Goal: Task Accomplishment & Management: Manage account settings

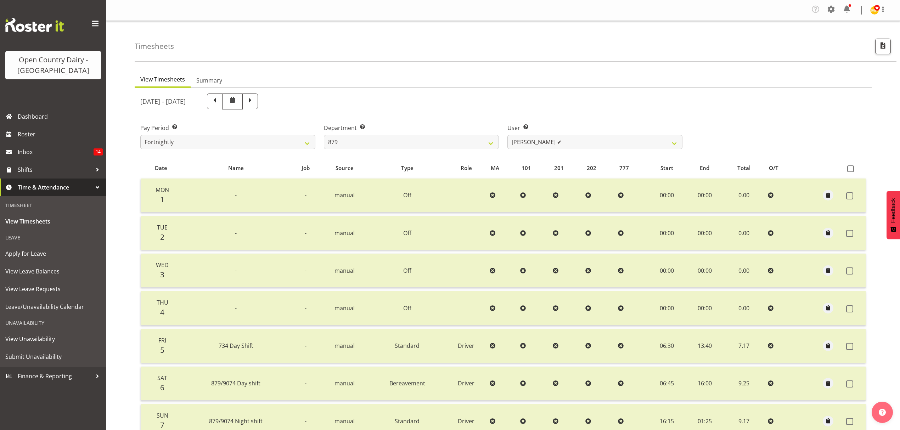
select select "782"
select select "7453"
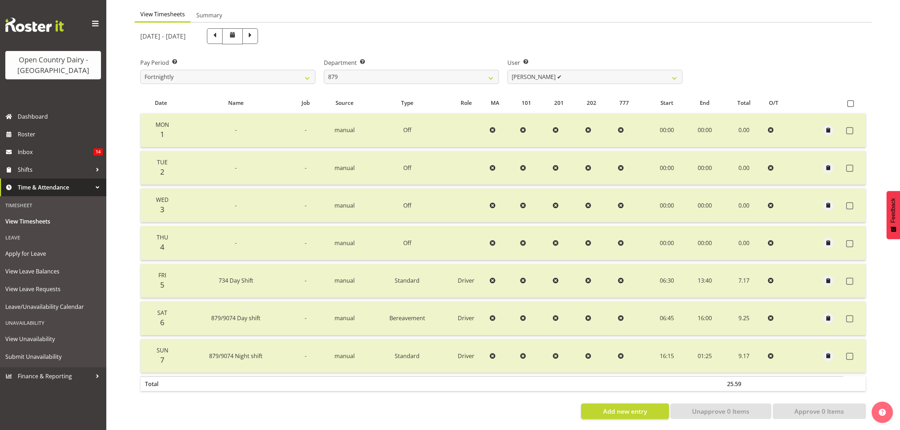
scroll to position [71, 0]
click at [494, 70] on select "734 735 736 737 738 739 851 852 853 854 855 856 858 861 862 865 868 869 870 873" at bounding box center [411, 77] width 175 height 14
select select "681"
click at [324, 70] on select "734 735 736 737 738 739 851 852 853 854 855 856 858 861 862 865 868 869 870 873" at bounding box center [411, 77] width 175 height 14
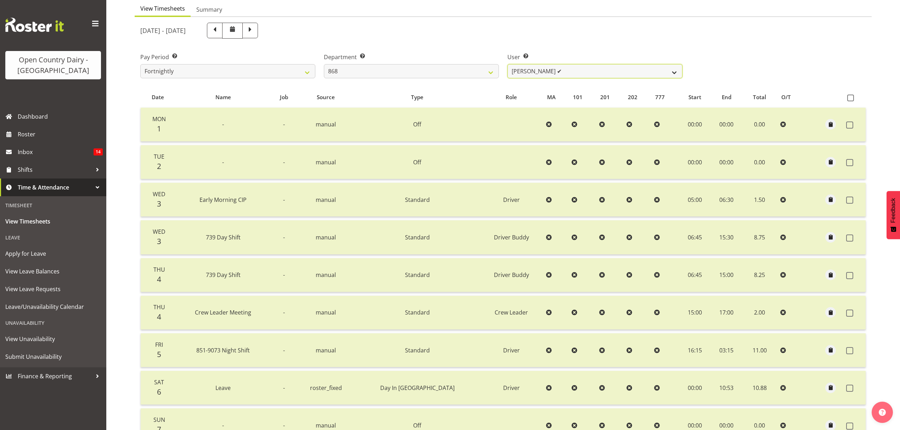
click at [674, 73] on select "Alan Rolton ✔ Cassidy Williams ❌ Christopher McIver ✔ Darin Ayling ✔" at bounding box center [594, 71] width 175 height 14
select select "9866"
click at [507, 64] on select "Alan Rolton ✔ Cassidy Williams ❌ Christopher McIver ✔ Darin Ayling ✔" at bounding box center [594, 71] width 175 height 14
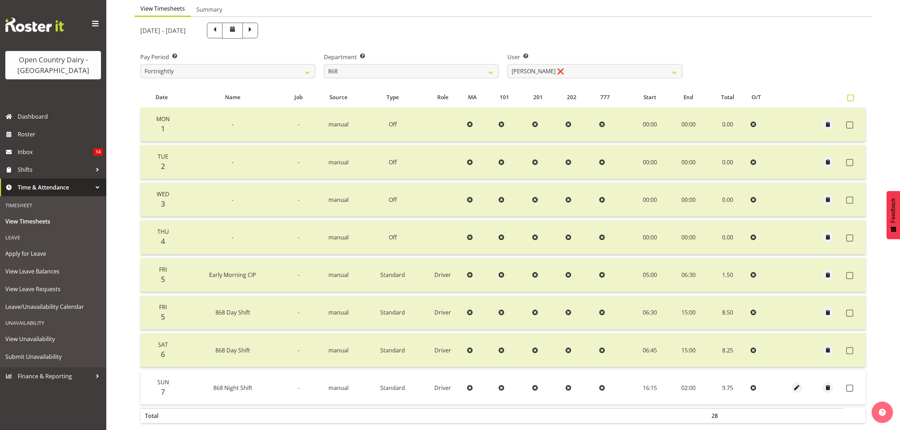
click at [850, 99] on span at bounding box center [850, 98] width 7 height 7
click at [850, 99] on input "checkbox" at bounding box center [849, 98] width 5 height 5
checkbox input "true"
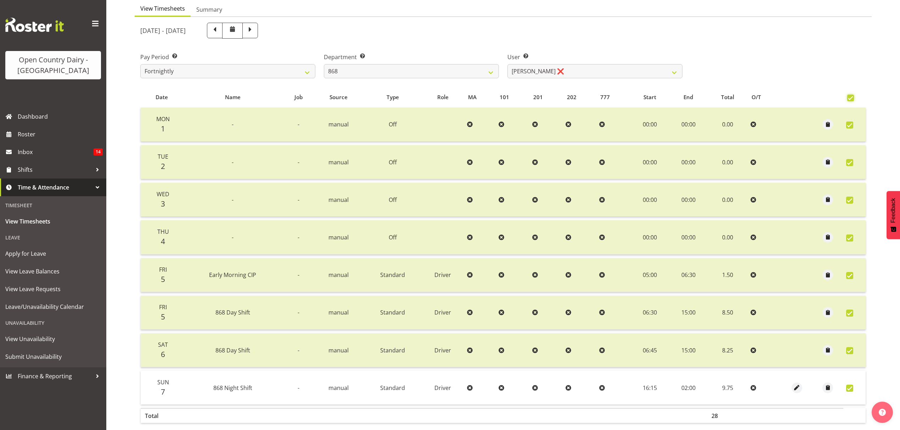
checkbox input "true"
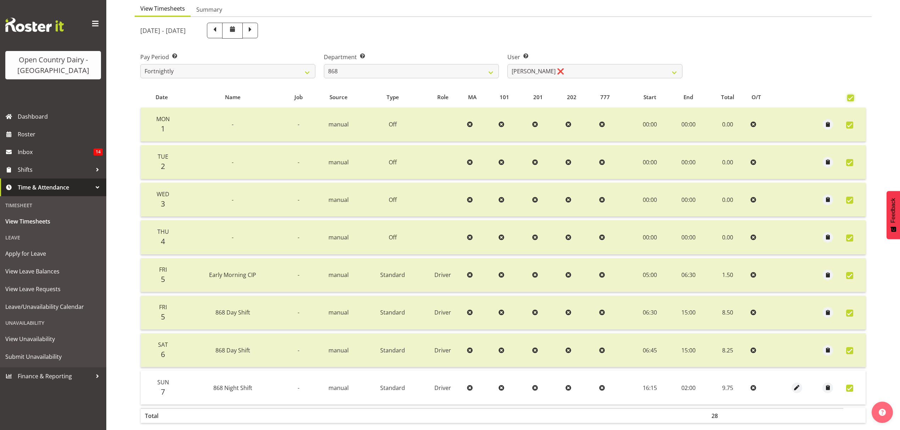
checkbox input "true"
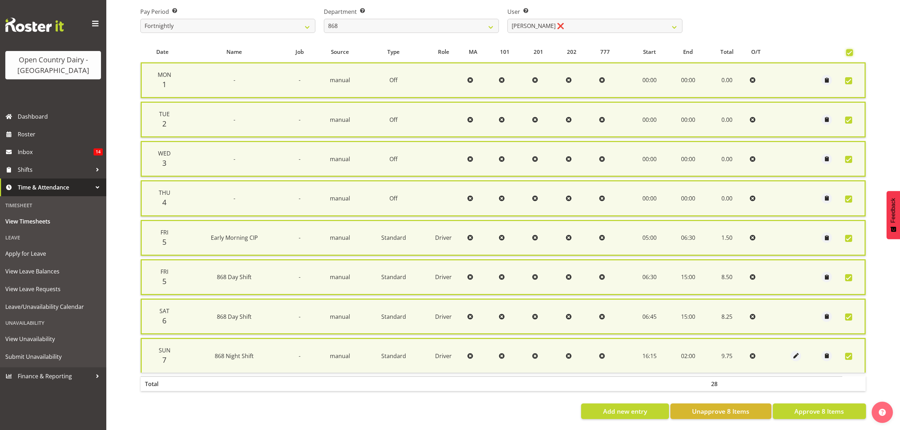
scroll to position [119, 0]
click at [822, 410] on button "Approve 8 Items" at bounding box center [819, 412] width 93 height 16
checkbox input "false"
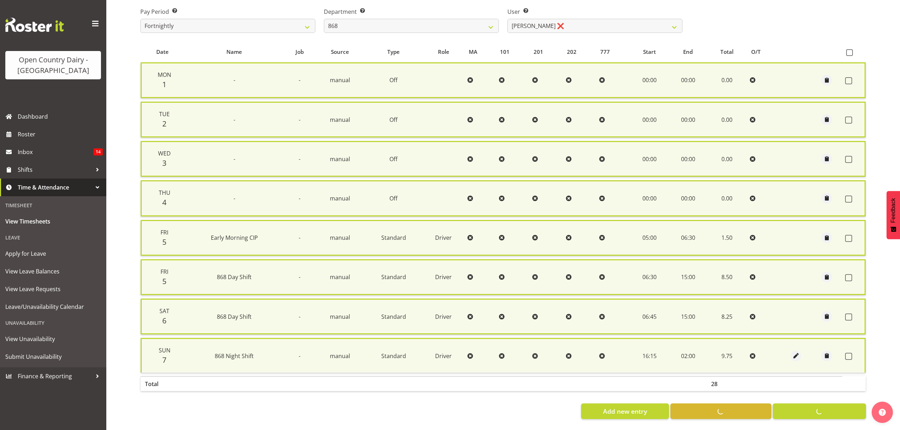
checkbox input "false"
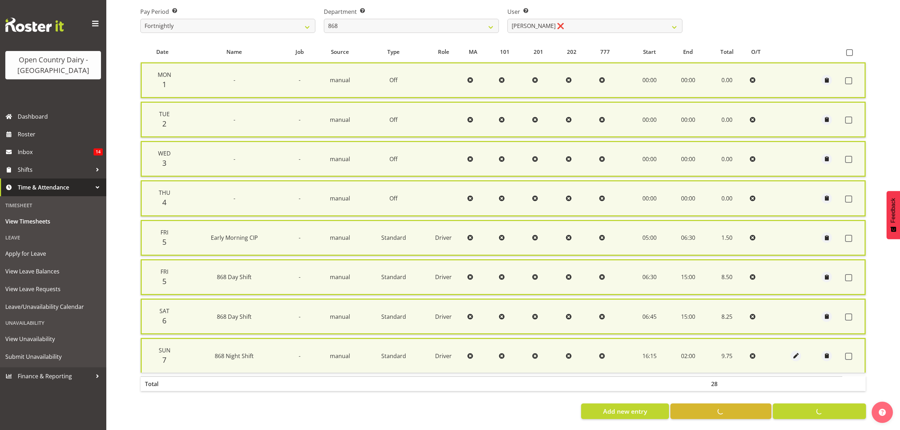
checkbox input "false"
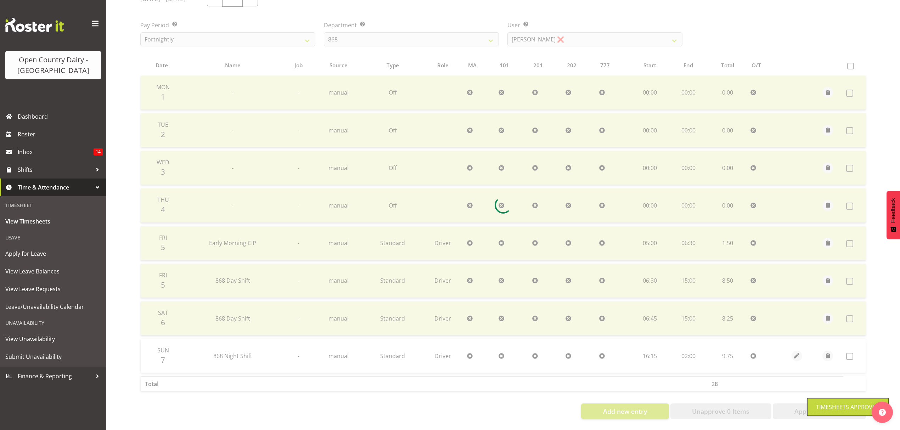
scroll to position [108, 0]
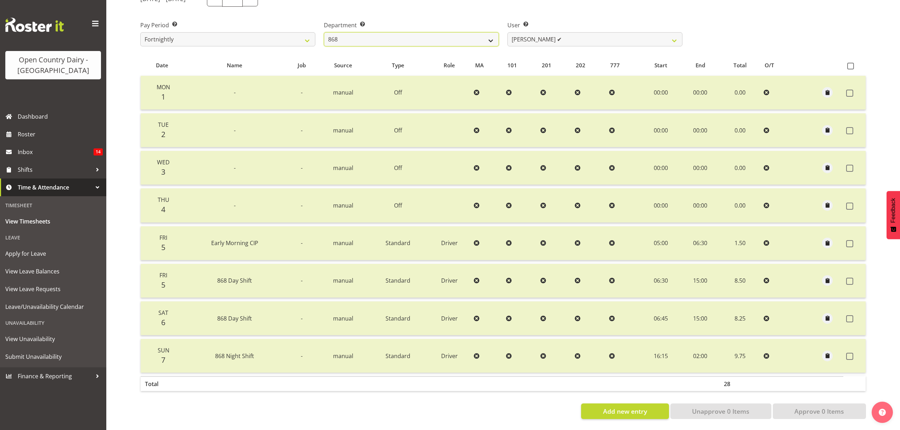
click at [489, 36] on select "734 735 736 737 738 739 851 852 853 854 855 856 858 861 862 865 868 869 870 873" at bounding box center [411, 39] width 175 height 14
select select "908"
click at [324, 32] on select "734 735 736 737 738 739 851 852 853 854 855 856 858 861 862 865 868 869 870 873" at bounding box center [411, 39] width 175 height 14
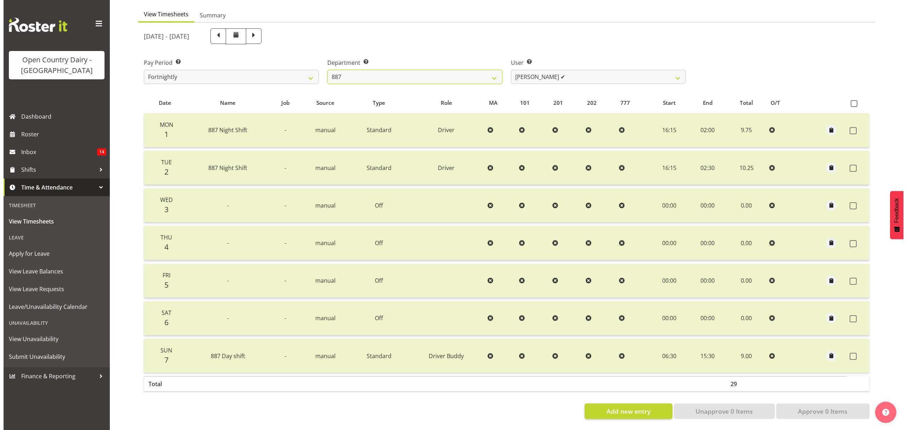
scroll to position [71, 0]
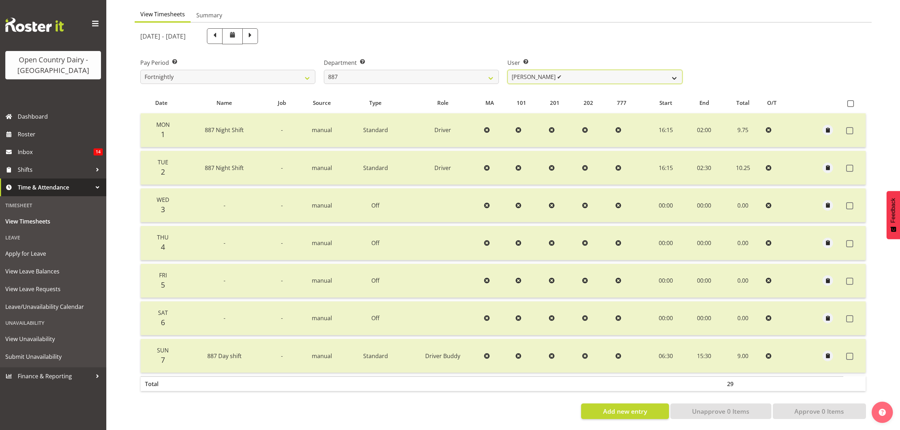
click at [675, 73] on select "Andrew Muir ✔ Bruce Spencer ✔ Neville Hoatten ❌ Warren Tempelman ✔" at bounding box center [594, 77] width 175 height 14
select select "10376"
click at [507, 70] on select "Andrew Muir ✔ Bruce Spencer ✔ Neville Hoatten ❌ Warren Tempelman ✔" at bounding box center [594, 77] width 175 height 14
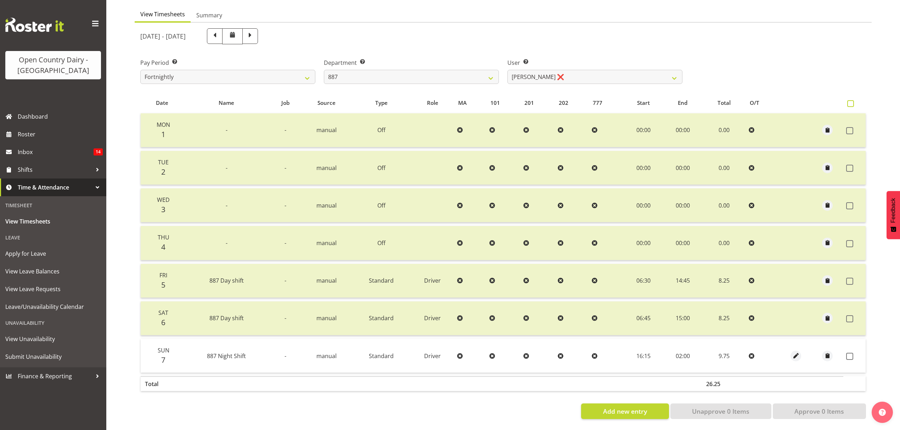
click at [850, 100] on span at bounding box center [850, 103] width 7 height 7
click at [850, 101] on input "checkbox" at bounding box center [849, 103] width 5 height 5
checkbox input "true"
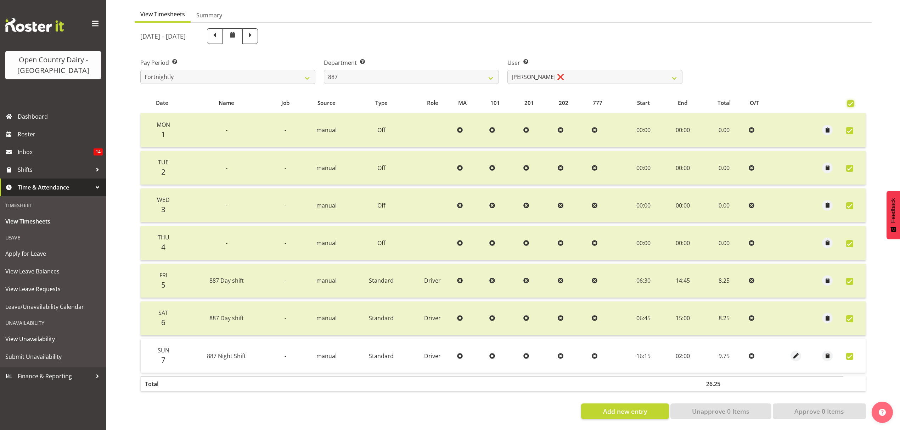
checkbox input "true"
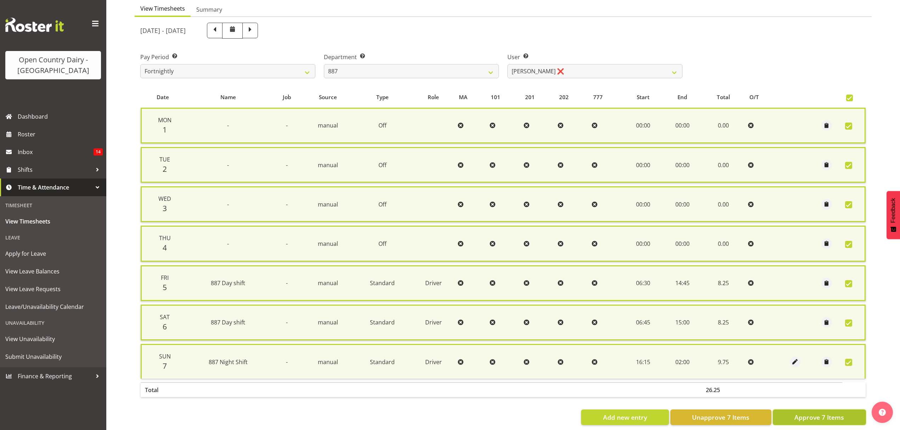
click at [817, 413] on span "Approve 7 Items" at bounding box center [819, 417] width 50 height 9
checkbox input "false"
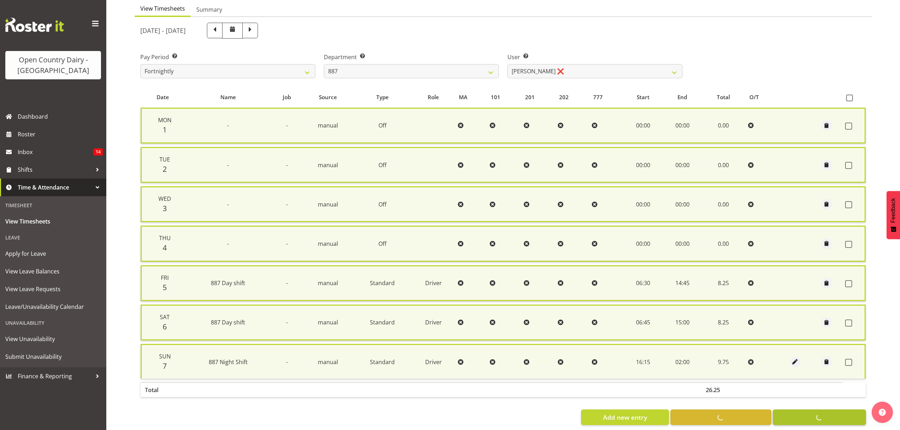
checkbox input "false"
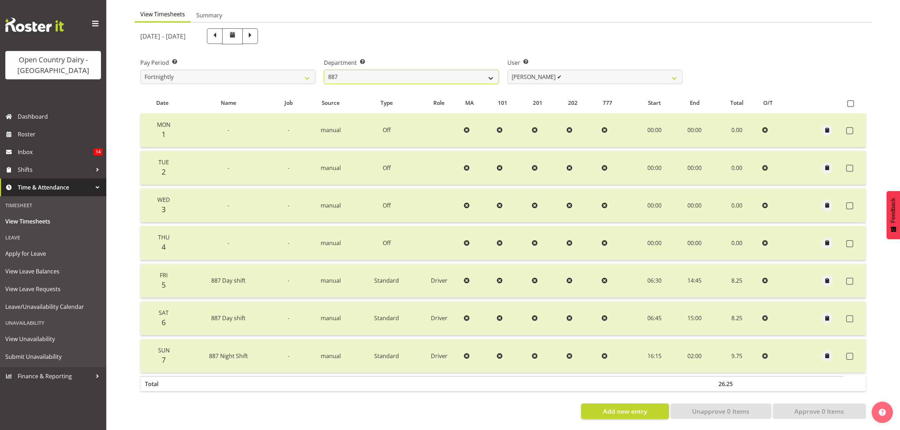
click at [492, 70] on select "734 735 736 737 738 739 851 852 853 854 855 856 858 861 862 865 868 869 870 873" at bounding box center [411, 77] width 175 height 14
select select "669"
click at [324, 70] on select "734 735 736 737 738 739 851 852 853 854 855 856 858 861 862 865 868 869 870 873" at bounding box center [411, 77] width 175 height 14
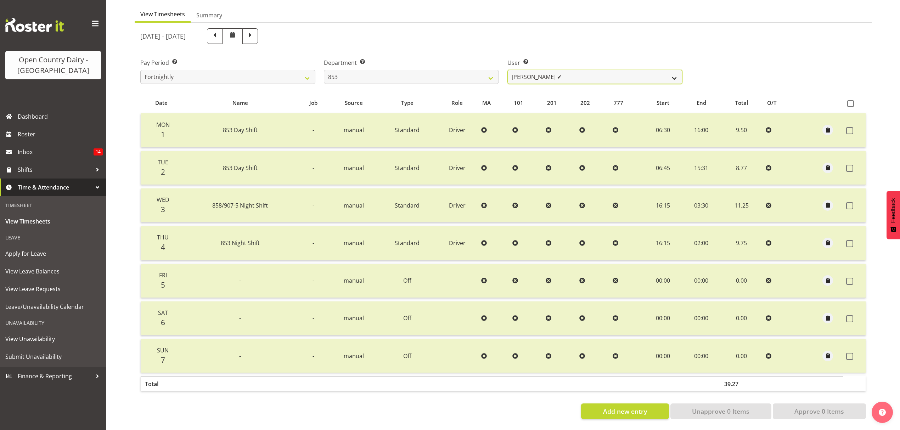
click at [672, 76] on select "Christiaan Botha ✔ Kevin Stuck ✔ Marty Powell ✔ Sean O'Neill ❌" at bounding box center [594, 77] width 175 height 14
select select "10131"
click at [507, 70] on select "Christiaan Botha ✔ Kevin Stuck ✔ Marty Powell ✔ Sean O'Neill ❌" at bounding box center [594, 77] width 175 height 14
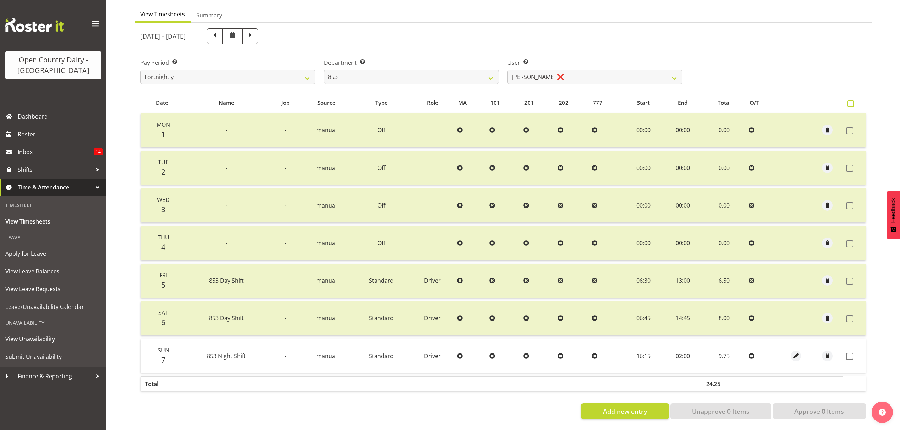
click at [848, 100] on span at bounding box center [850, 103] width 7 height 7
click at [848, 101] on input "checkbox" at bounding box center [849, 103] width 5 height 5
checkbox input "true"
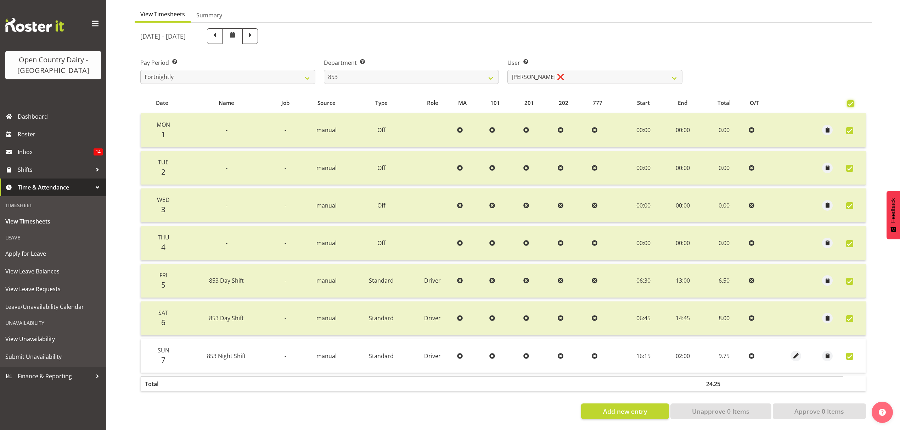
checkbox input "true"
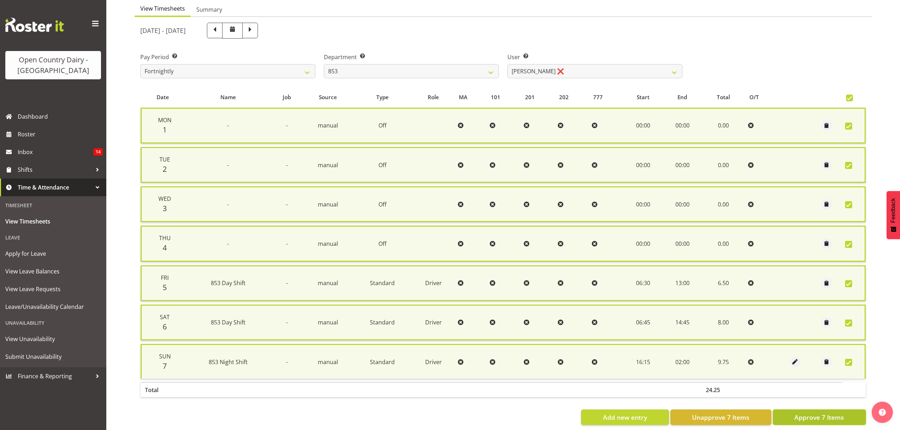
click at [825, 415] on span "Approve 7 Items" at bounding box center [819, 417] width 50 height 9
checkbox input "false"
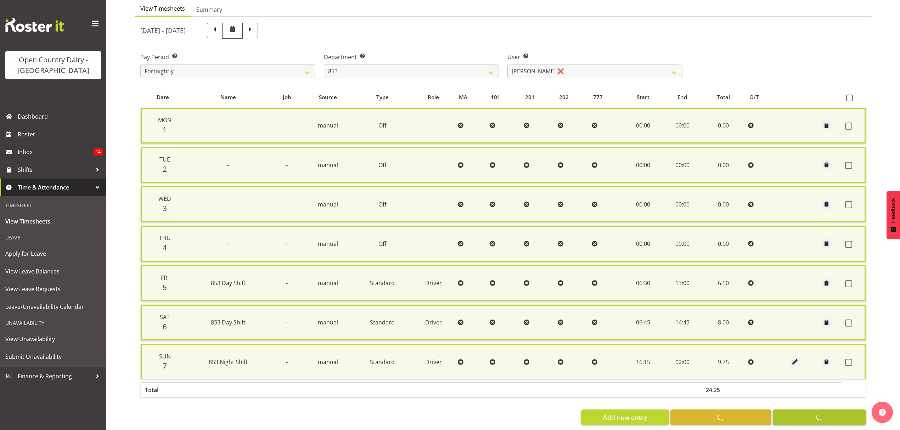
checkbox input "false"
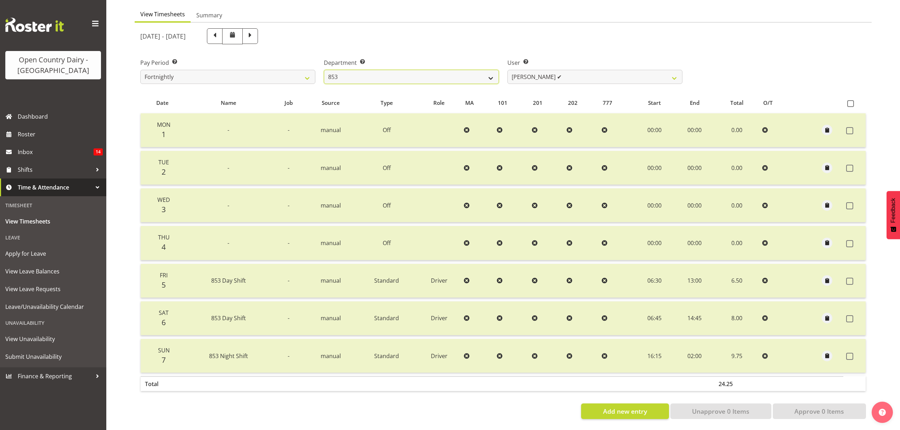
click at [489, 73] on select "734 735 736 737 738 739 851 852 853 854 855 856 858 861 862 865 868 869 870 873" at bounding box center [411, 77] width 175 height 14
select select "673"
click at [324, 70] on select "734 735 736 737 738 739 851 852 853 854 855 856 858 861 862 865 868 869 870 873" at bounding box center [411, 77] width 175 height 14
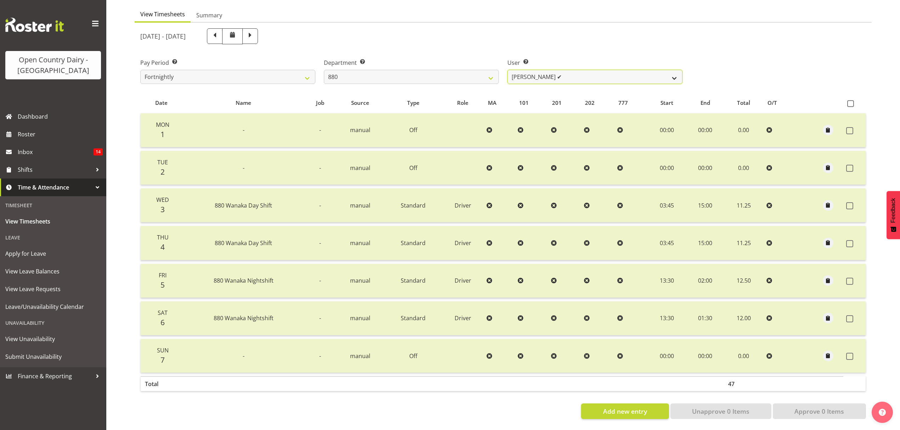
click at [679, 74] on select "Andrew Poole ✔ Philip Shanks ❌ Shaun McNaught ✔ Tania Unahi ✔" at bounding box center [594, 77] width 175 height 14
select select "7461"
click at [507, 70] on select "Andrew Poole ✔ Philip Shanks ❌ Shaun McNaught ✔ Tania Unahi ✔" at bounding box center [594, 77] width 175 height 14
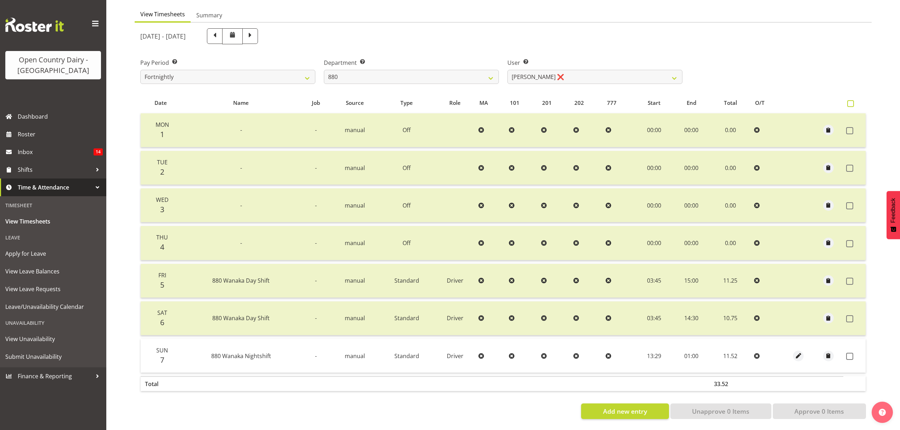
click at [852, 100] on span at bounding box center [850, 103] width 7 height 7
click at [852, 101] on input "checkbox" at bounding box center [849, 103] width 5 height 5
checkbox input "true"
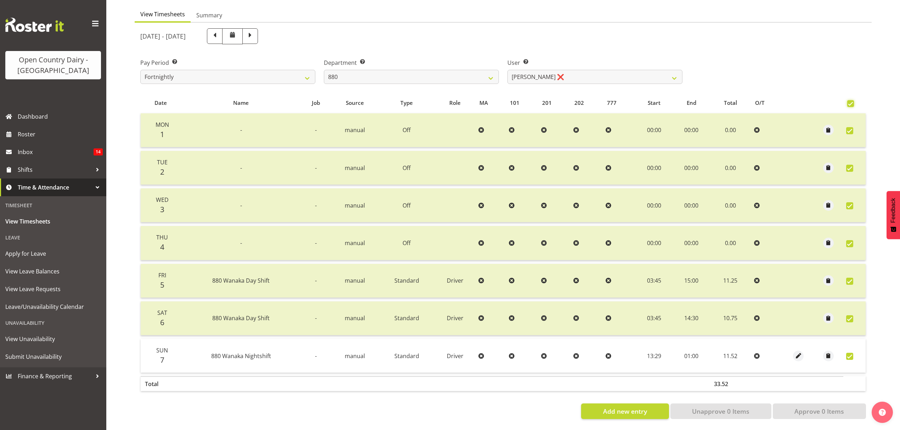
checkbox input "true"
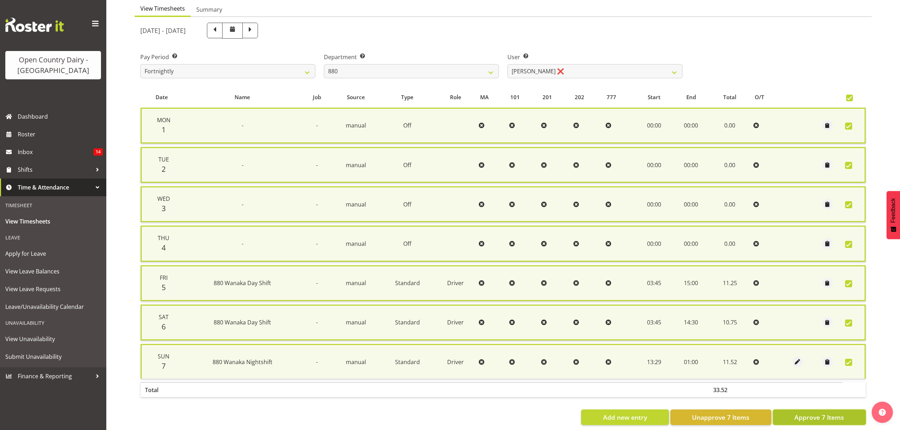
click at [811, 415] on span "Approve 7 Items" at bounding box center [819, 417] width 50 height 9
checkbox input "false"
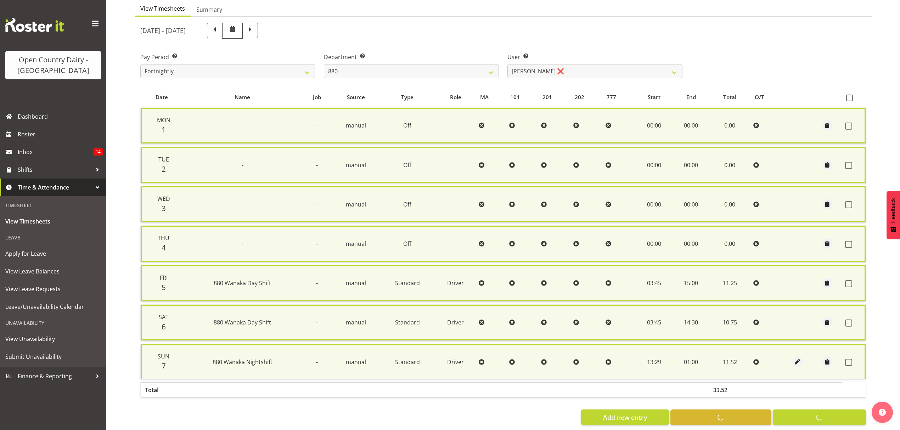
checkbox input "false"
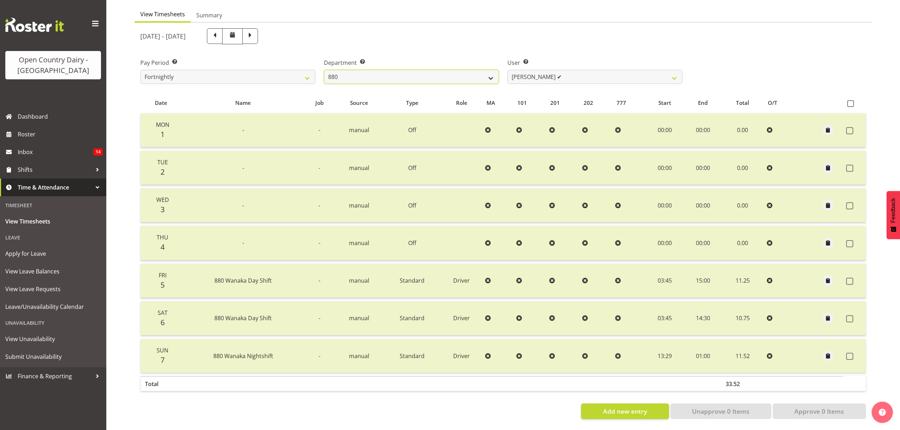
click at [492, 74] on select "734 735 736 737 738 739 851 852 853 854 855 856 858 861 862 865 868 869 870 873" at bounding box center [411, 77] width 175 height 14
select select "906"
click at [324, 70] on select "734 735 736 737 738 739 851 852 853 854 855 856 858 861 862 865 868 869 870 873" at bounding box center [411, 77] width 175 height 14
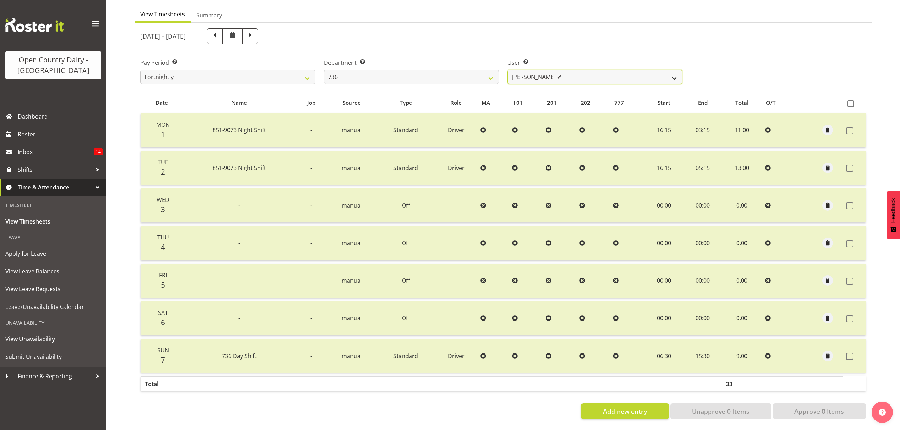
click at [676, 72] on select "Andy Van Brecht ✔ Gavin Hamilton ✔ Jamie Seaton ✔ Kerrod Ward ❌" at bounding box center [594, 77] width 175 height 14
select select "11647"
click at [507, 70] on select "Andy Van Brecht ✔ Gavin Hamilton ✔ Jamie Seaton ✔ Kerrod Ward ❌" at bounding box center [594, 77] width 175 height 14
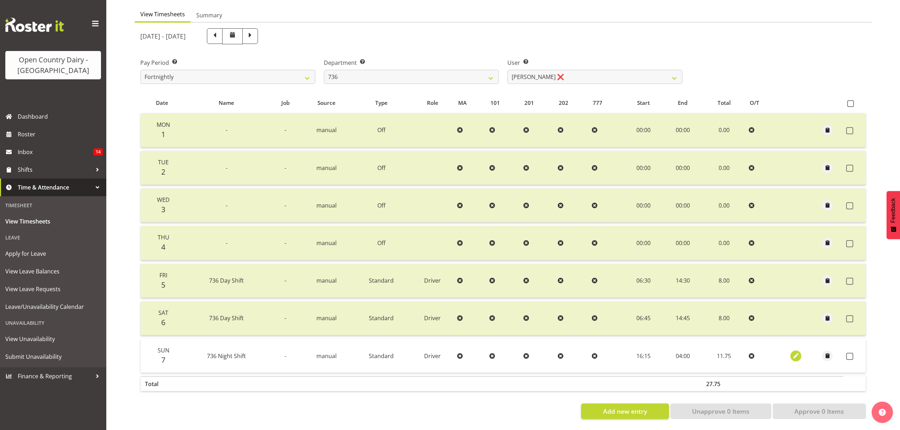
click at [794, 352] on span "button" at bounding box center [796, 356] width 8 height 8
select select "Standard"
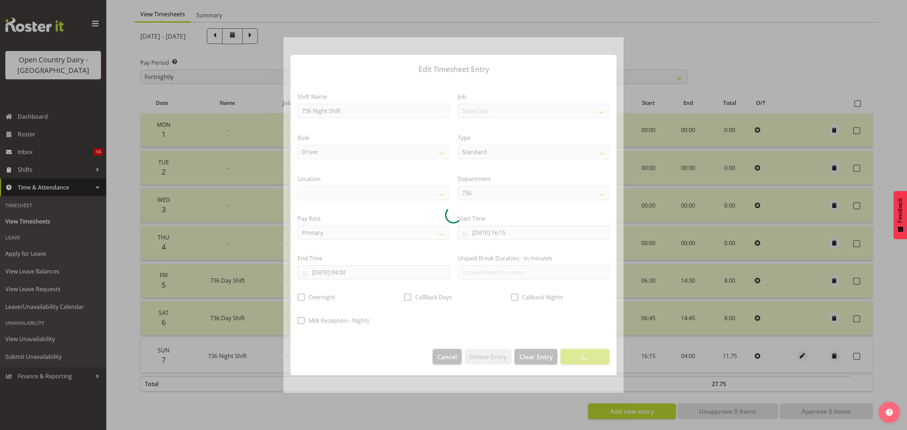
select select
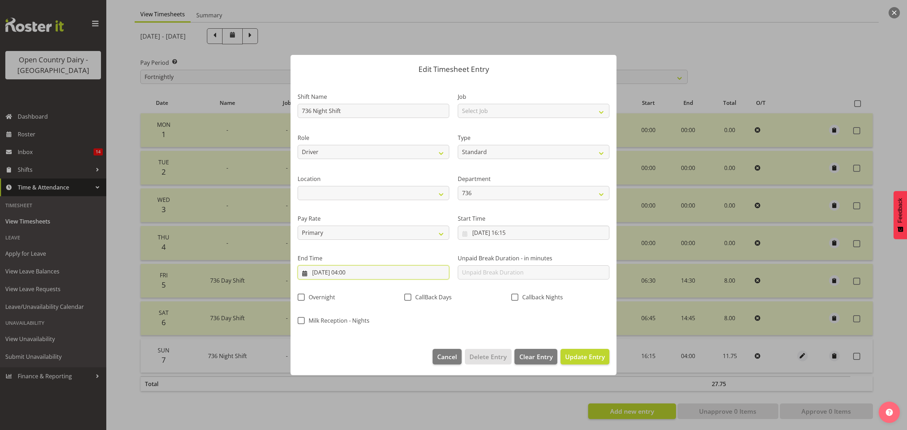
click at [353, 274] on input "[DATE] 04:00" at bounding box center [374, 272] width 152 height 14
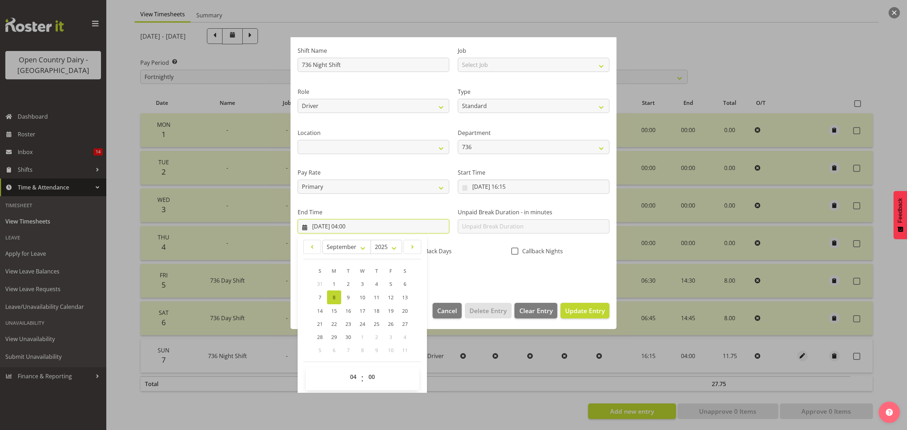
scroll to position [48, 0]
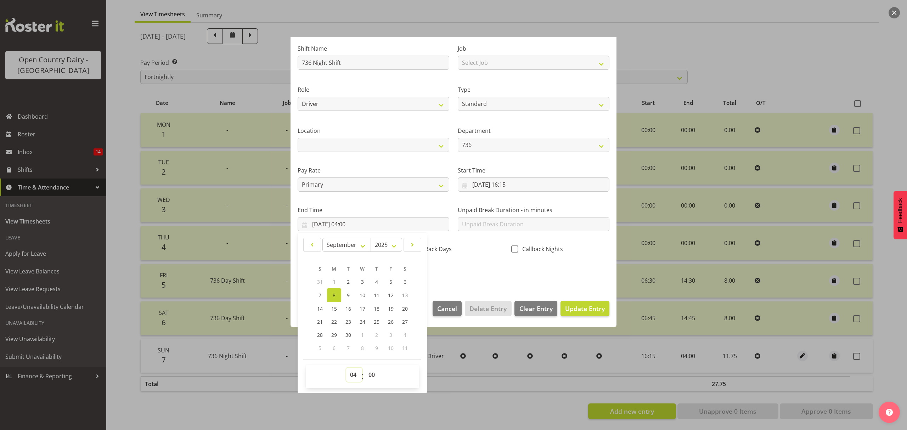
click at [355, 377] on select "00 01 02 03 04 05 06 07 08 09 10 11 12 13 14 15 16 17 18 19 20 21 22 23" at bounding box center [354, 375] width 16 height 14
select select "2"
click at [346, 368] on select "00 01 02 03 04 05 06 07 08 09 10 11 12 13 14 15 16 17 18 19 20 21 22 23" at bounding box center [354, 375] width 16 height 14
type input "08/09/2025, 02:00"
click at [588, 308] on span "Update Entry" at bounding box center [585, 308] width 40 height 9
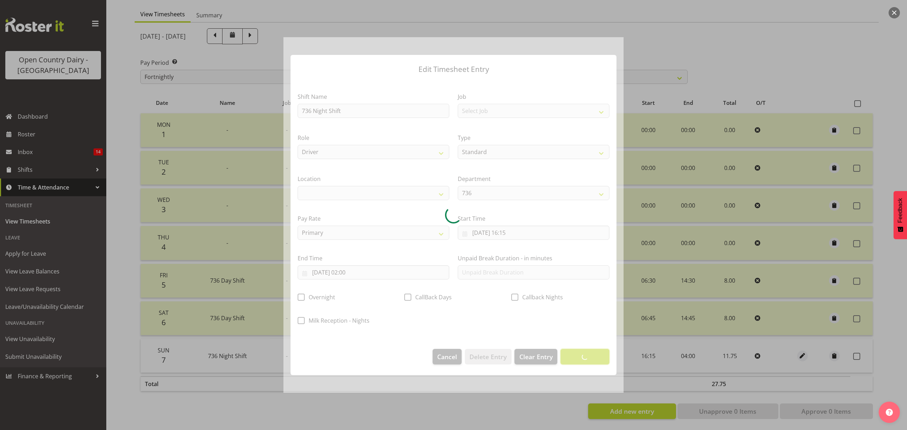
scroll to position [0, 0]
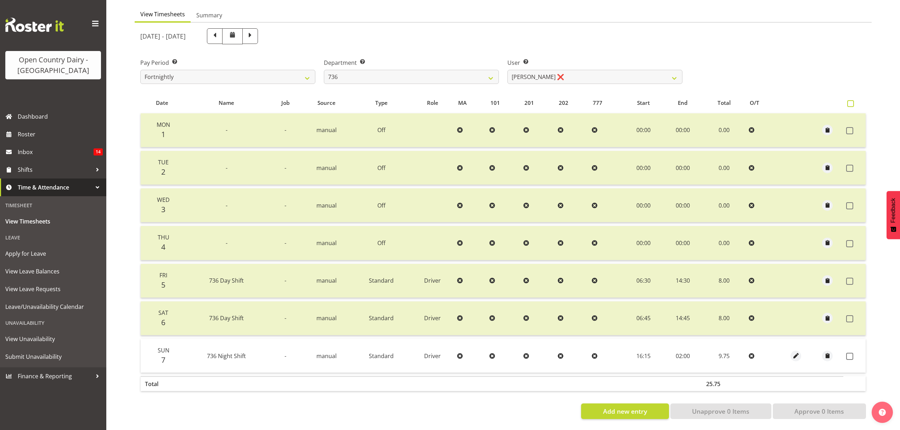
click at [848, 100] on span at bounding box center [850, 103] width 7 height 7
click at [848, 101] on input "checkbox" at bounding box center [849, 103] width 5 height 5
checkbox input "true"
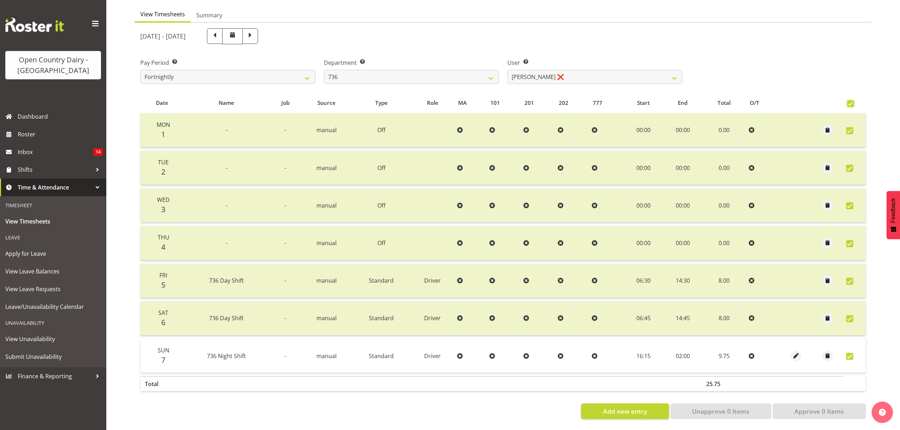
checkbox input "true"
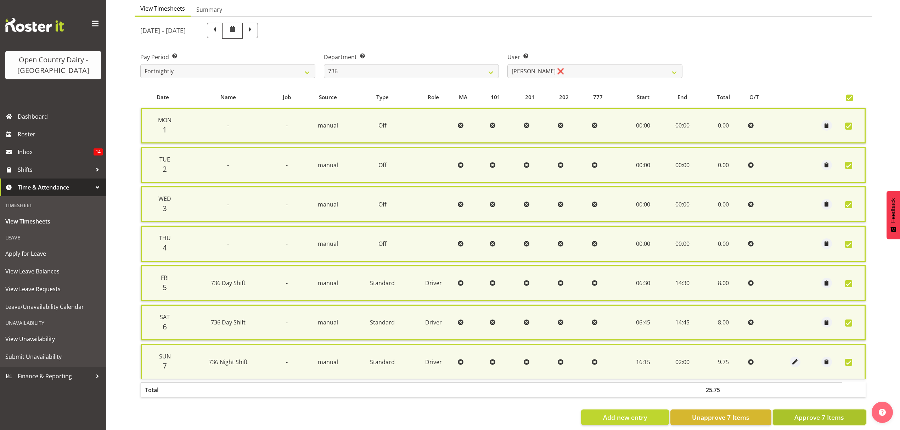
click at [839, 410] on button "Approve 7 Items" at bounding box center [819, 418] width 93 height 16
checkbox input "false"
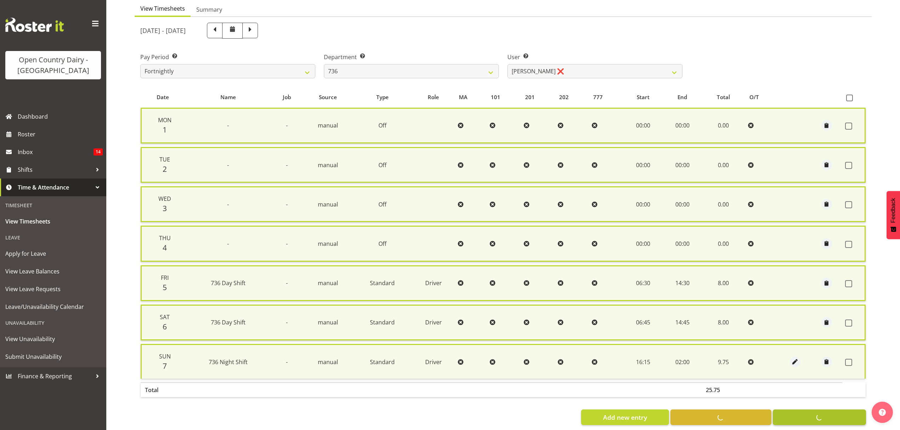
checkbox input "false"
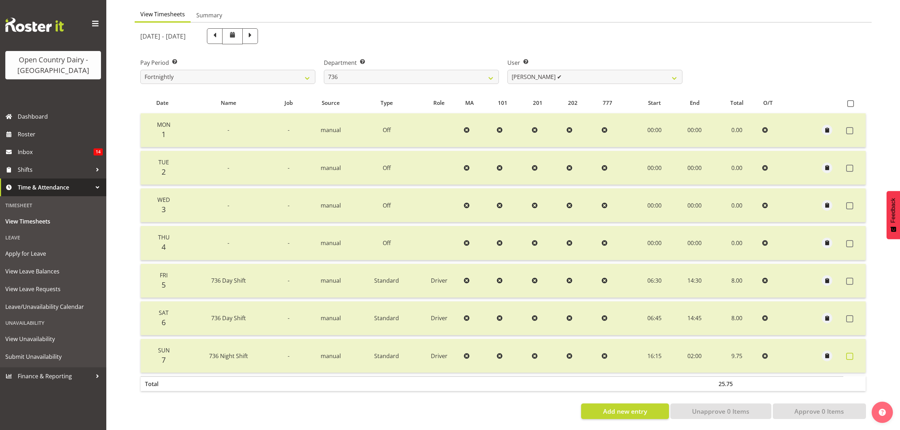
click at [850, 353] on span at bounding box center [849, 356] width 7 height 7
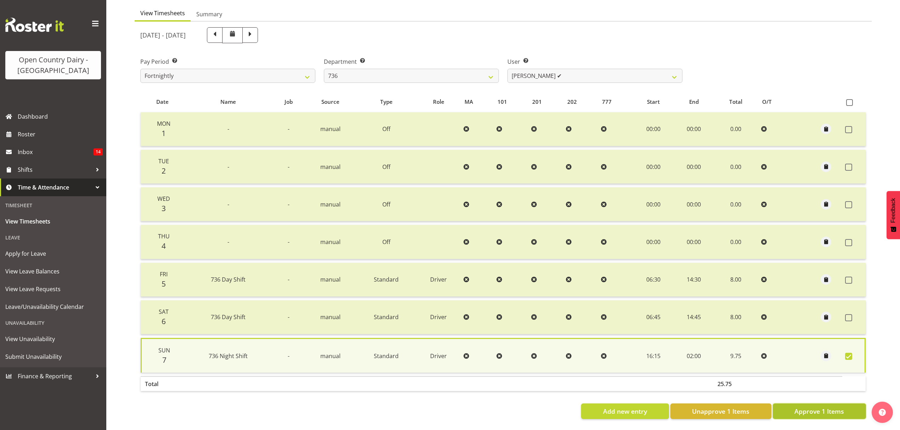
click at [811, 409] on span "Approve 1 Items" at bounding box center [819, 411] width 50 height 9
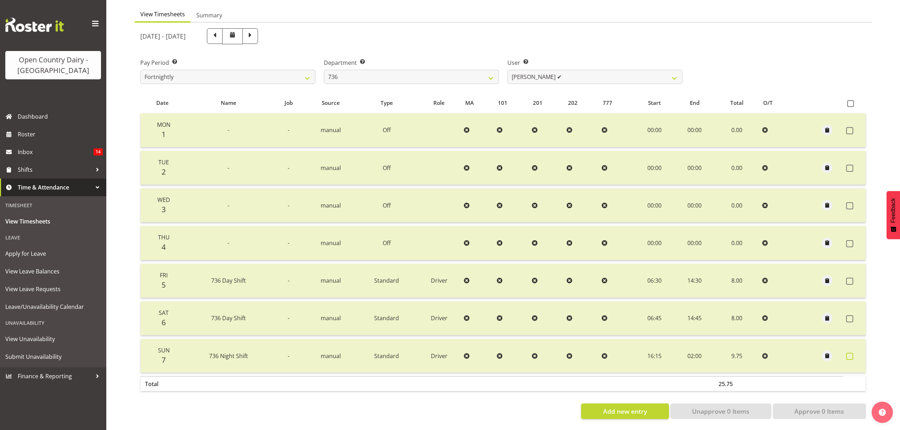
click at [852, 353] on span at bounding box center [849, 356] width 7 height 7
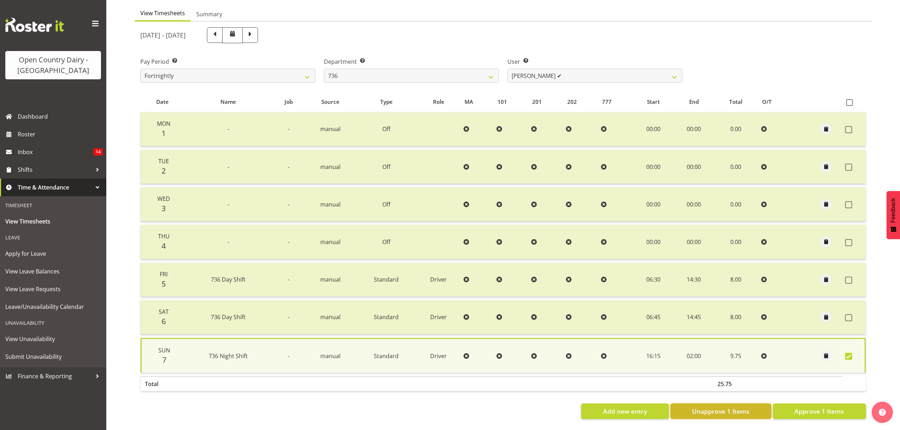
click at [714, 407] on span "Unapprove 1 Items" at bounding box center [720, 411] width 57 height 9
checkbox input "false"
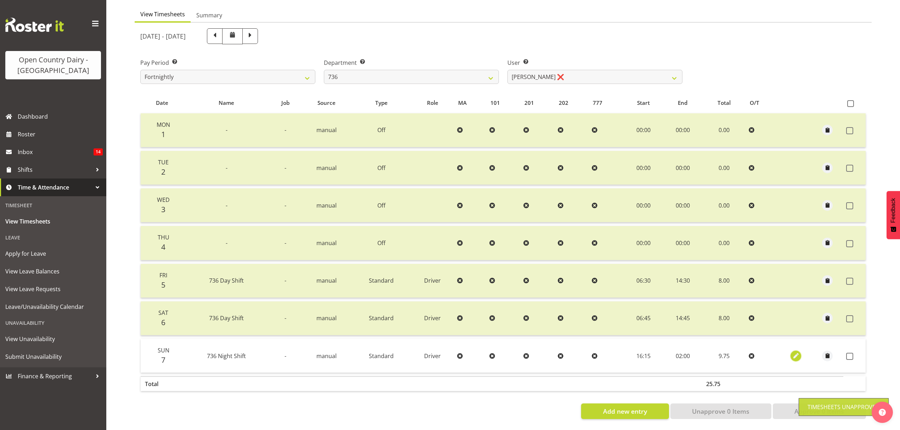
click at [793, 352] on span "button" at bounding box center [796, 356] width 8 height 8
select select "Standard"
select select "8"
select select "2025"
select select "2"
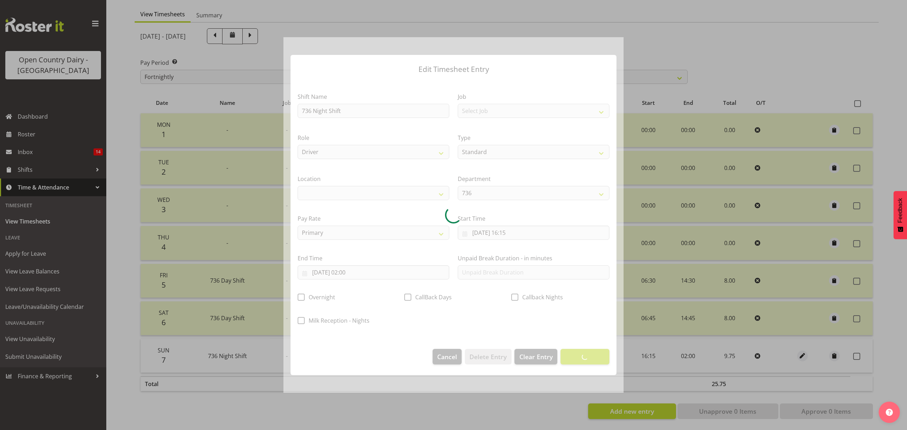
select select
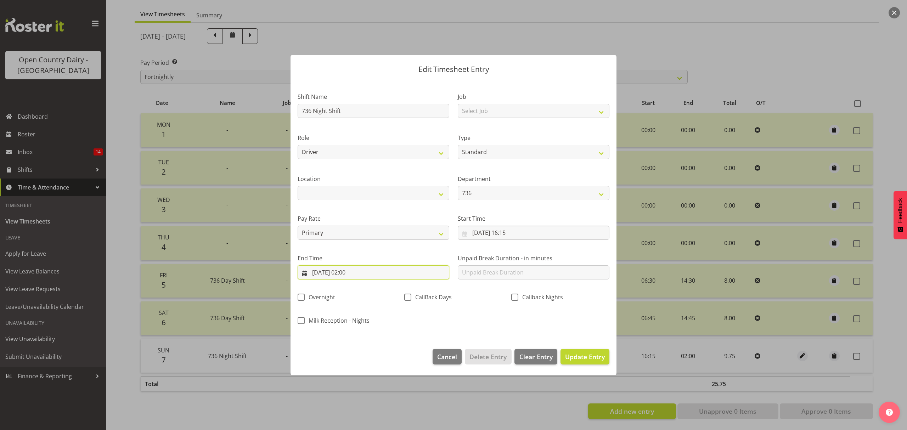
click at [356, 271] on input "08/09/2025, 02:00" at bounding box center [374, 272] width 152 height 14
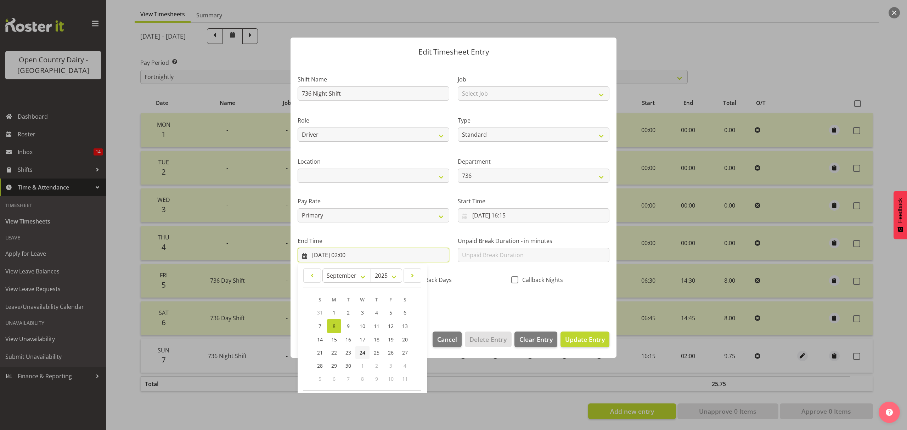
scroll to position [48, 0]
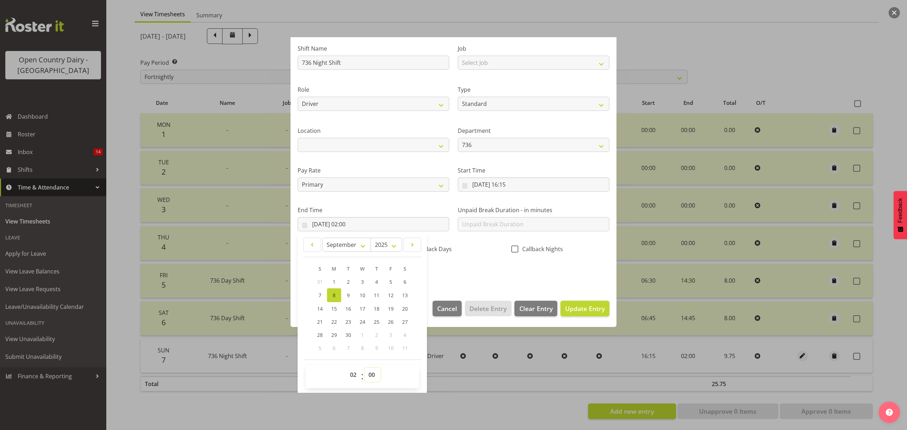
click at [375, 376] on select "00 01 02 03 04 05 06 07 08 09 10 11 12 13 14 15 16 17 18 19 20 21 22 23 24 25 2…" at bounding box center [373, 375] width 16 height 14
select select "15"
click at [365, 368] on select "00 01 02 03 04 05 06 07 08 09 10 11 12 13 14 15 16 17 18 19 20 21 22 23 24 25 2…" at bounding box center [373, 375] width 16 height 14
type input "08/09/2025, 02:15"
click at [580, 312] on span "Update Entry" at bounding box center [585, 308] width 40 height 9
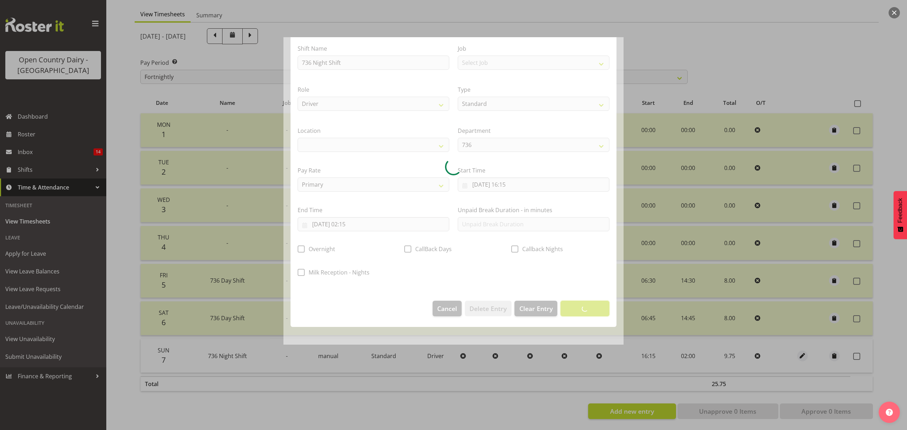
scroll to position [0, 0]
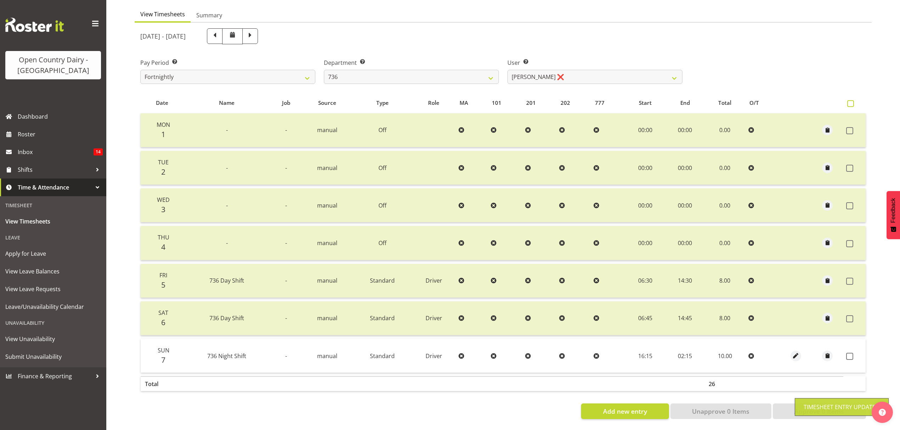
click at [850, 100] on span at bounding box center [850, 103] width 7 height 7
click at [850, 101] on input "checkbox" at bounding box center [849, 103] width 5 height 5
checkbox input "true"
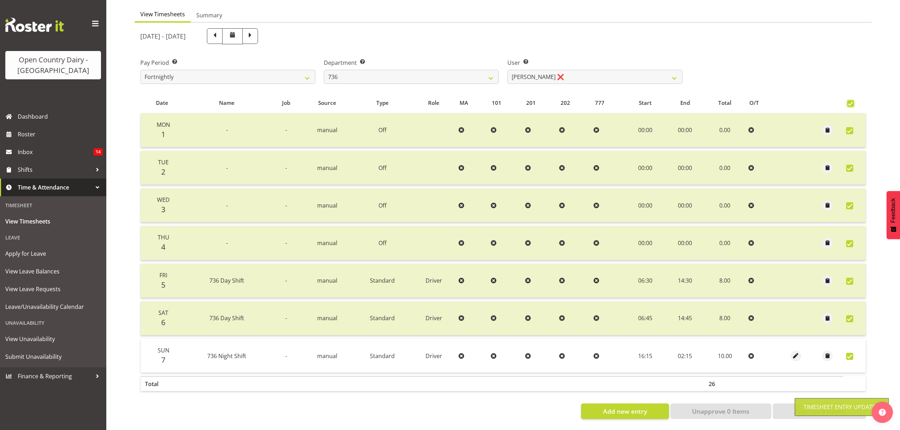
checkbox input "true"
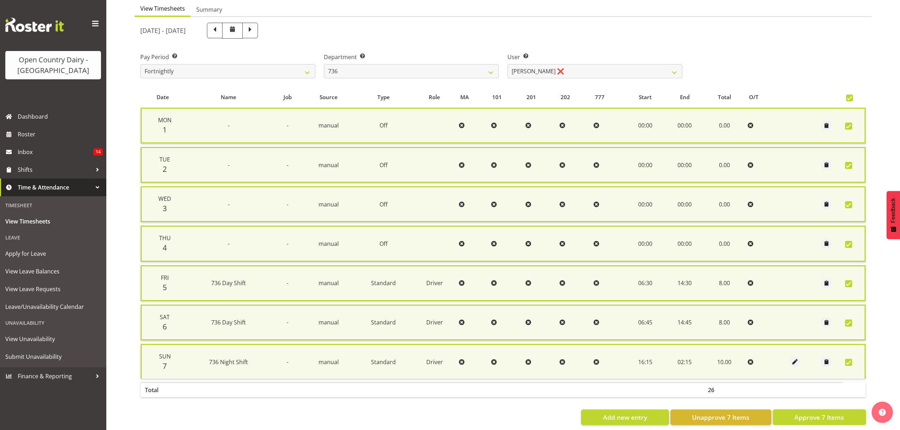
click at [811, 415] on span "Approve 7 Items" at bounding box center [819, 417] width 50 height 9
checkbox input "false"
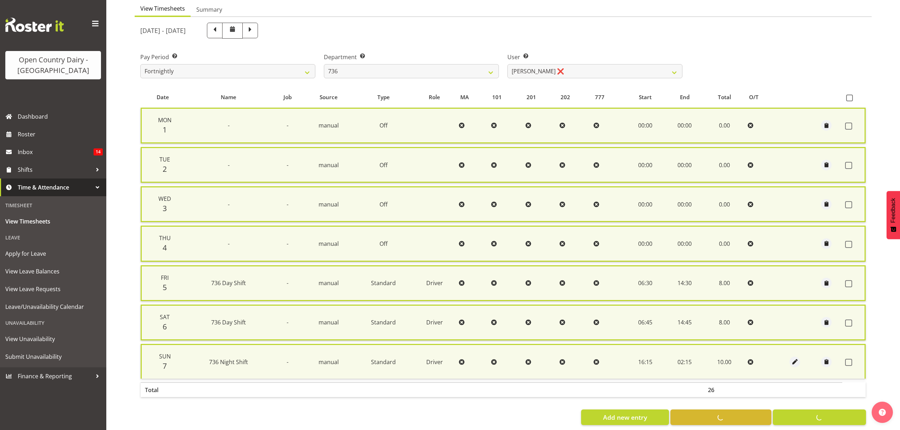
checkbox input "false"
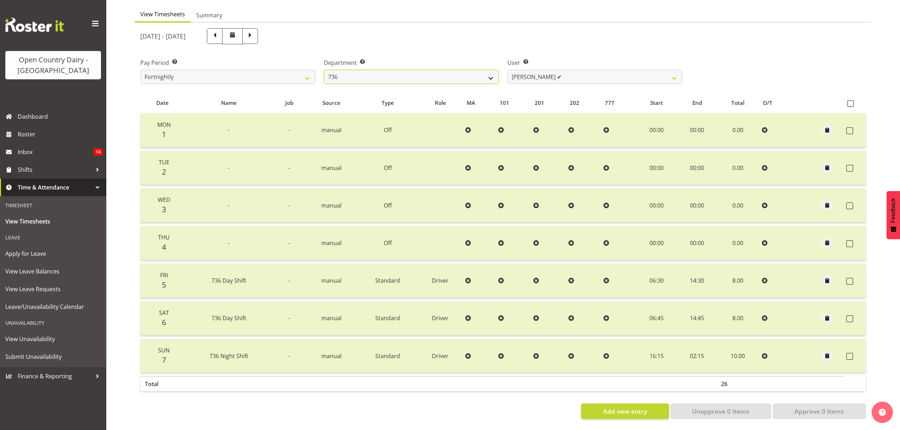
click at [491, 73] on select "734 735 736 737 738 739 851 852 853 854 855 856 858 861 862 865 868 869 870 873" at bounding box center [411, 77] width 175 height 14
select select "783"
click at [324, 70] on select "734 735 736 737 738 739 851 852 853 854 855 856 858 861 862 865 868 869 870 873" at bounding box center [411, 77] width 175 height 14
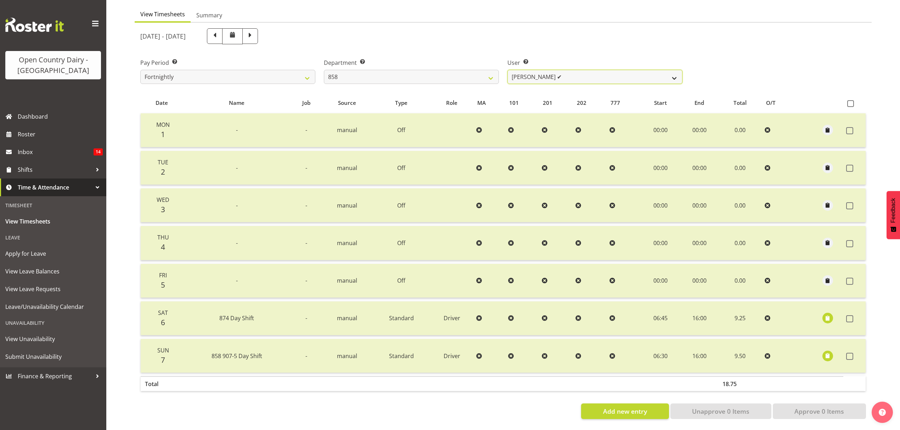
click at [675, 72] on select "Anthony Shaw ✔ Liam Bellman ❌ Neil Peters ✔" at bounding box center [594, 77] width 175 height 14
select select "9850"
click at [507, 70] on select "Anthony Shaw ✔ Liam Bellman ❌ Neil Peters ✔" at bounding box center [594, 77] width 175 height 14
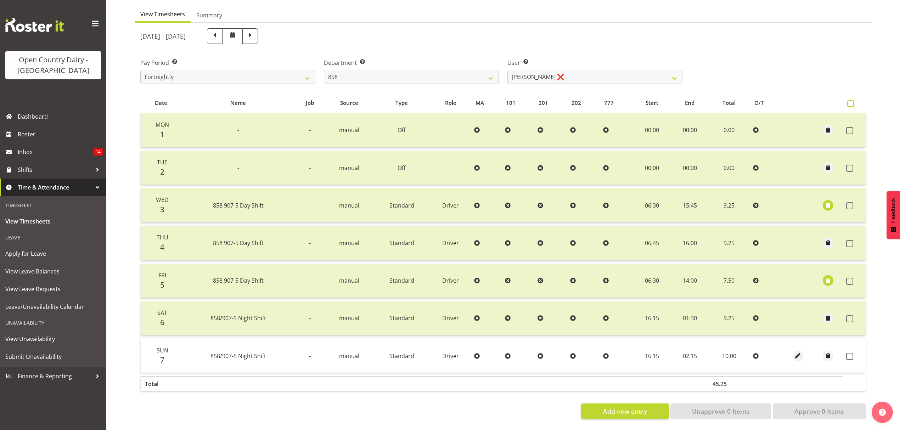
click at [850, 100] on span at bounding box center [850, 103] width 7 height 7
click at [850, 101] on input "checkbox" at bounding box center [849, 103] width 5 height 5
checkbox input "true"
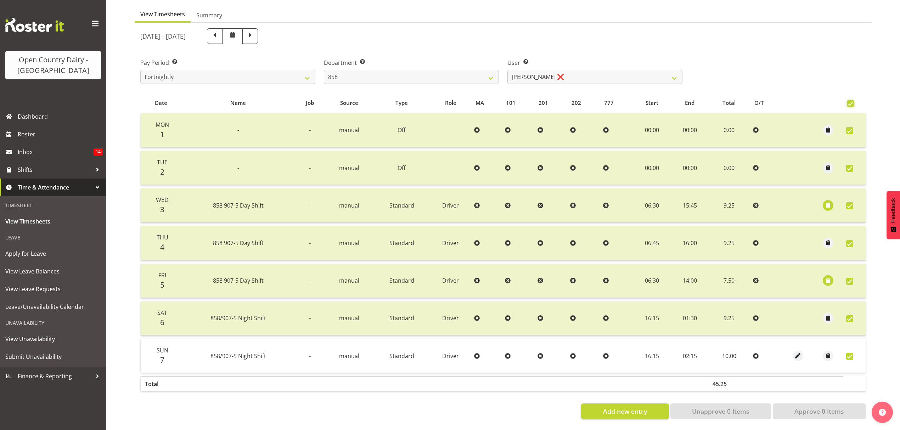
checkbox input "true"
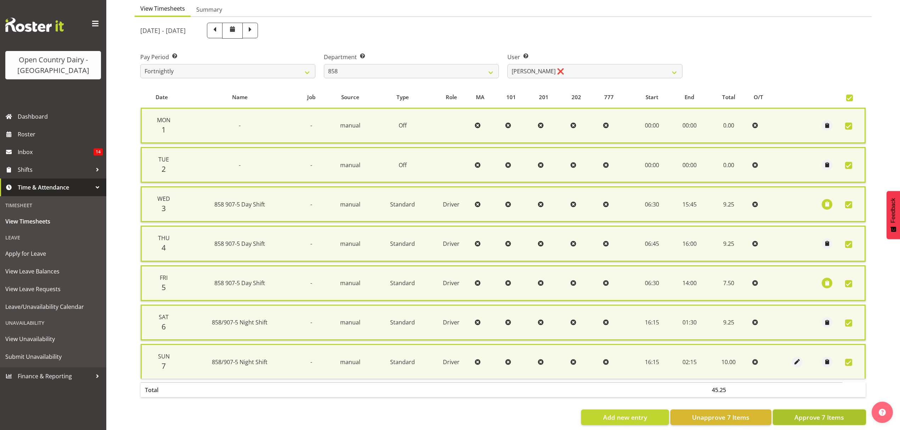
click at [828, 416] on span "Approve 7 Items" at bounding box center [819, 417] width 50 height 9
checkbox input "false"
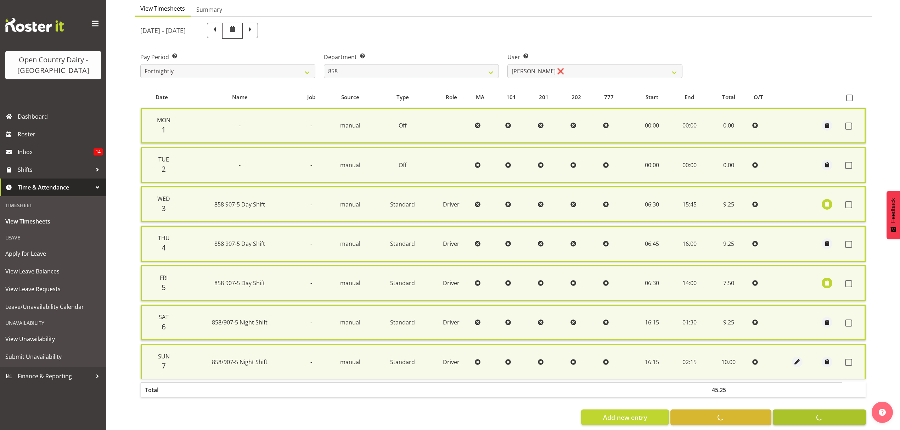
checkbox input "false"
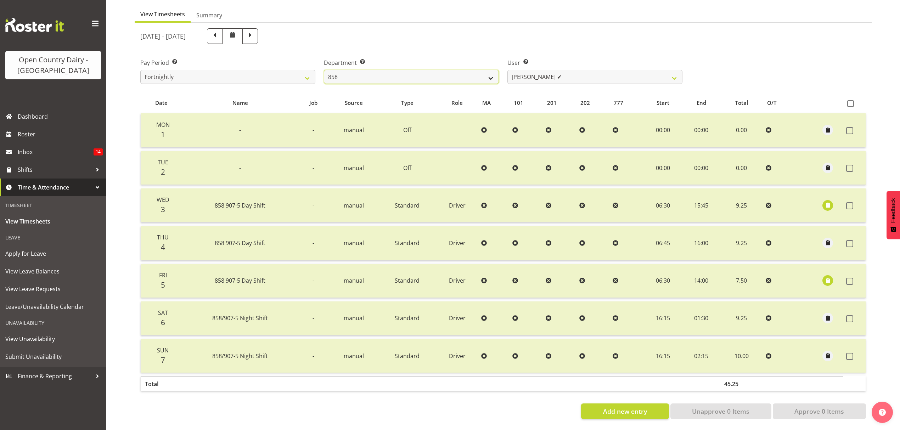
click at [489, 71] on select "734 735 736 737 738 739 851 852 853 854 855 856 858 861 862 865 868 869 870 873" at bounding box center [411, 77] width 175 height 14
select select "782"
click at [324, 70] on select "734 735 736 737 738 739 851 852 853 854 855 856 858 861 862 865 868 869 870 873" at bounding box center [411, 77] width 175 height 14
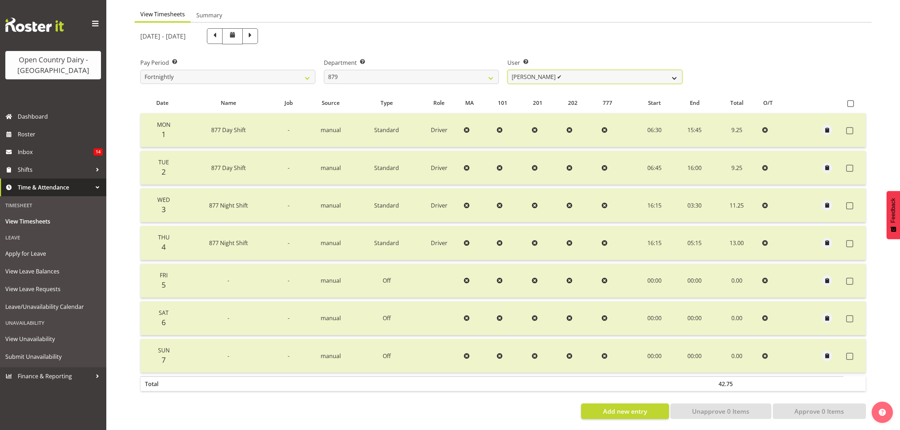
click at [674, 75] on select "Bryan Windle ✔ John Dalton ❌ Rodney Hamilton ✔ Tony Corr ✔" at bounding box center [594, 77] width 175 height 14
select select "7453"
click at [507, 70] on select "Bryan Windle ✔ John Dalton ❌ Rodney Hamilton ✔ Tony Corr ✔" at bounding box center [594, 77] width 175 height 14
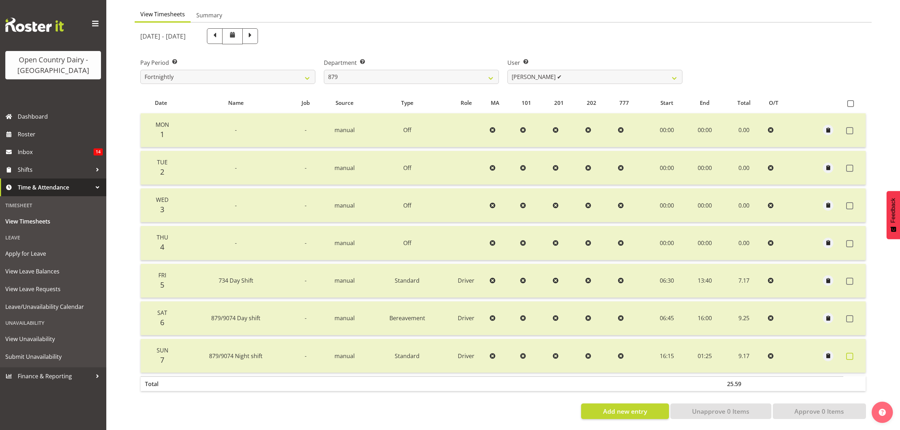
click at [851, 353] on span at bounding box center [849, 356] width 7 height 7
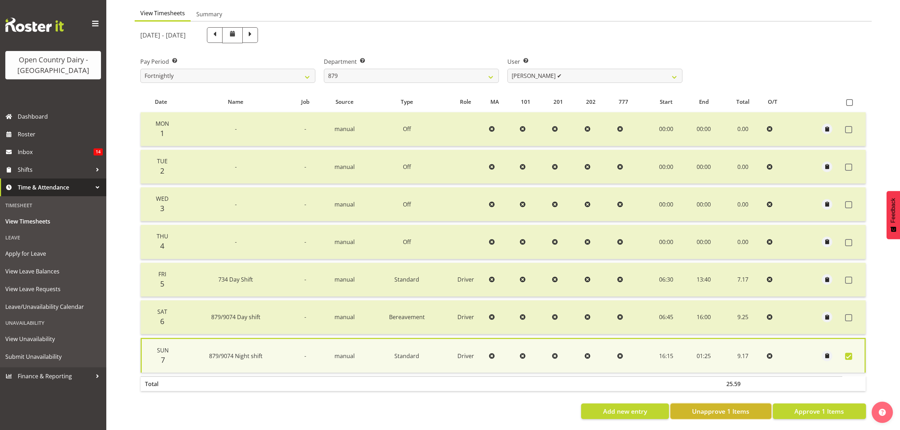
click at [703, 407] on span "Unapprove 1 Items" at bounding box center [720, 411] width 57 height 9
checkbox input "false"
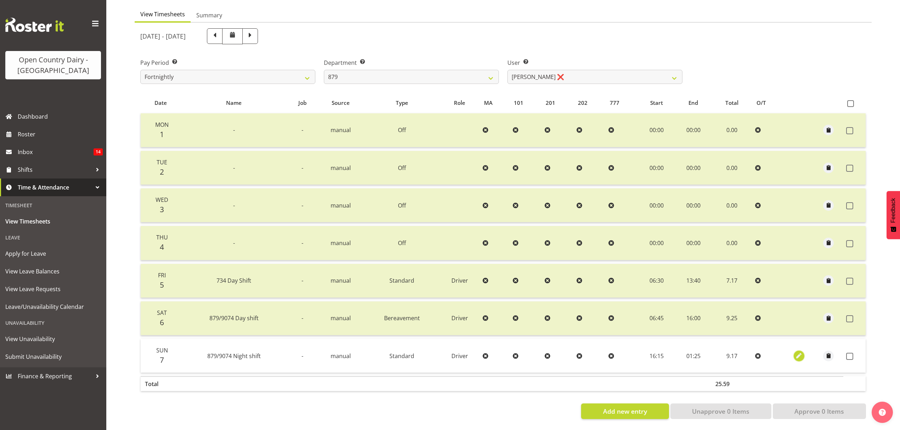
click at [798, 352] on span "button" at bounding box center [799, 356] width 8 height 8
select select "Standard"
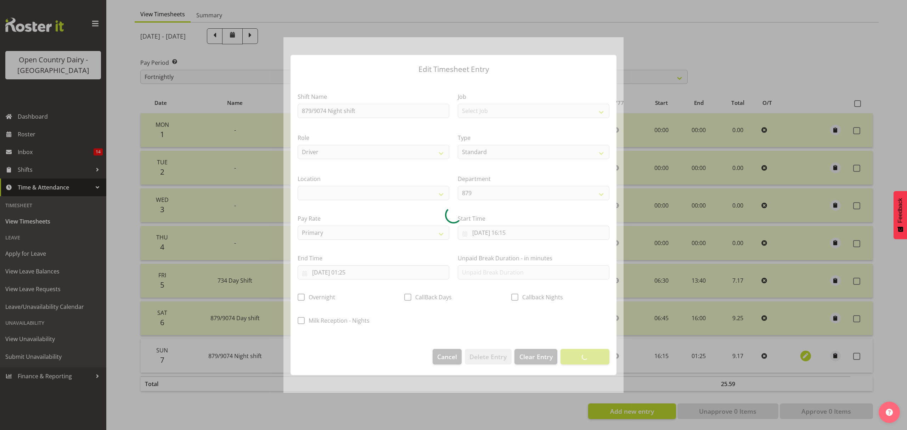
select select
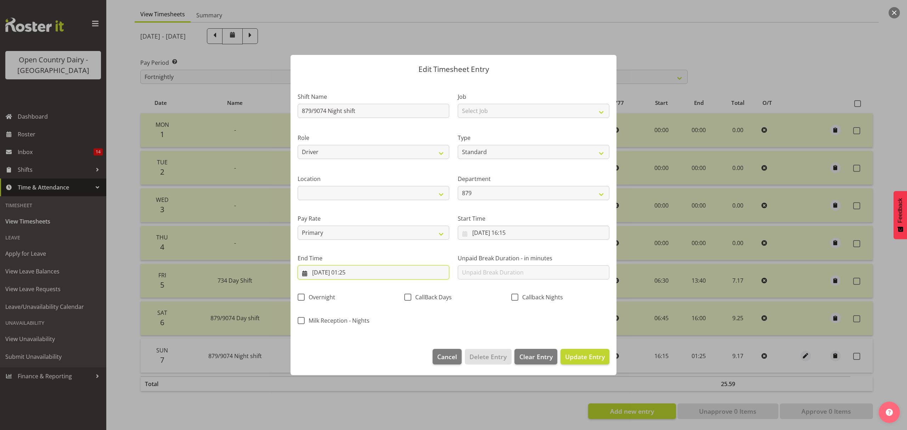
click at [352, 271] on input "08/09/2025, 01:25" at bounding box center [374, 272] width 152 height 14
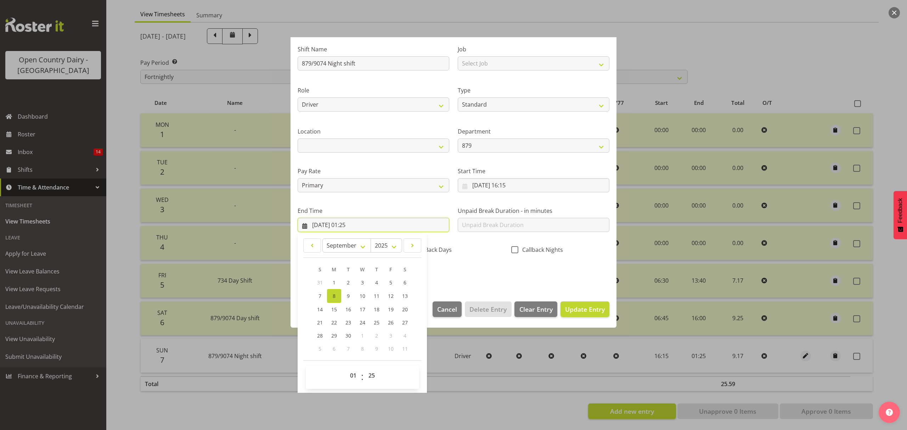
scroll to position [48, 0]
click at [371, 373] on select "00 01 02 03 04 05 06 07 08 09 10 11 12 13 14 15 16 17 18 19 20 21 22 23 24 25 2…" at bounding box center [373, 375] width 16 height 14
select select "15"
click at [365, 368] on select "00 01 02 03 04 05 06 07 08 09 10 11 12 13 14 15 16 17 18 19 20 21 22 23 24 25 2…" at bounding box center [373, 375] width 16 height 14
type input "08/09/2025, 01:15"
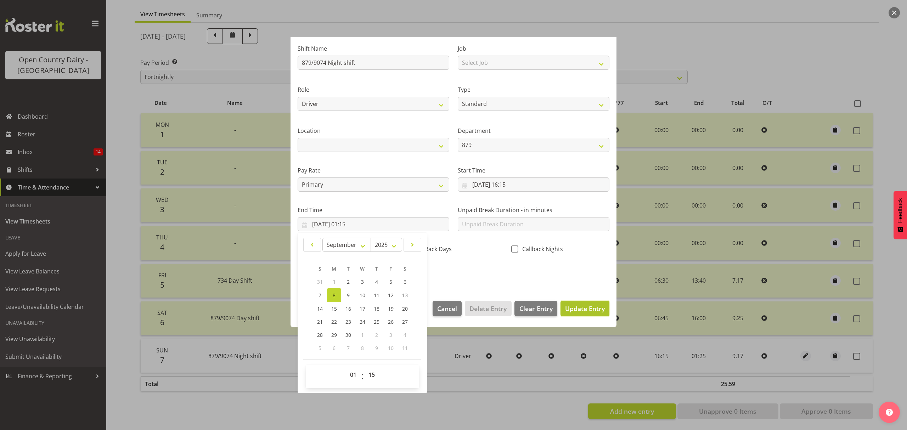
click at [581, 307] on span "Update Entry" at bounding box center [585, 308] width 40 height 9
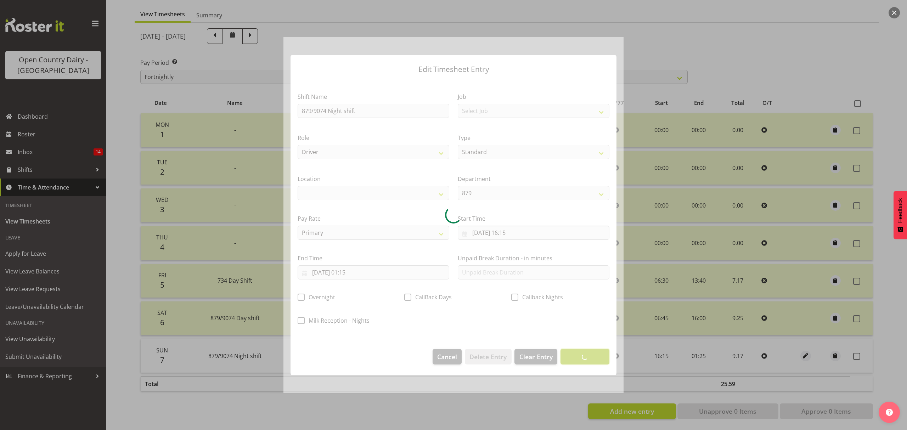
scroll to position [0, 0]
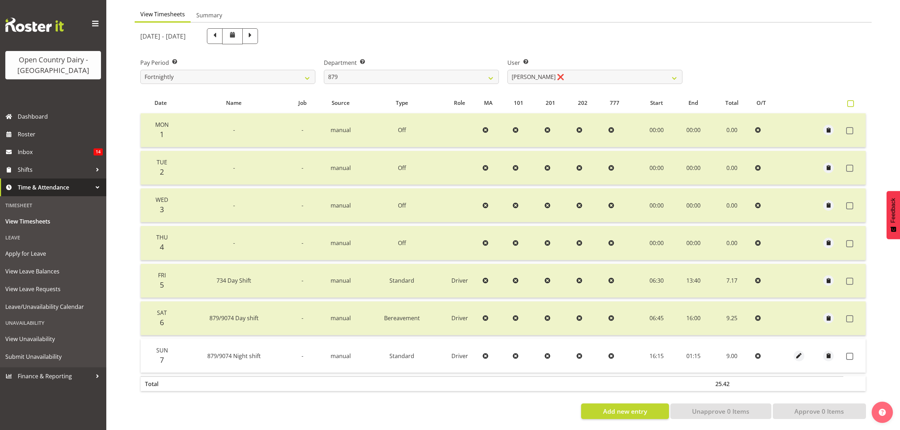
click at [849, 100] on span at bounding box center [850, 103] width 7 height 7
click at [849, 101] on input "checkbox" at bounding box center [849, 103] width 5 height 5
checkbox input "true"
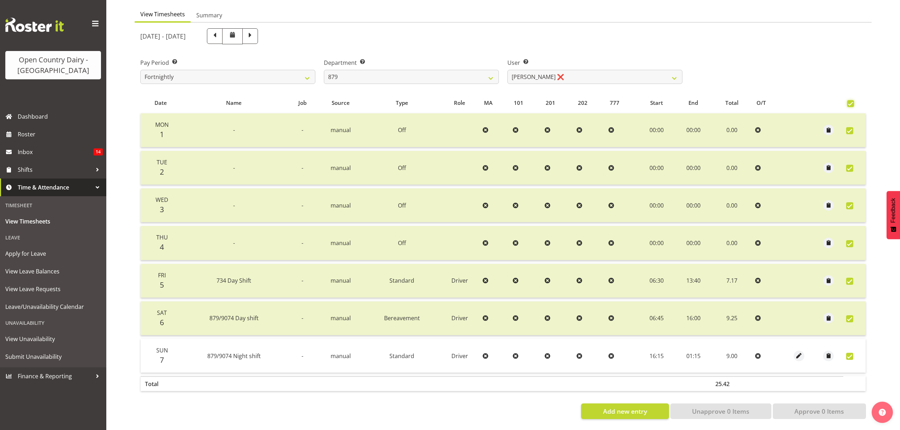
checkbox input "true"
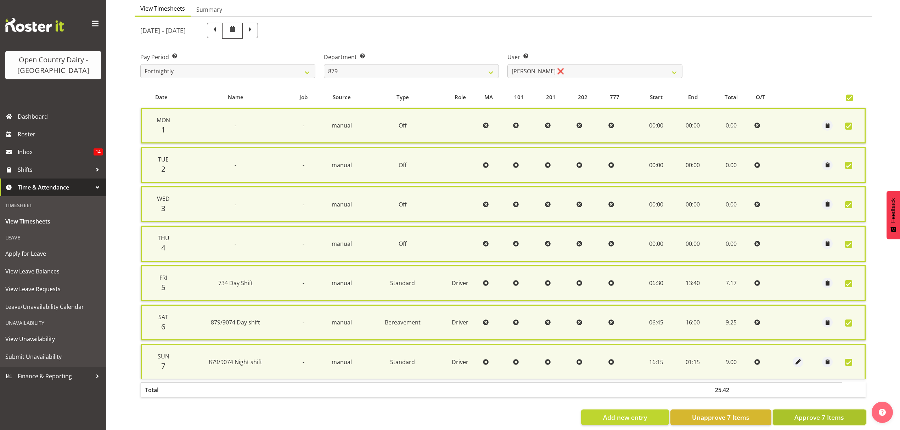
click at [823, 413] on span "Approve 7 Items" at bounding box center [819, 417] width 50 height 9
checkbox input "false"
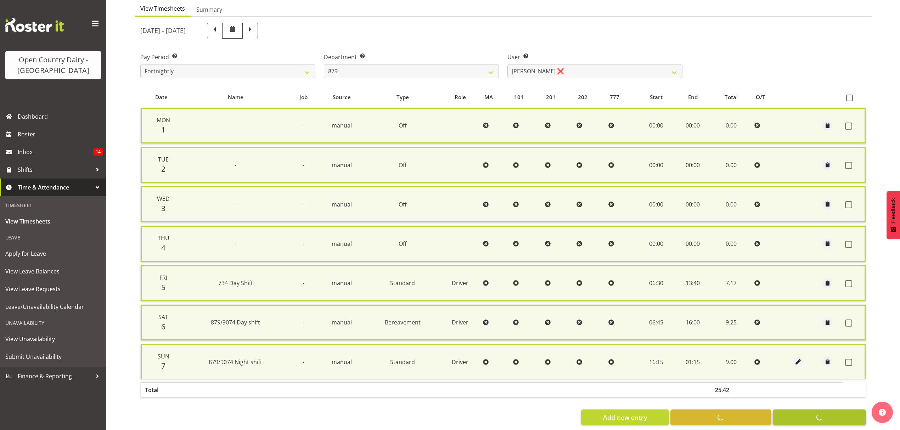
checkbox input "false"
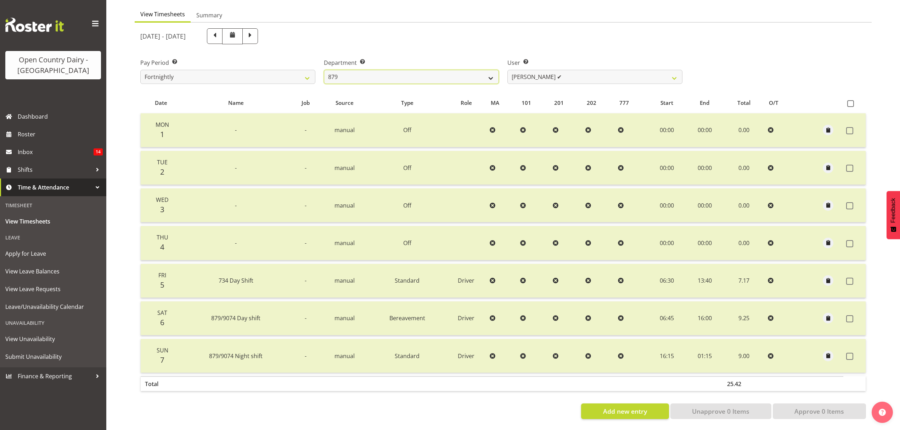
click at [492, 73] on select "734 735 736 737 738 739 851 852 853 854 855 856 858 861 862 865 868 869 870 873" at bounding box center [411, 77] width 175 height 14
select select "668"
click at [324, 70] on select "734 735 736 737 738 739 851 852 853 854 855 856 858 861 862 865 868 869 870 873" at bounding box center [411, 77] width 175 height 14
select select "8288"
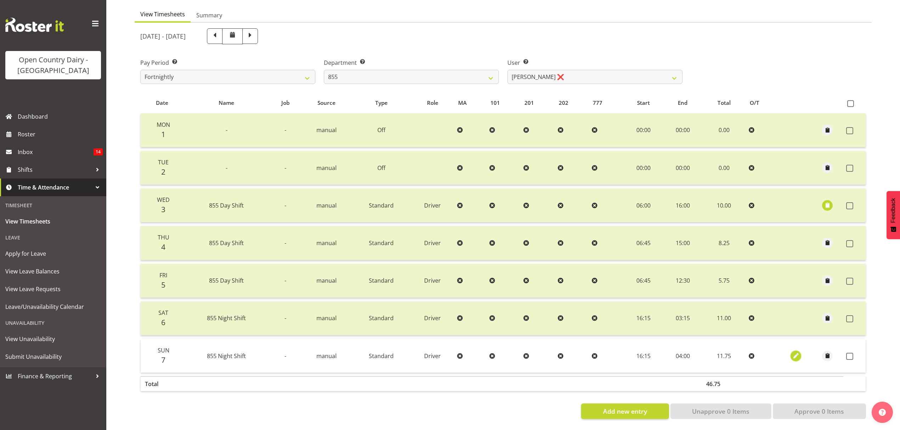
click at [797, 352] on span "button" at bounding box center [796, 356] width 8 height 8
select select "Standard"
select select "8"
select select "2025"
select select "4"
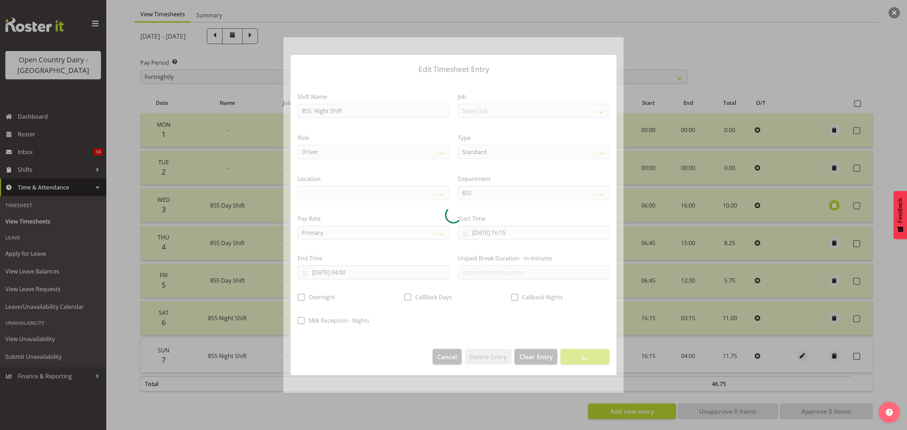
select select
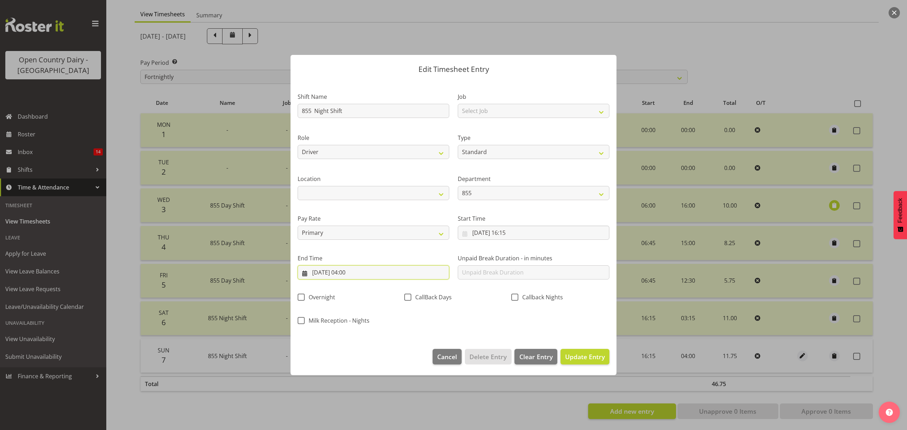
click at [353, 273] on input "[DATE] 04:00" at bounding box center [374, 272] width 152 height 14
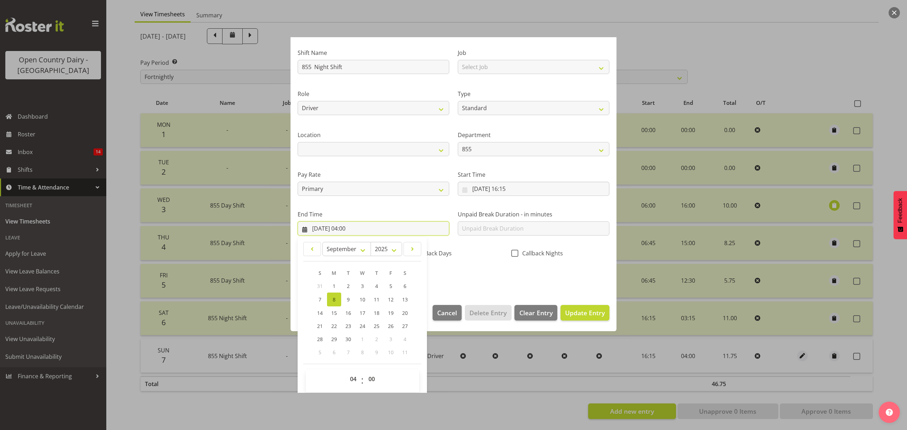
scroll to position [48, 0]
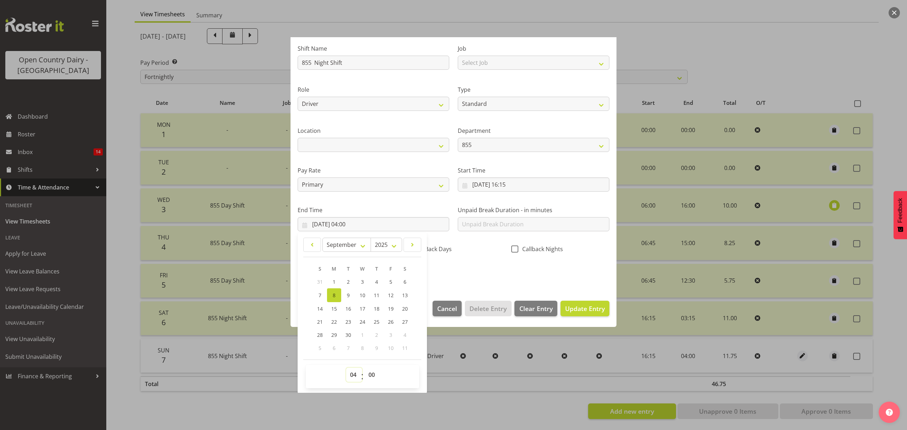
drag, startPoint x: 355, startPoint y: 376, endPoint x: 355, endPoint y: 372, distance: 3.9
click at [355, 376] on select "00 01 02 03 04 05 06 07 08 09 10 11 12 13 14 15 16 17 18 19 20 21 22 23" at bounding box center [354, 375] width 16 height 14
select select "2"
click at [346, 368] on select "00 01 02 03 04 05 06 07 08 09 10 11 12 13 14 15 16 17 18 19 20 21 22 23" at bounding box center [354, 375] width 16 height 14
type input "08/09/2025, 02:00"
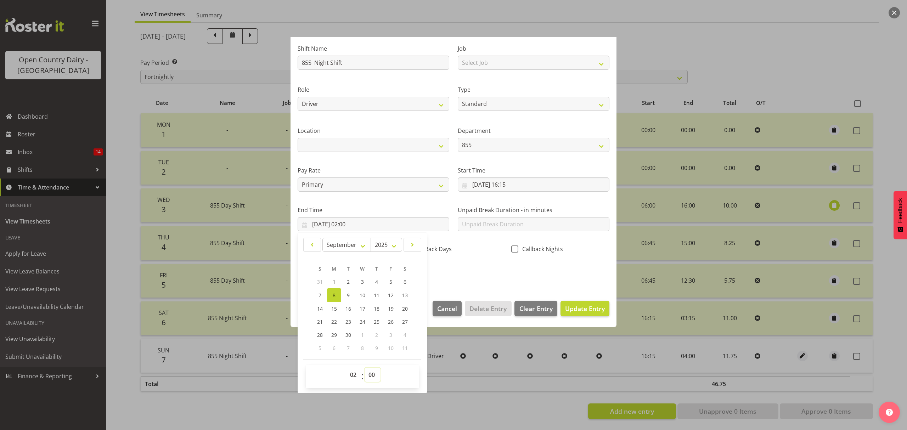
click at [373, 375] on select "00 01 02 03 04 05 06 07 08 09 10 11 12 13 14 15 16 17 18 19 20 21 22 23 24 25 2…" at bounding box center [373, 375] width 16 height 14
select select "30"
click at [365, 368] on select "00 01 02 03 04 05 06 07 08 09 10 11 12 13 14 15 16 17 18 19 20 21 22 23 24 25 2…" at bounding box center [373, 375] width 16 height 14
type input "08/09/2025, 02:30"
click at [589, 308] on span "Update Entry" at bounding box center [585, 308] width 40 height 9
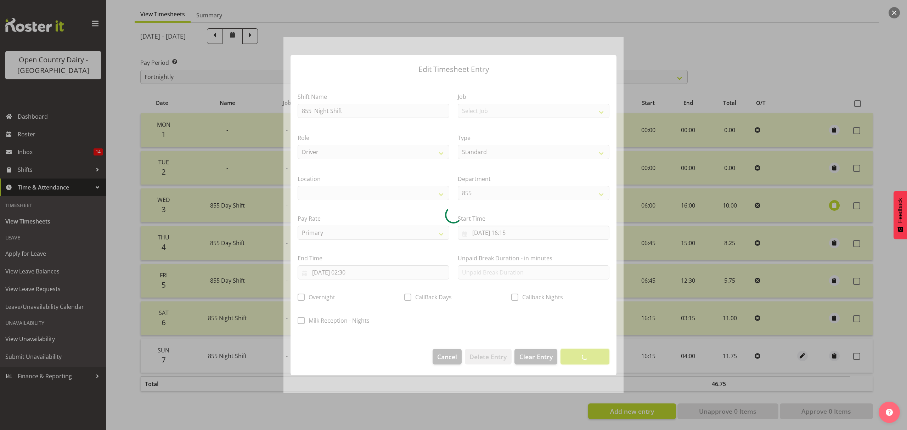
scroll to position [0, 0]
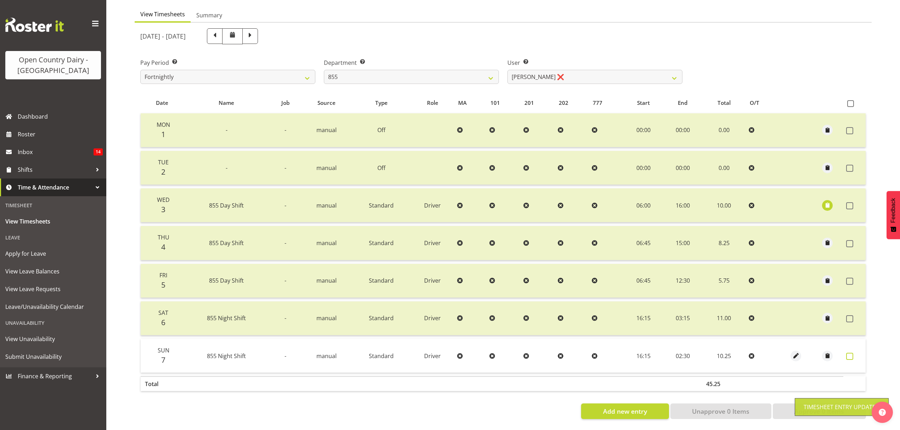
click at [851, 353] on span at bounding box center [849, 356] width 7 height 7
checkbox input "true"
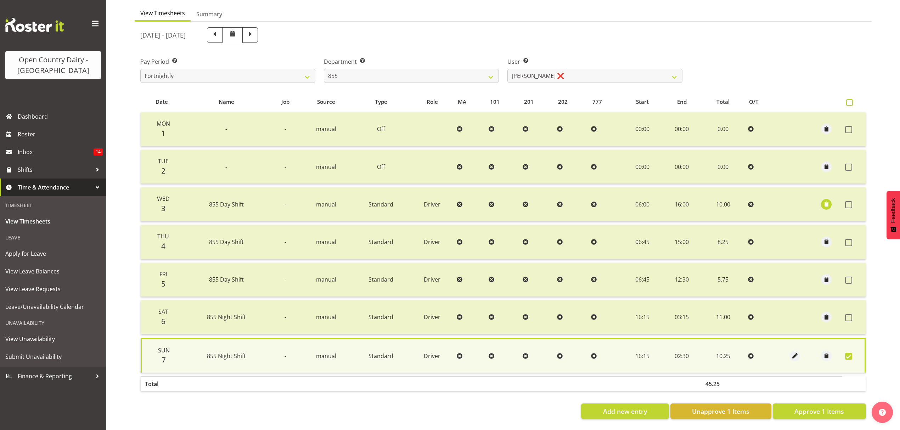
click at [850, 99] on span at bounding box center [849, 102] width 7 height 7
click at [850, 100] on input "checkbox" at bounding box center [848, 102] width 5 height 5
checkbox input "true"
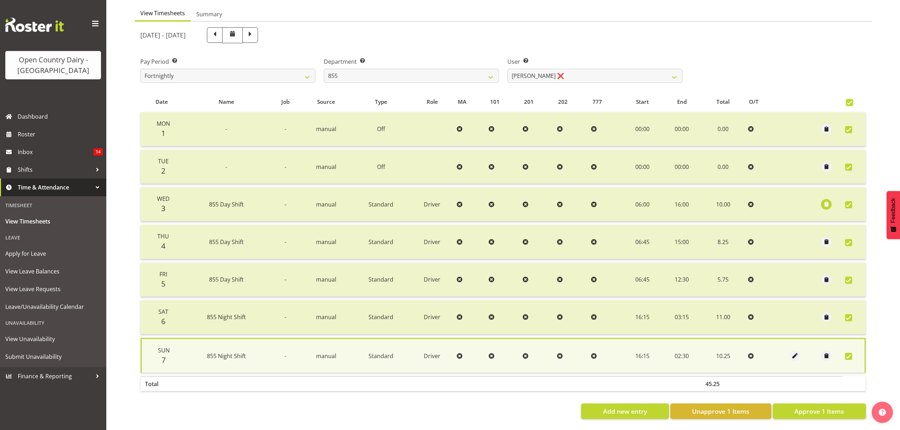
checkbox input "true"
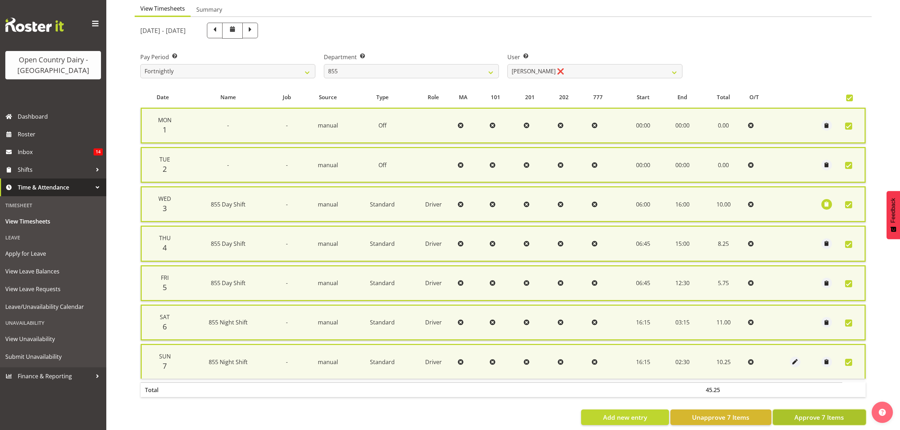
click at [817, 414] on span "Approve 7 Items" at bounding box center [819, 417] width 50 height 9
checkbox input "false"
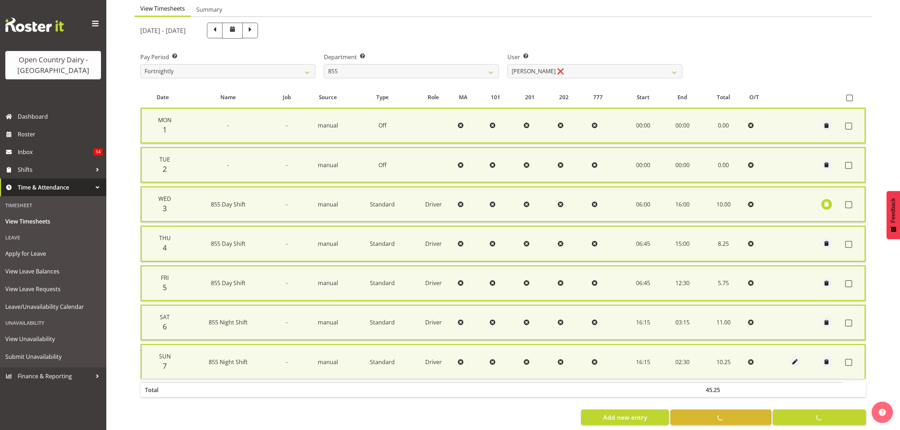
checkbox input "false"
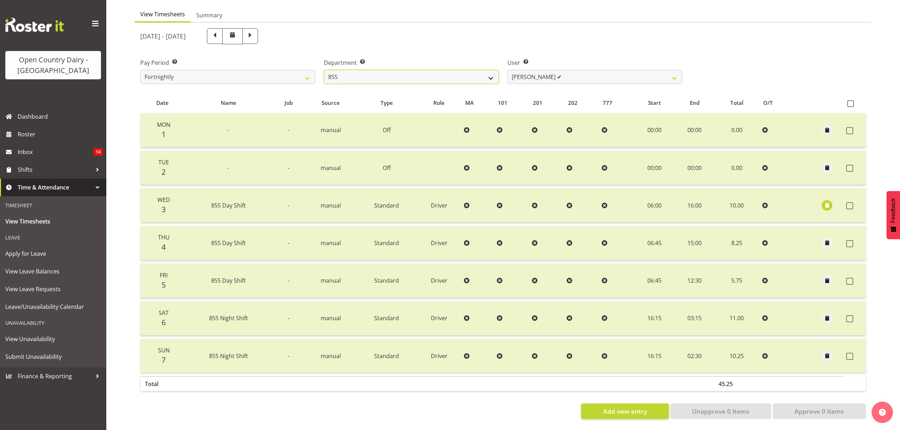
click at [490, 70] on select "734 735 736 737 738 739 851 852 853 854 855 856 858 861 862 865 868 869 870 873" at bounding box center [411, 77] width 175 height 14
select select "904"
click at [324, 70] on select "734 735 736 737 738 739 851 852 853 854 855 856 858 861 862 865 868 869 870 873" at bounding box center [411, 77] width 175 height 14
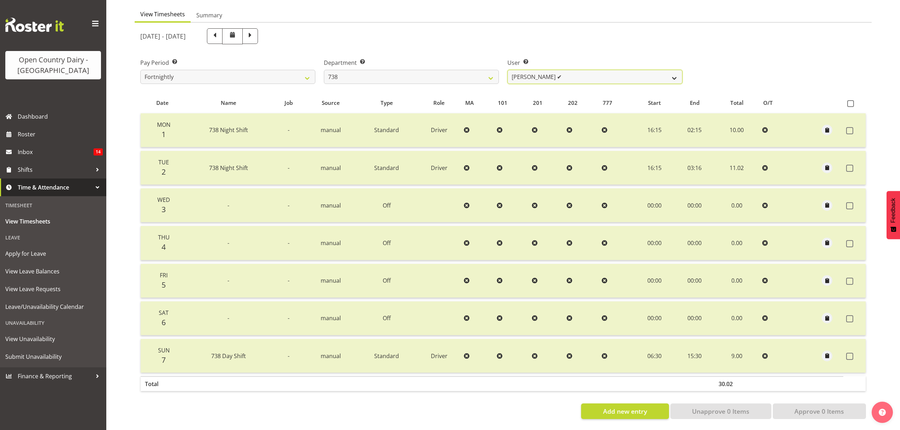
click at [670, 73] on select "Christopher Gamble ✔ Marcy Tuuta ✔ Raymond Campbell ❌ Tama Irvine ✔" at bounding box center [594, 77] width 175 height 14
select select "9020"
click at [507, 70] on select "Christopher Gamble ✔ Marcy Tuuta ✔ Raymond Campbell ❌ Tama Irvine ✔" at bounding box center [594, 77] width 175 height 14
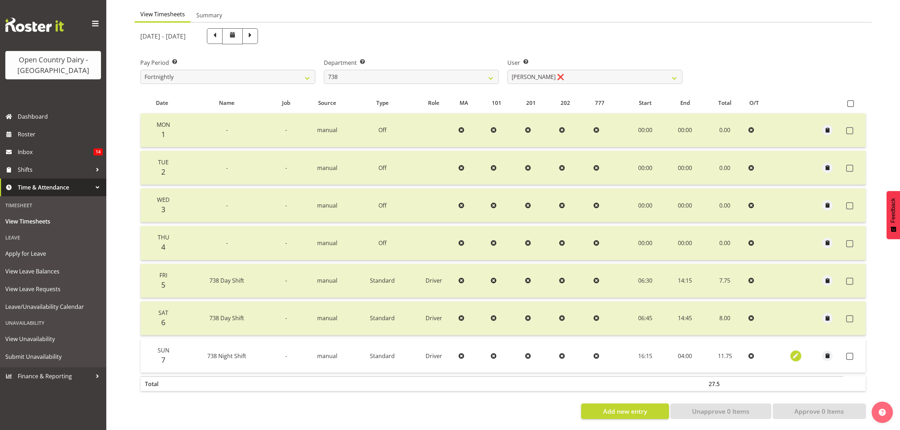
click at [797, 350] on span "button" at bounding box center [796, 356] width 8 height 12
select select "Standard"
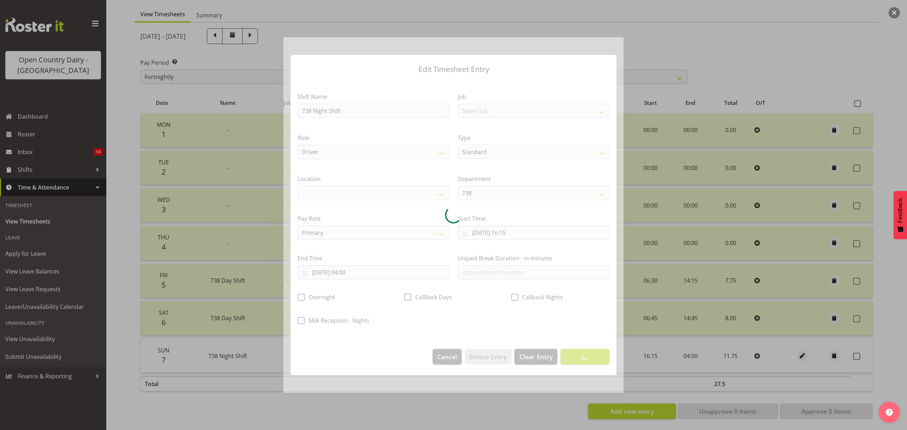
select select
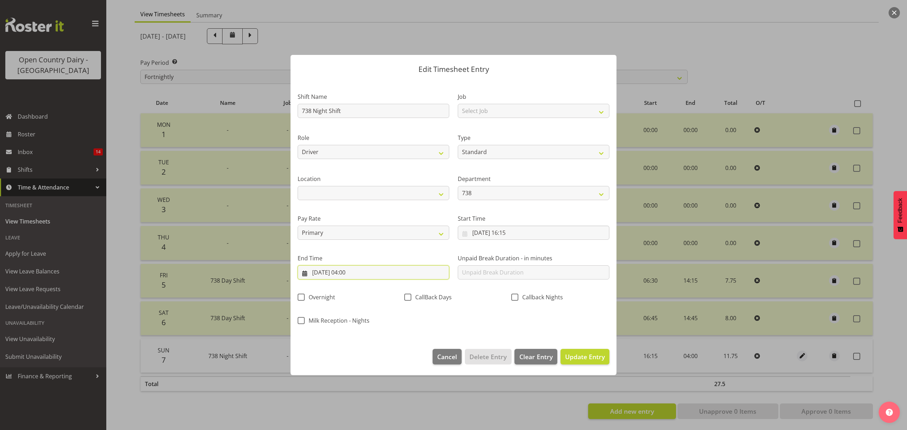
click at [354, 271] on input "[DATE] 04:00" at bounding box center [374, 272] width 152 height 14
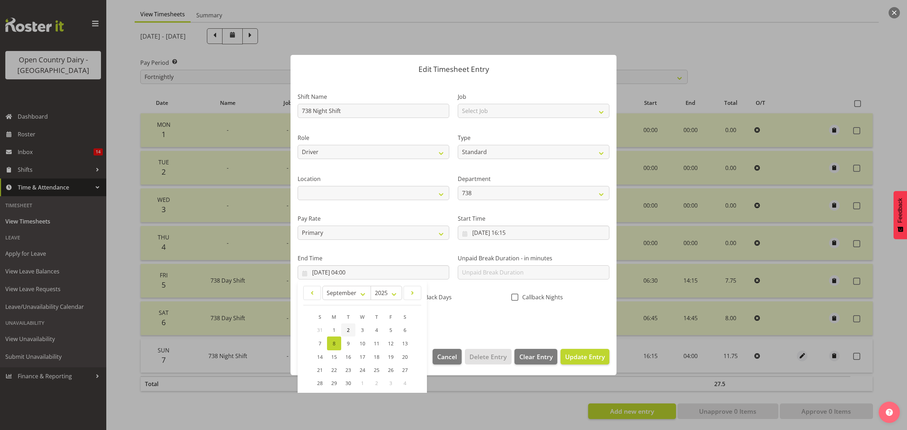
click at [349, 328] on span "2" at bounding box center [348, 330] width 3 height 7
type input "02/09/2025, 04:00"
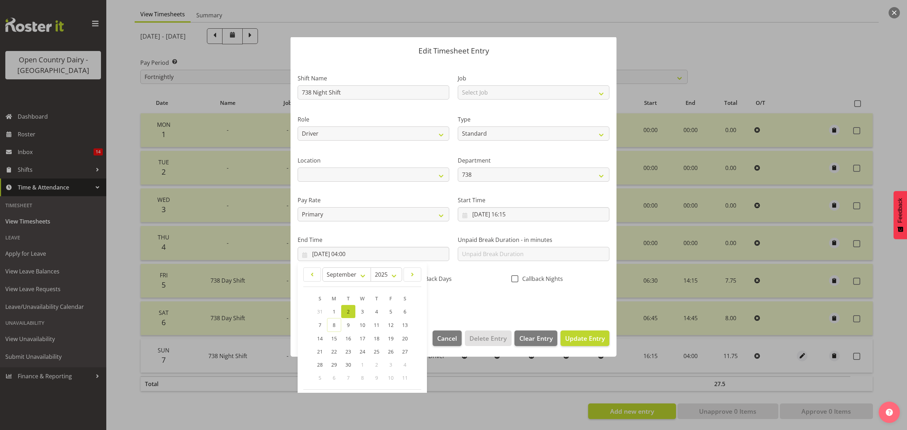
scroll to position [48, 0]
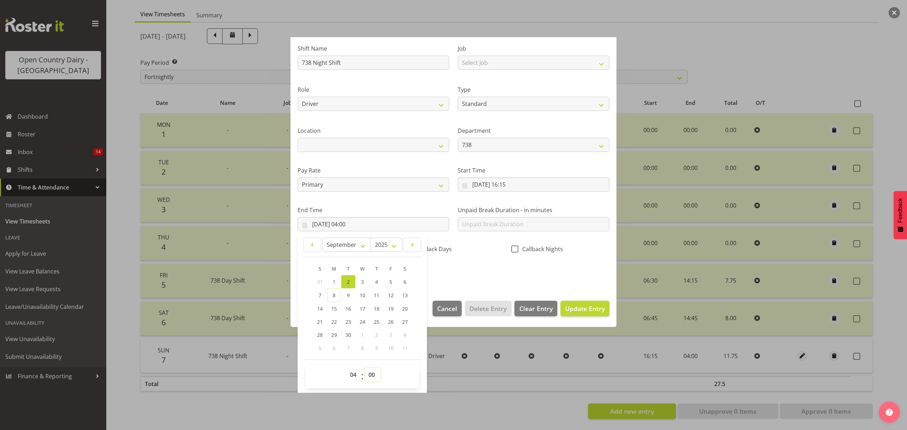
click at [369, 376] on select "00 01 02 03 04 05 06 07 08 09 10 11 12 13 14 15 16 17 18 19 20 21 22 23 24 25 2…" at bounding box center [373, 375] width 16 height 14
select select "30"
click at [365, 368] on select "00 01 02 03 04 05 06 07 08 09 10 11 12 13 14 15 16 17 18 19 20 21 22 23 24 25 2…" at bounding box center [373, 375] width 16 height 14
type input "02/09/2025, 04:30"
click at [355, 375] on select "00 01 02 03 04 05 06 07 08 09 10 11 12 13 14 15 16 17 18 19 20 21 22 23" at bounding box center [354, 375] width 16 height 14
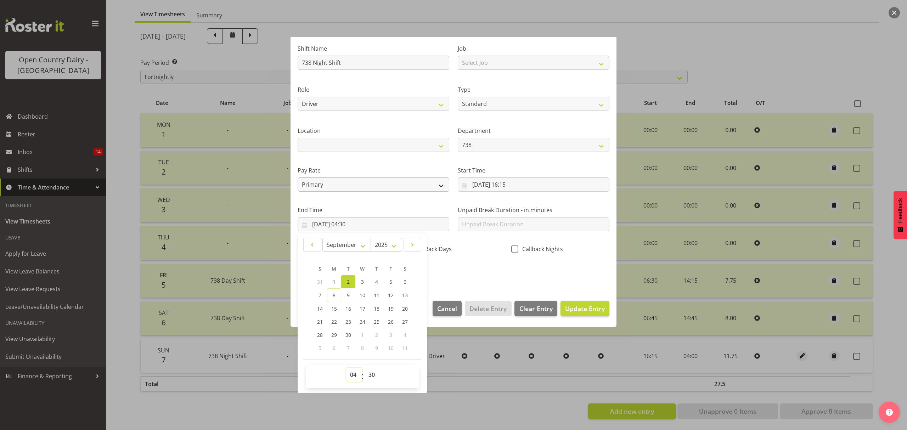
select select "2"
click at [346, 368] on select "00 01 02 03 04 05 06 07 08 09 10 11 12 13 14 15 16 17 18 19 20 21 22 23" at bounding box center [354, 375] width 16 height 14
type input "02/09/2025, 02:30"
click at [577, 307] on span "Update Entry" at bounding box center [585, 308] width 40 height 9
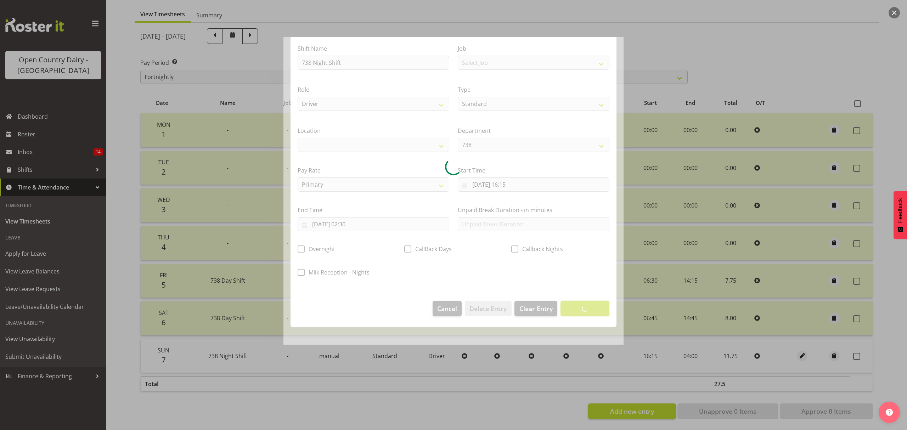
scroll to position [0, 0]
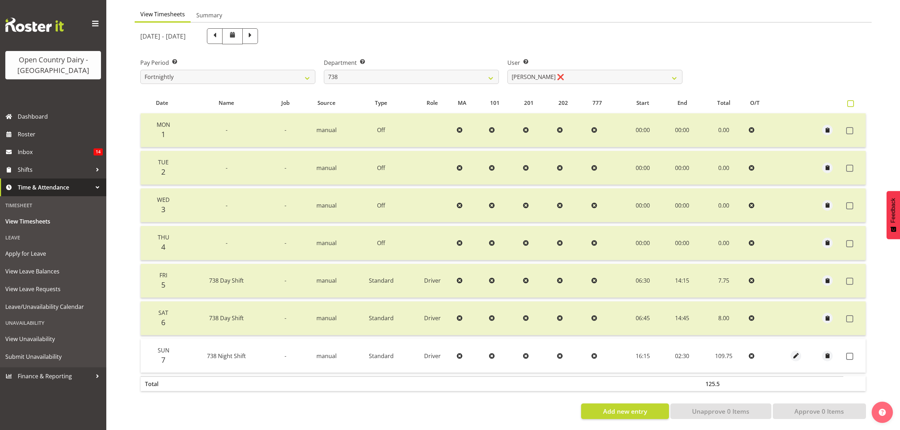
click at [850, 100] on span at bounding box center [850, 103] width 7 height 7
click at [850, 101] on input "checkbox" at bounding box center [849, 103] width 5 height 5
checkbox input "true"
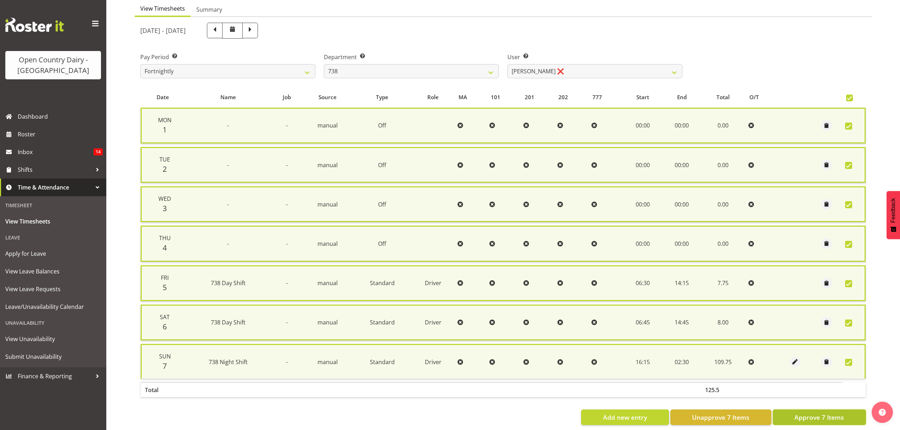
click at [819, 415] on span "Approve 7 Items" at bounding box center [819, 417] width 50 height 9
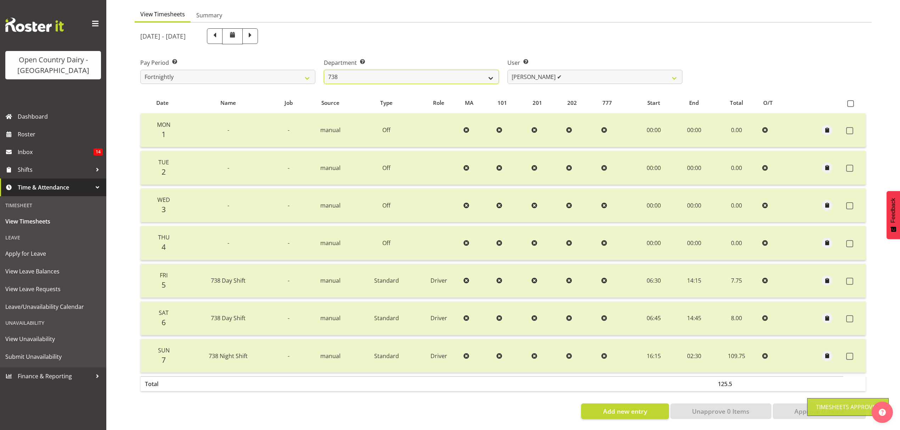
click at [488, 70] on select "734 735 736 737 738 739 851 852 853 854 855 856 858 861 862 865 868 869 870 873" at bounding box center [411, 77] width 175 height 14
click at [324, 70] on select "734 735 736 737 738 739 851 852 853 854 855 856 858 861 862 865 868 869 870 873" at bounding box center [411, 77] width 175 height 14
click at [850, 100] on span at bounding box center [850, 103] width 7 height 7
click at [850, 101] on input "checkbox" at bounding box center [849, 103] width 5 height 5
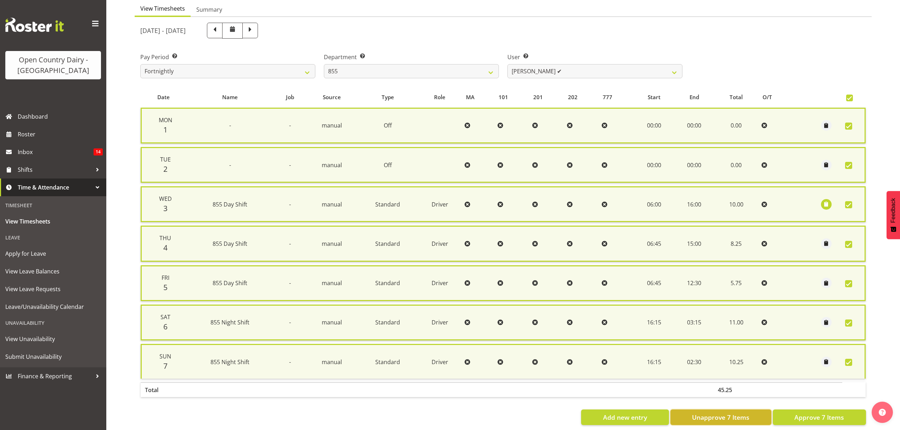
click at [731, 413] on span "Unapprove 7 Items" at bounding box center [720, 417] width 57 height 9
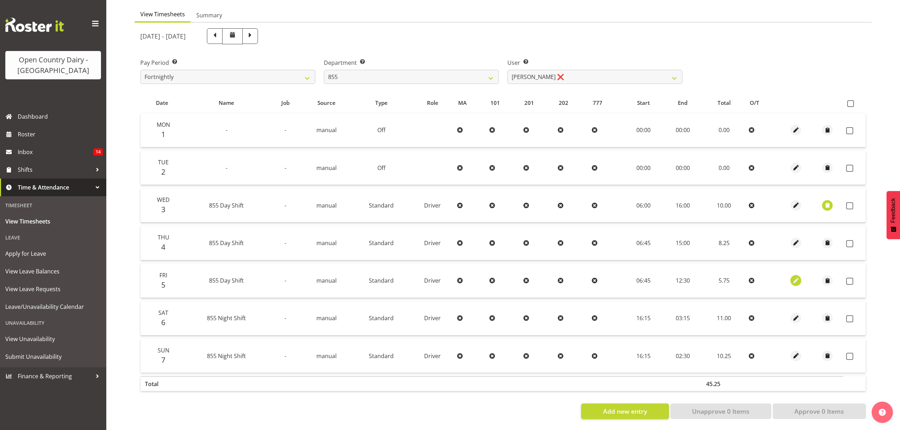
click at [794, 277] on span "button" at bounding box center [796, 281] width 8 height 8
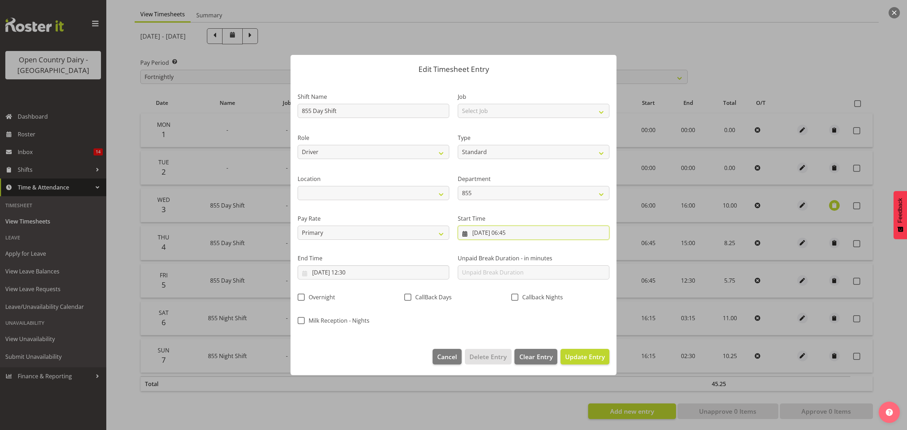
click at [517, 234] on input "05/09/2025, 06:45" at bounding box center [534, 233] width 152 height 14
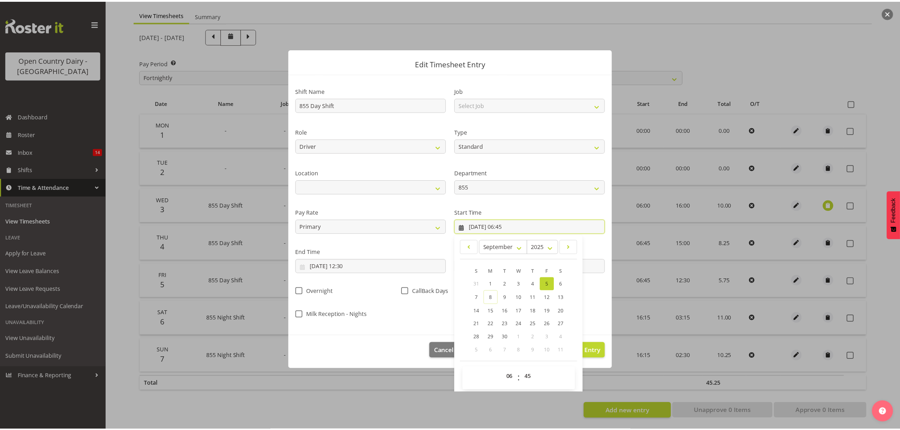
scroll to position [9, 0]
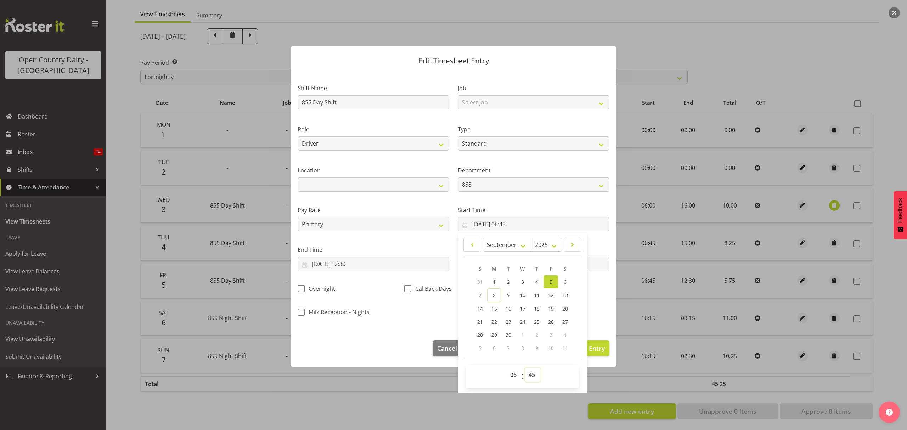
click at [529, 375] on select "00 01 02 03 04 05 06 07 08 09 10 11 12 13 14 15 16 17 18 19 20 21 22 23 24 25 2…" at bounding box center [533, 375] width 16 height 14
click at [525, 368] on select "00 01 02 03 04 05 06 07 08 09 10 11 12 13 14 15 16 17 18 19 20 21 22 23 24 25 2…" at bounding box center [533, 375] width 16 height 14
click at [544, 415] on div at bounding box center [453, 215] width 907 height 430
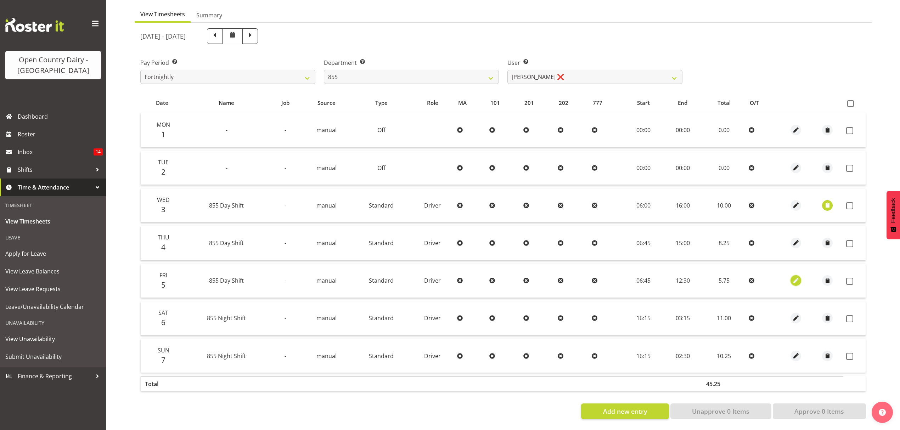
click at [797, 275] on span "button" at bounding box center [796, 281] width 8 height 12
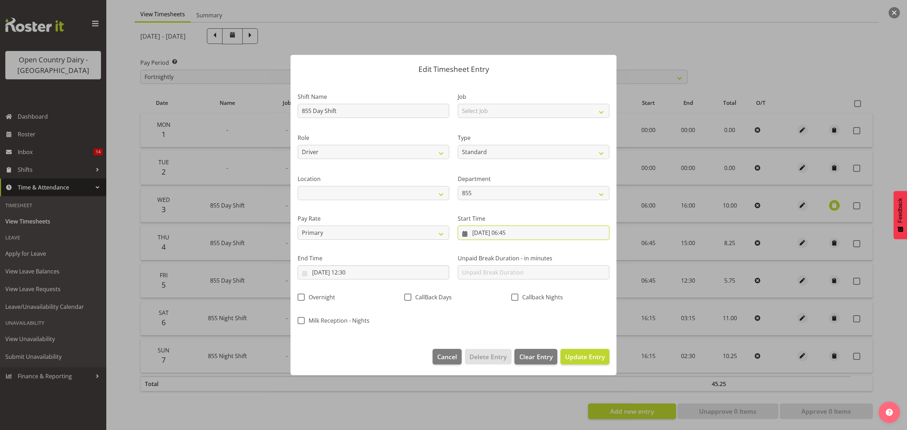
click at [520, 231] on input "05/09/2025, 06:45" at bounding box center [534, 233] width 152 height 14
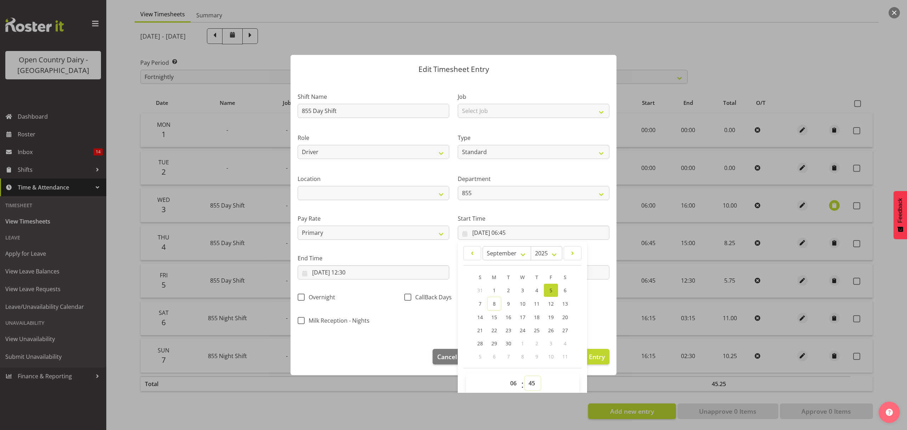
click at [528, 384] on select "00 01 02 03 04 05 06 07 08 09 10 11 12 13 14 15 16 17 18 19 20 21 22 23 24 25 2…" at bounding box center [533, 383] width 16 height 14
click at [525, 377] on select "00 01 02 03 04 05 06 07 08 09 10 11 12 13 14 15 16 17 18 19 20 21 22 23 24 25 2…" at bounding box center [533, 383] width 16 height 14
click at [592, 355] on span "Update Entry" at bounding box center [585, 357] width 40 height 9
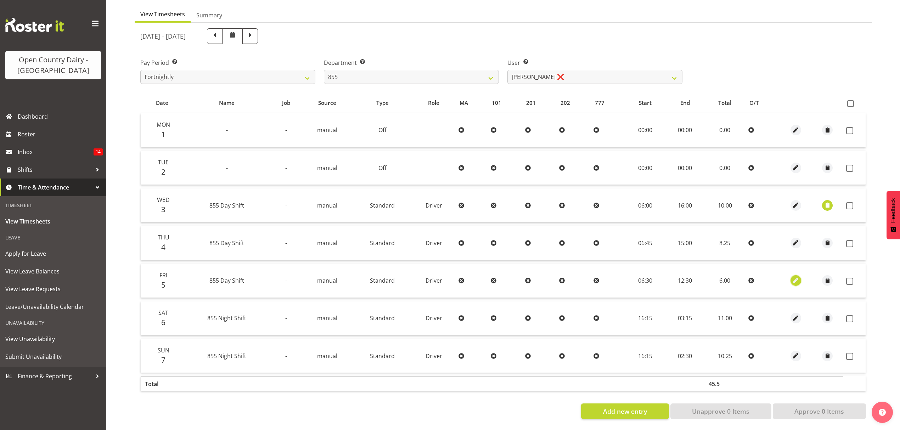
click at [795, 277] on span "button" at bounding box center [796, 281] width 8 height 8
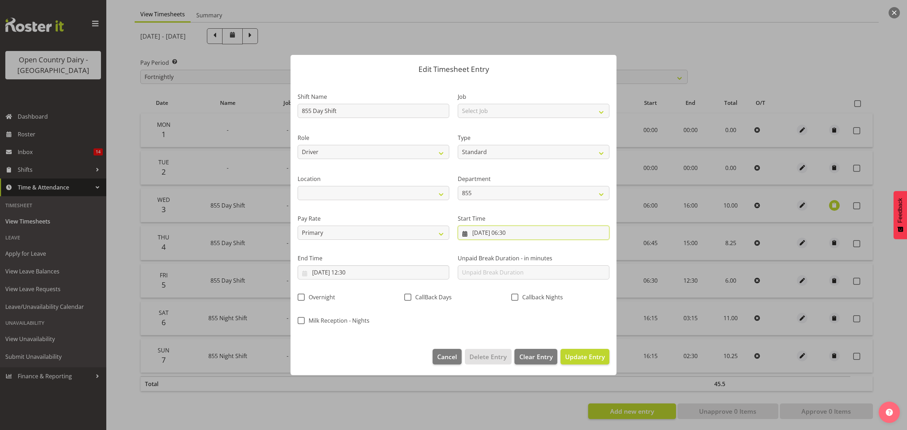
click at [513, 233] on input "05/09/2025, 06:30" at bounding box center [534, 233] width 152 height 14
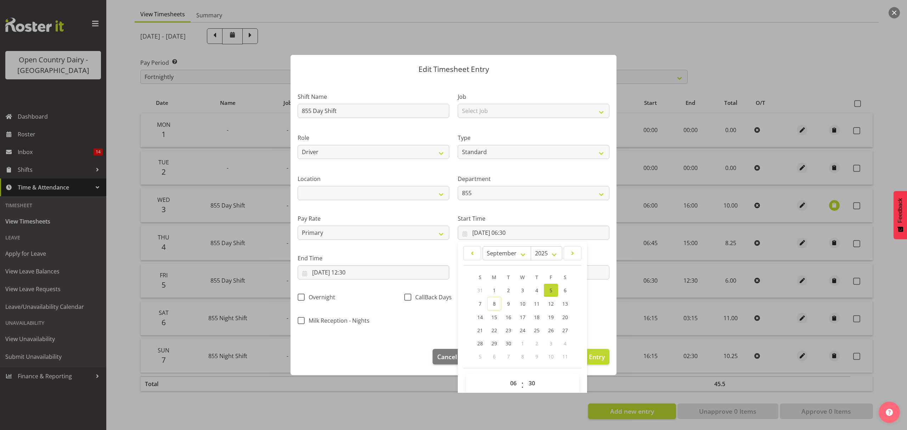
click at [330, 401] on div at bounding box center [453, 215] width 907 height 430
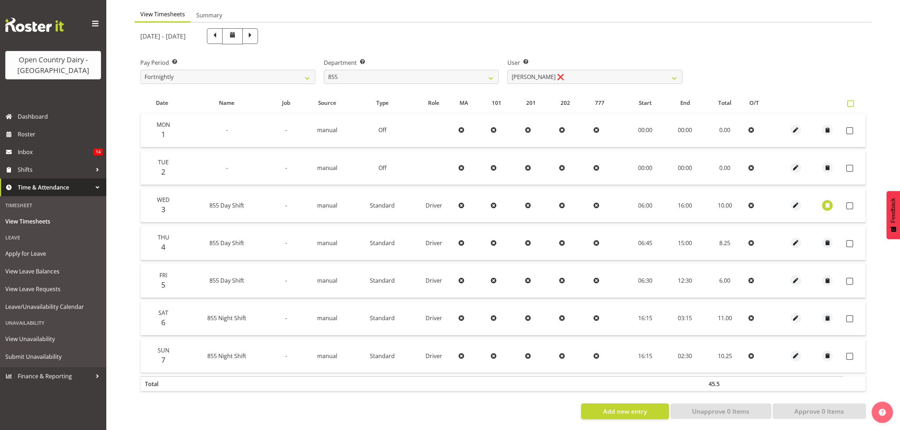
click at [852, 100] on span at bounding box center [850, 103] width 7 height 7
click at [852, 101] on input "checkbox" at bounding box center [849, 103] width 5 height 5
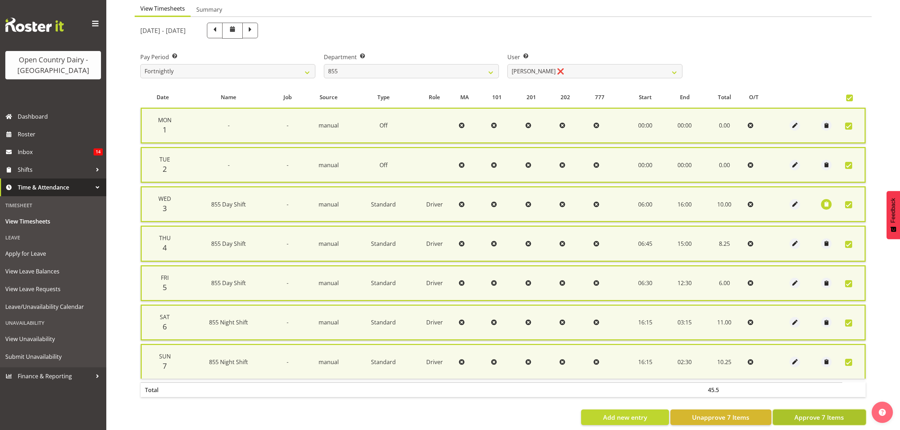
click at [804, 414] on span "Approve 7 Items" at bounding box center [819, 417] width 50 height 9
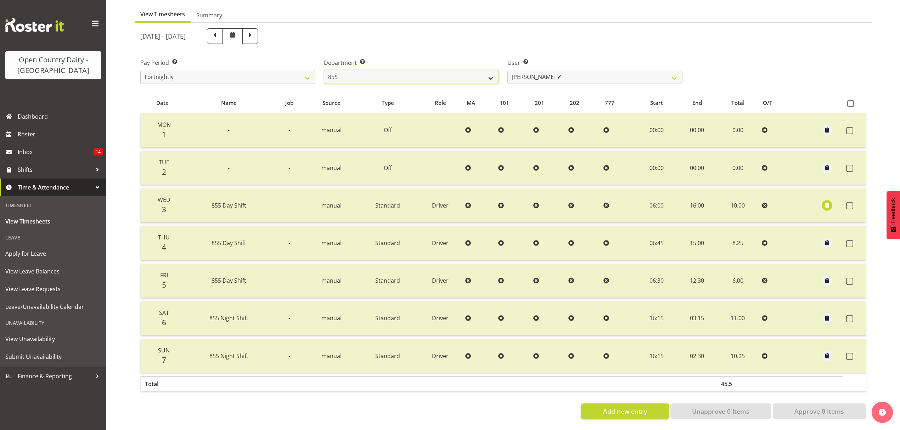
click at [492, 72] on select "734 735 736 737 738 739 851 852 853 854 855 856 858 861 862 865 868 869 870 873" at bounding box center [411, 77] width 175 height 14
click at [324, 70] on select "734 735 736 737 738 739 851 852 853 854 855 856 858 861 862 865 868 869 870 873" at bounding box center [411, 77] width 175 height 14
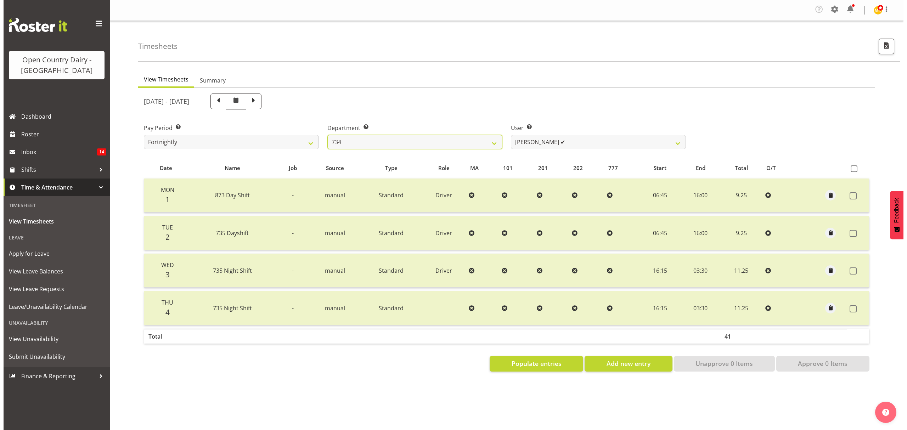
scroll to position [0, 0]
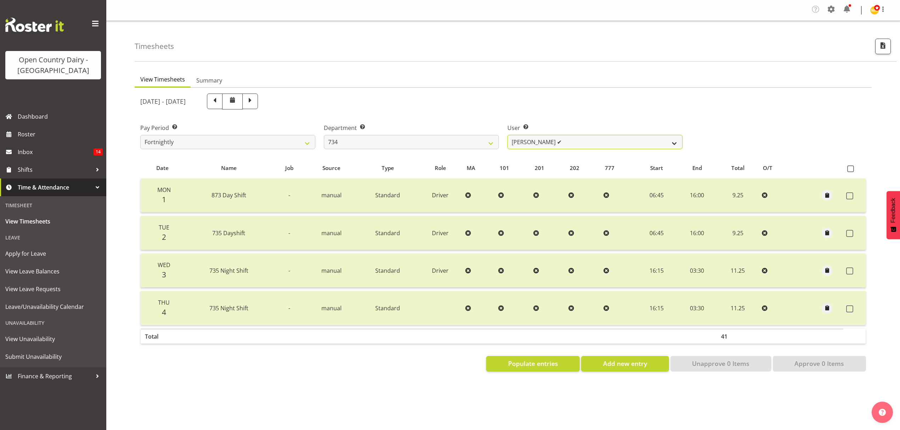
drag, startPoint x: 674, startPoint y: 145, endPoint x: 629, endPoint y: 141, distance: 45.2
click at [674, 145] on select "Justin Spicer ✔ Ryan Thompson ✔ Tracey Chittock ❌ Zachary Shanks ✔" at bounding box center [594, 142] width 175 height 14
click at [491, 143] on select "734 735 736 737 738 739 851 852 853 854 855 856 858 861 862 865 868 869 870 873" at bounding box center [411, 142] width 175 height 14
click at [324, 135] on select "734 735 736 737 738 739 851 852 853 854 855 856 858 861 862 865 868 869 870 873" at bounding box center [411, 142] width 175 height 14
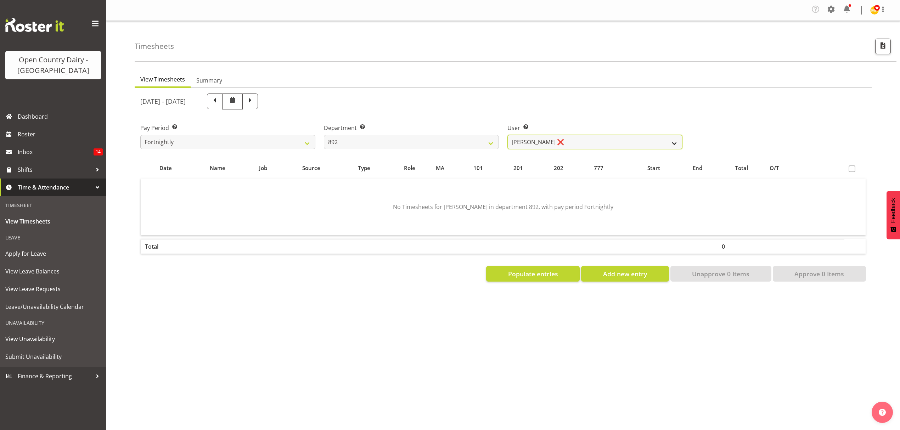
click at [672, 141] on select "Brittany Willis ❌ Danny Davies ✔ David McKenzie ✔ Josh Winship ❌ Reece Calvert ✔" at bounding box center [594, 142] width 175 height 14
click at [507, 135] on select "Brittany Willis ❌ Danny Davies ✔ David McKenzie ✔ Josh Winship ❌ Reece Calvert ✔" at bounding box center [594, 142] width 175 height 14
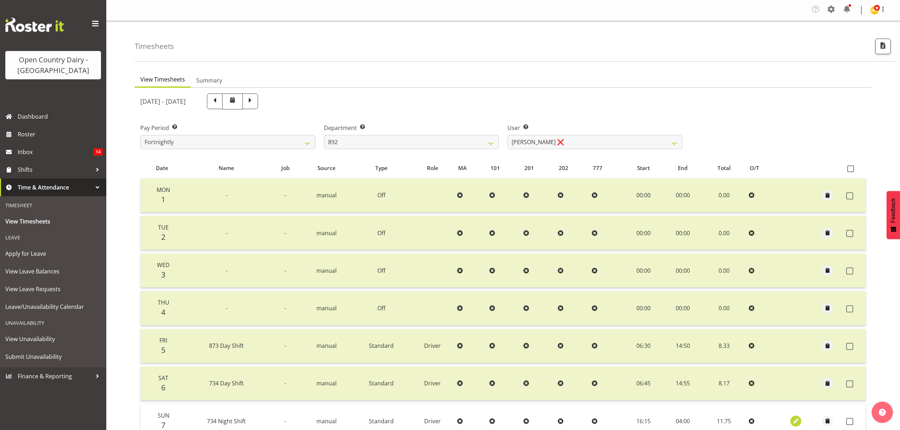
click at [797, 417] on span "button" at bounding box center [796, 421] width 8 height 8
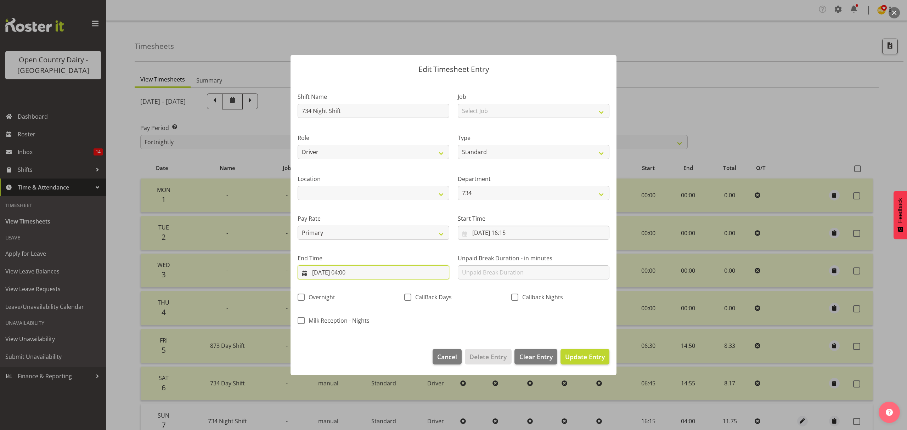
click at [351, 270] on input "[DATE] 04:00" at bounding box center [374, 272] width 152 height 14
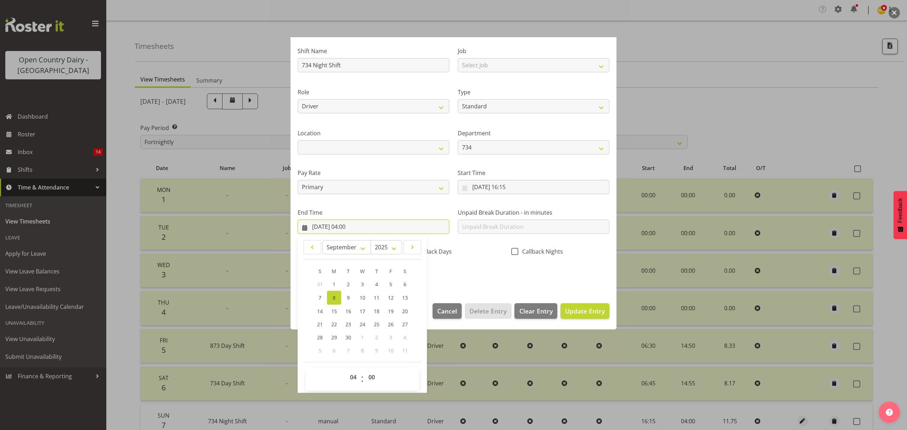
scroll to position [48, 0]
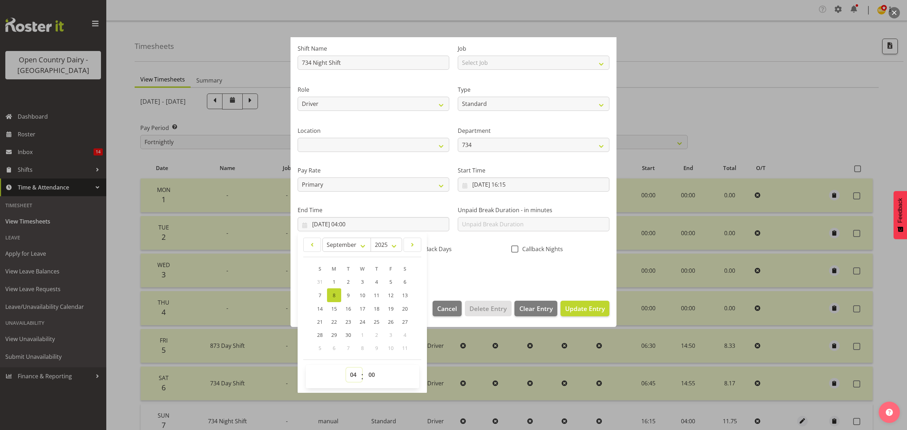
click at [353, 378] on select "00 01 02 03 04 05 06 07 08 09 10 11 12 13 14 15 16 17 18 19 20 21 22 23" at bounding box center [354, 375] width 16 height 14
click at [346, 368] on select "00 01 02 03 04 05 06 07 08 09 10 11 12 13 14 15 16 17 18 19 20 21 22 23" at bounding box center [354, 375] width 16 height 14
click at [583, 311] on span "Update Entry" at bounding box center [585, 308] width 40 height 9
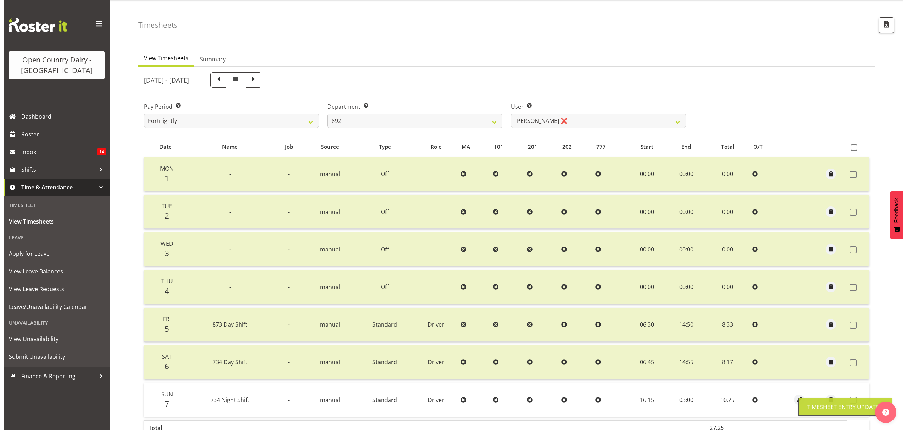
scroll to position [71, 0]
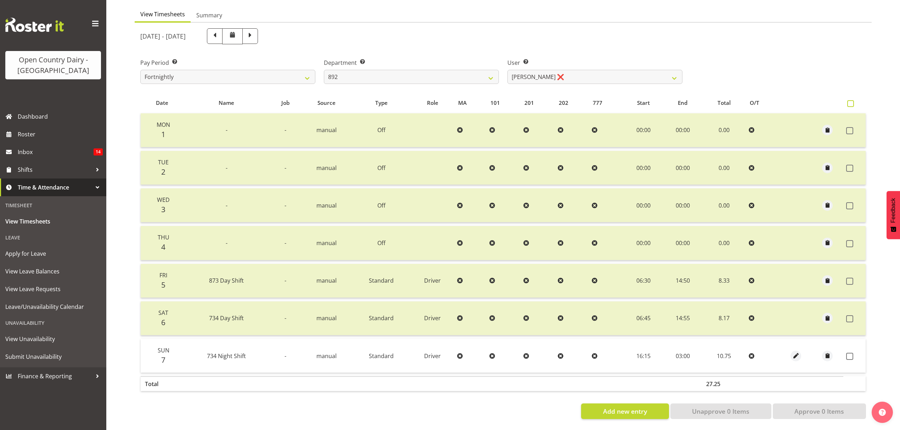
click at [849, 100] on span at bounding box center [850, 103] width 7 height 7
click at [849, 101] on input "checkbox" at bounding box center [849, 103] width 5 height 5
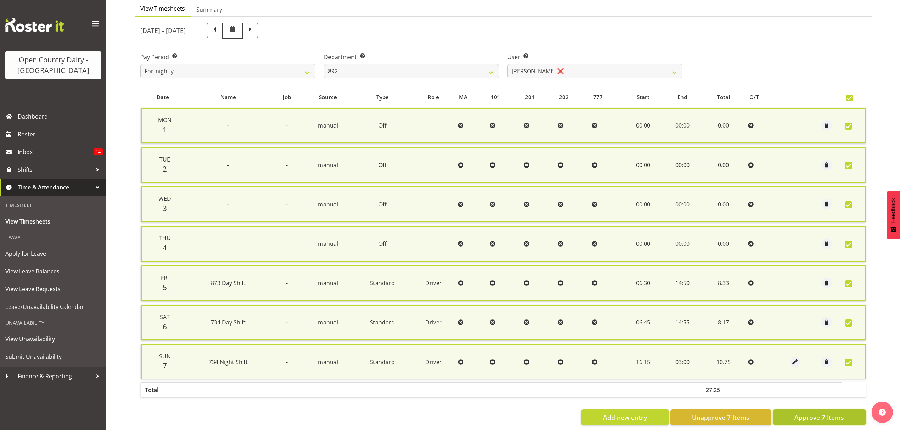
click at [807, 413] on span "Approve 7 Items" at bounding box center [819, 417] width 50 height 9
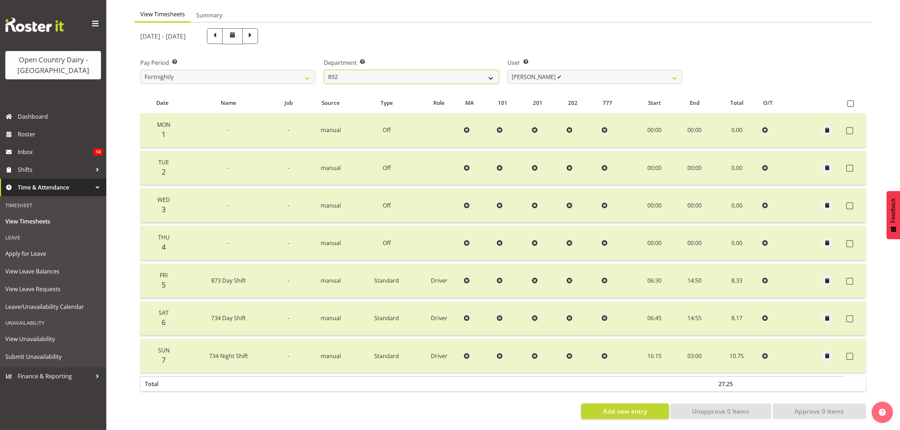
drag, startPoint x: 491, startPoint y: 70, endPoint x: 469, endPoint y: 72, distance: 22.0
click at [491, 70] on select "734 735 736 737 738 739 851 852 853 854 855 856 858 861 862 865 868 869 870 873" at bounding box center [411, 77] width 175 height 14
click at [324, 70] on select "734 735 736 737 738 739 851 852 853 854 855 856 858 861 862 865 868 869 870 873" at bounding box center [411, 77] width 175 height 14
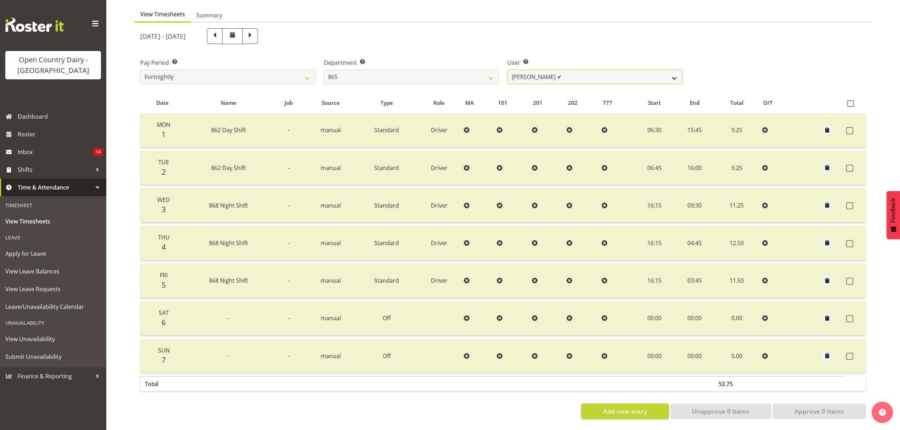
click at [670, 72] on select "Flavio Ferraz ✔ George Courtney ❌ Steffan Kennard ✔" at bounding box center [594, 77] width 175 height 14
click at [507, 70] on select "Flavio Ferraz ✔ George Courtney ❌ Steffan Kennard ✔" at bounding box center [594, 77] width 175 height 14
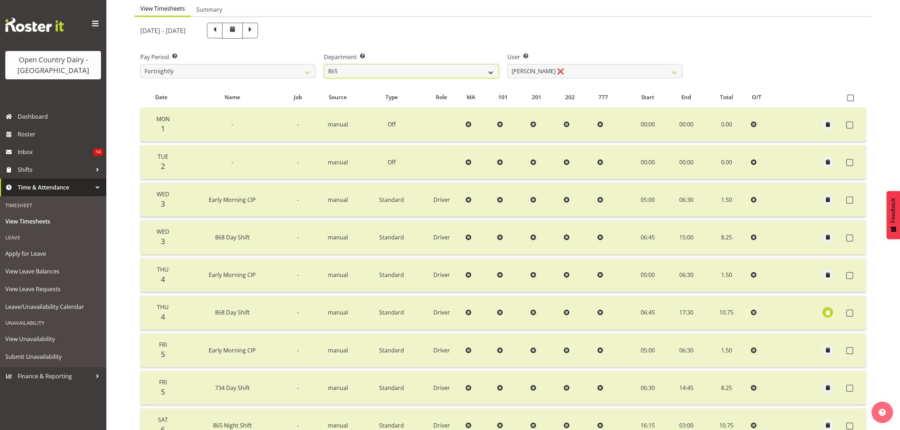
click at [493, 71] on select "734 735 736 737 738 739 851 852 853 854 855 856 858 861 862 865 868 869 870 873" at bounding box center [411, 71] width 175 height 14
click at [324, 64] on select "734 735 736 737 738 739 851 852 853 854 855 856 858 861 862 865 868 869 870 873" at bounding box center [411, 71] width 175 height 14
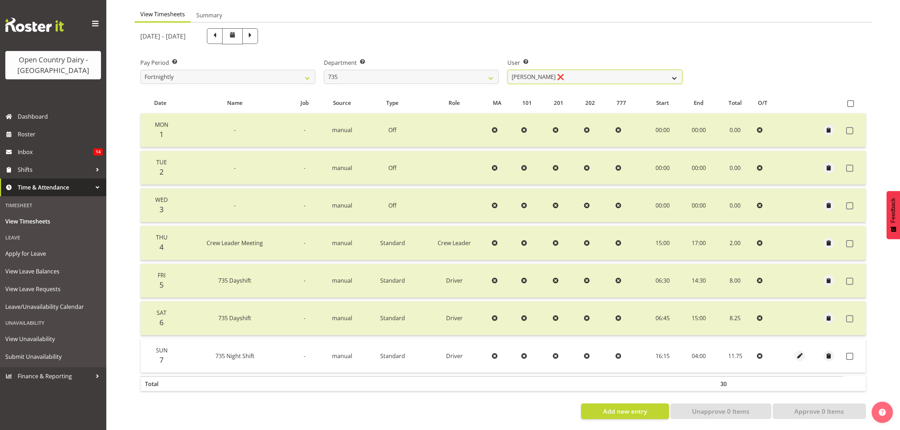
click at [675, 70] on select "Brian Neas ❌ Cherie Williams ❌ Christopher Sutherland ❌ Stuart Craig ❌" at bounding box center [594, 77] width 175 height 14
click at [507, 70] on select "Brian Neas ❌ Cherie Williams ❌ Christopher Sutherland ❌ Stuart Craig ❌" at bounding box center [594, 77] width 175 height 14
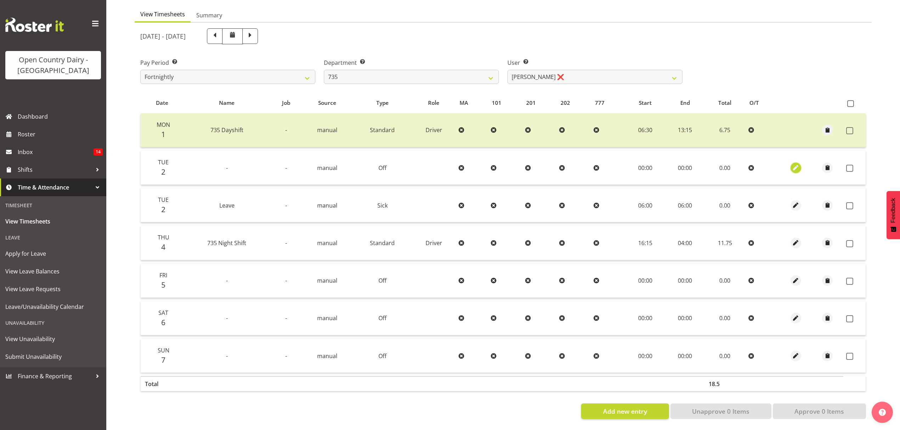
click at [795, 164] on span "button" at bounding box center [796, 168] width 8 height 8
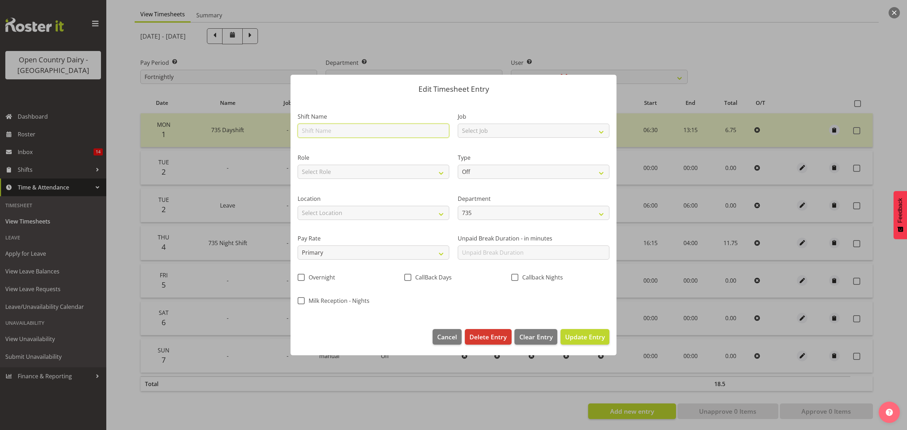
click at [401, 127] on input "text" at bounding box center [374, 131] width 152 height 14
click at [357, 173] on select "Select Role Driver" at bounding box center [374, 172] width 152 height 14
click at [298, 165] on select "Select Role Driver" at bounding box center [374, 172] width 152 height 14
click at [348, 215] on select "Select Location Awarua Milk Awarua Office Freight Horotiu office Waharoa Office…" at bounding box center [374, 213] width 152 height 14
click at [298, 206] on select "Select Location Awarua Milk Awarua Office Freight Horotiu office Waharoa Office…" at bounding box center [374, 213] width 152 height 14
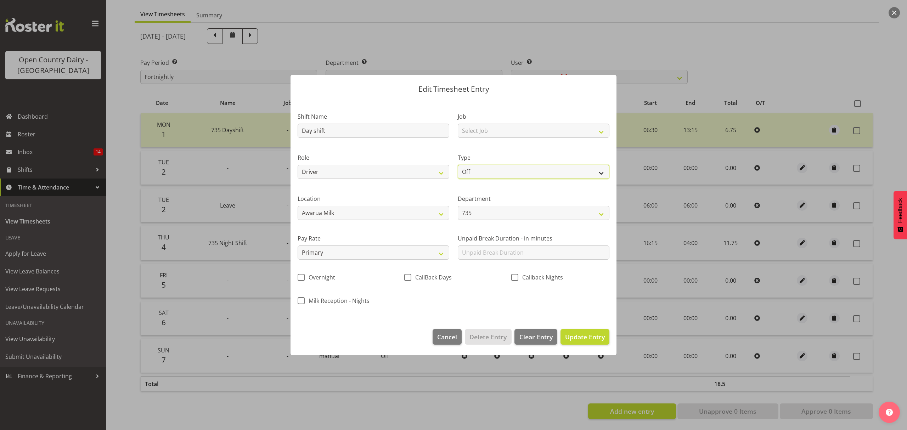
click at [473, 169] on select "Off Standard Public Holiday Public Holiday (Worked) Day In Lieu Annual Leave Si…" at bounding box center [534, 172] width 152 height 14
click at [458, 165] on select "Off Standard Public Holiday Public Holiday (Worked) Day In Lieu Annual Leave Si…" at bounding box center [534, 172] width 152 height 14
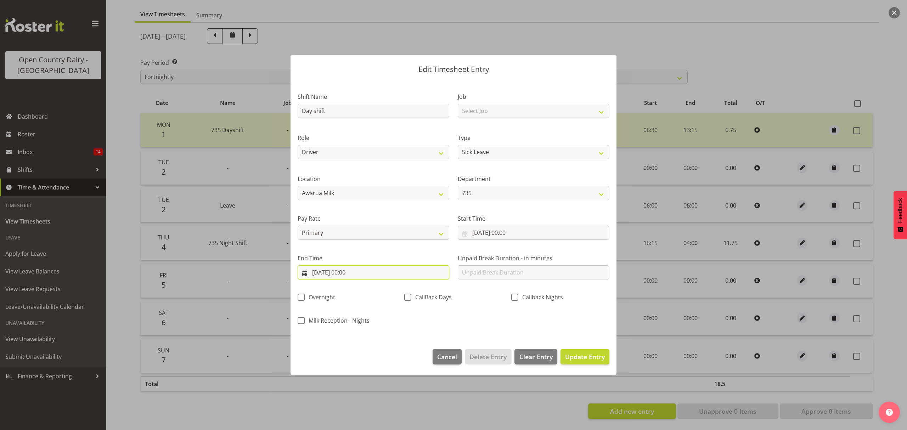
click at [332, 271] on input "02/09/2025, 00:00" at bounding box center [374, 272] width 152 height 14
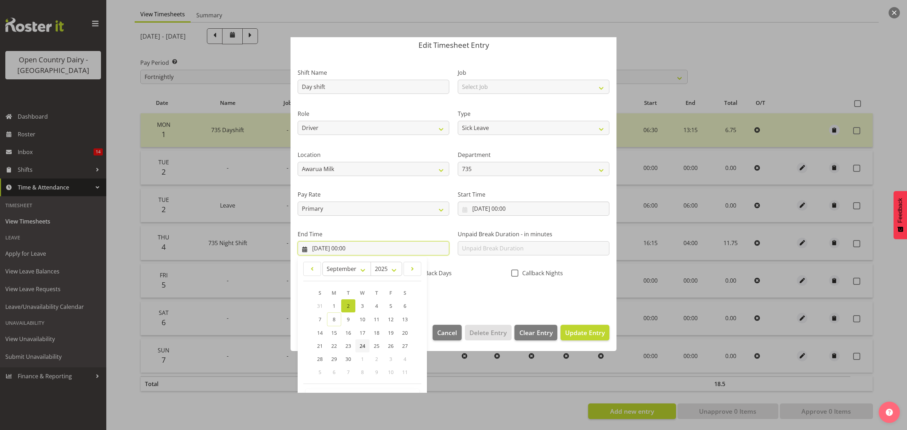
scroll to position [48, 0]
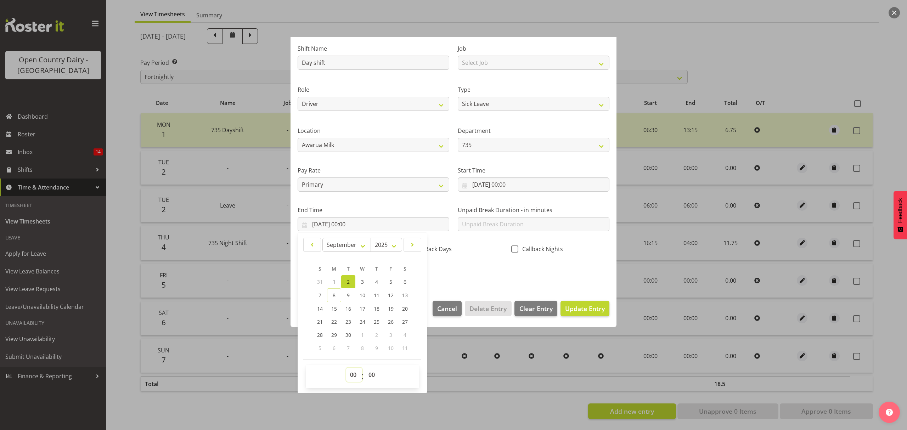
click at [351, 376] on select "00 01 02 03 04 05 06 07 08 09 10 11 12 13 14 15 16 17 18 19 20 21 22 23" at bounding box center [354, 375] width 16 height 14
click at [373, 376] on select "00 01 02 03 04 05 06 07 08 09 10 11 12 13 14 15 16 17 18 19 20 21 22 23 24 25 2…" at bounding box center [373, 375] width 16 height 14
click at [365, 368] on select "00 01 02 03 04 05 06 07 08 09 10 11 12 13 14 15 16 17 18 19 20 21 22 23 24 25 2…" at bounding box center [373, 375] width 16 height 14
click at [574, 312] on span "Update Entry" at bounding box center [585, 308] width 40 height 9
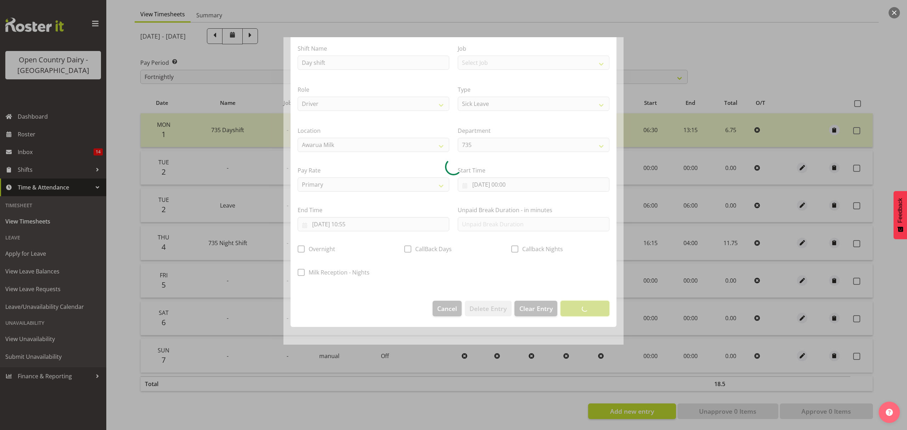
scroll to position [0, 0]
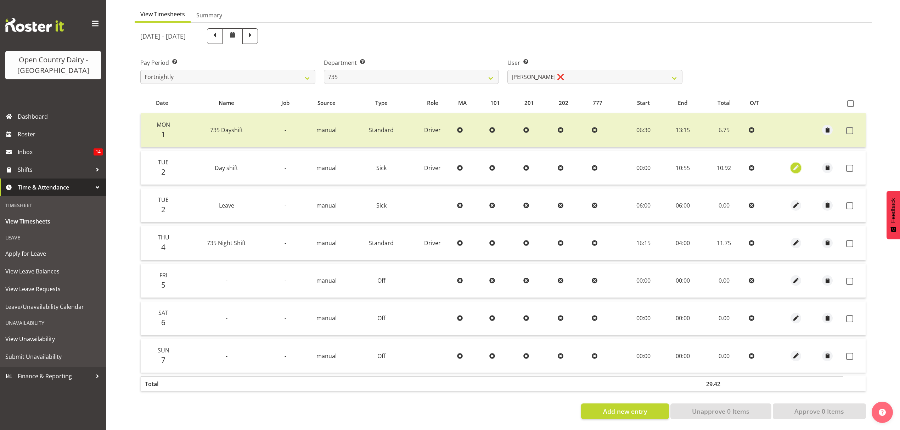
click at [797, 164] on span "button" at bounding box center [796, 168] width 8 height 8
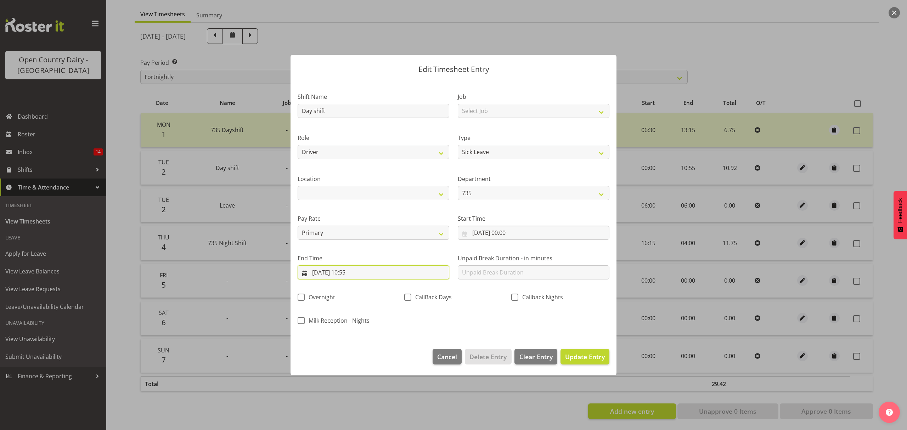
click at [352, 271] on input "02/09/2025, 10:55" at bounding box center [374, 272] width 152 height 14
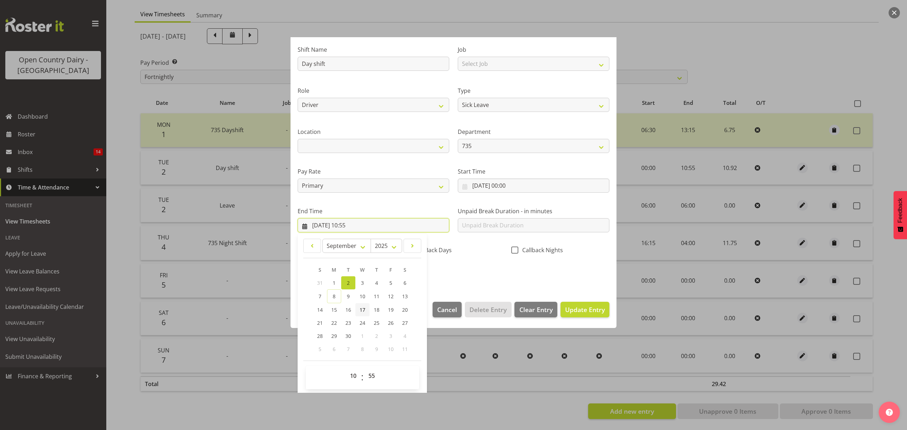
scroll to position [48, 0]
click at [373, 373] on select "00 01 02 03 04 05 06 07 08 09 10 11 12 13 14 15 16 17 18 19 20 21 22 23 24 25 2…" at bounding box center [373, 375] width 16 height 14
click at [365, 368] on select "00 01 02 03 04 05 06 07 08 09 10 11 12 13 14 15 16 17 18 19 20 21 22 23 24 25 2…" at bounding box center [373, 375] width 16 height 14
click at [577, 310] on span "Update Entry" at bounding box center [585, 308] width 40 height 9
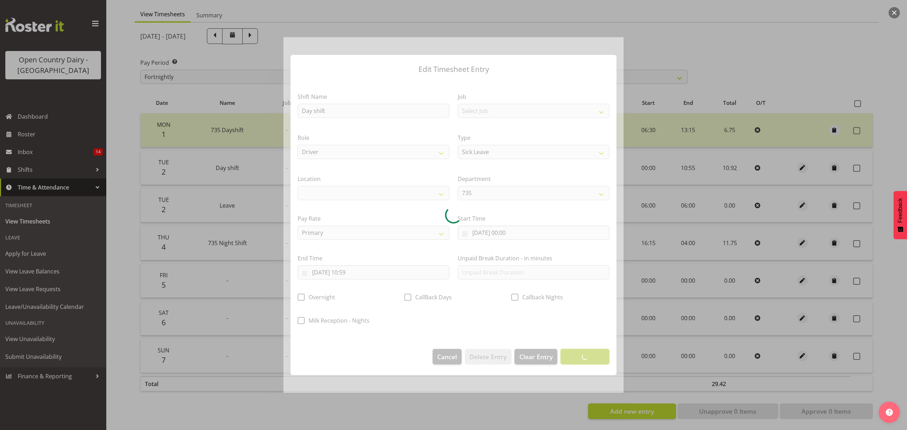
scroll to position [0, 0]
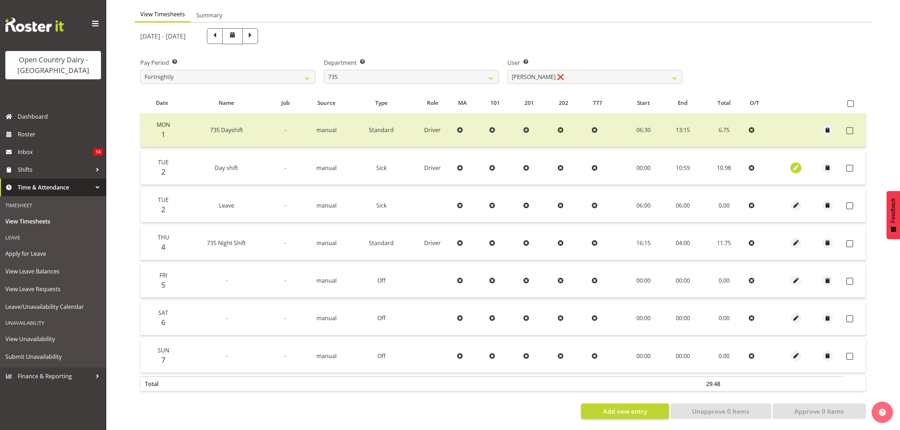
click at [797, 164] on span "button" at bounding box center [796, 168] width 8 height 8
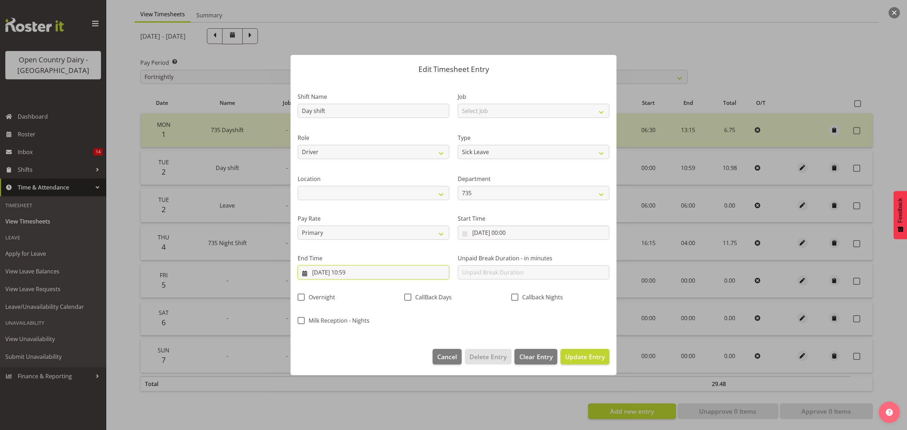
click at [356, 272] on input "02/09/2025, 10:59" at bounding box center [374, 272] width 152 height 14
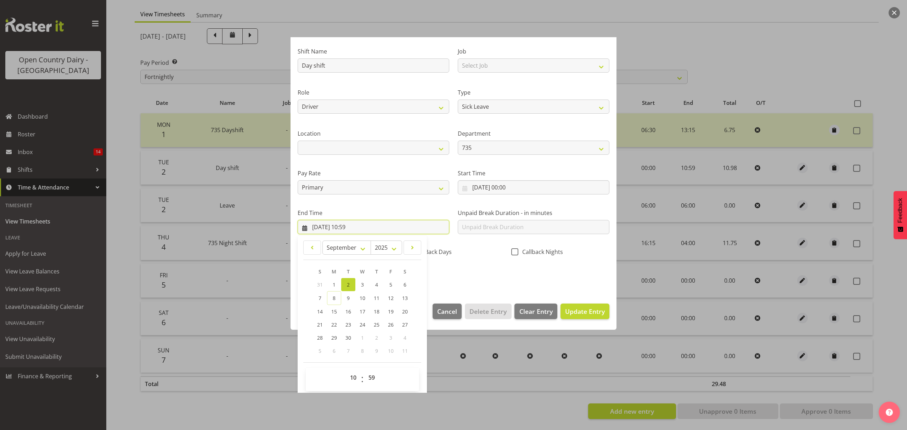
scroll to position [48, 0]
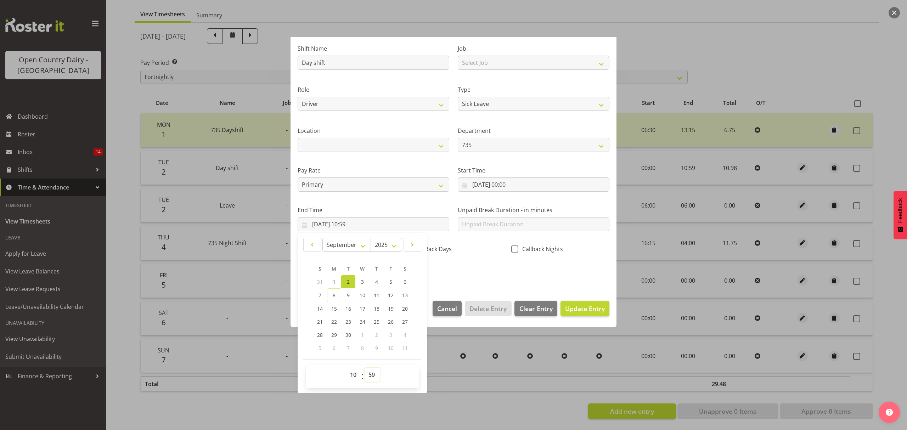
click at [373, 374] on select "00 01 02 03 04 05 06 07 08 09 10 11 12 13 14 15 16 17 18 19 20 21 22 23 24 25 2…" at bounding box center [373, 375] width 16 height 14
click at [365, 368] on select "00 01 02 03 04 05 06 07 08 09 10 11 12 13 14 15 16 17 18 19 20 21 22 23 24 25 2…" at bounding box center [373, 375] width 16 height 14
click at [584, 308] on span "Update Entry" at bounding box center [585, 308] width 40 height 9
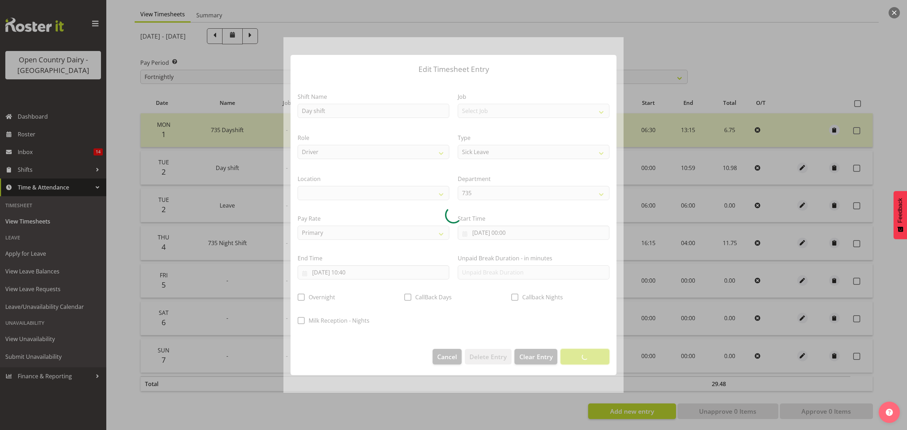
scroll to position [0, 0]
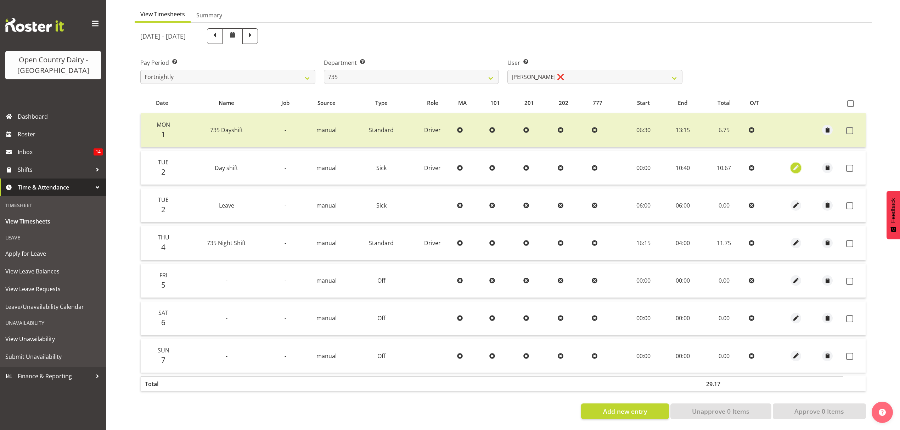
click at [794, 164] on span "button" at bounding box center [796, 168] width 8 height 8
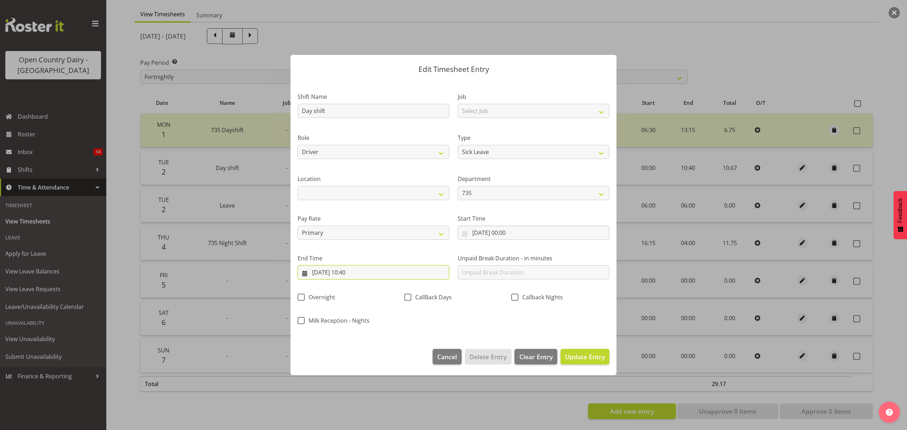
click at [353, 270] on input "02/09/2025, 10:40" at bounding box center [374, 272] width 152 height 14
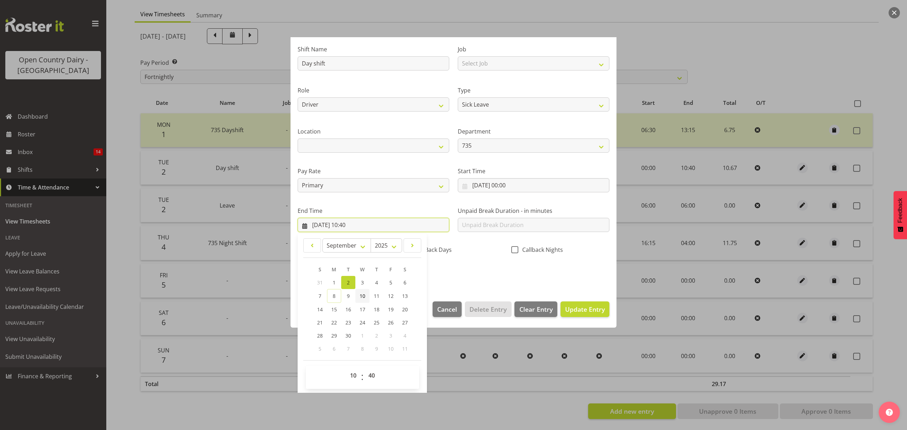
scroll to position [48, 0]
click at [373, 376] on select "00 01 02 03 04 05 06 07 08 09 10 11 12 13 14 15 16 17 18 19 20 21 22 23 24 25 2…" at bounding box center [373, 375] width 16 height 14
click at [365, 368] on select "00 01 02 03 04 05 06 07 08 09 10 11 12 13 14 15 16 17 18 19 20 21 22 23 24 25 2…" at bounding box center [373, 375] width 16 height 14
click at [581, 308] on span "Update Entry" at bounding box center [585, 308] width 40 height 9
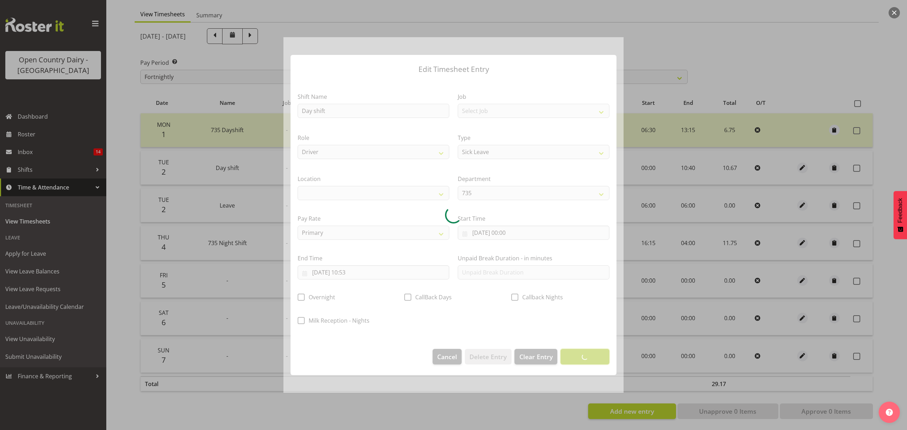
scroll to position [0, 0]
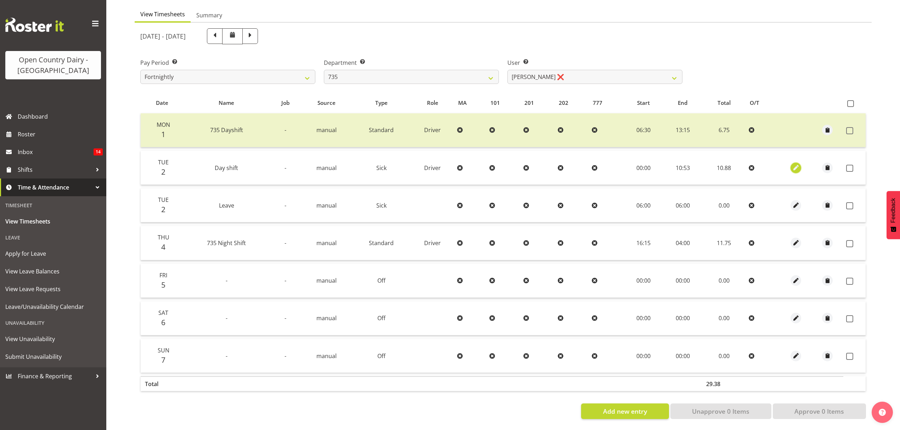
click at [797, 164] on span "button" at bounding box center [796, 168] width 8 height 8
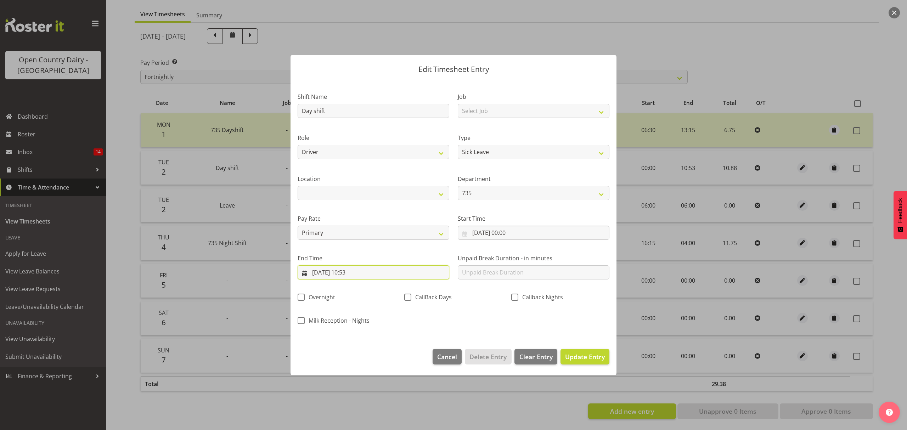
click at [384, 269] on input "02/09/2025, 10:53" at bounding box center [374, 272] width 152 height 14
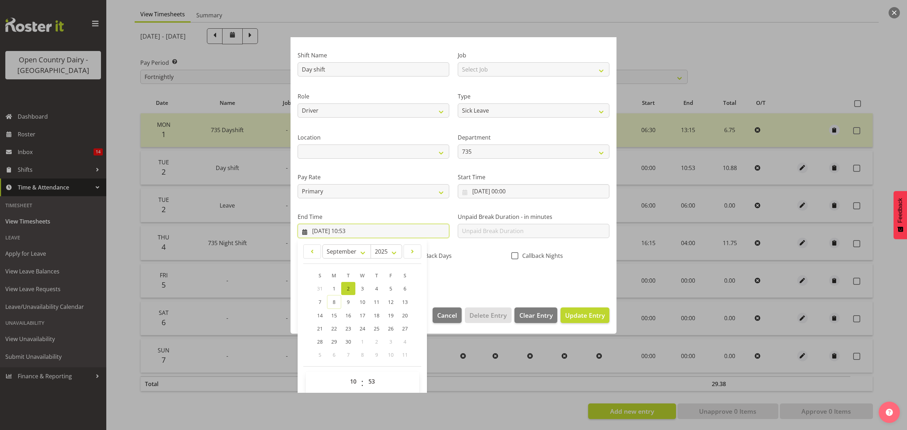
scroll to position [48, 0]
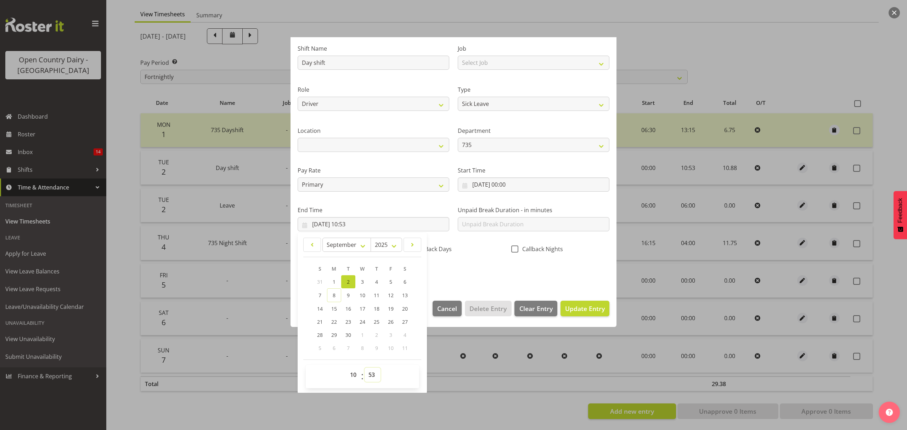
click at [370, 377] on select "00 01 02 03 04 05 06 07 08 09 10 11 12 13 14 15 16 17 18 19 20 21 22 23 24 25 2…" at bounding box center [373, 375] width 16 height 14
click at [365, 368] on select "00 01 02 03 04 05 06 07 08 09 10 11 12 13 14 15 16 17 18 19 20 21 22 23 24 25 2…" at bounding box center [373, 375] width 16 height 14
click at [582, 315] on button "Update Entry" at bounding box center [585, 309] width 49 height 16
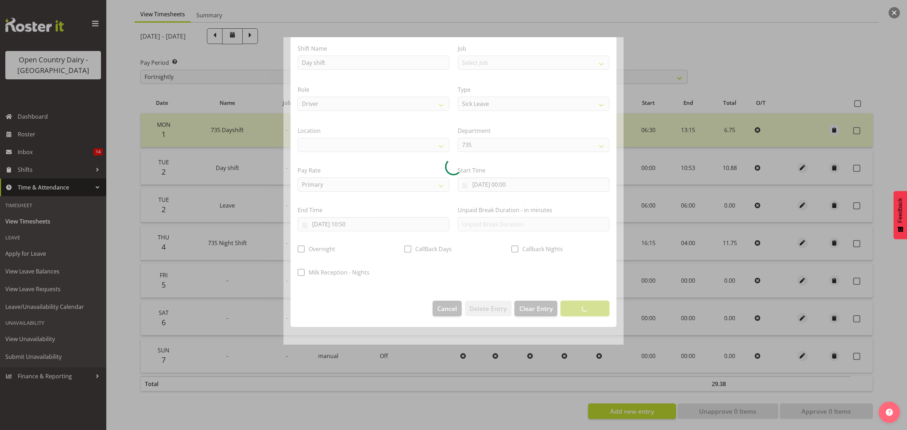
scroll to position [0, 0]
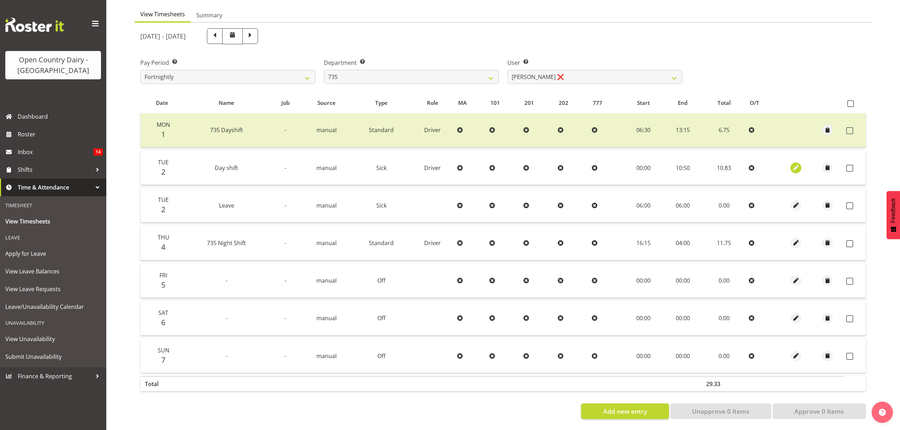
click at [796, 164] on span "button" at bounding box center [796, 168] width 8 height 8
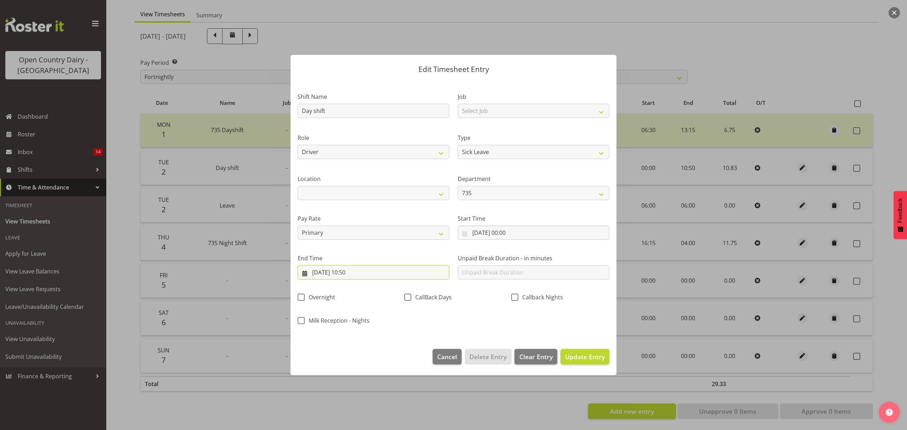
click at [367, 271] on input "02/09/2025, 10:50" at bounding box center [374, 272] width 152 height 14
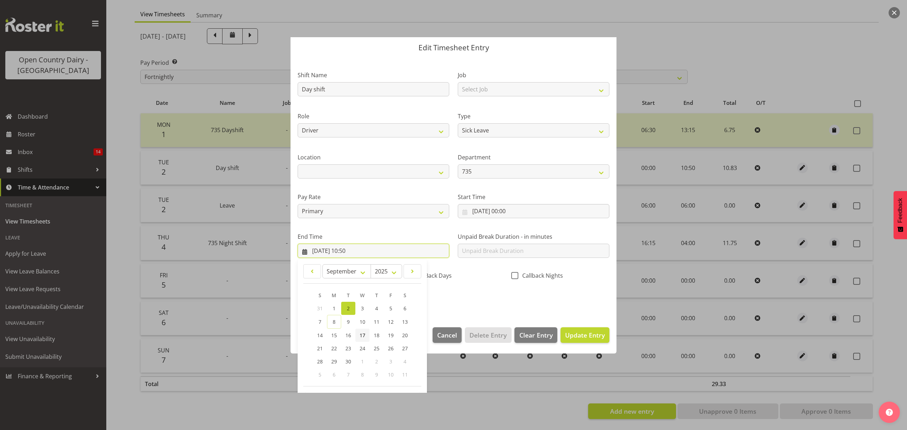
scroll to position [48, 0]
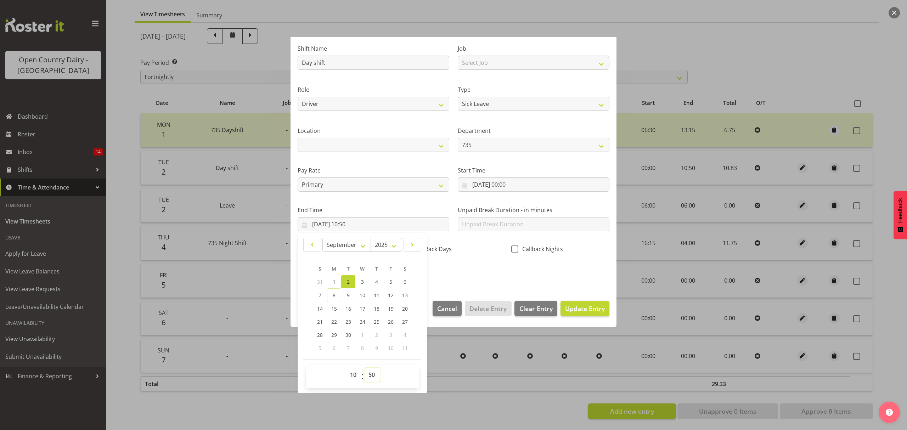
click at [369, 378] on select "00 01 02 03 04 05 06 07 08 09 10 11 12 13 14 15 16 17 18 19 20 21 22 23 24 25 2…" at bounding box center [373, 375] width 16 height 14
click at [365, 368] on select "00 01 02 03 04 05 06 07 08 09 10 11 12 13 14 15 16 17 18 19 20 21 22 23 24 25 2…" at bounding box center [373, 375] width 16 height 14
click at [583, 307] on span "Update Entry" at bounding box center [585, 308] width 40 height 9
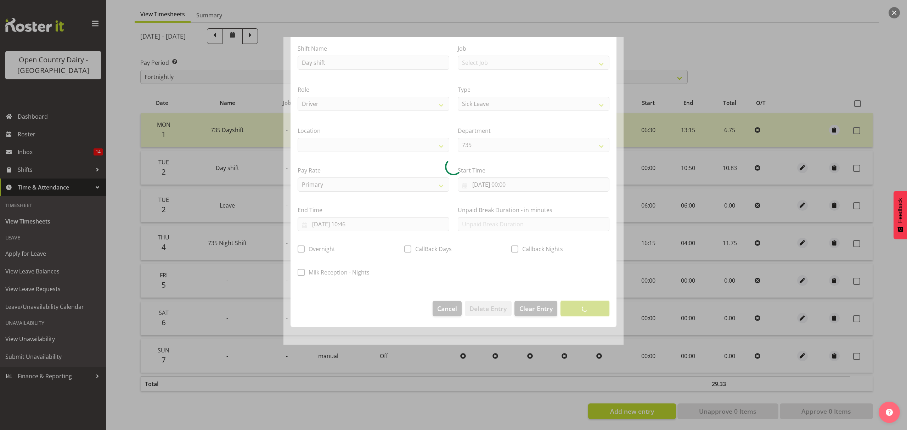
scroll to position [0, 0]
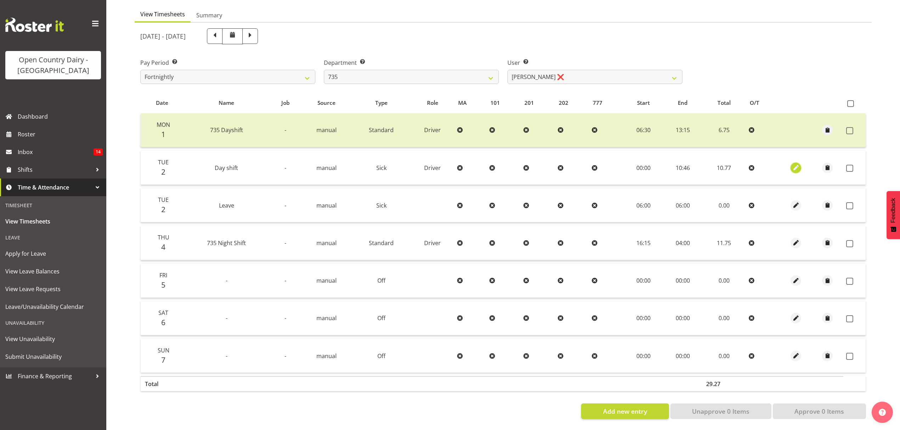
click at [792, 165] on span "button" at bounding box center [796, 168] width 8 height 8
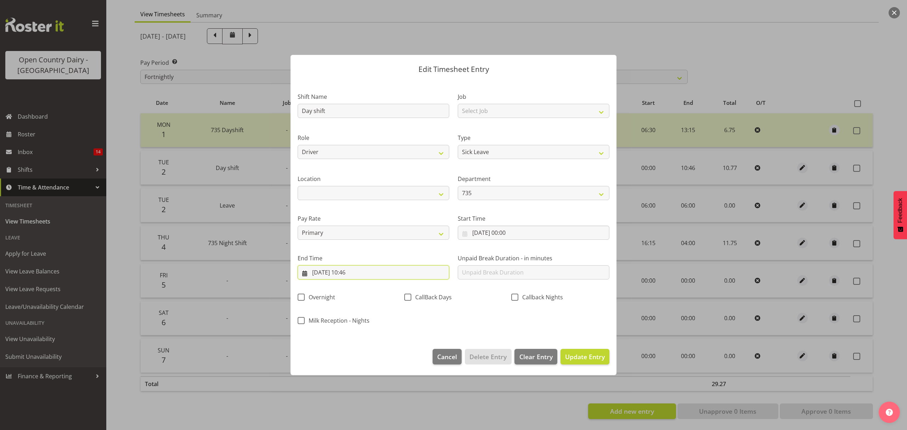
click at [349, 271] on input "02/09/2025, 10:46" at bounding box center [374, 272] width 152 height 14
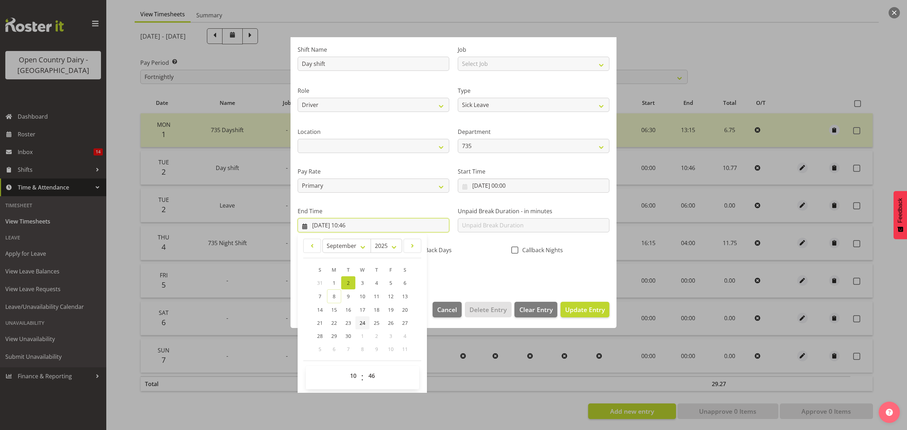
scroll to position [48, 0]
click at [371, 373] on select "00 01 02 03 04 05 06 07 08 09 10 11 12 13 14 15 16 17 18 19 20 21 22 23 24 25 2…" at bounding box center [373, 375] width 16 height 14
click at [365, 368] on select "00 01 02 03 04 05 06 07 08 09 10 11 12 13 14 15 16 17 18 19 20 21 22 23 24 25 2…" at bounding box center [373, 375] width 16 height 14
click at [565, 306] on span "Update Entry" at bounding box center [585, 308] width 40 height 9
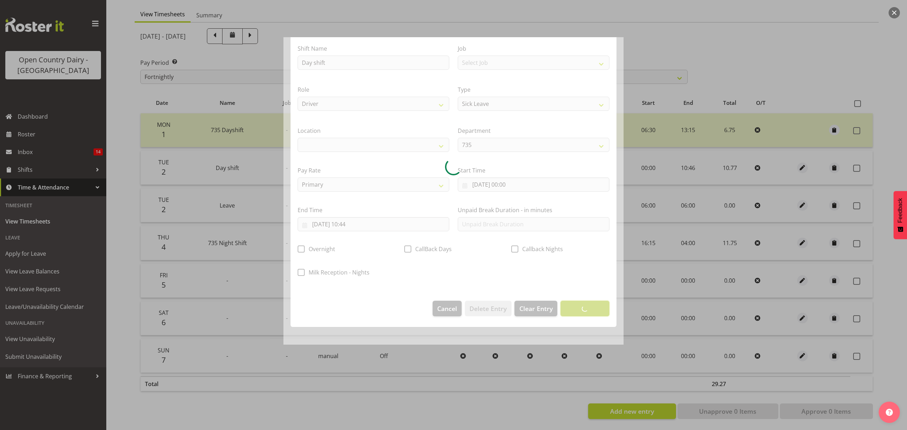
scroll to position [0, 0]
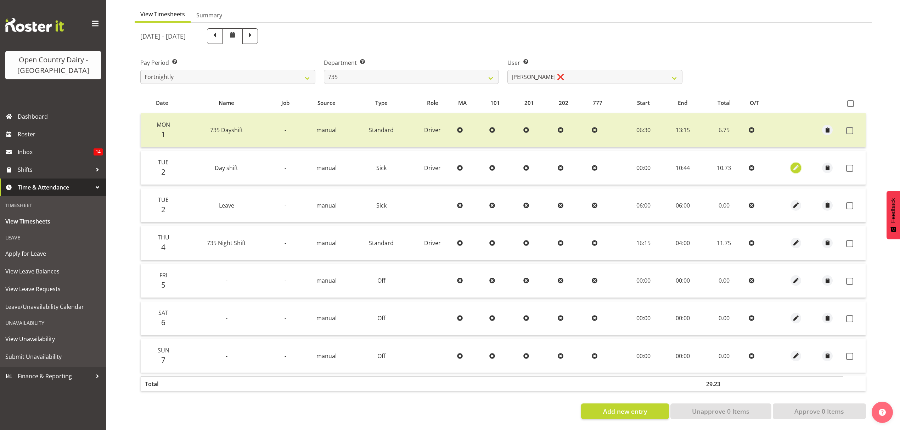
click at [796, 164] on span "button" at bounding box center [796, 168] width 8 height 8
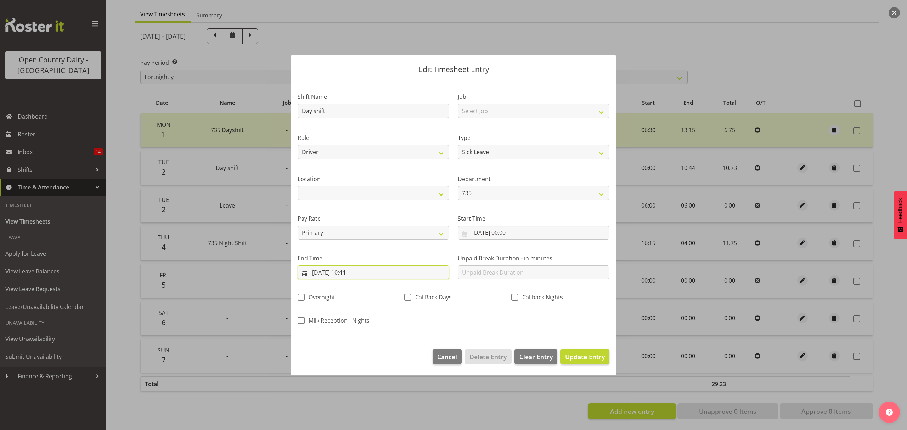
click at [358, 272] on input "02/09/2025, 10:44" at bounding box center [374, 272] width 152 height 14
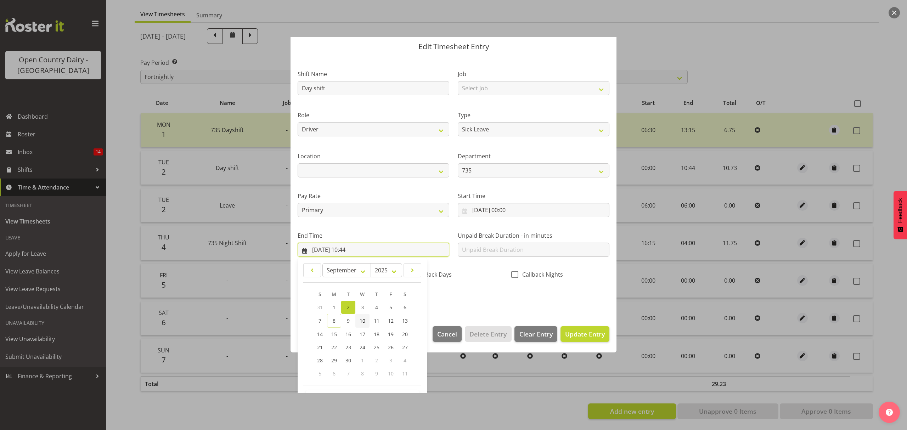
scroll to position [48, 0]
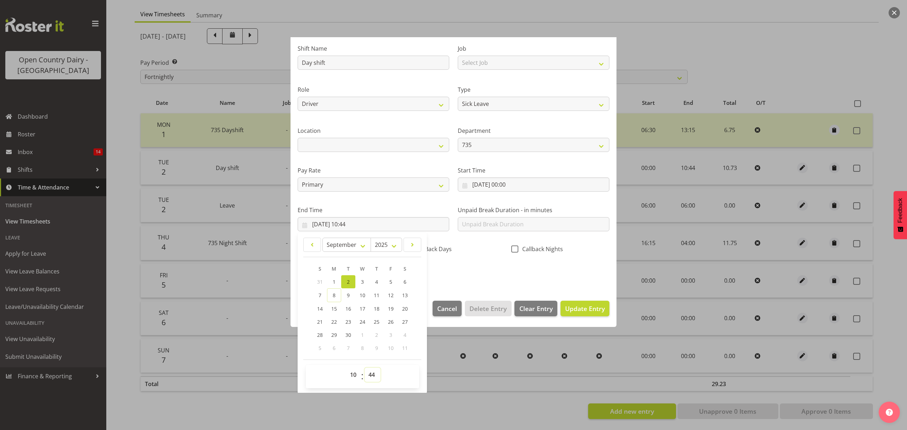
click at [372, 378] on select "00 01 02 03 04 05 06 07 08 09 10 11 12 13 14 15 16 17 18 19 20 21 22 23 24 25 2…" at bounding box center [373, 375] width 16 height 14
click at [365, 368] on select "00 01 02 03 04 05 06 07 08 09 10 11 12 13 14 15 16 17 18 19 20 21 22 23 24 25 2…" at bounding box center [373, 375] width 16 height 14
click at [570, 305] on span "Update Entry" at bounding box center [585, 308] width 40 height 9
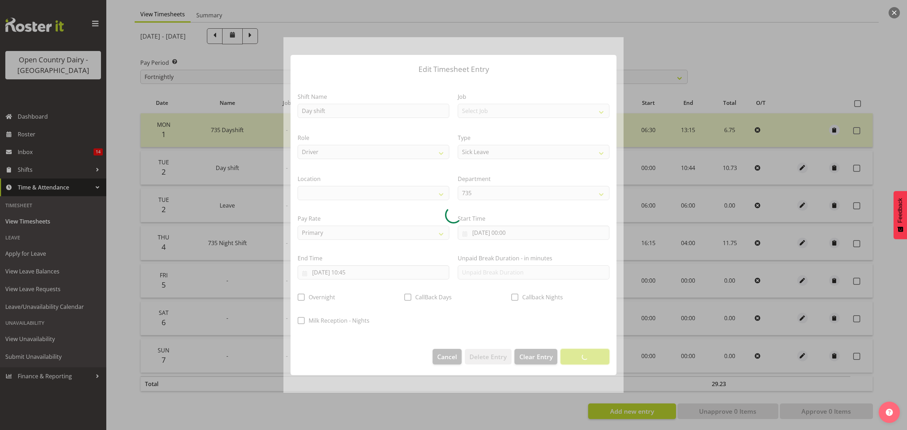
scroll to position [0, 0]
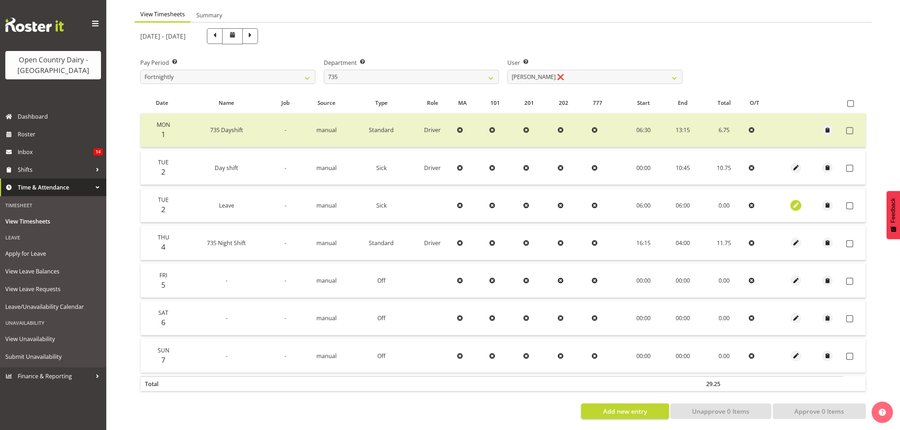
click at [797, 201] on span "button" at bounding box center [796, 205] width 8 height 8
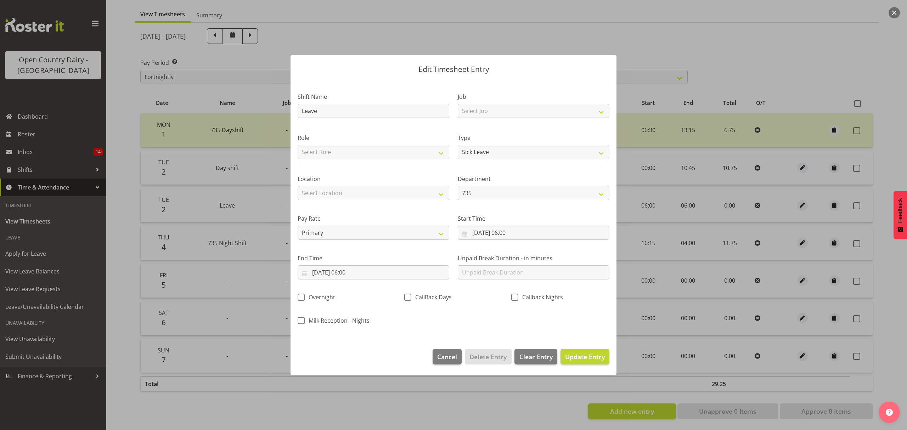
click at [794, 50] on div at bounding box center [453, 215] width 907 height 430
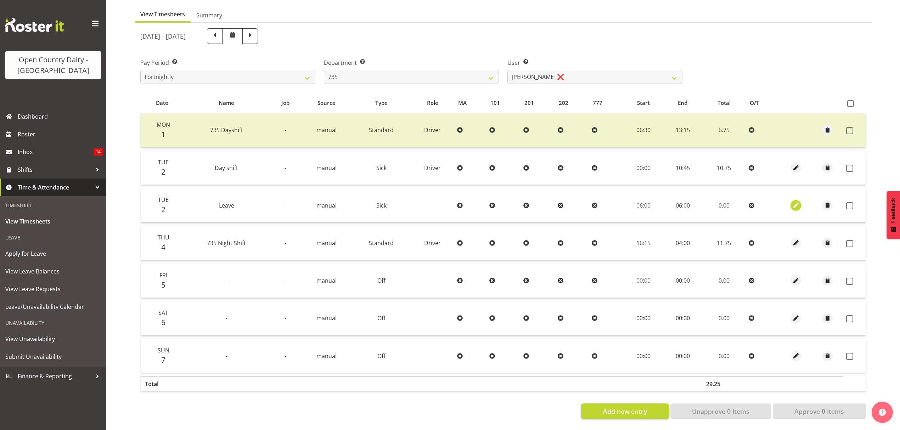
click at [793, 201] on span "button" at bounding box center [796, 205] width 8 height 8
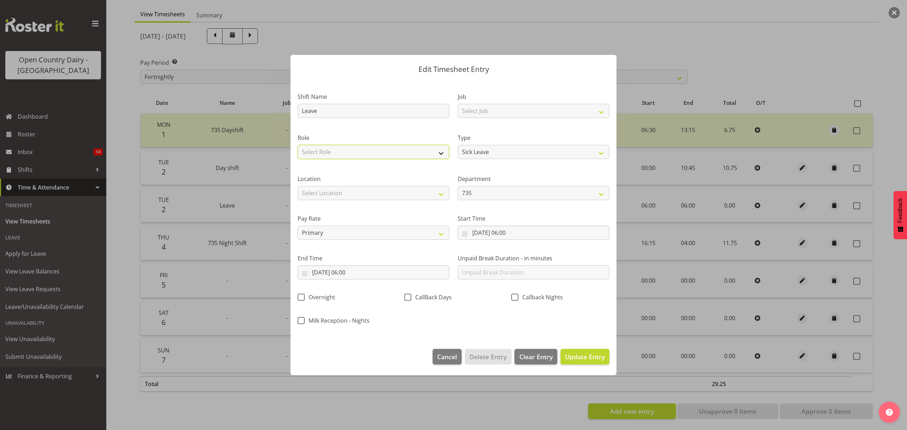
click at [441, 152] on select "Select Role Driver" at bounding box center [374, 152] width 152 height 14
click at [298, 145] on select "Select Role Driver" at bounding box center [374, 152] width 152 height 14
click at [442, 196] on select "Select Location Awarua Milk Awarua Office Freight Horotiu office Waharoa Office…" at bounding box center [374, 193] width 152 height 14
click at [298, 186] on select "Select Location Awarua Milk Awarua Office Freight Horotiu office Waharoa Office…" at bounding box center [374, 193] width 152 height 14
click at [503, 232] on input "02/09/2025, 06:00" at bounding box center [534, 233] width 152 height 14
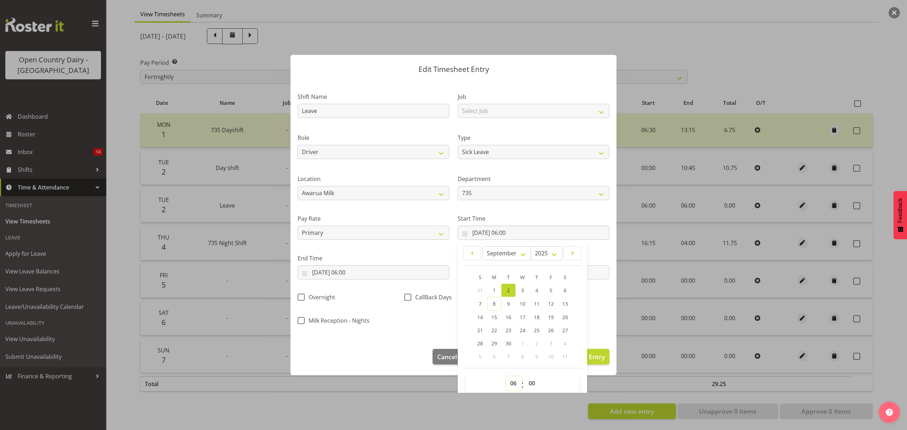
click at [510, 387] on select "00 01 02 03 04 05 06 07 08 09 10 11 12 13 14 15 16 17 18 19 20 21 22 23" at bounding box center [514, 383] width 16 height 14
click at [506, 377] on select "00 01 02 03 04 05 06 07 08 09 10 11 12 13 14 15 16 17 18 19 20 21 22 23" at bounding box center [514, 383] width 16 height 14
click at [351, 271] on input "02/09/2025, 06:00" at bounding box center [374, 272] width 152 height 14
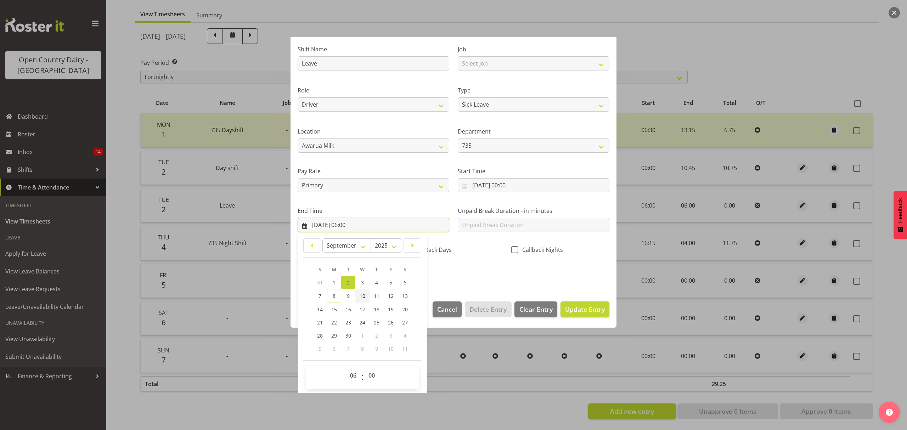
scroll to position [48, 0]
click at [353, 377] on select "00 01 02 03 04 05 06 07 08 09 10 11 12 13 14 15 16 17 18 19 20 21 22 23" at bounding box center [354, 375] width 16 height 14
click at [346, 368] on select "00 01 02 03 04 05 06 07 08 09 10 11 12 13 14 15 16 17 18 19 20 21 22 23" at bounding box center [354, 375] width 16 height 14
click at [375, 376] on select "00 01 02 03 04 05 06 07 08 09 10 11 12 13 14 15 16 17 18 19 20 21 22 23 24 25 2…" at bounding box center [373, 375] width 16 height 14
click at [365, 368] on select "00 01 02 03 04 05 06 07 08 09 10 11 12 13 14 15 16 17 18 19 20 21 22 23 24 25 2…" at bounding box center [373, 375] width 16 height 14
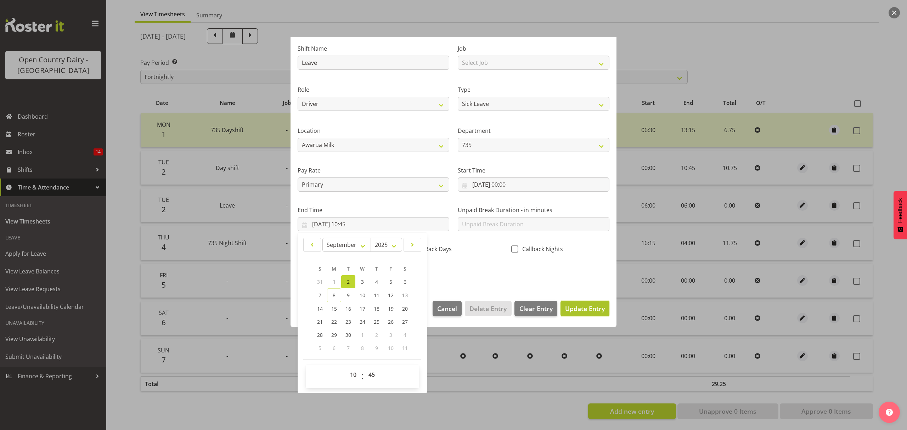
click at [585, 310] on span "Update Entry" at bounding box center [585, 308] width 40 height 9
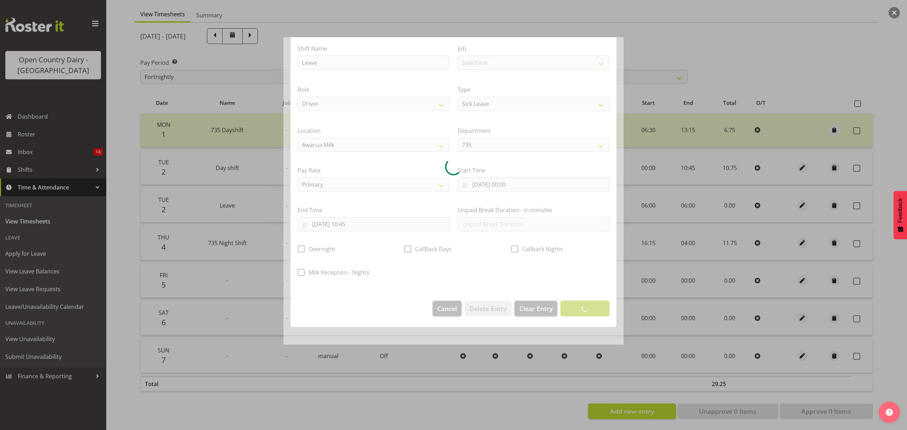
scroll to position [0, 0]
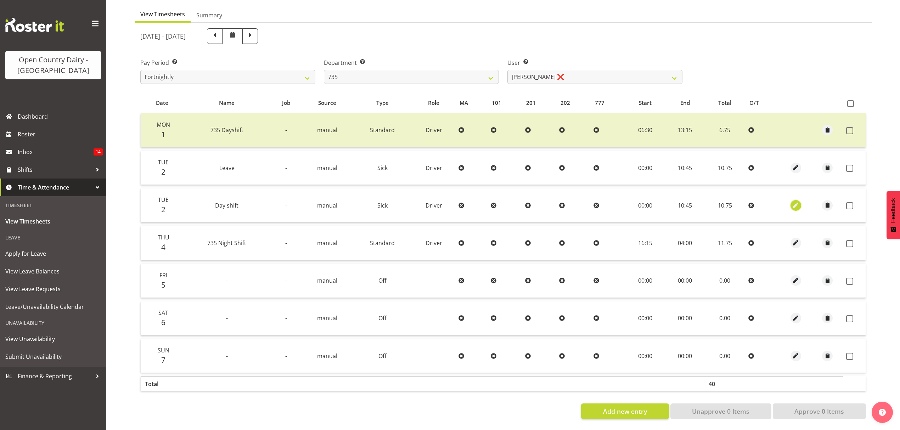
click at [798, 201] on span "button" at bounding box center [796, 205] width 8 height 8
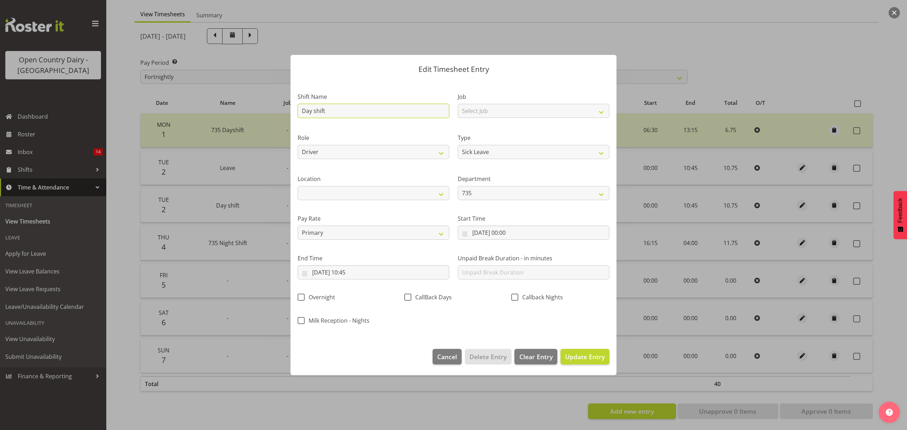
click at [382, 108] on input "Day shift" at bounding box center [374, 111] width 152 height 14
click at [328, 113] on input "Day shift" at bounding box center [374, 111] width 152 height 14
click at [587, 358] on span "Update Entry" at bounding box center [585, 357] width 40 height 9
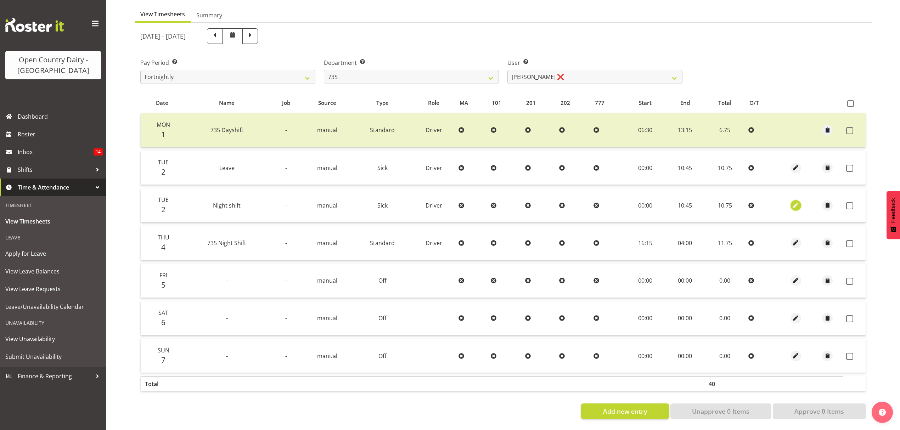
click at [796, 201] on span "button" at bounding box center [796, 205] width 8 height 8
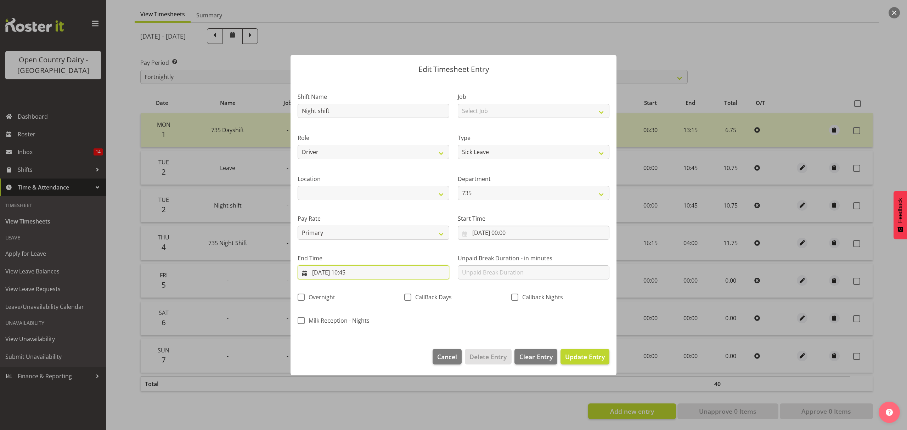
click at [322, 272] on input "02/09/2025, 10:45" at bounding box center [374, 272] width 152 height 14
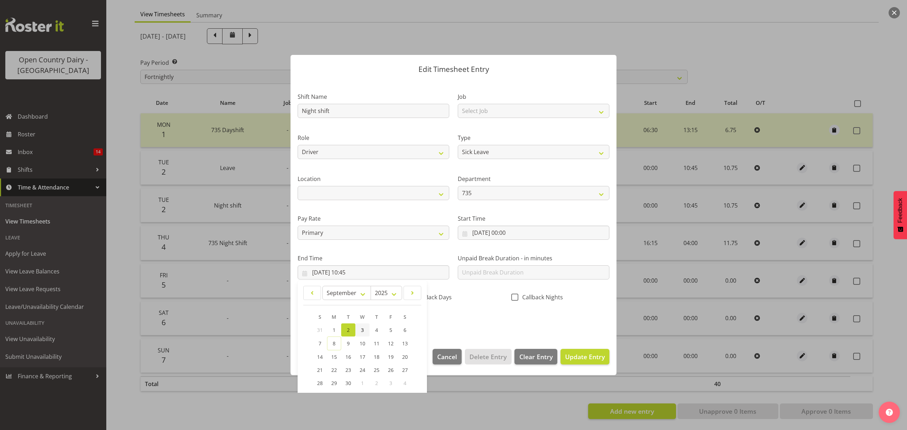
click at [361, 329] on span "3" at bounding box center [362, 330] width 3 height 7
click at [497, 232] on input "02/09/2025, 00:00" at bounding box center [534, 233] width 152 height 14
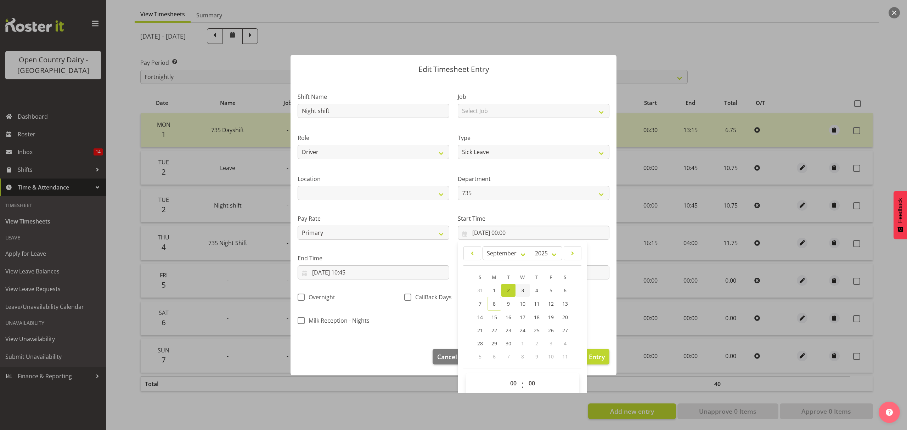
click at [521, 287] on span "3" at bounding box center [522, 290] width 3 height 7
click at [596, 360] on span "Update Entry" at bounding box center [585, 357] width 40 height 9
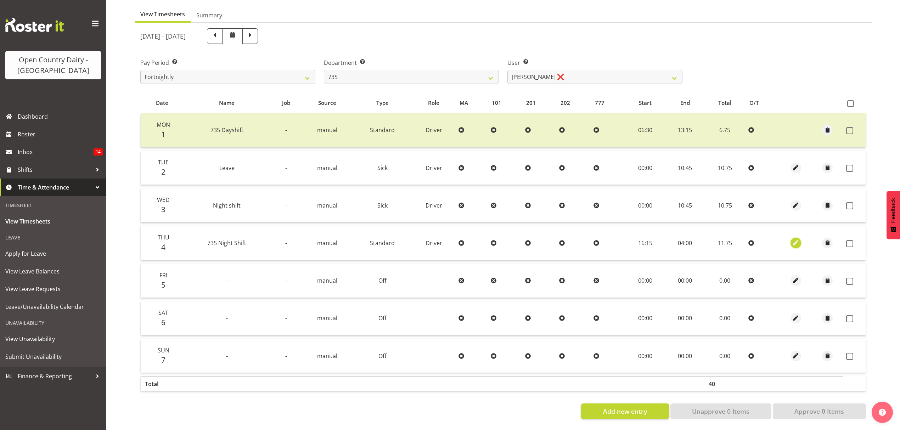
click at [796, 239] on span "button" at bounding box center [796, 243] width 8 height 8
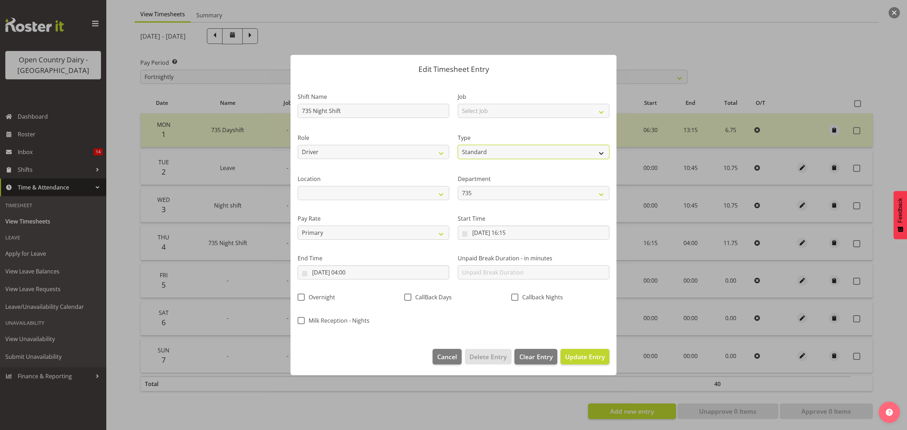
click at [601, 151] on select "Off Standard Public Holiday Public Holiday (Worked) Day In Lieu Annual Leave Si…" at bounding box center [534, 152] width 152 height 14
click at [458, 145] on select "Off Standard Public Holiday Public Holiday (Worked) Day In Lieu Annual Leave Si…" at bounding box center [534, 152] width 152 height 14
click at [512, 231] on input "04/09/2025, 16:15" at bounding box center [534, 233] width 152 height 14
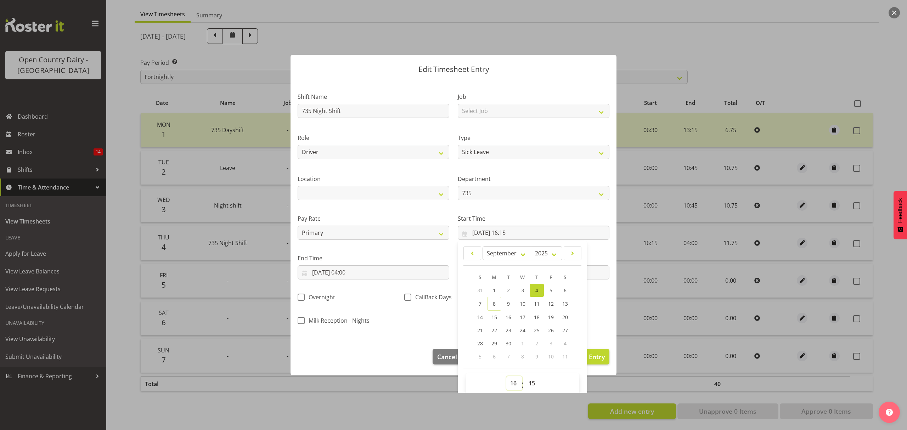
click at [508, 383] on select "00 01 02 03 04 05 06 07 08 09 10 11 12 13 14 15 16 17 18 19 20 21 22 23" at bounding box center [514, 383] width 16 height 14
click at [506, 377] on select "00 01 02 03 04 05 06 07 08 09 10 11 12 13 14 15 16 17 18 19 20 21 22 23" at bounding box center [514, 383] width 16 height 14
click at [528, 386] on select "00 01 02 03 04 05 06 07 08 09 10 11 12 13 14 15 16 17 18 19 20 21 22 23 24 25 2…" at bounding box center [533, 383] width 16 height 14
click at [525, 377] on select "00 01 02 03 04 05 06 07 08 09 10 11 12 13 14 15 16 17 18 19 20 21 22 23 24 25 2…" at bounding box center [533, 383] width 16 height 14
click at [525, 383] on select "00 01 02 03 04 05 06 07 08 09 10 11 12 13 14 15 16 17 18 19 20 21 22 23 24 25 2…" at bounding box center [533, 383] width 16 height 14
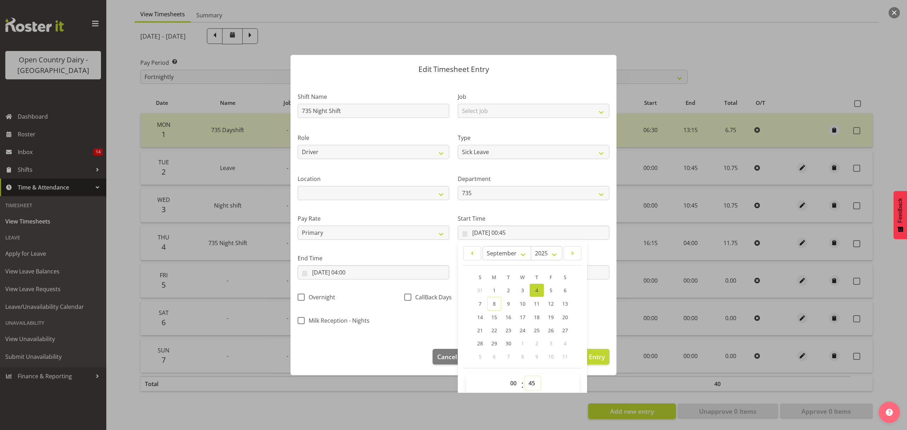
click at [530, 383] on select "00 01 02 03 04 05 06 07 08 09 10 11 12 13 14 15 16 17 18 19 20 21 22 23 24 25 2…" at bounding box center [533, 383] width 16 height 14
click at [525, 377] on select "00 01 02 03 04 05 06 07 08 09 10 11 12 13 14 15 16 17 18 19 20 21 22 23 24 25 2…" at bounding box center [533, 383] width 16 height 14
click at [339, 271] on input "05/09/2025, 04:00" at bounding box center [374, 272] width 152 height 14
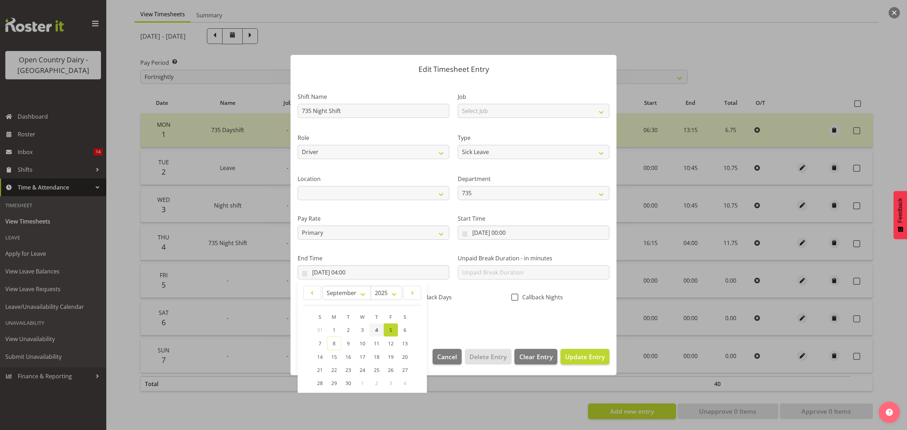
click at [376, 329] on span "4" at bounding box center [376, 330] width 3 height 7
click at [372, 113] on input "735 Night Shift" at bounding box center [374, 111] width 152 height 14
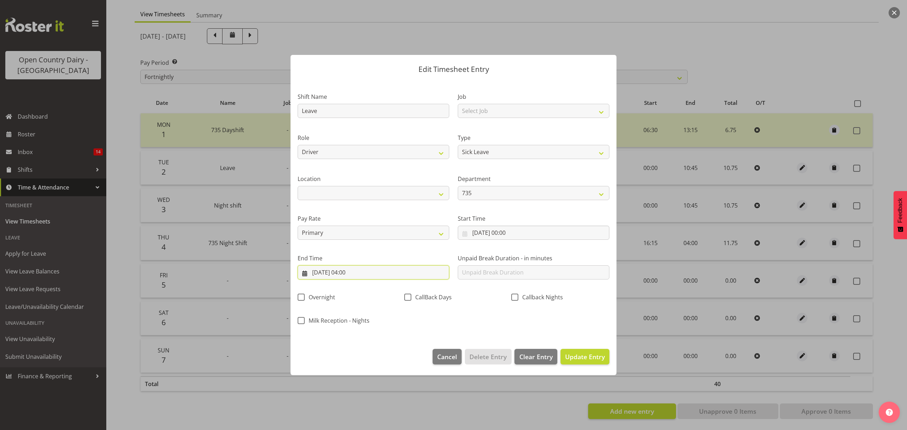
click at [354, 272] on input "04/09/2025, 04:00" at bounding box center [374, 272] width 152 height 14
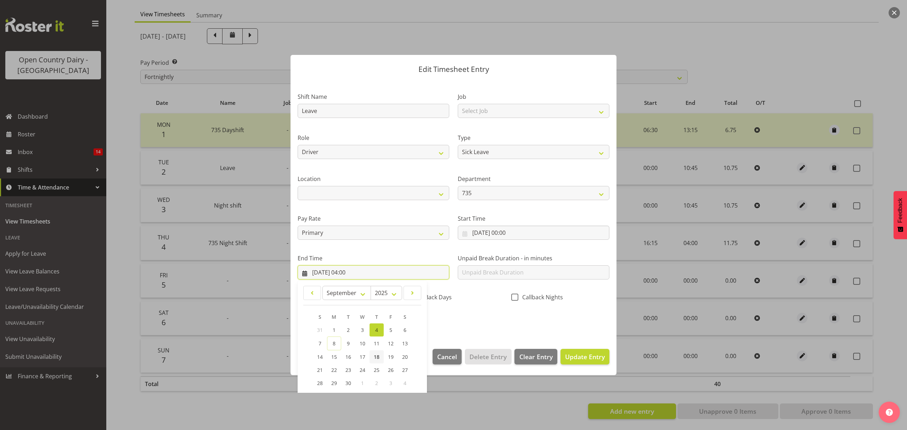
scroll to position [48, 0]
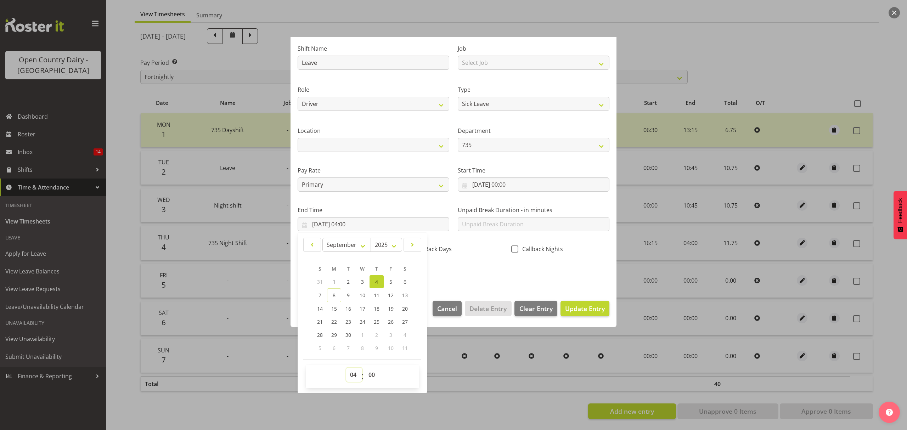
click at [352, 373] on select "00 01 02 03 04 05 06 07 08 09 10 11 12 13 14 15 16 17 18 19 20 21 22 23" at bounding box center [354, 375] width 16 height 14
click at [346, 368] on select "00 01 02 03 04 05 06 07 08 09 10 11 12 13 14 15 16 17 18 19 20 21 22 23" at bounding box center [354, 375] width 16 height 14
click at [371, 373] on select "00 01 02 03 04 05 06 07 08 09 10 11 12 13 14 15 16 17 18 19 20 21 22 23 24 25 2…" at bounding box center [373, 375] width 16 height 14
click at [365, 368] on select "00 01 02 03 04 05 06 07 08 09 10 11 12 13 14 15 16 17 18 19 20 21 22 23 24 25 2…" at bounding box center [373, 375] width 16 height 14
click at [577, 308] on span "Update Entry" at bounding box center [585, 308] width 40 height 9
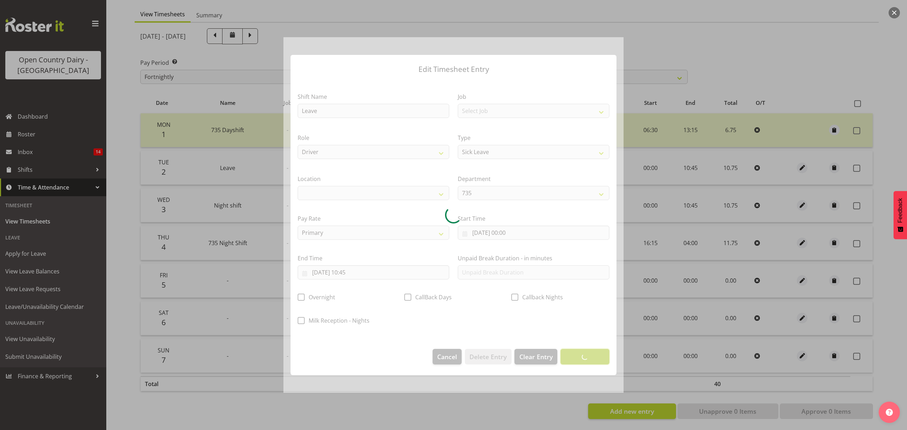
scroll to position [0, 0]
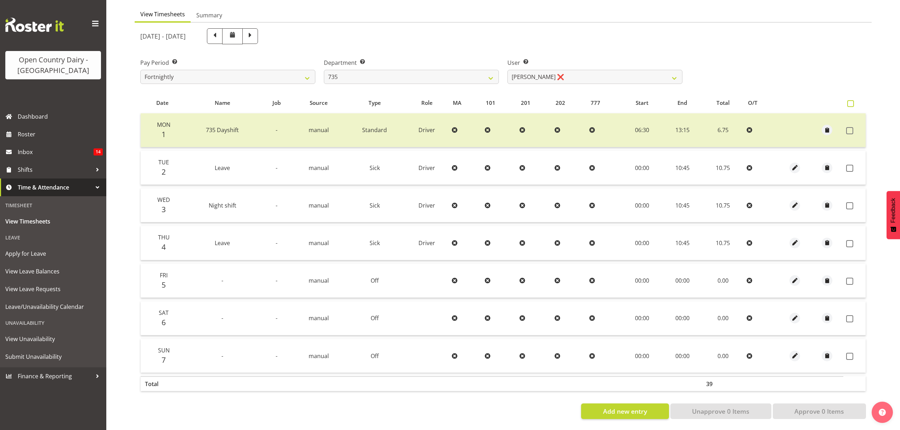
click at [848, 100] on span at bounding box center [850, 103] width 7 height 7
click at [848, 101] on input "checkbox" at bounding box center [849, 103] width 5 height 5
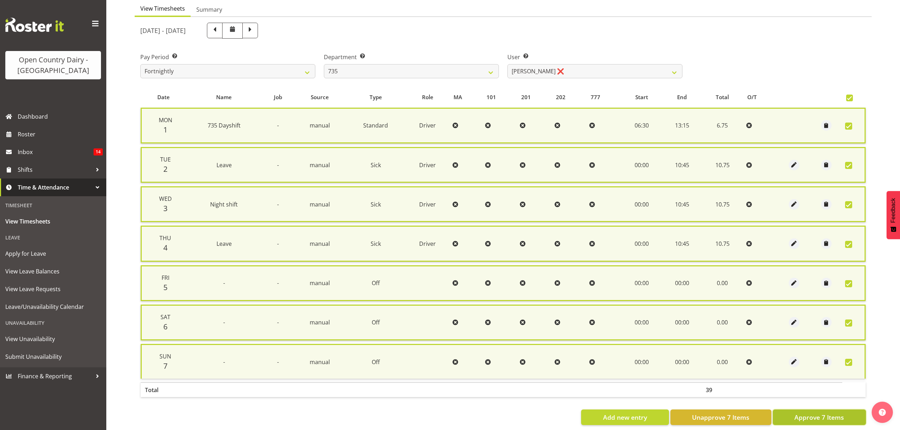
click at [821, 418] on span "Approve 7 Items" at bounding box center [819, 417] width 50 height 9
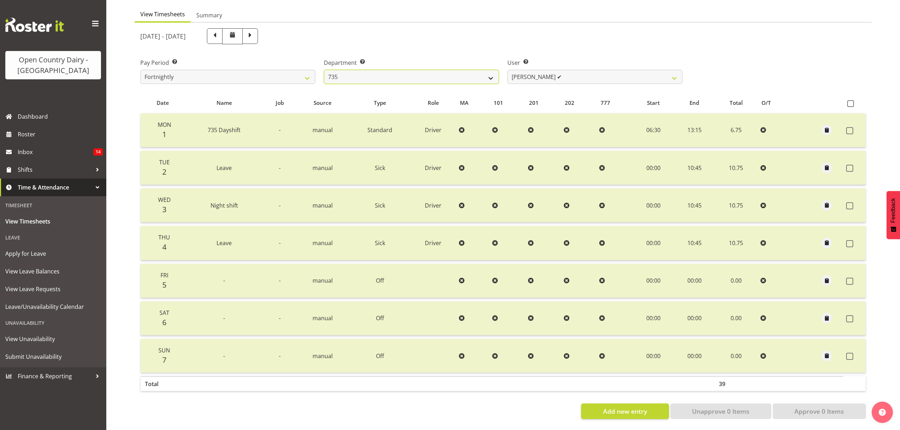
click at [493, 72] on select "734 735 736 737 738 739 851 852 853 854 855 856 858 861 862 865 868 869 870 873" at bounding box center [411, 77] width 175 height 14
click at [672, 76] on select "Brian Neas ❌ Cherie Williams ✔ Christopher Sutherland ❌ Stuart Craig ❌" at bounding box center [594, 77] width 175 height 14
click at [507, 70] on select "Brian Neas ❌ Cherie Williams ✔ Christopher Sutherland ❌ Stuart Craig ❌" at bounding box center [594, 77] width 175 height 14
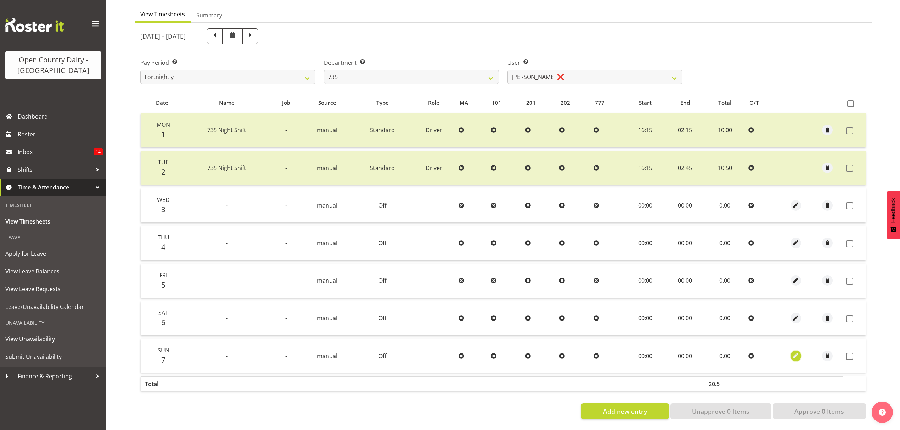
click at [793, 352] on span "button" at bounding box center [796, 356] width 8 height 8
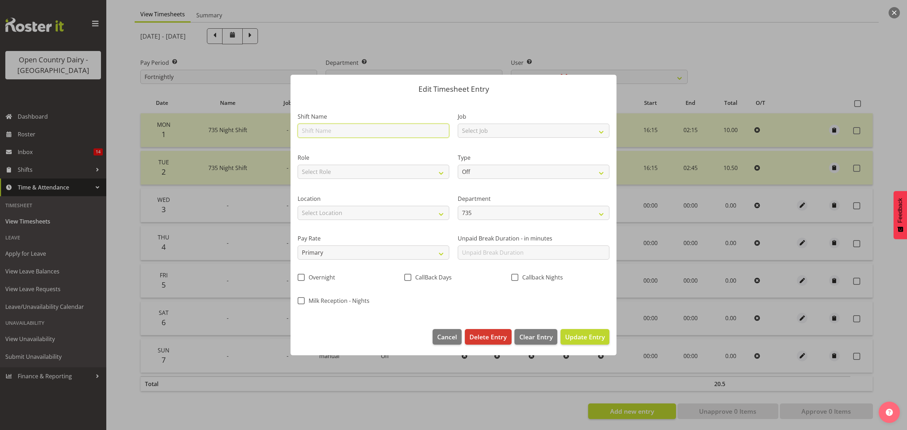
click at [387, 130] on input "text" at bounding box center [374, 131] width 152 height 14
click at [397, 172] on select "Select Role Driver Driver Buddy" at bounding box center [374, 172] width 152 height 14
click at [298, 165] on select "Select Role Driver Driver Buddy" at bounding box center [374, 172] width 152 height 14
click at [362, 208] on select "Select Location Awarua Milk Awarua Office Freight Horotiu office Waharoa Office…" at bounding box center [374, 213] width 152 height 14
click at [298, 206] on select "Select Location Awarua Milk Awarua Office Freight Horotiu office Waharoa Office…" at bounding box center [374, 213] width 152 height 14
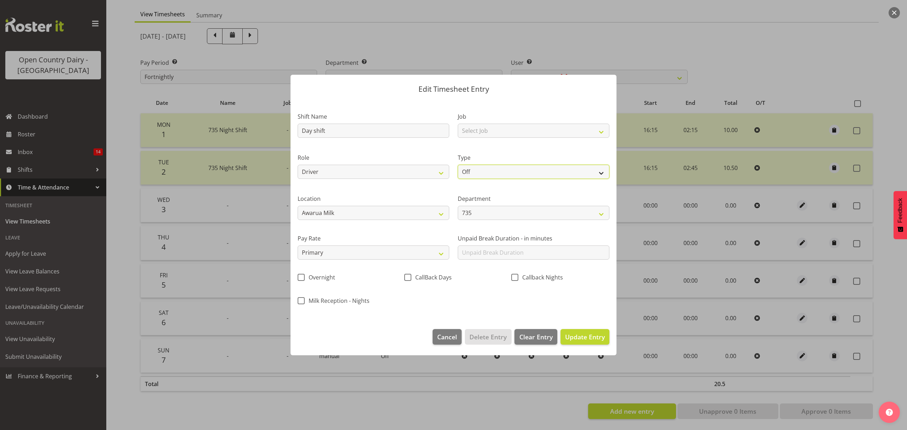
click at [603, 172] on select "Off Standard Public Holiday Public Holiday (Worked) Day In Lieu Annual Leave Si…" at bounding box center [534, 172] width 152 height 14
click at [458, 165] on select "Off Standard Public Holiday Public Holiday (Worked) Day In Lieu Annual Leave Si…" at bounding box center [534, 172] width 152 height 14
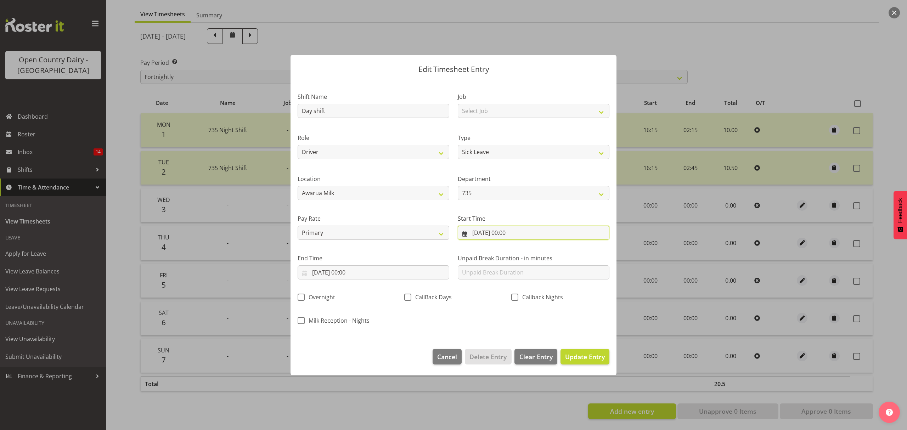
click at [485, 233] on input "07/09/2025, 00:00" at bounding box center [534, 233] width 152 height 14
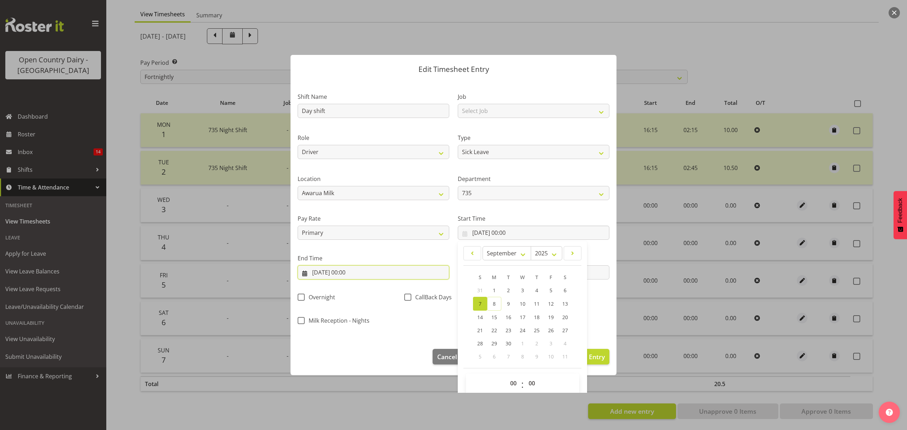
click at [349, 272] on input "07/09/2025, 00:00" at bounding box center [374, 272] width 152 height 14
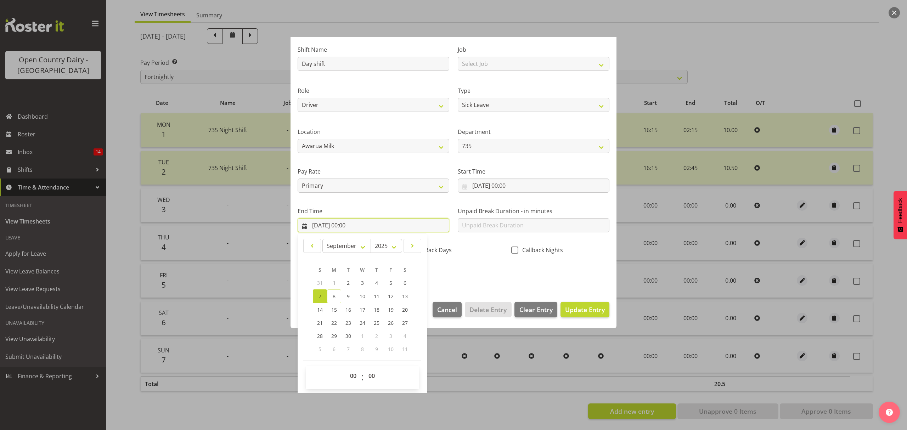
scroll to position [48, 0]
click at [353, 375] on select "00 01 02 03 04 05 06 07 08 09 10 11 12 13 14 15 16 17 18 19 20 21 22 23" at bounding box center [354, 375] width 16 height 14
click at [346, 368] on select "00 01 02 03 04 05 06 07 08 09 10 11 12 13 14 15 16 17 18 19 20 21 22 23" at bounding box center [354, 375] width 16 height 14
click at [374, 371] on select "00 01 02 03 04 05 06 07 08 09 10 11 12 13 14 15 16 17 18 19 20 21 22 23 24 25 2…" at bounding box center [373, 375] width 16 height 14
click at [365, 368] on select "00 01 02 03 04 05 06 07 08 09 10 11 12 13 14 15 16 17 18 19 20 21 22 23 24 25 2…" at bounding box center [373, 375] width 16 height 14
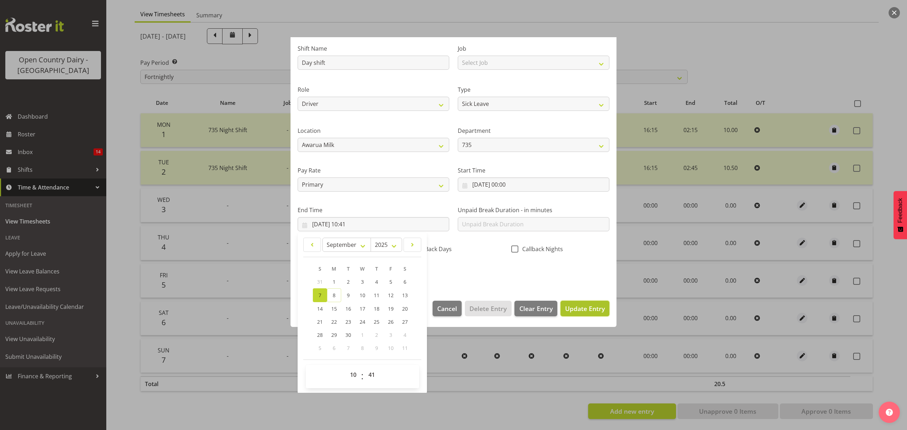
click at [592, 308] on span "Update Entry" at bounding box center [585, 308] width 40 height 9
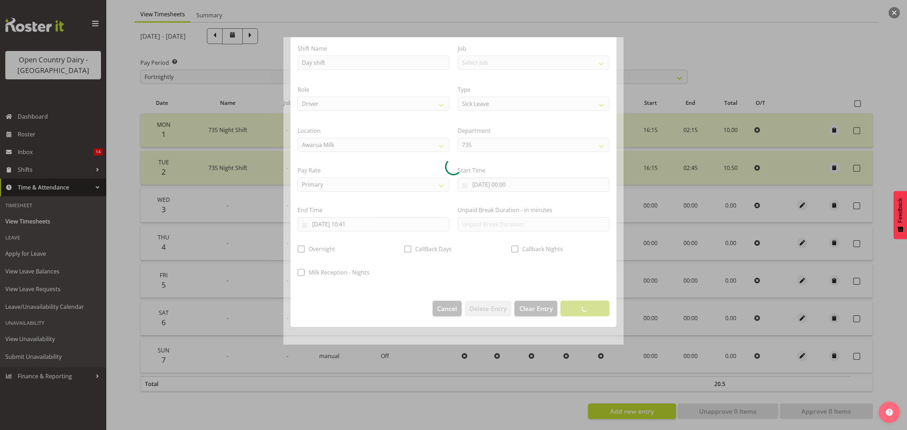
scroll to position [0, 0]
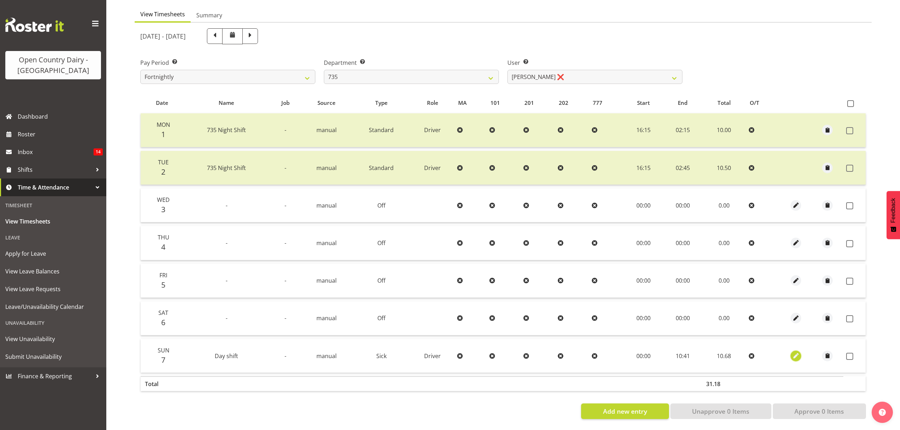
click at [799, 352] on span "button" at bounding box center [796, 356] width 8 height 8
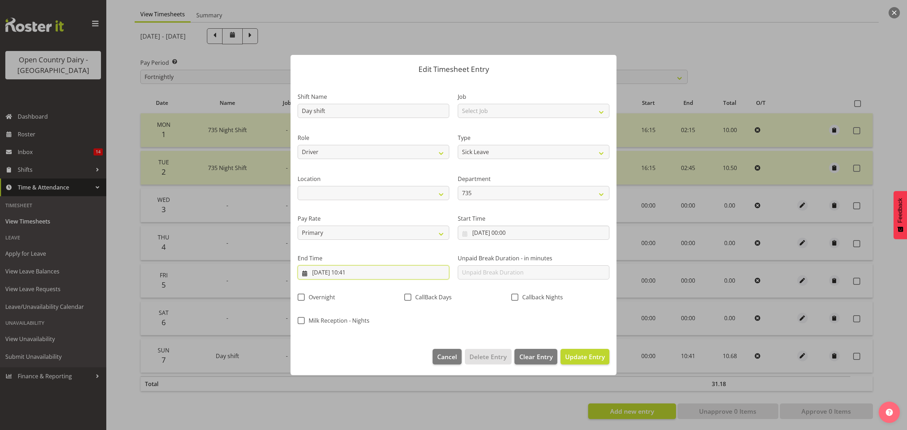
click at [362, 272] on input "07/09/2025, 10:41" at bounding box center [374, 272] width 152 height 14
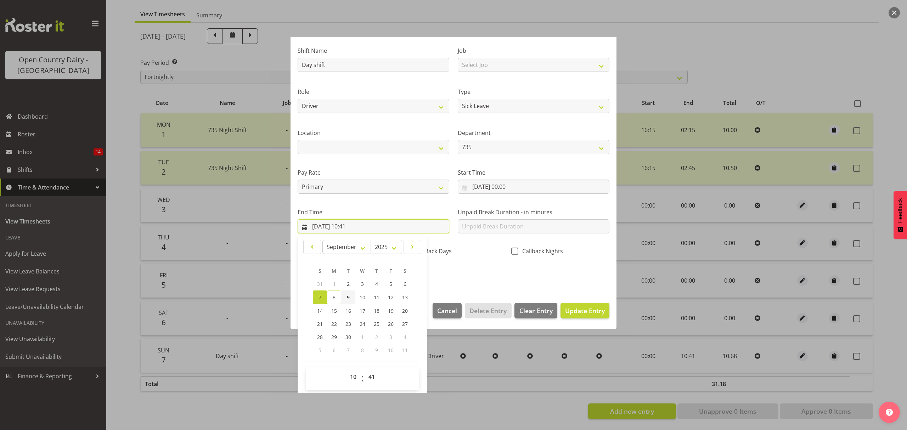
scroll to position [48, 0]
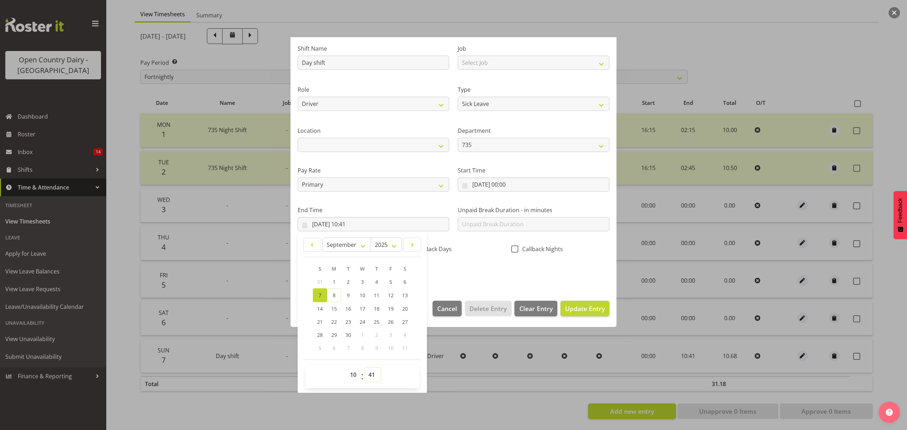
click at [369, 371] on select "00 01 02 03 04 05 06 07 08 09 10 11 12 13 14 15 16 17 18 19 20 21 22 23 24 25 2…" at bounding box center [373, 375] width 16 height 14
click at [365, 368] on select "00 01 02 03 04 05 06 07 08 09 10 11 12 13 14 15 16 17 18 19 20 21 22 23 24 25 2…" at bounding box center [373, 375] width 16 height 14
click at [584, 308] on span "Update Entry" at bounding box center [585, 308] width 40 height 9
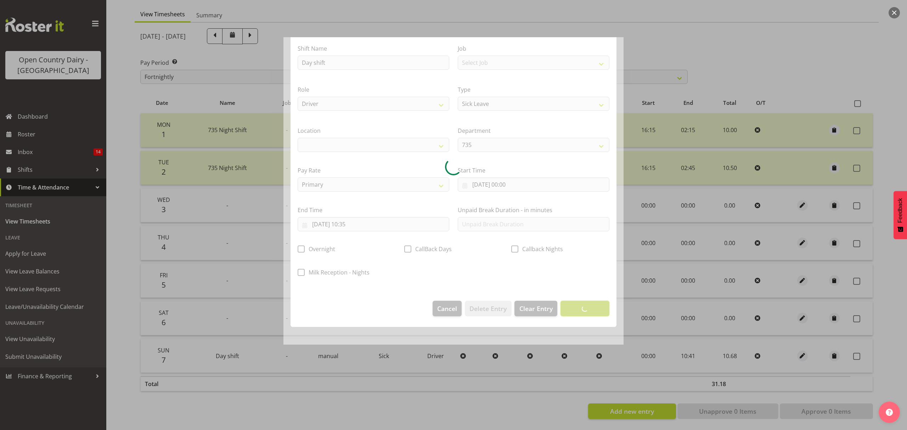
scroll to position [0, 0]
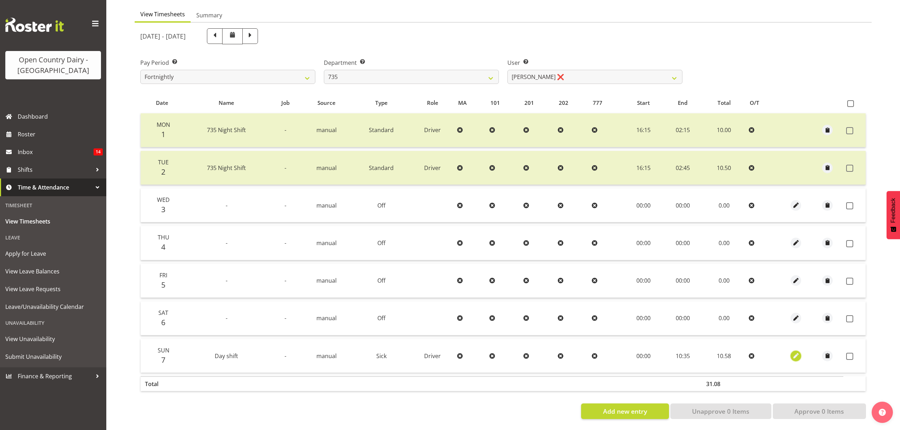
click at [798, 352] on span "button" at bounding box center [796, 356] width 8 height 8
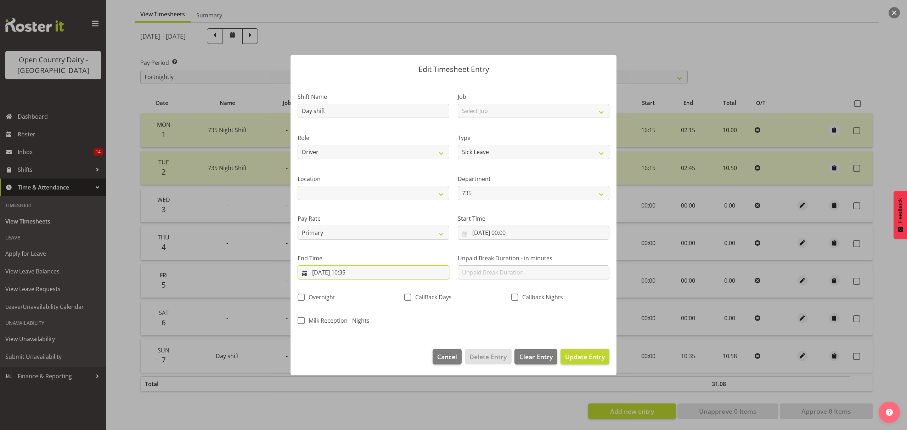
click at [356, 272] on input "07/09/2025, 10:35" at bounding box center [374, 272] width 152 height 14
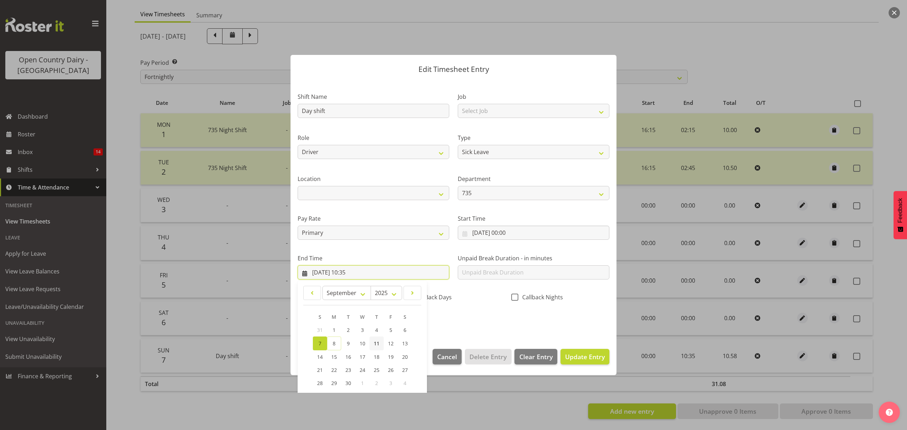
scroll to position [48, 0]
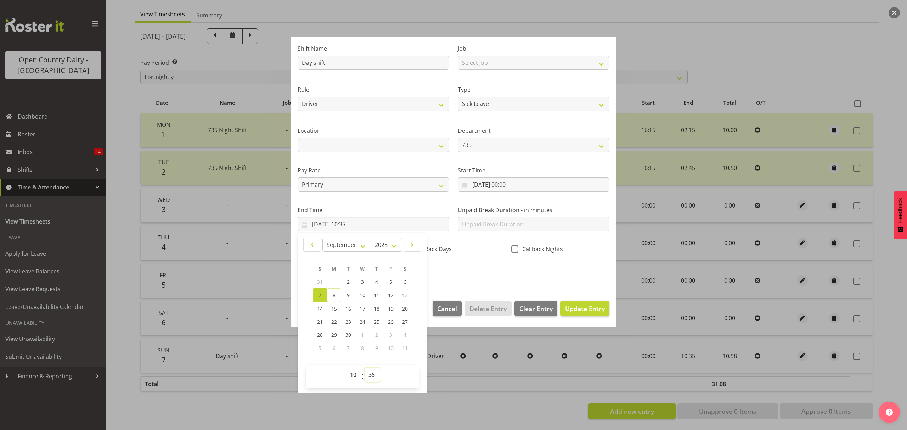
click at [370, 379] on select "00 01 02 03 04 05 06 07 08 09 10 11 12 13 14 15 16 17 18 19 20 21 22 23 24 25 2…" at bounding box center [373, 375] width 16 height 14
click at [365, 368] on select "00 01 02 03 04 05 06 07 08 09 10 11 12 13 14 15 16 17 18 19 20 21 22 23 24 25 2…" at bounding box center [373, 375] width 16 height 14
click at [596, 310] on span "Update Entry" at bounding box center [585, 308] width 40 height 9
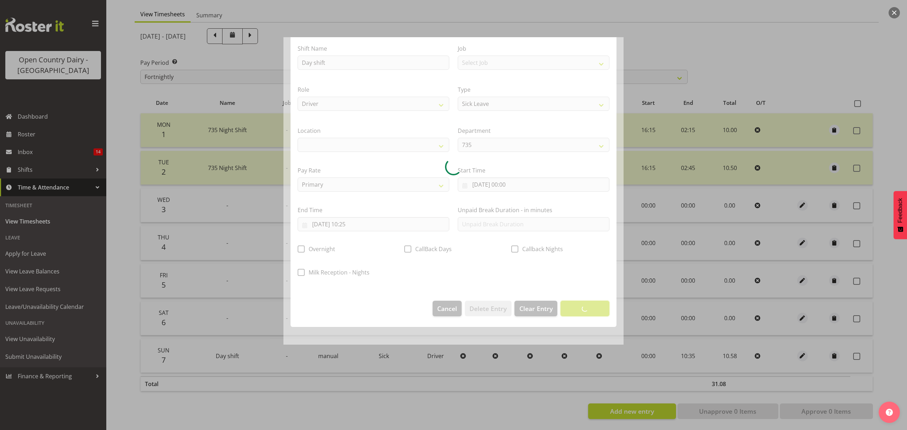
scroll to position [0, 0]
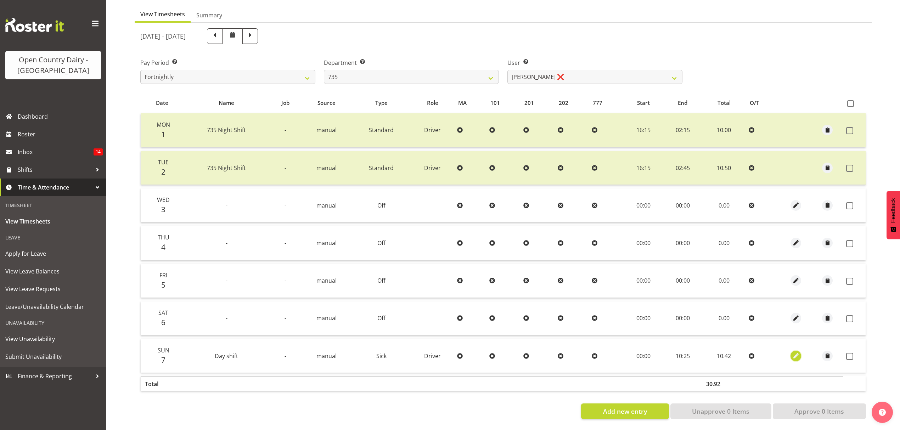
click at [795, 352] on span "button" at bounding box center [796, 356] width 8 height 8
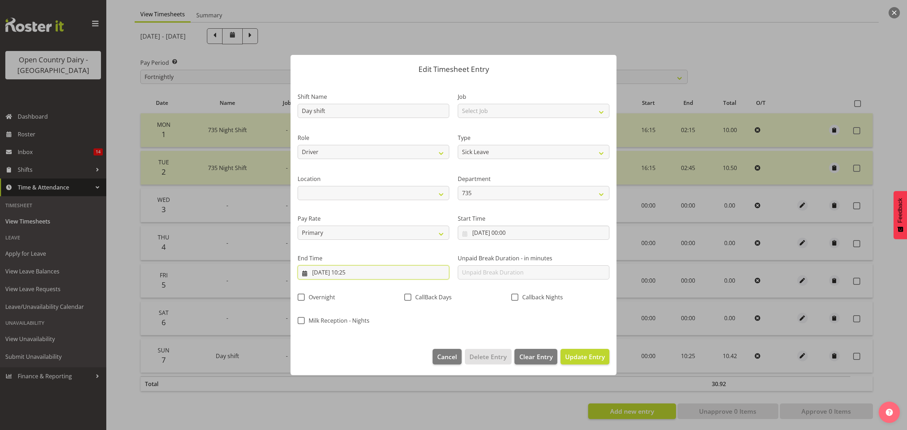
click at [415, 271] on input "07/09/2025, 10:25" at bounding box center [374, 272] width 152 height 14
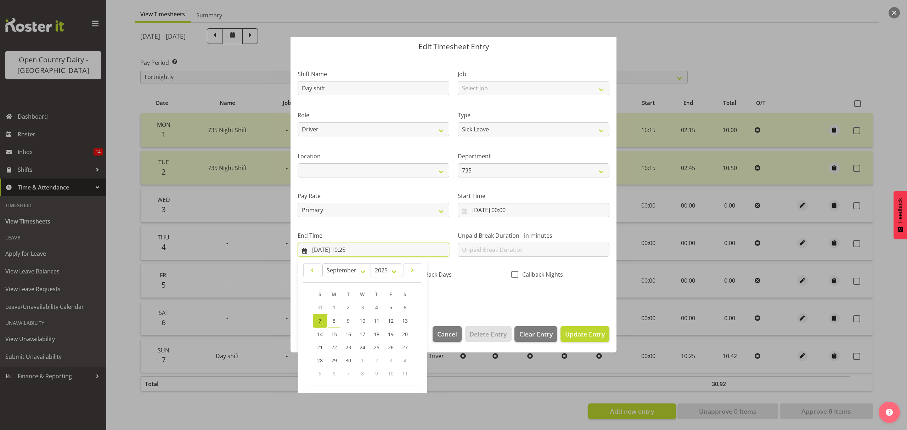
scroll to position [48, 0]
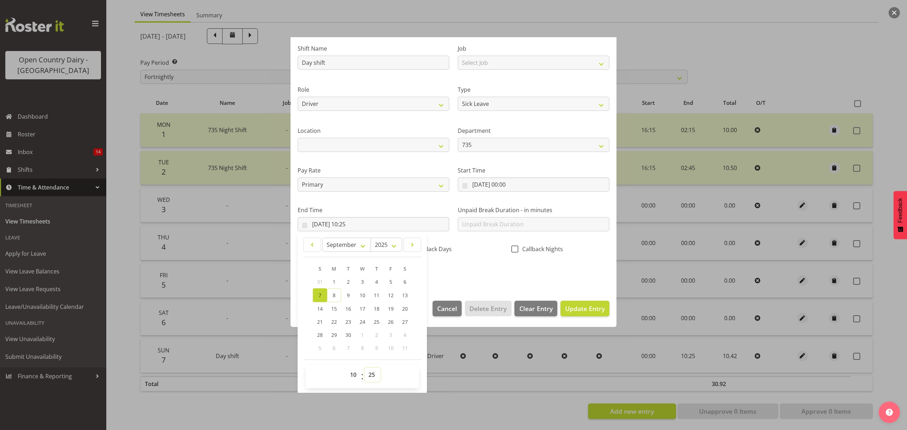
click at [375, 376] on select "00 01 02 03 04 05 06 07 08 09 10 11 12 13 14 15 16 17 18 19 20 21 22 23 24 25 2…" at bounding box center [373, 375] width 16 height 14
click at [365, 368] on select "00 01 02 03 04 05 06 07 08 09 10 11 12 13 14 15 16 17 18 19 20 21 22 23 24 25 2…" at bounding box center [373, 375] width 16 height 14
click at [586, 312] on span "Update Entry" at bounding box center [585, 308] width 40 height 9
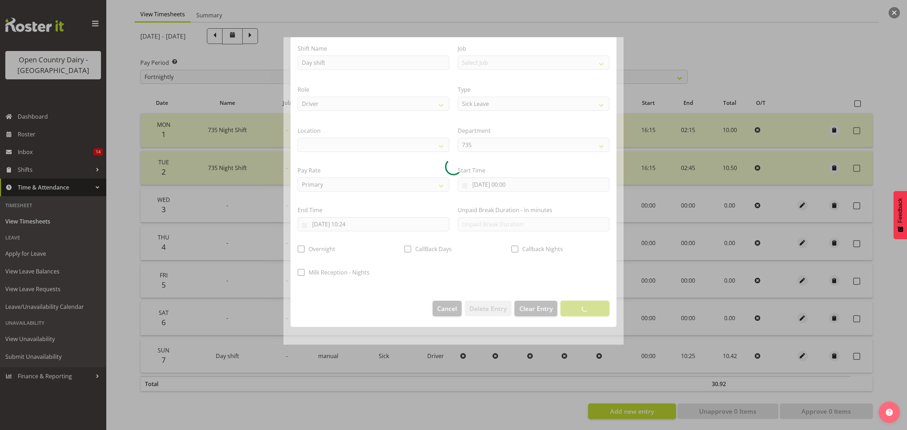
scroll to position [0, 0]
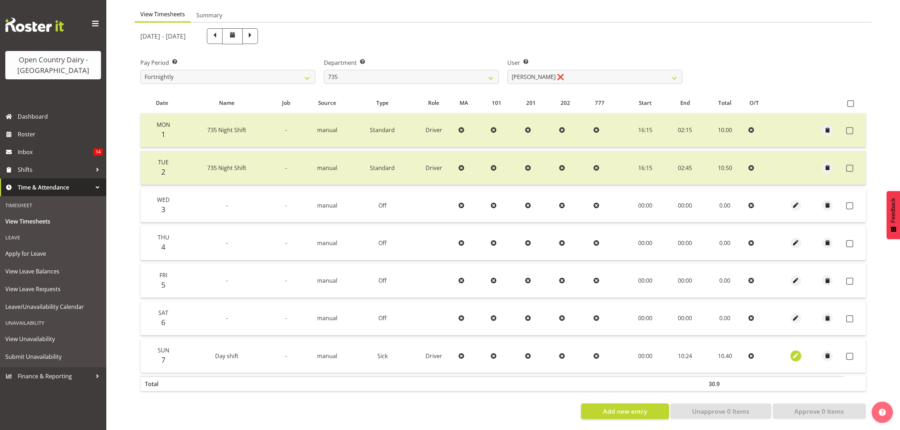
click at [797, 352] on span "button" at bounding box center [796, 356] width 8 height 8
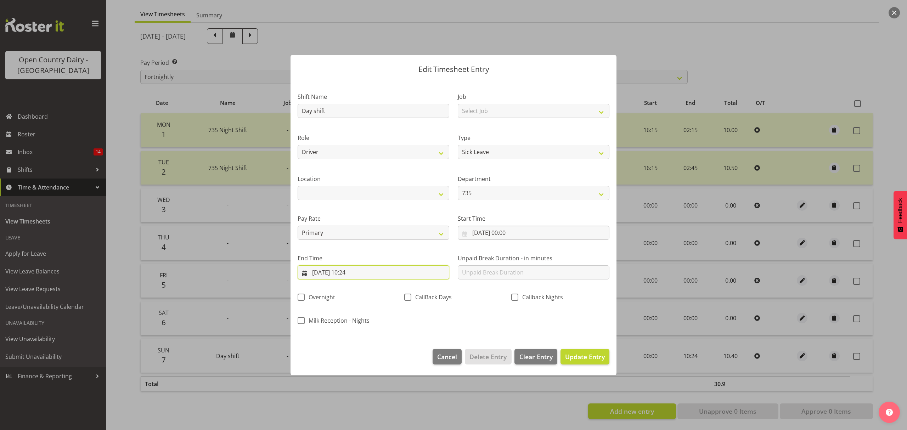
click at [361, 271] on input "07/09/2025, 10:24" at bounding box center [374, 272] width 152 height 14
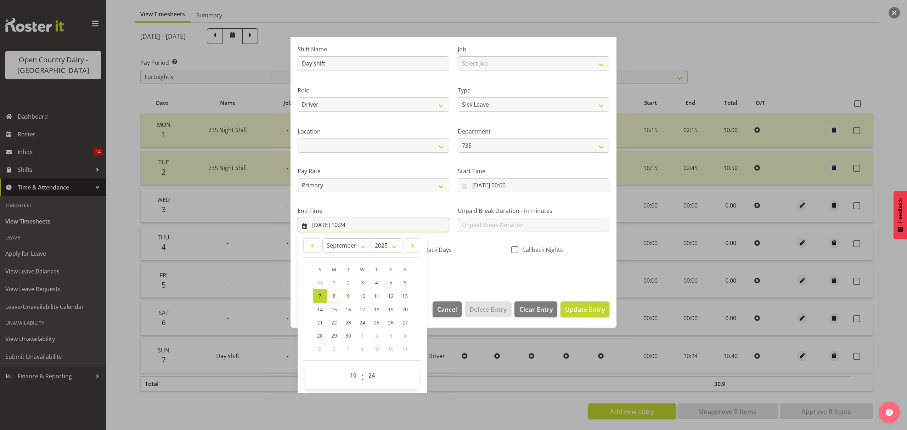
scroll to position [48, 0]
click at [373, 375] on select "00 01 02 03 04 05 06 07 08 09 10 11 12 13 14 15 16 17 18 19 20 21 22 23 24 25 2…" at bounding box center [373, 375] width 16 height 14
click at [372, 373] on select "00 01 02 03 04 05 06 07 08 09 10 11 12 13 14 15 16 17 18 19 20 21 22 23 24 25 2…" at bounding box center [373, 375] width 16 height 14
click at [365, 368] on select "00 01 02 03 04 05 06 07 08 09 10 11 12 13 14 15 16 17 18 19 20 21 22 23 24 25 2…" at bounding box center [373, 375] width 16 height 14
click at [576, 310] on span "Update Entry" at bounding box center [585, 308] width 40 height 9
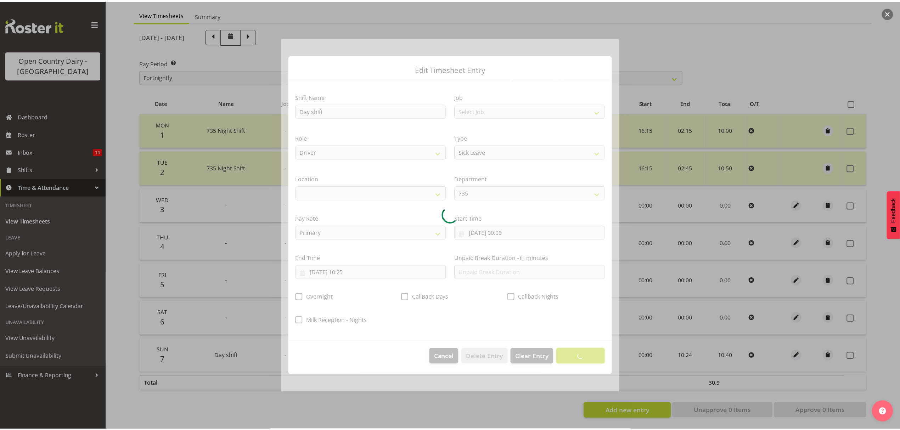
scroll to position [0, 0]
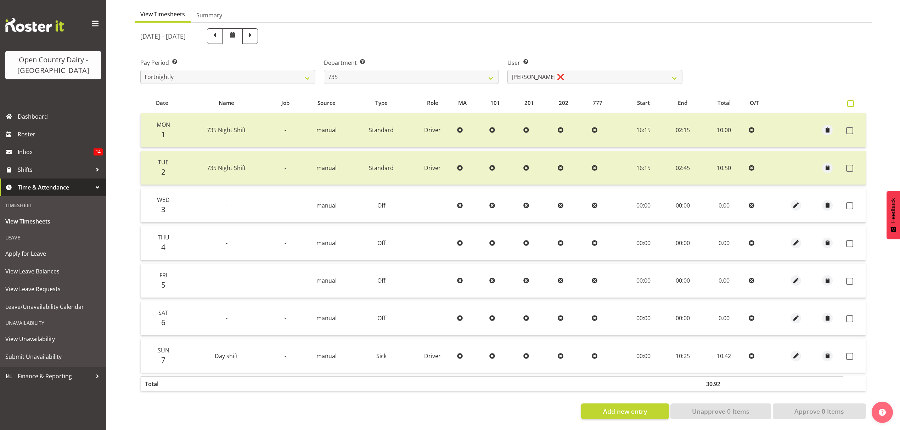
click at [851, 100] on span at bounding box center [850, 103] width 7 height 7
click at [851, 101] on input "checkbox" at bounding box center [849, 103] width 5 height 5
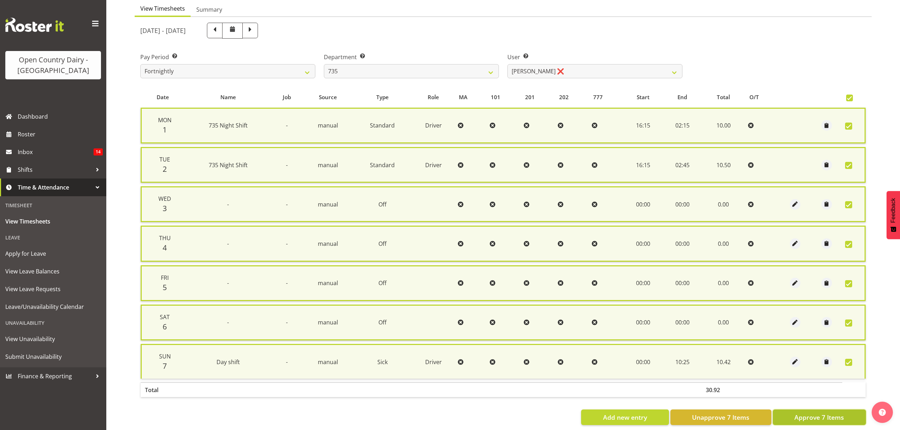
click at [818, 413] on span "Approve 7 Items" at bounding box center [819, 417] width 50 height 9
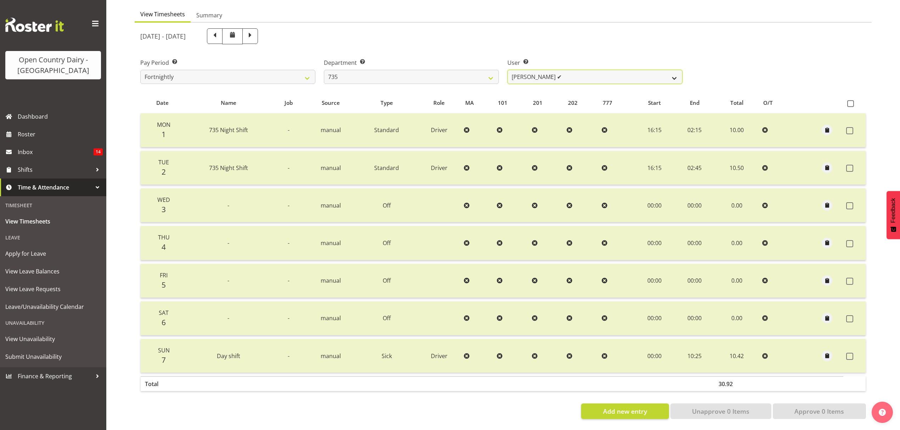
click at [673, 70] on select "Brian Neas ❌ Cherie Williams ✔ Christopher Sutherland ❌ Stuart Craig ✔" at bounding box center [594, 77] width 175 height 14
click at [493, 70] on select "734 735 736 737 738 739 851 852 853 854 855 856 858 861 862 865 868 869 870 873" at bounding box center [411, 77] width 175 height 14
click at [324, 70] on select "734 735 736 737 738 739 851 852 853 854 855 856 858 861 862 865 868 869 870 873" at bounding box center [411, 77] width 175 height 14
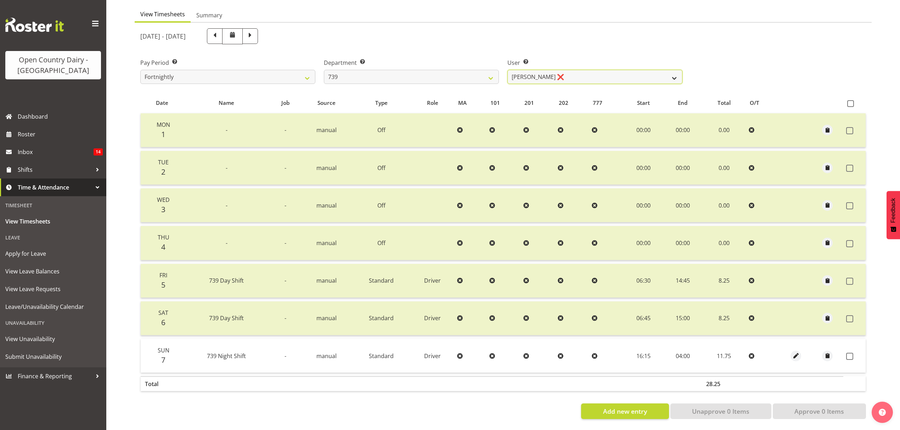
click at [669, 73] on select "Erika McNaught ❌ Rachel Fletcher ✔ Rick Murphy ✔ Tish Veint ❌" at bounding box center [594, 77] width 175 height 14
click at [507, 70] on select "Erika McNaught ❌ Rachel Fletcher ✔ Rick Murphy ✔ Tish Veint ❌" at bounding box center [594, 77] width 175 height 14
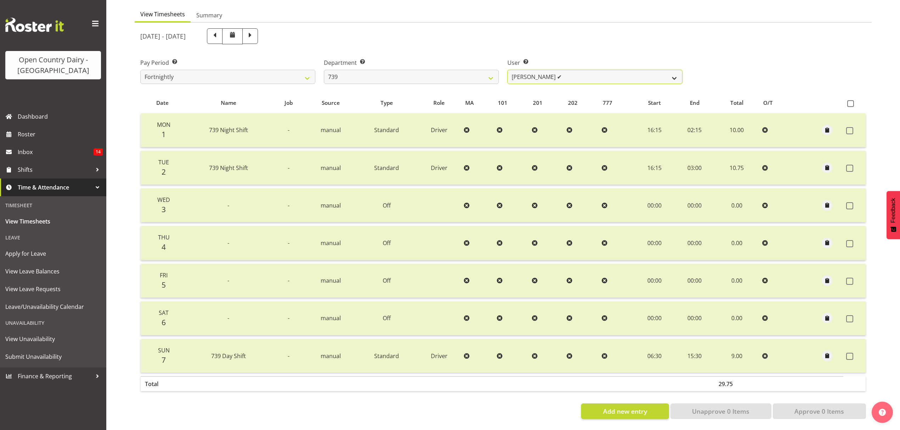
click at [673, 71] on select "Erika McNaught ❌ Rachel Fletcher ✔ Rick Murphy ✔ Tish Veint ❌" at bounding box center [594, 77] width 175 height 14
click at [490, 72] on select "734 735 736 737 738 739 851 852 853 854 855 856 858 861 862 865 868 869 870 873" at bounding box center [411, 77] width 175 height 14
click at [324, 70] on select "734 735 736 737 738 739 851 852 853 854 855 856 858 861 862 865 868 869 870 873" at bounding box center [411, 77] width 175 height 14
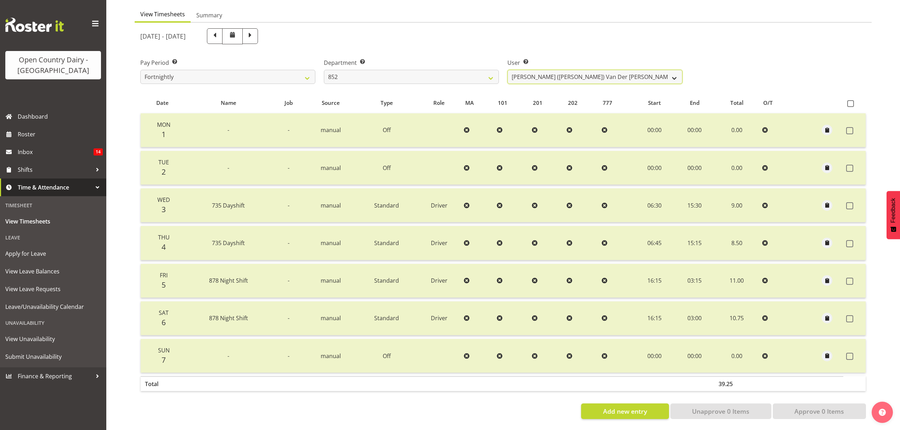
click at [678, 74] on select "Gert (Gerry) Van Der Berg ✔ Glenn Tither ✔ Jason Gough ✔ Richard Aitken ✔" at bounding box center [594, 77] width 175 height 14
click at [507, 70] on select "Gert (Gerry) Van Der Berg ✔ Glenn Tither ✔ Jason Gough ✔ Richard Aitken ✔" at bounding box center [594, 77] width 175 height 14
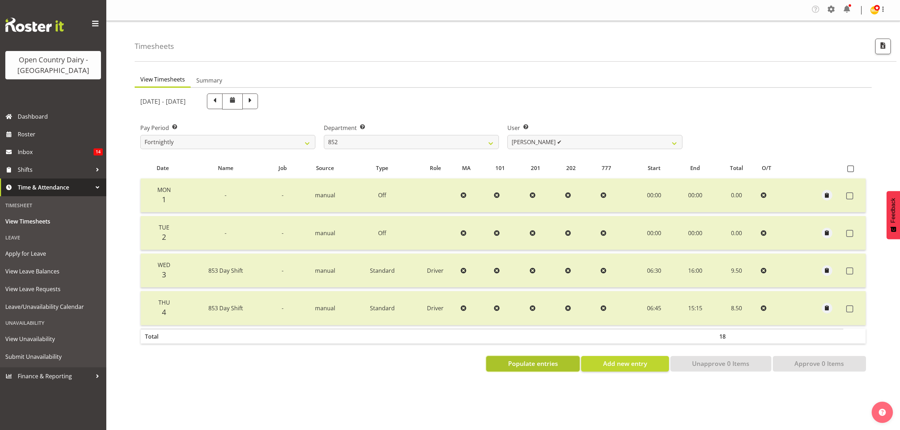
click at [520, 365] on span "Populate entries" at bounding box center [533, 363] width 50 height 9
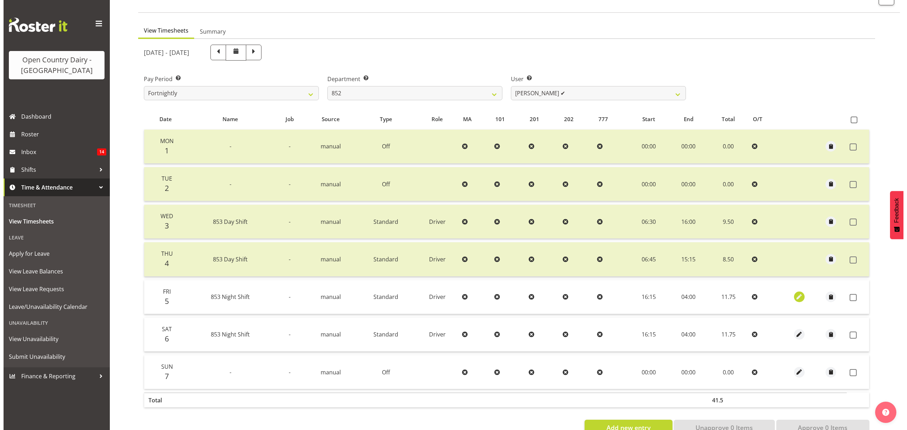
scroll to position [23, 0]
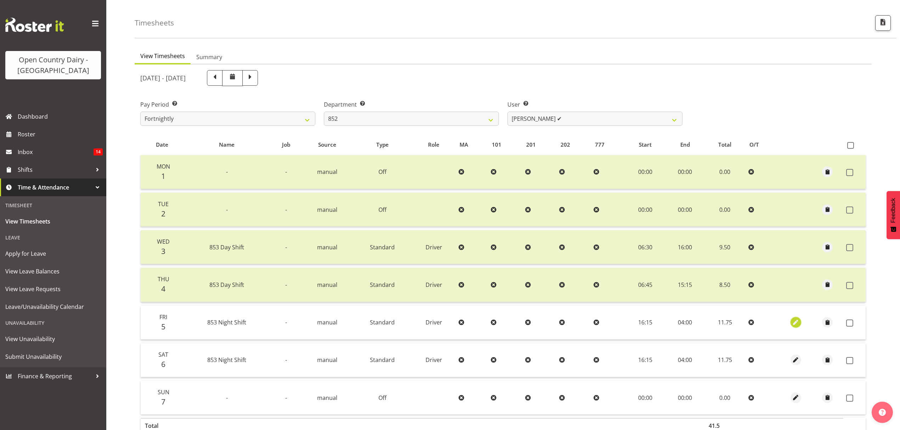
click at [795, 319] on span "button" at bounding box center [796, 323] width 8 height 8
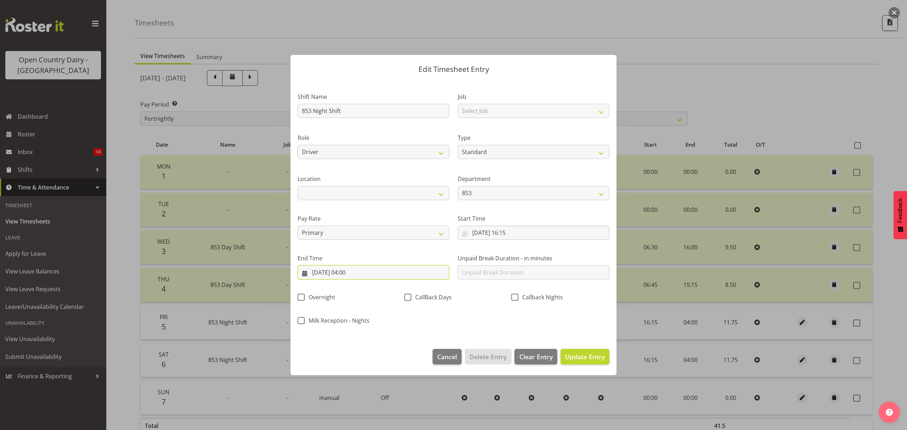
click at [350, 271] on input "06/09/2025, 04:00" at bounding box center [374, 272] width 152 height 14
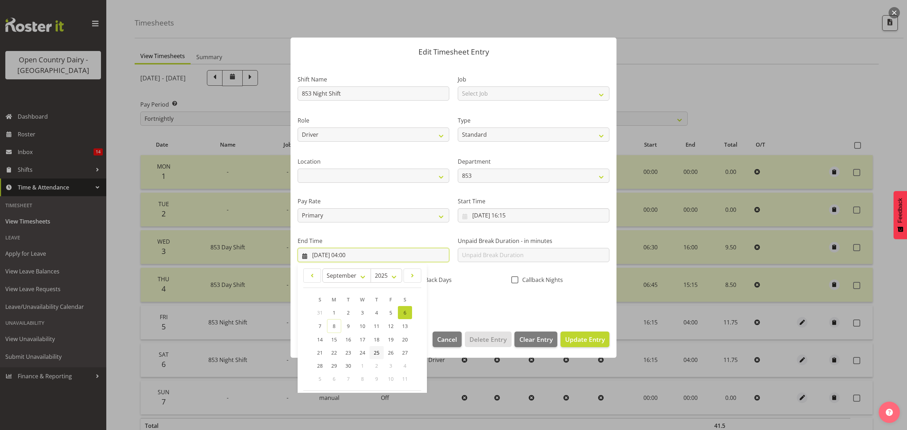
scroll to position [48, 0]
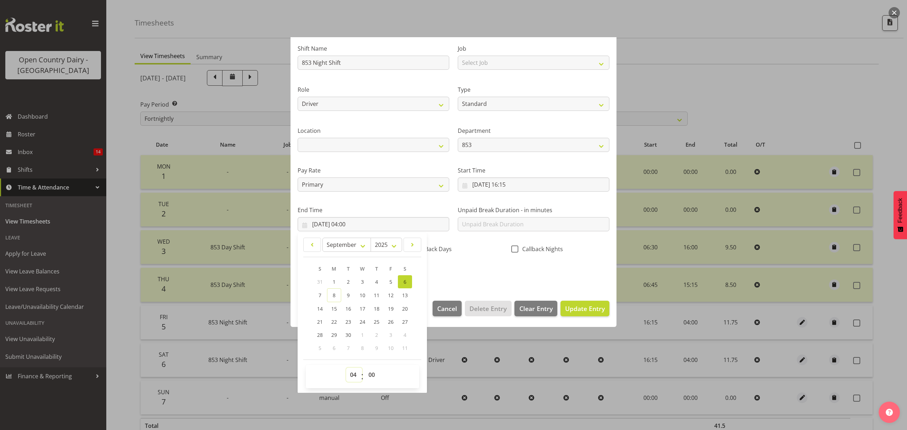
click at [355, 372] on select "00 01 02 03 04 05 06 07 08 09 10 11 12 13 14 15 16 17 18 19 20 21 22 23" at bounding box center [354, 375] width 16 height 14
click at [346, 368] on select "00 01 02 03 04 05 06 07 08 09 10 11 12 13 14 15 16 17 18 19 20 21 22 23" at bounding box center [354, 375] width 16 height 14
click at [570, 311] on span "Update Entry" at bounding box center [585, 308] width 40 height 9
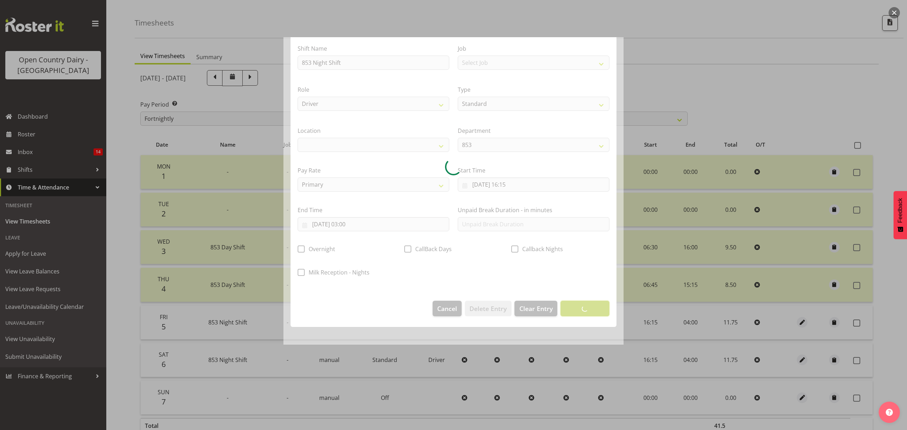
scroll to position [0, 0]
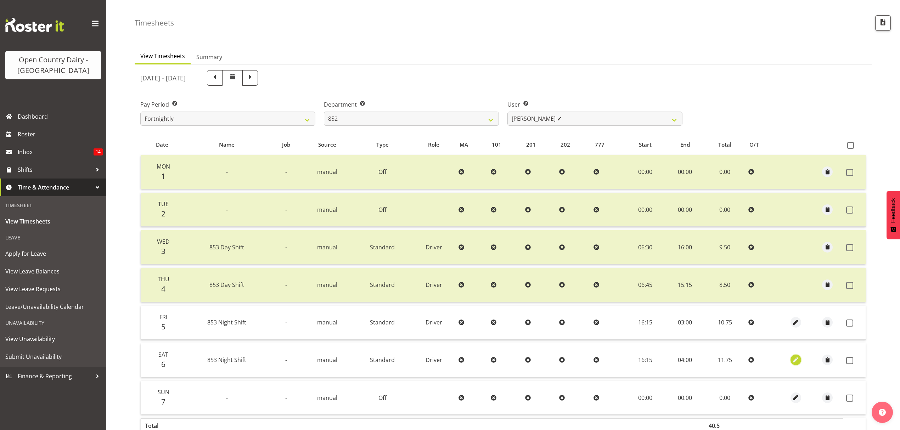
click at [794, 359] on span "button" at bounding box center [796, 360] width 8 height 8
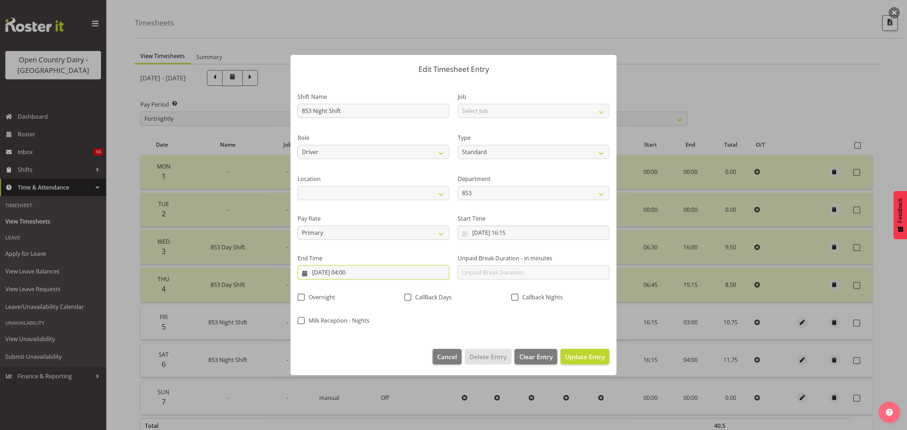
click at [356, 276] on input "07/09/2025, 04:00" at bounding box center [374, 272] width 152 height 14
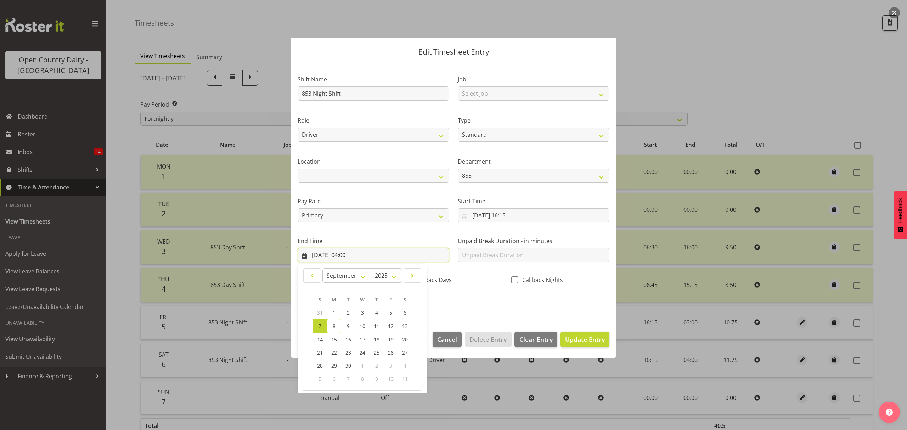
scroll to position [48, 0]
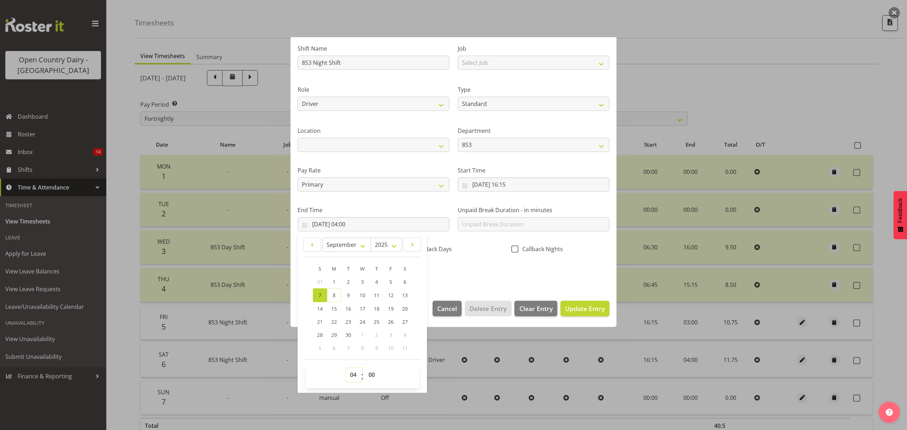
click at [353, 371] on select "00 01 02 03 04 05 06 07 08 09 10 11 12 13 14 15 16 17 18 19 20 21 22 23" at bounding box center [354, 375] width 16 height 14
click at [346, 368] on select "00 01 02 03 04 05 06 07 08 09 10 11 12 13 14 15 16 17 18 19 20 21 22 23" at bounding box center [354, 375] width 16 height 14
click at [375, 375] on select "00 01 02 03 04 05 06 07 08 09 10 11 12 13 14 15 16 17 18 19 20 21 22 23 24 25 2…" at bounding box center [373, 375] width 16 height 14
click at [365, 368] on select "00 01 02 03 04 05 06 07 08 09 10 11 12 13 14 15 16 17 18 19 20 21 22 23 24 25 2…" at bounding box center [373, 375] width 16 height 14
click at [579, 308] on span "Update Entry" at bounding box center [585, 308] width 40 height 9
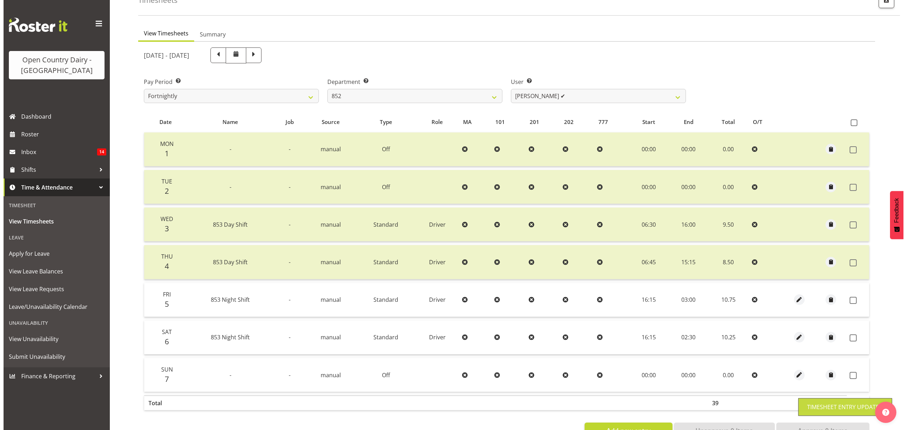
scroll to position [71, 0]
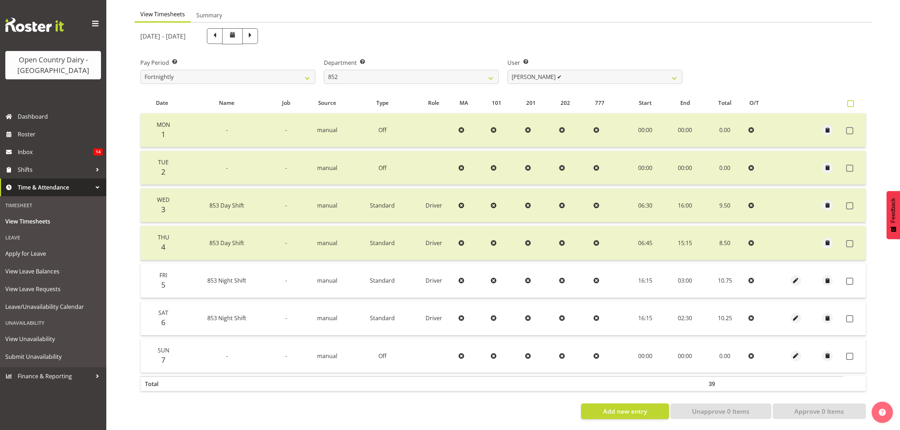
click at [850, 100] on span at bounding box center [850, 103] width 7 height 7
click at [850, 101] on input "checkbox" at bounding box center [849, 103] width 5 height 5
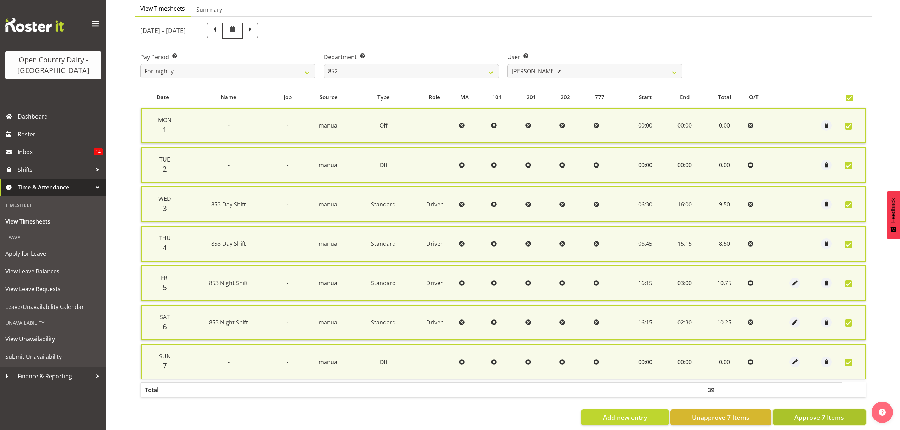
click at [818, 413] on span "Approve 7 Items" at bounding box center [819, 417] width 50 height 9
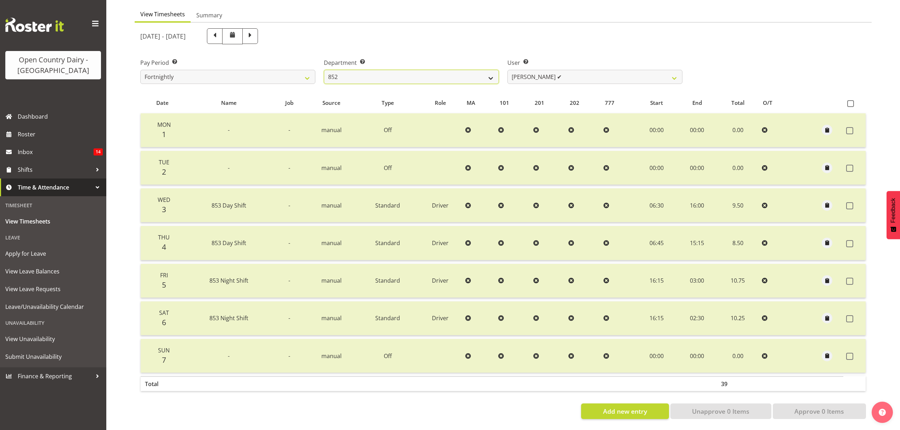
click at [488, 71] on select "734 735 736 737 738 739 851 852 853 854 855 856 858 861 862 865 868 869 870 873" at bounding box center [411, 77] width 175 height 14
click at [324, 70] on select "734 735 736 737 738 739 851 852 853 854 855 856 858 861 862 865 868 869 870 873" at bounding box center [411, 77] width 175 height 14
click at [670, 74] on select "Bennie (David) Smith ✔ Colin Schwarz ❌ Forbes O'Reilly ✔ Tracy Inder ❌" at bounding box center [594, 77] width 175 height 14
click at [507, 70] on select "Bennie (David) Smith ✔ Colin Schwarz ❌ Forbes O'Reilly ✔ Tracy Inder ❌" at bounding box center [594, 77] width 175 height 14
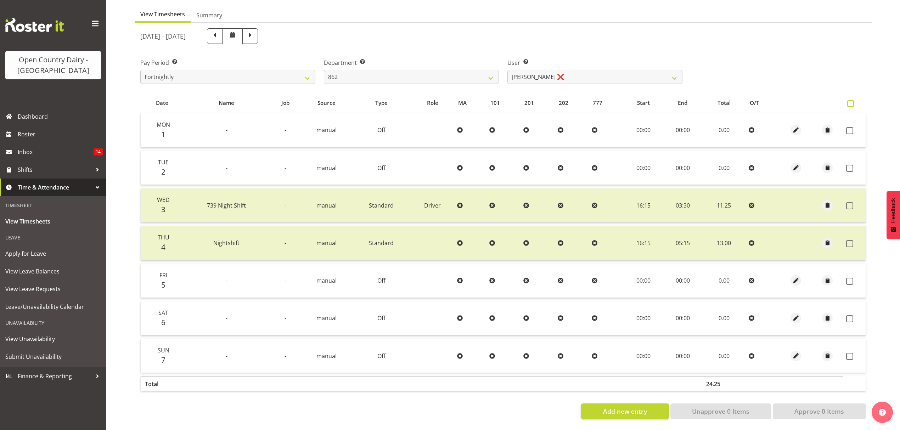
click at [853, 100] on span at bounding box center [850, 103] width 7 height 7
click at [852, 101] on input "checkbox" at bounding box center [849, 103] width 5 height 5
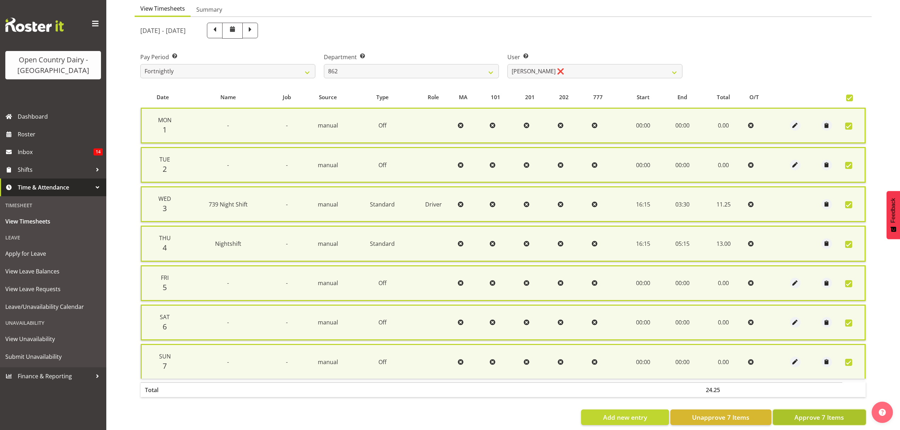
click at [815, 417] on span "Approve 7 Items" at bounding box center [819, 417] width 50 height 9
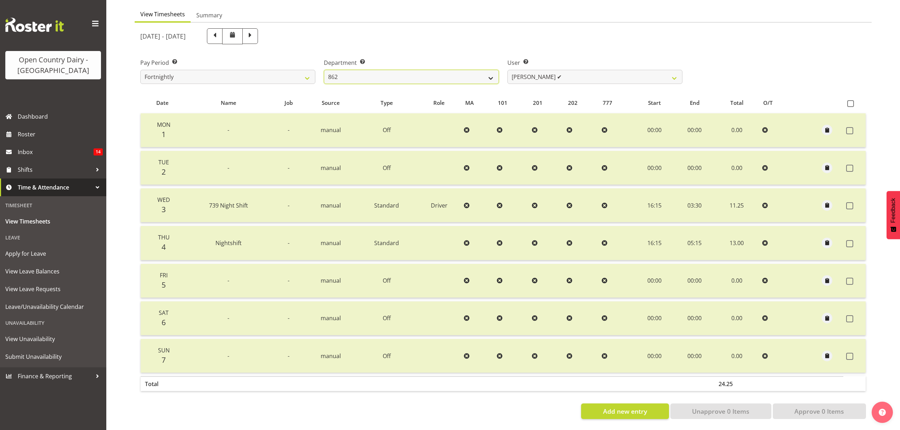
click at [494, 74] on select "734 735 736 737 738 739 851 852 853 854 855 856 858 861 862 865 868 869 870 873" at bounding box center [411, 77] width 175 height 14
click at [324, 70] on select "734 735 736 737 738 739 851 852 853 854 855 856 858 861 862 865 868 869 870 873" at bounding box center [411, 77] width 175 height 14
click at [677, 72] on select "Barry O'Donnell ✔ Barry Johnston ❌ Jason Soper ❌ Peter Wieczorek ✔" at bounding box center [594, 77] width 175 height 14
click at [507, 70] on select "Barry O'Donnell ✔ Barry Johnston ❌ Jason Soper ❌ Peter Wieczorek ✔" at bounding box center [594, 77] width 175 height 14
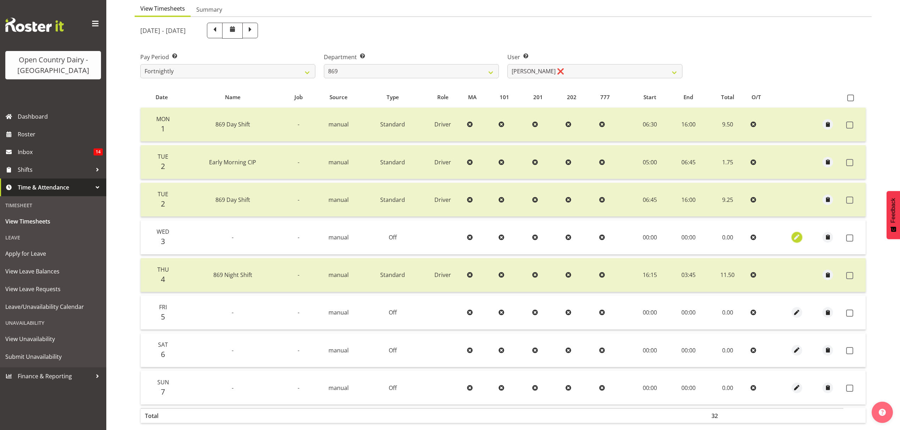
click at [794, 237] on span "button" at bounding box center [797, 237] width 8 height 8
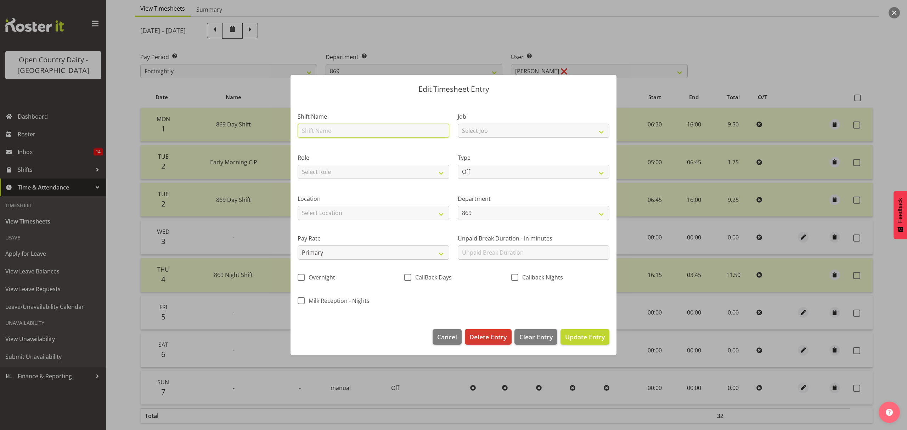
click at [349, 135] on input "text" at bounding box center [374, 131] width 152 height 14
drag, startPoint x: 401, startPoint y: 176, endPoint x: 393, endPoint y: 179, distance: 8.6
click at [400, 176] on select "Select Role Driver" at bounding box center [374, 172] width 152 height 14
click at [298, 165] on select "Select Role Driver" at bounding box center [374, 172] width 152 height 14
click at [349, 215] on select "Select Location Awarua Milk Awarua Office Freight Horotiu office Waharoa Office…" at bounding box center [374, 213] width 152 height 14
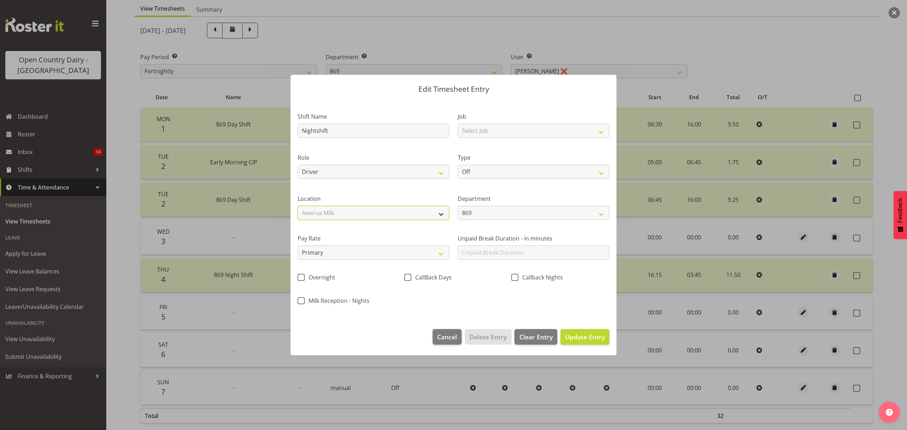
click at [298, 206] on select "Select Location Awarua Milk Awarua Office Freight Horotiu office Waharoa Office…" at bounding box center [374, 213] width 152 height 14
click at [601, 169] on select "Off Standard Public Holiday Public Holiday (Worked) Day In Lieu Annual Leave Si…" at bounding box center [534, 172] width 152 height 14
click at [458, 165] on select "Off Standard Public Holiday Public Holiday (Worked) Day In Lieu Annual Leave Si…" at bounding box center [534, 172] width 152 height 14
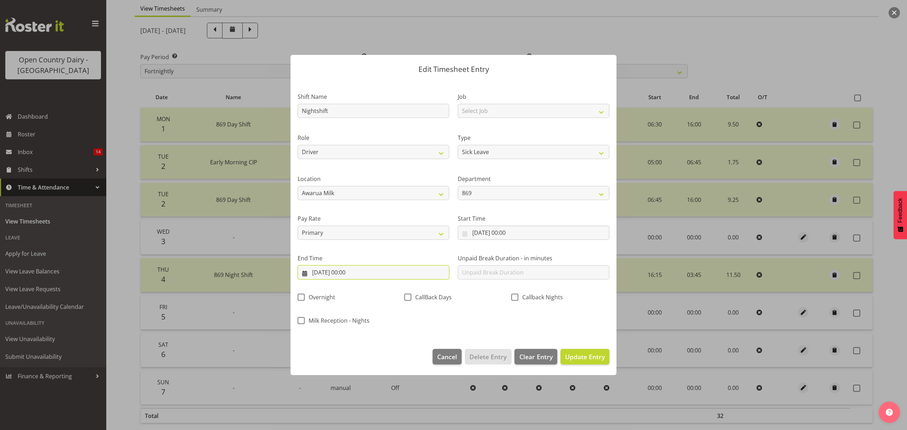
click at [350, 272] on input "03/09/2025, 00:00" at bounding box center [374, 272] width 152 height 14
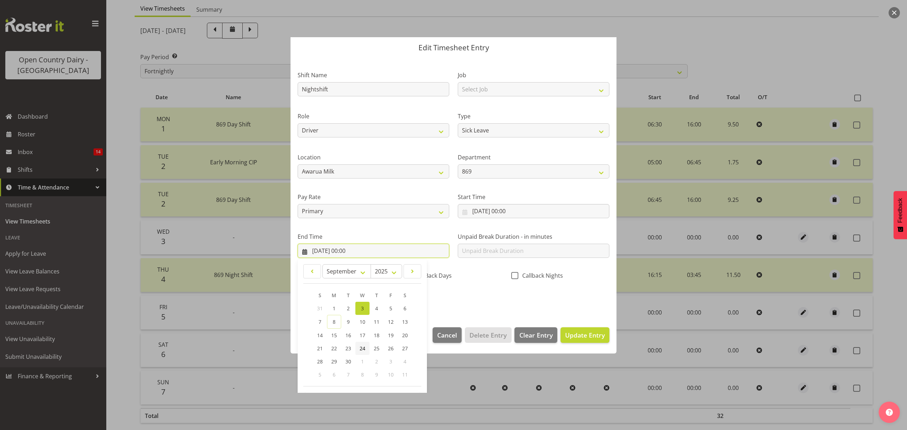
scroll to position [48, 0]
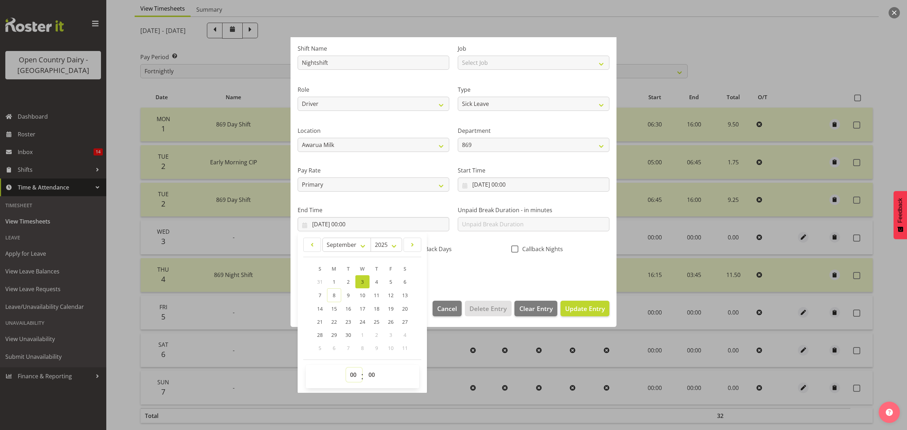
click at [356, 373] on select "00 01 02 03 04 05 06 07 08 09 10 11 12 13 14 15 16 17 18 19 20 21 22 23" at bounding box center [354, 375] width 16 height 14
click at [346, 368] on select "00 01 02 03 04 05 06 07 08 09 10 11 12 13 14 15 16 17 18 19 20 21 22 23" at bounding box center [354, 375] width 16 height 14
click at [369, 376] on select "00 01 02 03 04 05 06 07 08 09 10 11 12 13 14 15 16 17 18 19 20 21 22 23 24 25 2…" at bounding box center [373, 375] width 16 height 14
click at [365, 368] on select "00 01 02 03 04 05 06 07 08 09 10 11 12 13 14 15 16 17 18 19 20 21 22 23 24 25 2…" at bounding box center [373, 375] width 16 height 14
click at [573, 309] on span "Update Entry" at bounding box center [585, 308] width 40 height 9
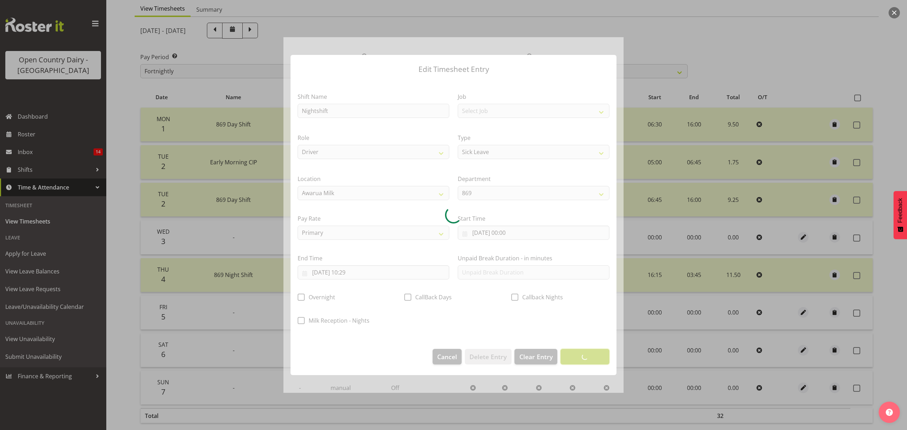
scroll to position [0, 0]
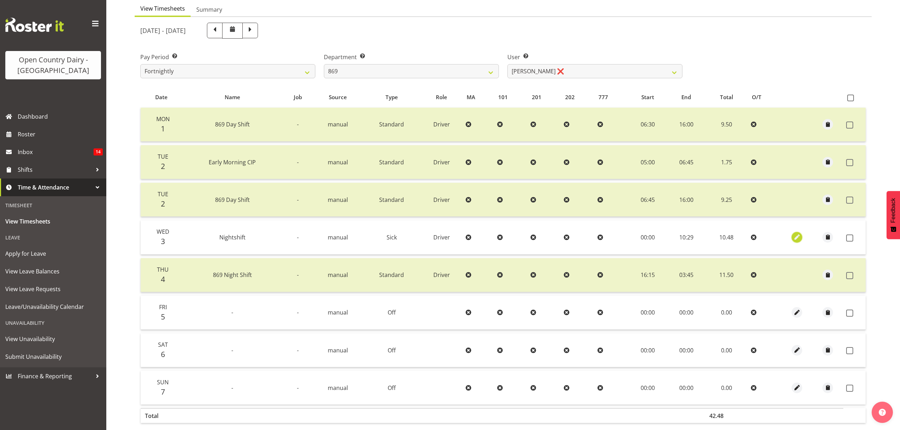
click at [796, 236] on span "button" at bounding box center [797, 237] width 8 height 8
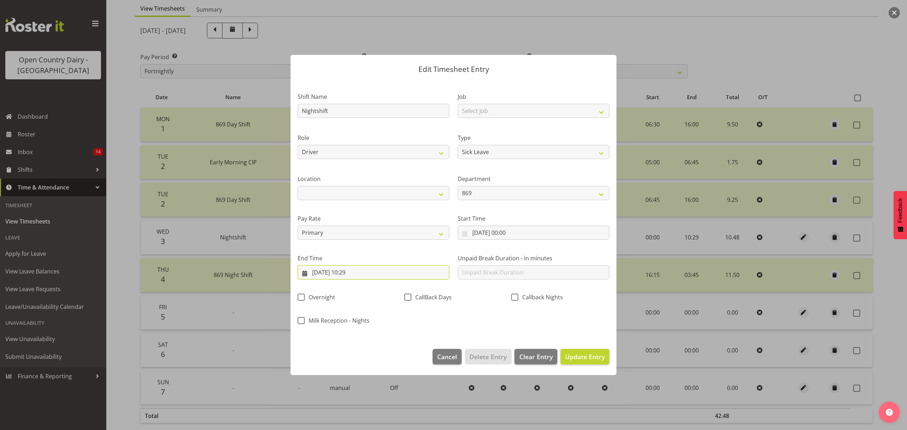
click at [359, 273] on input "03/09/2025, 10:29" at bounding box center [374, 272] width 152 height 14
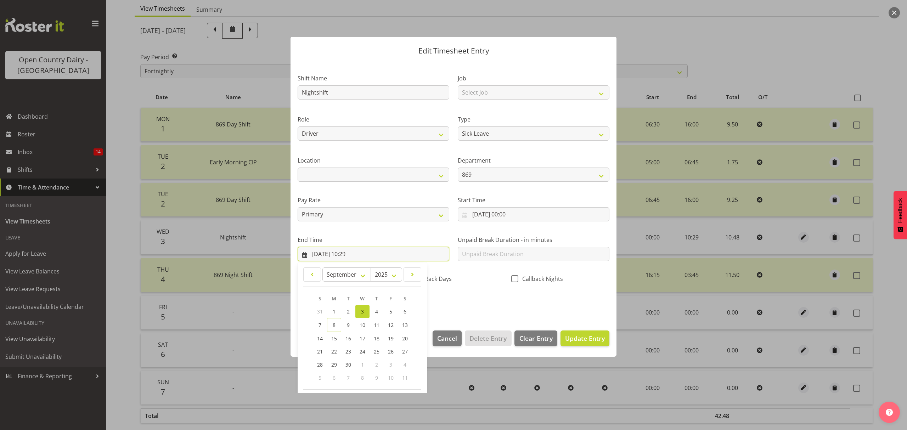
scroll to position [48, 0]
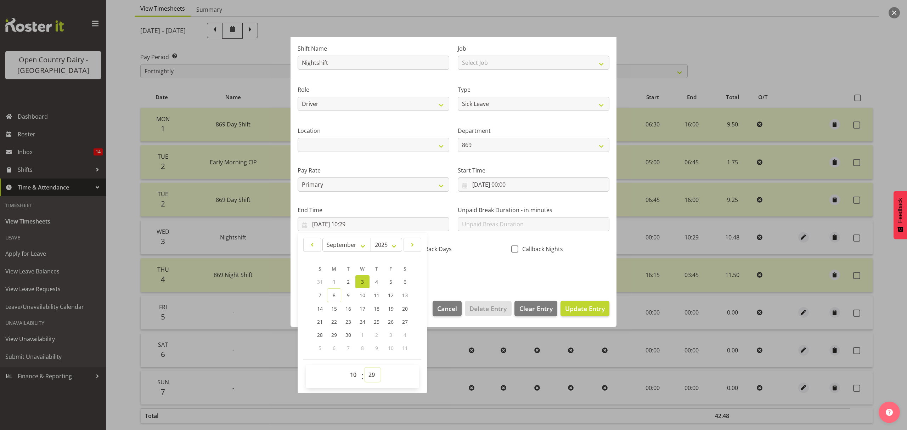
click at [373, 374] on select "00 01 02 03 04 05 06 07 08 09 10 11 12 13 14 15 16 17 18 19 20 21 22 23 24 25 2…" at bounding box center [373, 375] width 16 height 14
click at [365, 368] on select "00 01 02 03 04 05 06 07 08 09 10 11 12 13 14 15 16 17 18 19 20 21 22 23 24 25 2…" at bounding box center [373, 375] width 16 height 14
click at [581, 309] on span "Update Entry" at bounding box center [585, 308] width 40 height 9
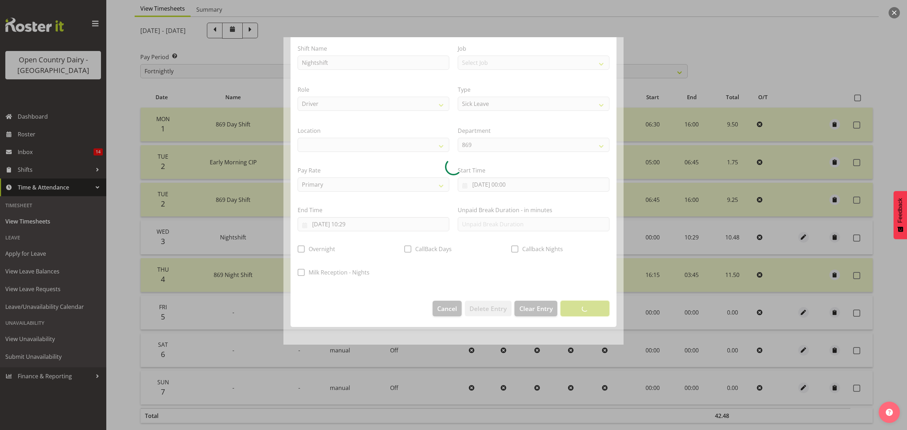
scroll to position [0, 0]
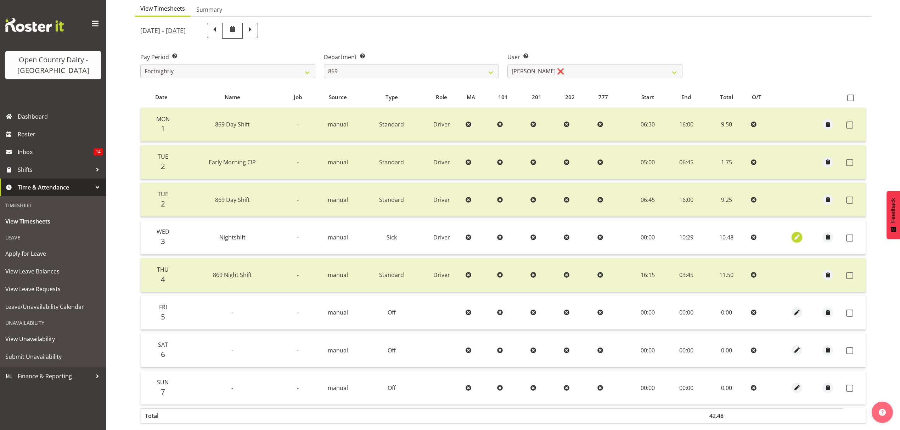
click at [797, 232] on span "button" at bounding box center [797, 237] width 8 height 12
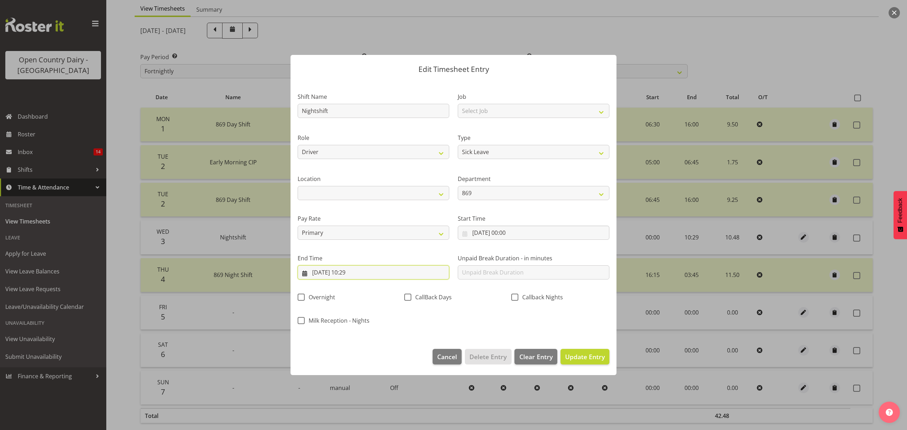
click at [353, 270] on input "03/09/2025, 10:29" at bounding box center [374, 272] width 152 height 14
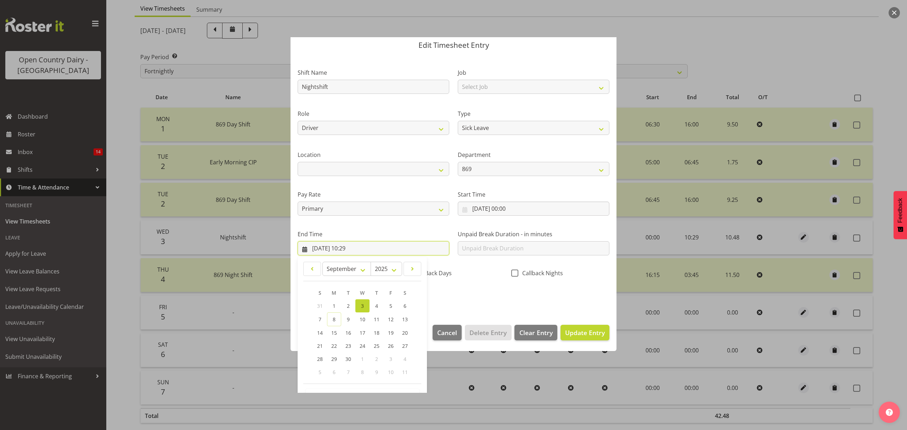
scroll to position [48, 0]
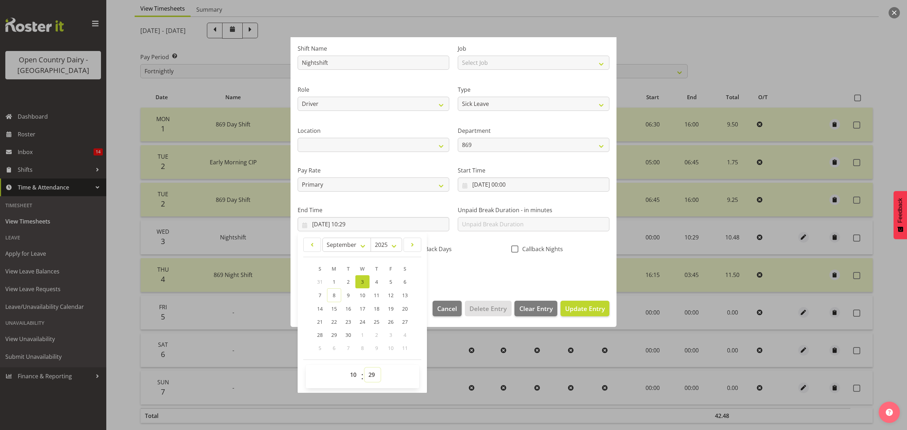
click at [372, 375] on select "00 01 02 03 04 05 06 07 08 09 10 11 12 13 14 15 16 17 18 19 20 21 22 23 24 25 2…" at bounding box center [373, 375] width 16 height 14
click at [365, 368] on select "00 01 02 03 04 05 06 07 08 09 10 11 12 13 14 15 16 17 18 19 20 21 22 23 24 25 2…" at bounding box center [373, 375] width 16 height 14
click at [580, 309] on span "Update Entry" at bounding box center [585, 308] width 40 height 9
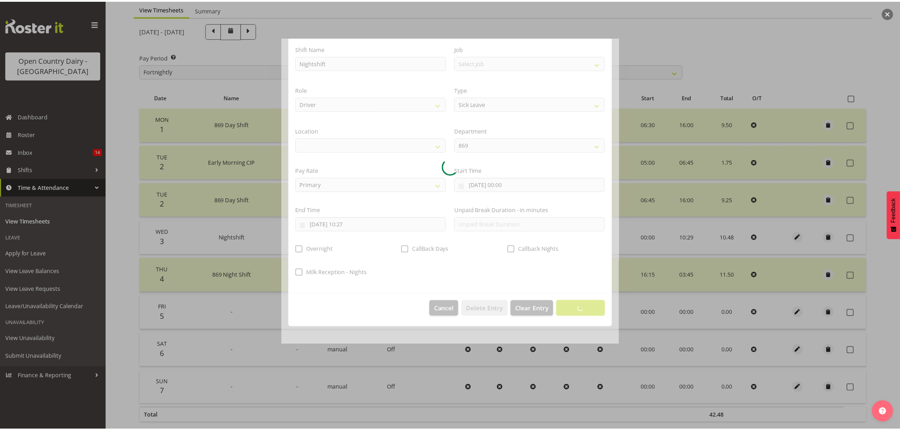
scroll to position [0, 0]
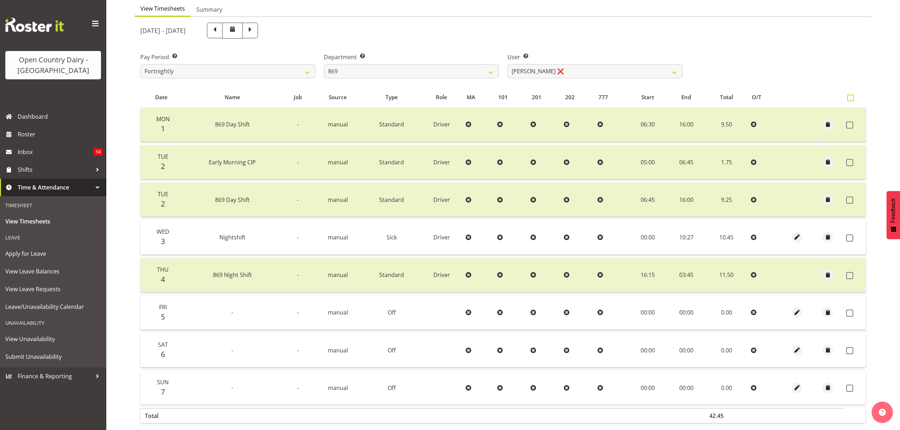
click at [851, 98] on span at bounding box center [850, 98] width 7 height 7
click at [851, 98] on input "checkbox" at bounding box center [849, 98] width 5 height 5
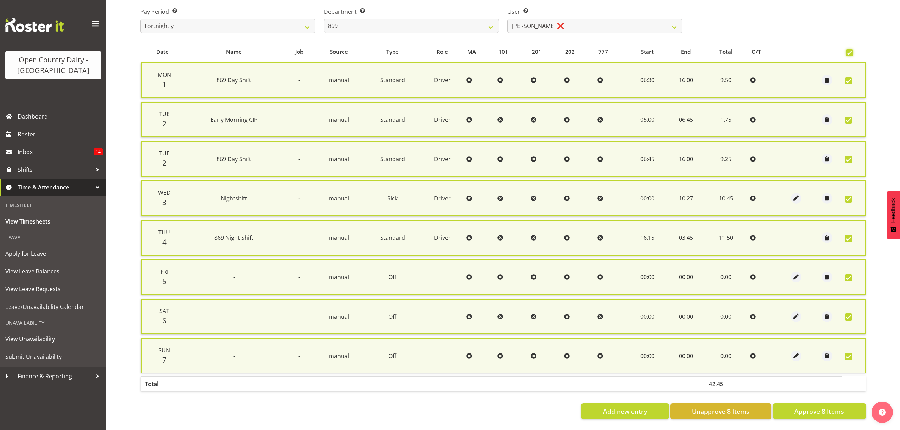
scroll to position [119, 0]
click at [811, 407] on span "Approve 8 Items" at bounding box center [819, 411] width 50 height 9
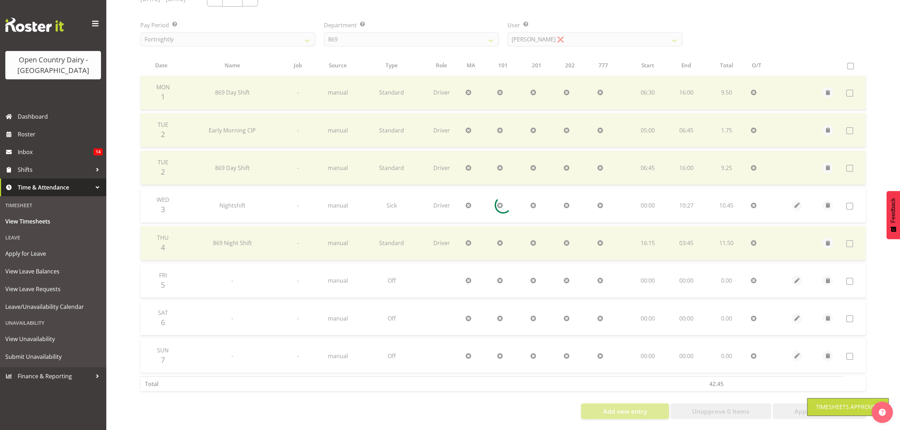
scroll to position [108, 0]
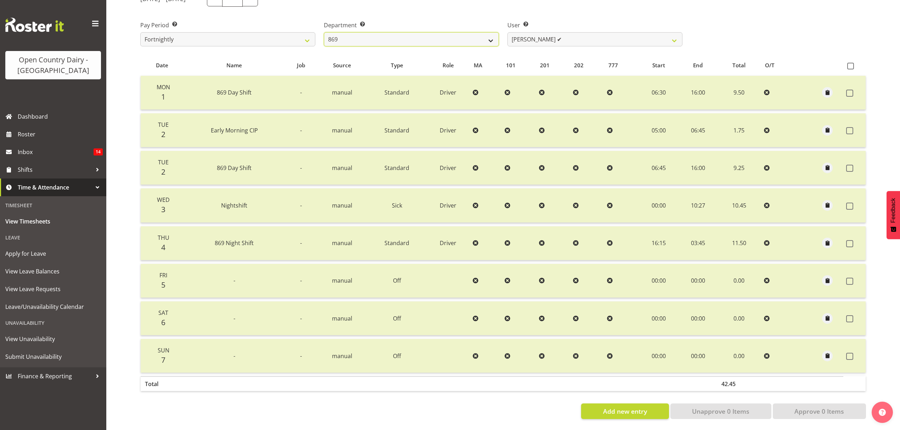
click at [490, 32] on select "734 735 736 737 738 739 851 852 853 854 855 856 858 861 862 865 868 869 870 873" at bounding box center [411, 39] width 175 height 14
click at [324, 32] on select "734 735 736 737 738 739 851 852 853 854 855 856 858 861 862 865 868 869 870 873" at bounding box center [411, 39] width 175 height 14
click at [671, 32] on select "Andrew Henderson ✔ Ricky Popham ❌ Stacy MacAskill ✔ Trish Nicol ❌" at bounding box center [594, 39] width 175 height 14
click at [507, 32] on select "Andrew Henderson ✔ Ricky Popham ❌ Stacy MacAskill ✔ Trish Nicol ❌" at bounding box center [594, 39] width 175 height 14
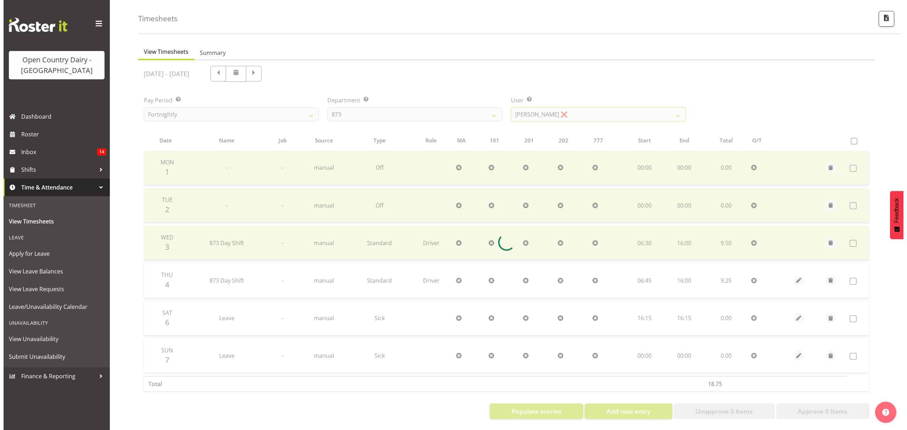
scroll to position [33, 0]
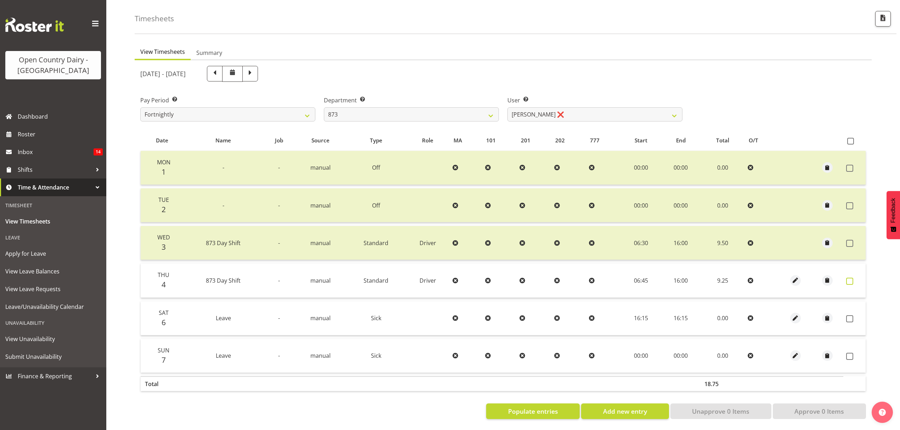
click at [850, 278] on span at bounding box center [849, 281] width 7 height 7
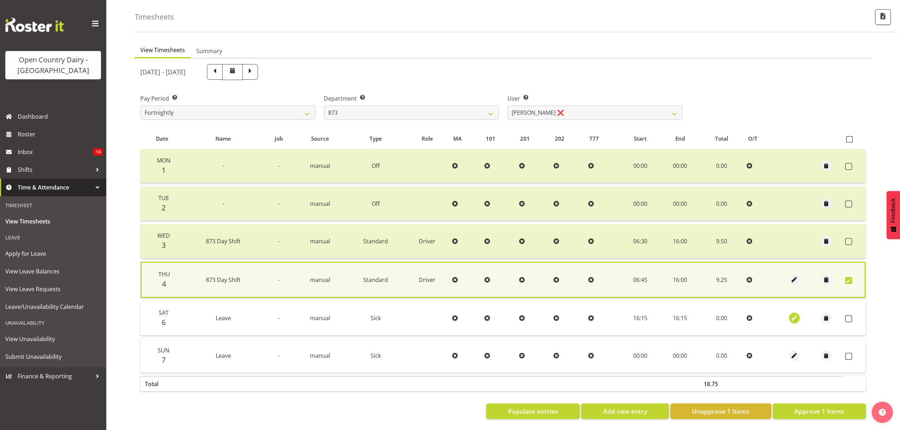
click at [795, 314] on span "button" at bounding box center [794, 318] width 8 height 8
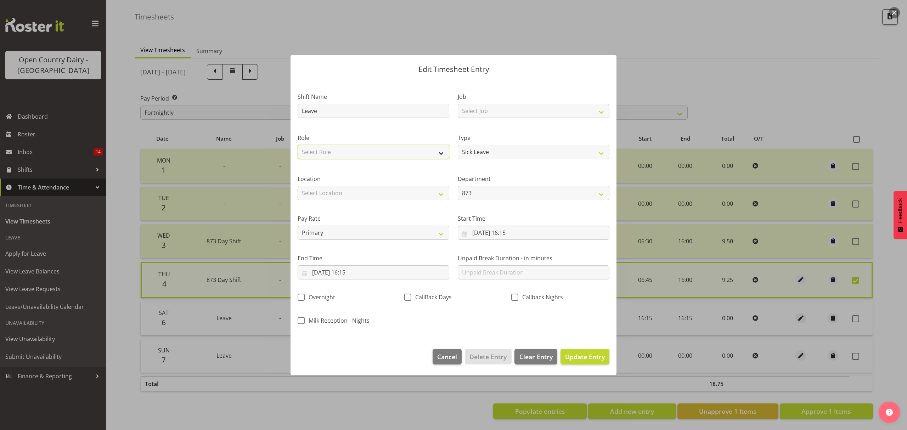
click at [439, 152] on select "Select Role Driver" at bounding box center [374, 152] width 152 height 14
click at [298, 145] on select "Select Role Driver" at bounding box center [374, 152] width 152 height 14
click at [440, 195] on select "Select Location Awarua Milk Awarua Office Freight Horotiu office Waharoa Office…" at bounding box center [374, 193] width 152 height 14
click at [298, 186] on select "Select Location Awarua Milk Awarua Office Freight Horotiu office Waharoa Office…" at bounding box center [374, 193] width 152 height 14
click at [493, 233] on input "06/09/2025, 16:15" at bounding box center [534, 233] width 152 height 14
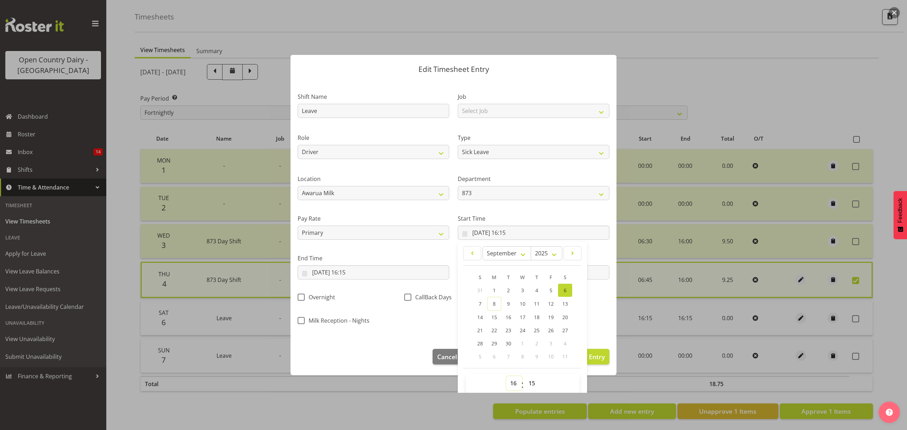
click at [509, 385] on select "00 01 02 03 04 05 06 07 08 09 10 11 12 13 14 15 16 17 18 19 20 21 22 23" at bounding box center [514, 383] width 16 height 14
click at [506, 377] on select "00 01 02 03 04 05 06 07 08 09 10 11 12 13 14 15 16 17 18 19 20 21 22 23" at bounding box center [514, 383] width 16 height 14
click at [530, 385] on select "00 01 02 03 04 05 06 07 08 09 10 11 12 13 14 15 16 17 18 19 20 21 22 23 24 25 2…" at bounding box center [533, 383] width 16 height 14
click at [525, 377] on select "00 01 02 03 04 05 06 07 08 09 10 11 12 13 14 15 16 17 18 19 20 21 22 23 24 25 2…" at bounding box center [533, 383] width 16 height 14
click at [342, 272] on input "06/09/2025, 16:15" at bounding box center [374, 272] width 152 height 14
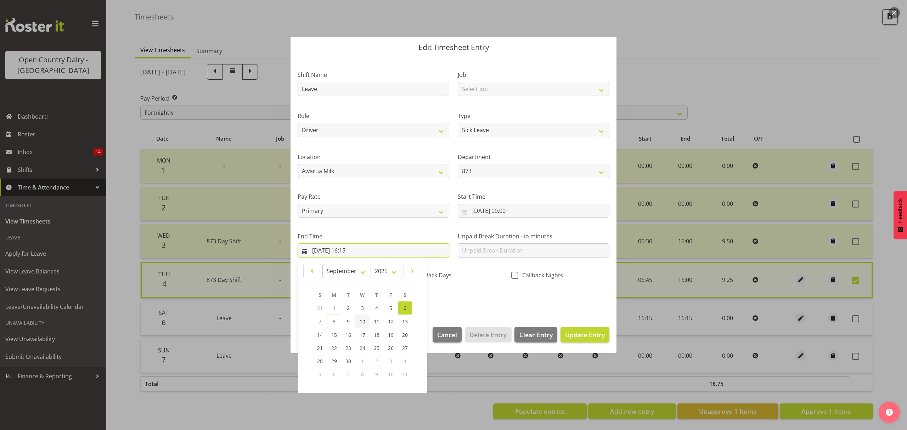
scroll to position [48, 0]
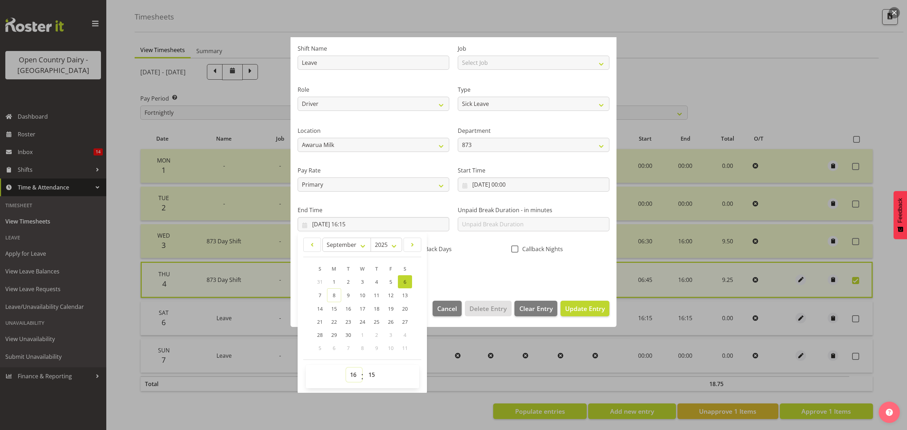
click at [354, 373] on select "00 01 02 03 04 05 06 07 08 09 10 11 12 13 14 15 16 17 18 19 20 21 22 23" at bounding box center [354, 375] width 16 height 14
click at [346, 368] on select "00 01 02 03 04 05 06 07 08 09 10 11 12 13 14 15 16 17 18 19 20 21 22 23" at bounding box center [354, 375] width 16 height 14
click at [375, 378] on select "00 01 02 03 04 05 06 07 08 09 10 11 12 13 14 15 16 17 18 19 20 21 22 23 24 25 2…" at bounding box center [373, 375] width 16 height 14
click at [365, 368] on select "00 01 02 03 04 05 06 07 08 09 10 11 12 13 14 15 16 17 18 19 20 21 22 23 24 25 2…" at bounding box center [373, 375] width 16 height 14
click at [565, 308] on span "Update Entry" at bounding box center [585, 308] width 40 height 9
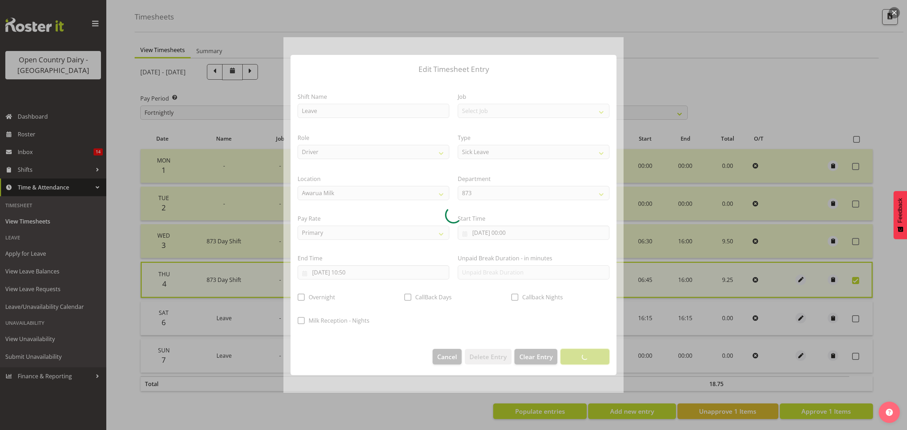
scroll to position [0, 0]
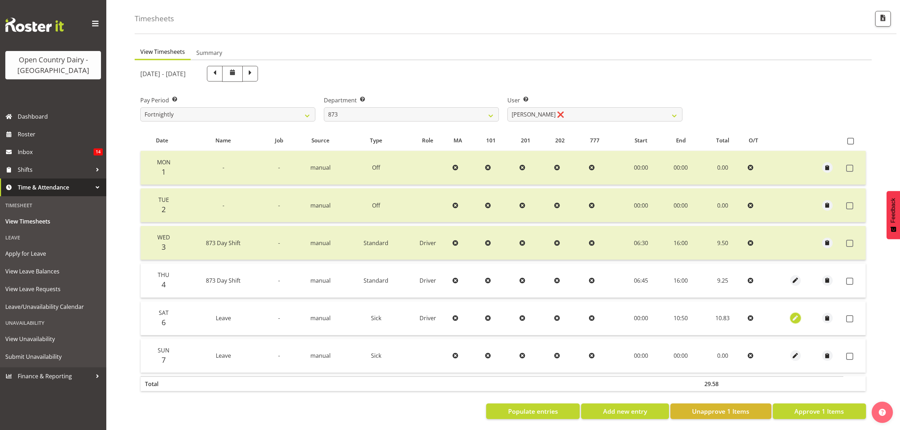
click at [794, 314] on span "button" at bounding box center [795, 318] width 8 height 8
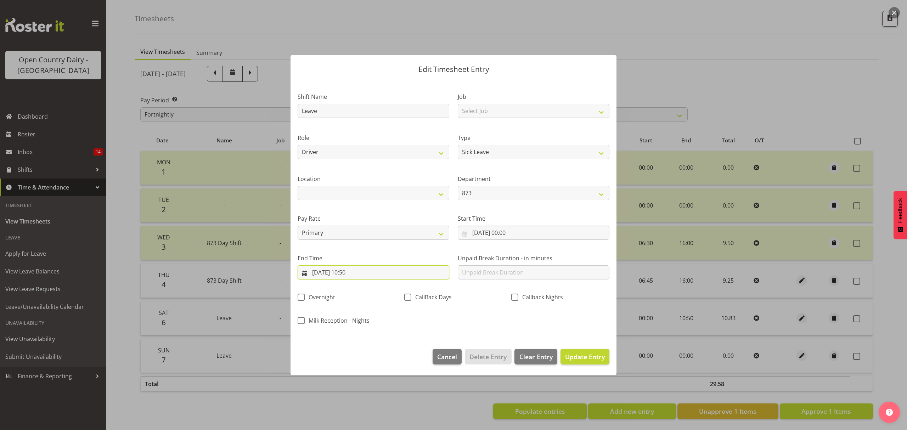
click at [360, 270] on input "06/09/2025, 10:50" at bounding box center [374, 272] width 152 height 14
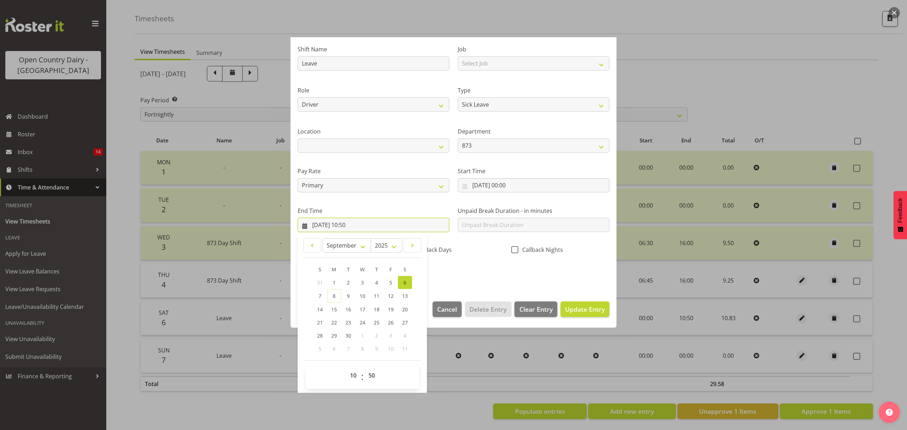
scroll to position [48, 0]
click at [372, 377] on select "00 01 02 03 04 05 06 07 08 09 10 11 12 13 14 15 16 17 18 19 20 21 22 23 24 25 2…" at bounding box center [373, 375] width 16 height 14
click at [365, 368] on select "00 01 02 03 04 05 06 07 08 09 10 11 12 13 14 15 16 17 18 19 20 21 22 23 24 25 2…" at bounding box center [373, 375] width 16 height 14
click at [575, 305] on span "Update Entry" at bounding box center [585, 308] width 40 height 9
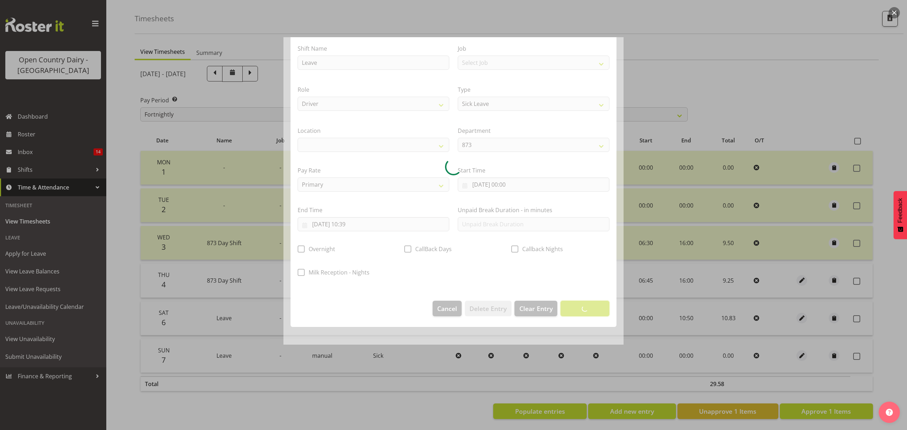
scroll to position [0, 0]
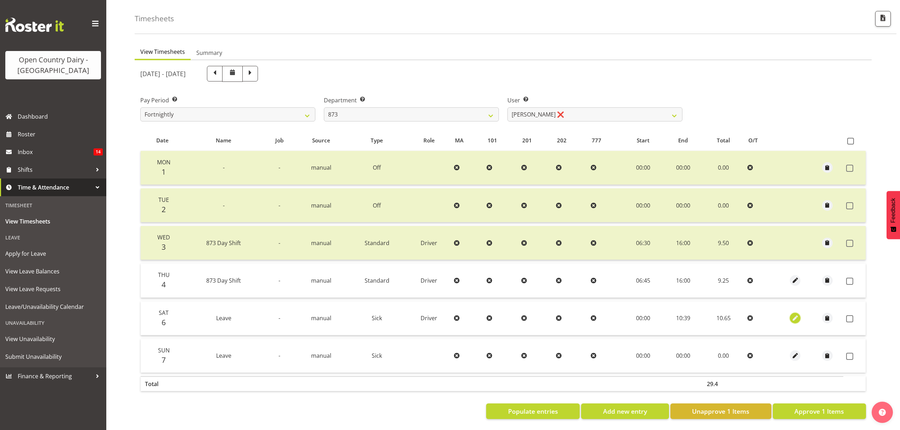
click at [791, 314] on span "button" at bounding box center [795, 318] width 8 height 8
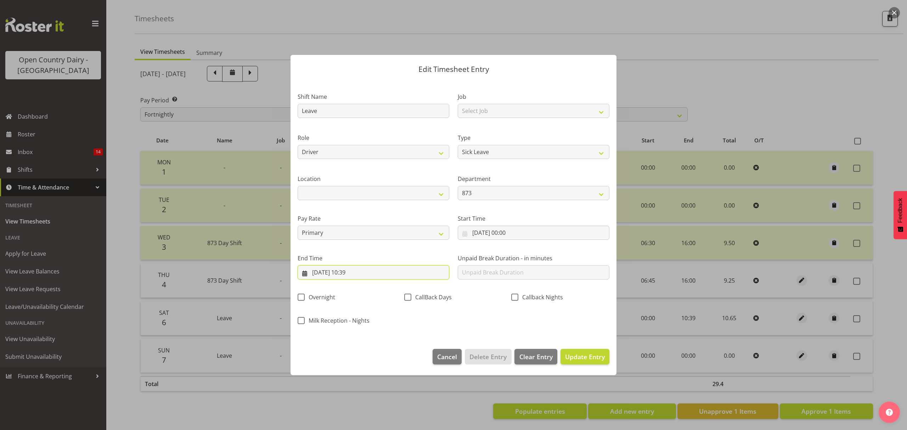
click at [351, 274] on input "06/09/2025, 10:39" at bounding box center [374, 272] width 152 height 14
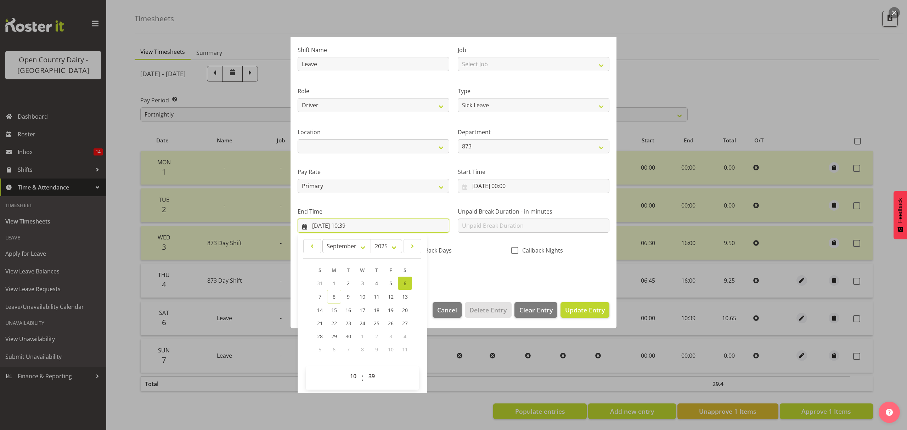
scroll to position [48, 0]
click at [375, 369] on select "00 01 02 03 04 05 06 07 08 09 10 11 12 13 14 15 16 17 18 19 20 21 22 23 24 25 2…" at bounding box center [373, 375] width 16 height 14
click at [365, 368] on select "00 01 02 03 04 05 06 07 08 09 10 11 12 13 14 15 16 17 18 19 20 21 22 23 24 25 2…" at bounding box center [373, 375] width 16 height 14
click at [573, 310] on span "Update Entry" at bounding box center [585, 308] width 40 height 9
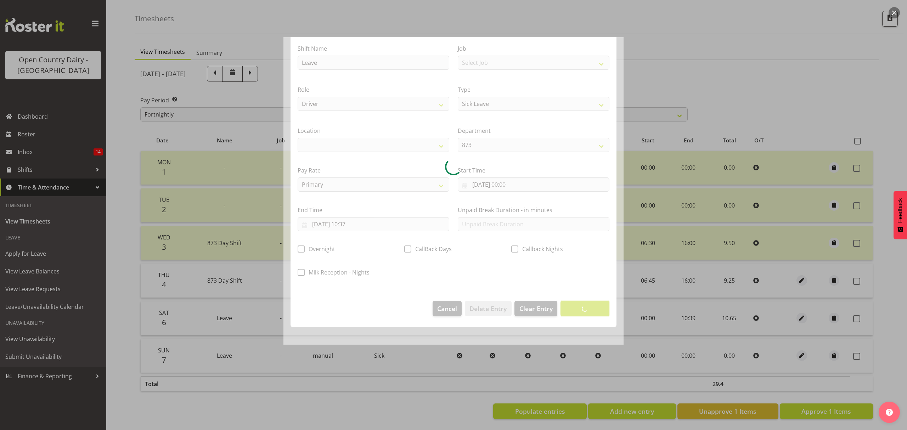
scroll to position [0, 0]
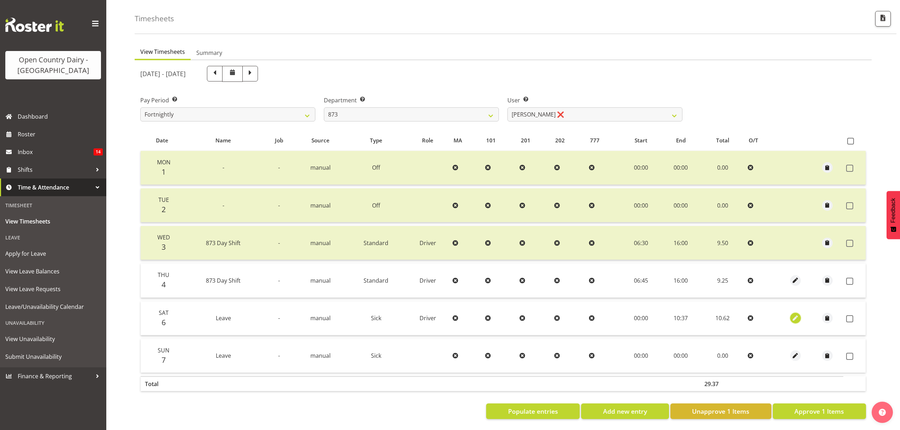
click at [797, 314] on span "button" at bounding box center [795, 318] width 8 height 8
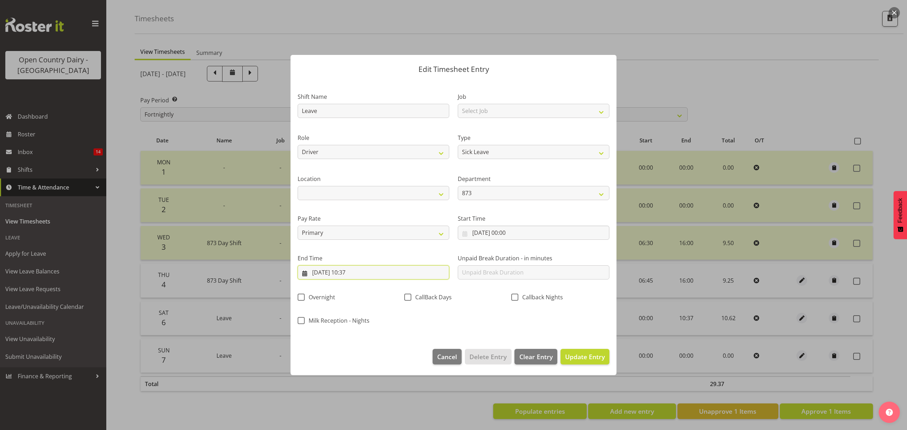
click at [366, 270] on input "06/09/2025, 10:37" at bounding box center [374, 272] width 152 height 14
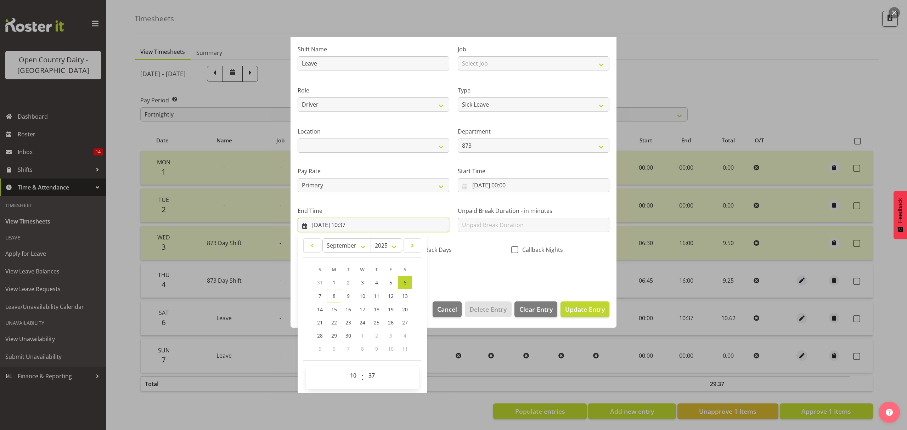
scroll to position [48, 0]
click at [374, 373] on select "00 01 02 03 04 05 06 07 08 09 10 11 12 13 14 15 16 17 18 19 20 21 22 23 24 25 2…" at bounding box center [373, 375] width 16 height 14
click at [365, 368] on select "00 01 02 03 04 05 06 07 08 09 10 11 12 13 14 15 16 17 18 19 20 21 22 23 24 25 2…" at bounding box center [373, 375] width 16 height 14
click at [565, 309] on span "Update Entry" at bounding box center [585, 308] width 40 height 9
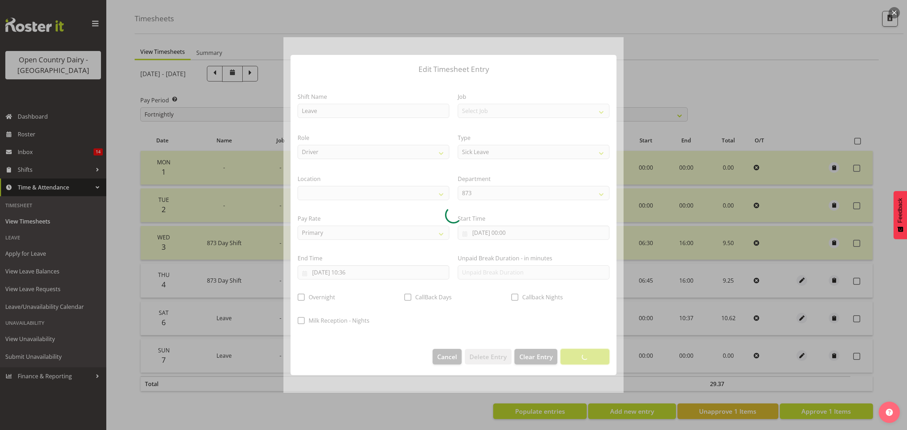
scroll to position [0, 0]
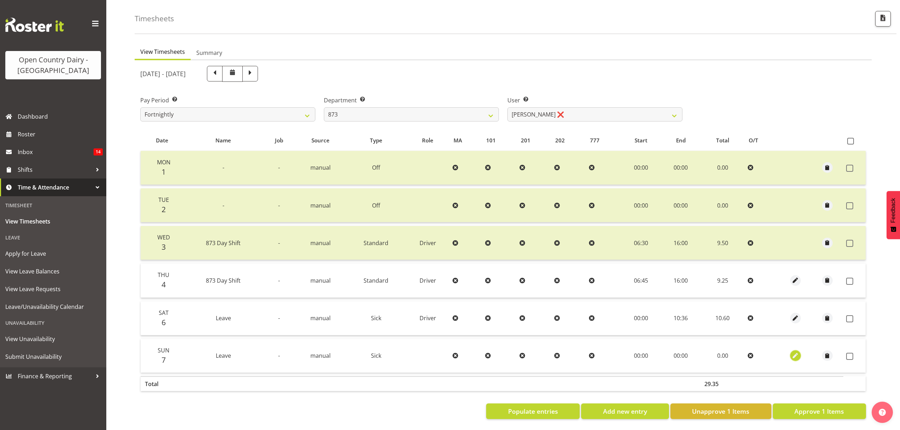
click at [790, 350] on button "button" at bounding box center [795, 355] width 11 height 11
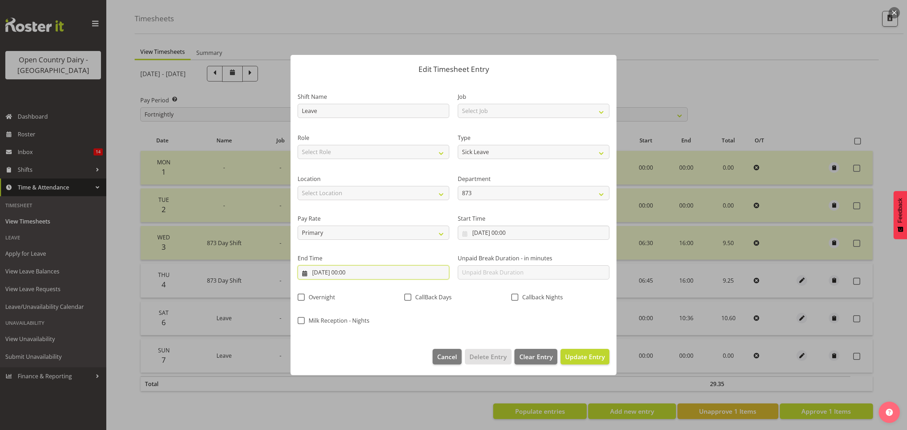
click at [350, 270] on input "07/09/2025, 00:00" at bounding box center [374, 272] width 152 height 14
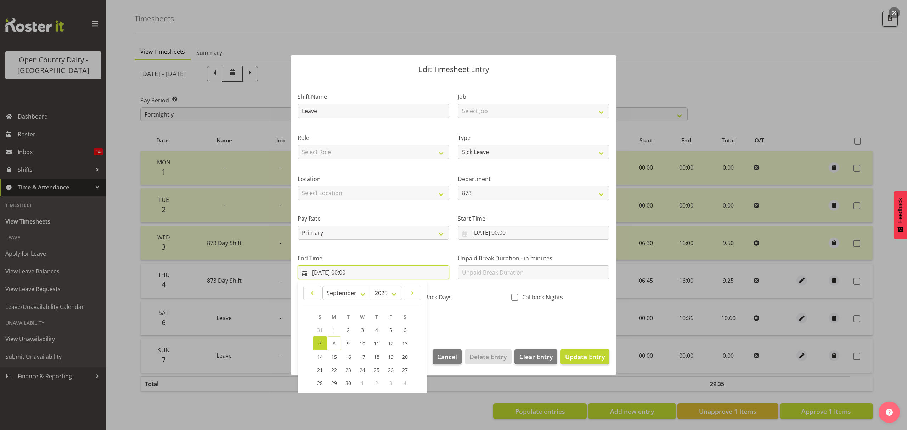
scroll to position [48, 0]
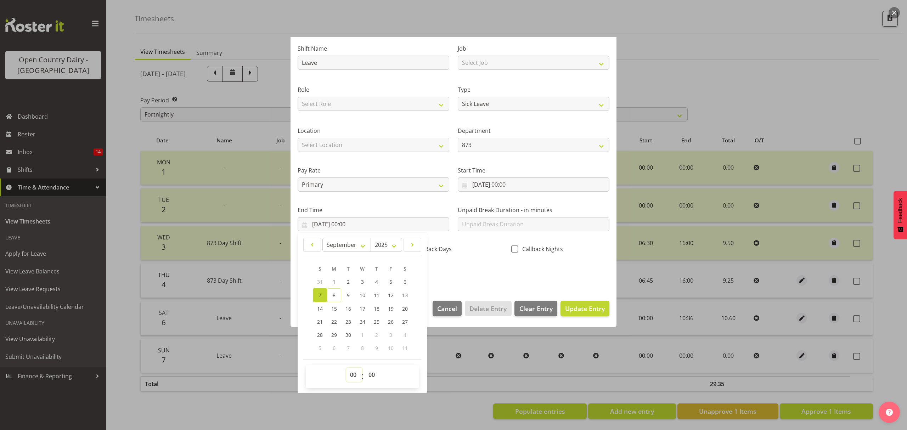
click at [356, 375] on select "00 01 02 03 04 05 06 07 08 09 10 11 12 13 14 15 16 17 18 19 20 21 22 23" at bounding box center [354, 375] width 16 height 14
click at [346, 368] on select "00 01 02 03 04 05 06 07 08 09 10 11 12 13 14 15 16 17 18 19 20 21 22 23" at bounding box center [354, 375] width 16 height 14
click at [372, 375] on select "00 01 02 03 04 05 06 07 08 09 10 11 12 13 14 15 16 17 18 19 20 21 22 23 24 25 2…" at bounding box center [373, 375] width 16 height 14
click at [365, 368] on select "00 01 02 03 04 05 06 07 08 09 10 11 12 13 14 15 16 17 18 19 20 21 22 23 24 25 2…" at bounding box center [373, 375] width 16 height 14
click at [334, 106] on select "Select Role Driver" at bounding box center [374, 104] width 152 height 14
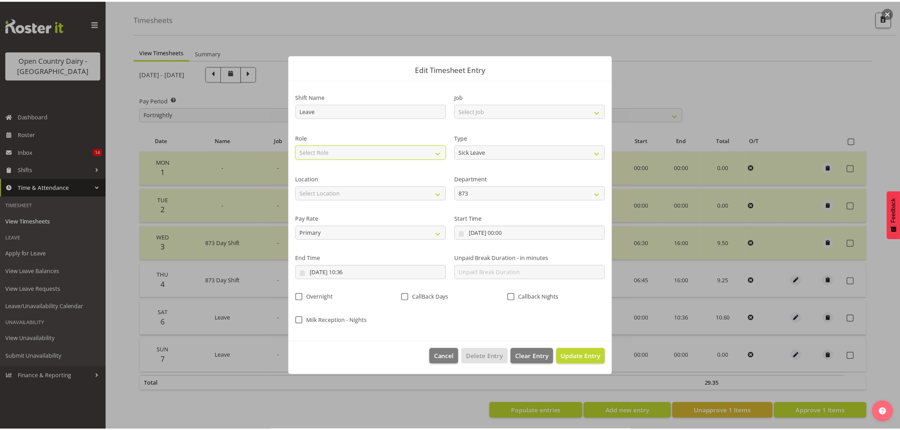
scroll to position [0, 0]
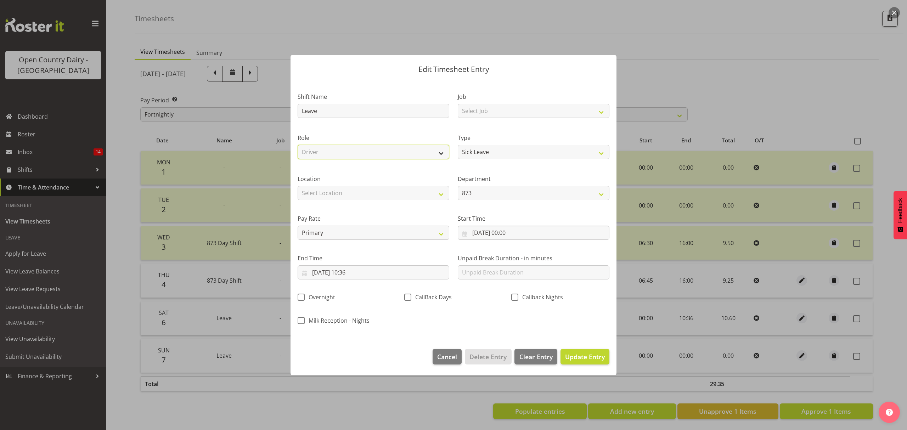
click at [298, 145] on select "Select Role Driver" at bounding box center [374, 152] width 152 height 14
click at [348, 192] on select "Select Location Awarua Milk Awarua Office Freight Horotiu office Waharoa Office…" at bounding box center [374, 193] width 152 height 14
click at [298, 186] on select "Select Location Awarua Milk Awarua Office Freight Horotiu office Waharoa Office…" at bounding box center [374, 193] width 152 height 14
click at [580, 358] on span "Update Entry" at bounding box center [585, 357] width 40 height 9
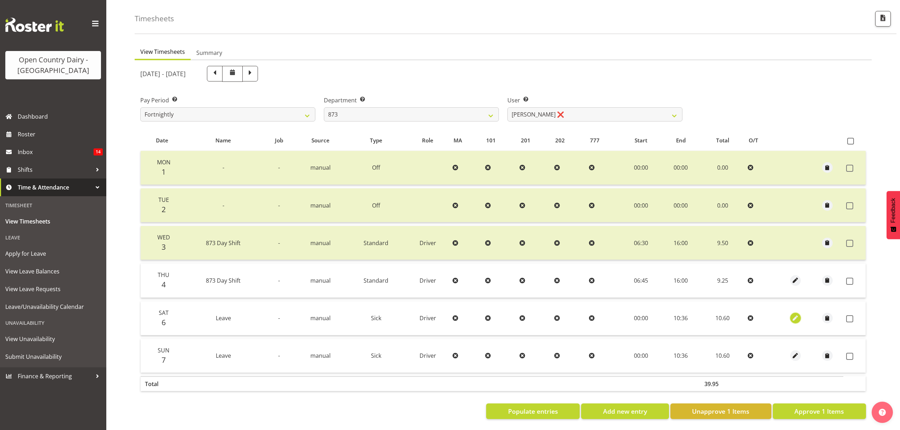
click at [792, 314] on span "button" at bounding box center [795, 318] width 8 height 8
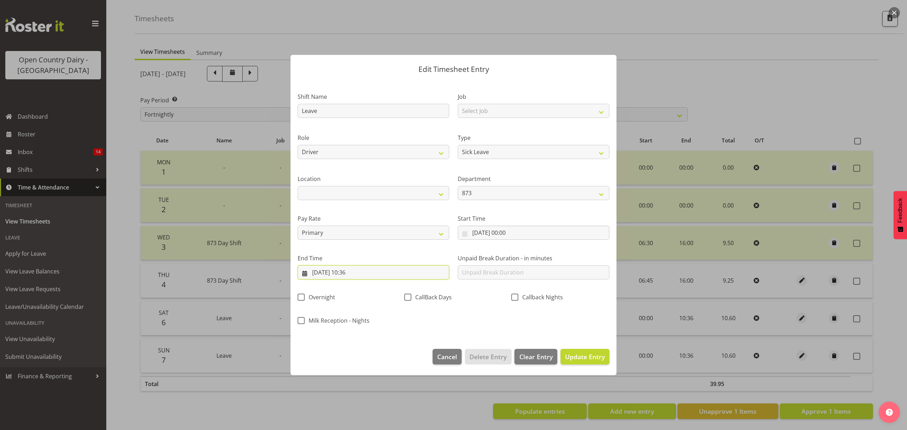
click at [322, 266] on input "06/09/2025, 10:36" at bounding box center [374, 272] width 152 height 14
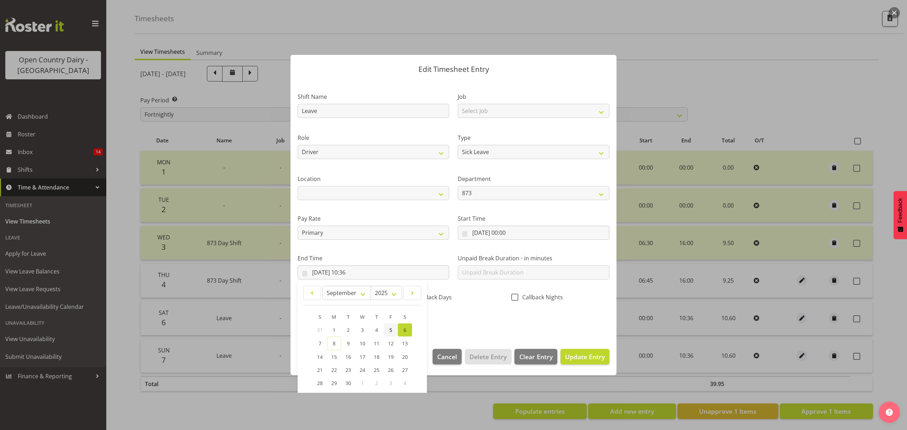
click at [392, 329] on span "5" at bounding box center [390, 330] width 3 height 7
click at [482, 230] on input "06/09/2025, 00:00" at bounding box center [534, 233] width 152 height 14
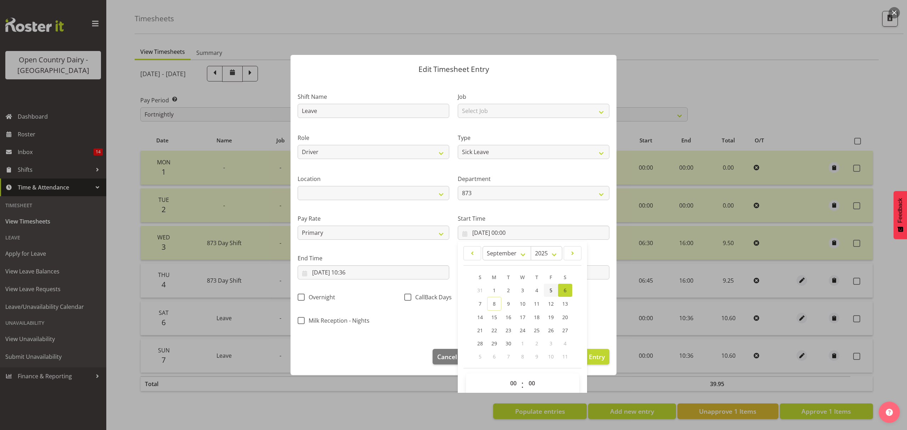
click at [550, 287] on span "5" at bounding box center [551, 290] width 3 height 7
click at [597, 359] on span "Update Entry" at bounding box center [585, 357] width 40 height 9
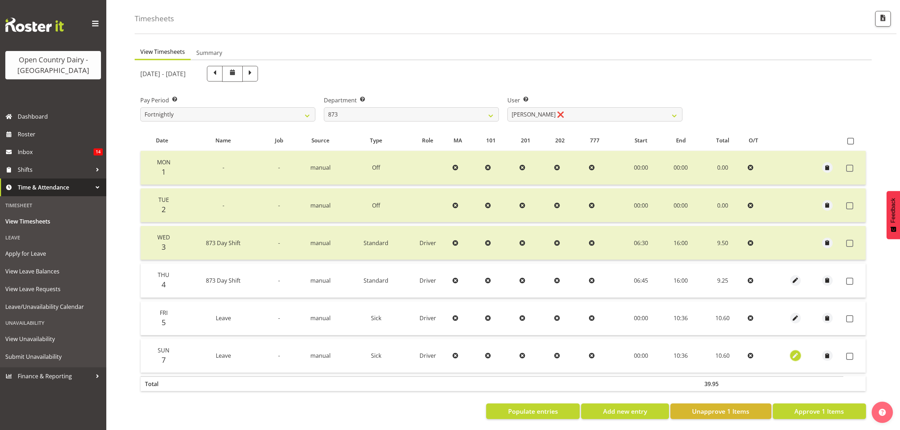
click at [793, 352] on span "button" at bounding box center [795, 356] width 8 height 8
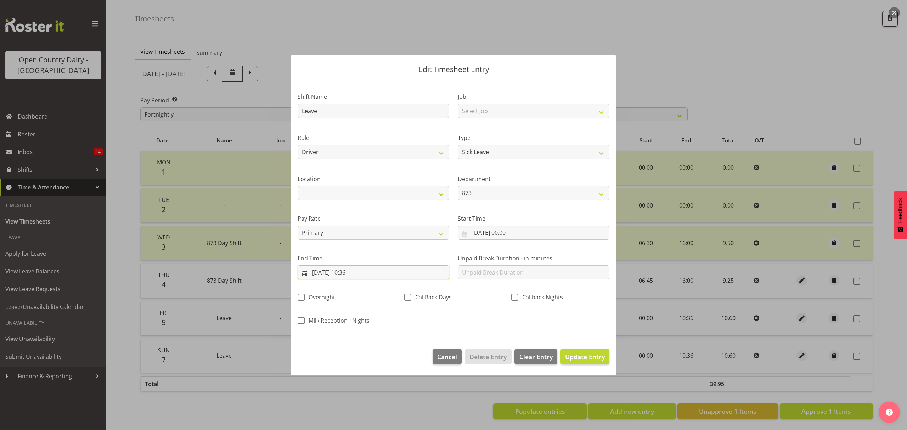
click at [334, 274] on input "07/09/2025, 10:36" at bounding box center [374, 272] width 152 height 14
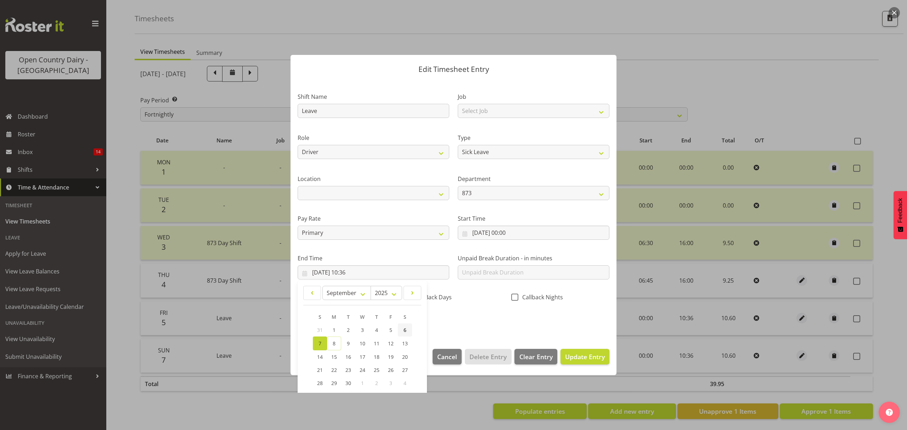
click at [404, 327] on span "6" at bounding box center [405, 330] width 3 height 7
click at [484, 234] on input "07/09/2025, 00:00" at bounding box center [534, 233] width 152 height 14
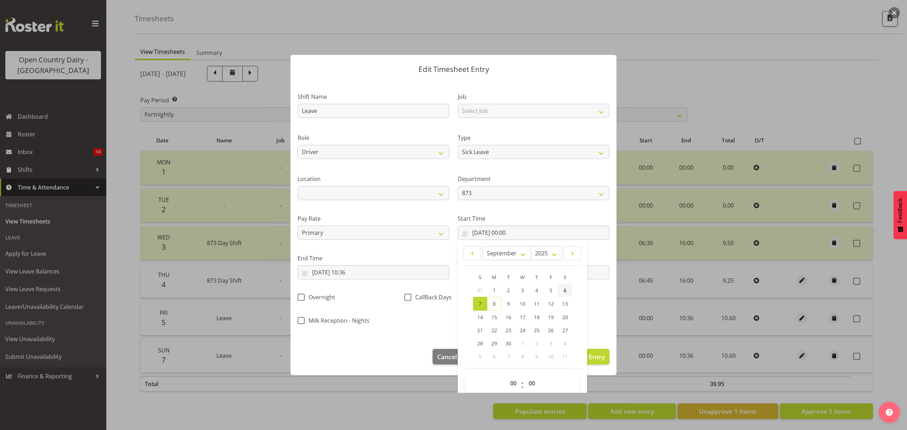
click at [564, 287] on span "6" at bounding box center [565, 290] width 3 height 7
click at [593, 359] on span "Update Entry" at bounding box center [585, 357] width 40 height 9
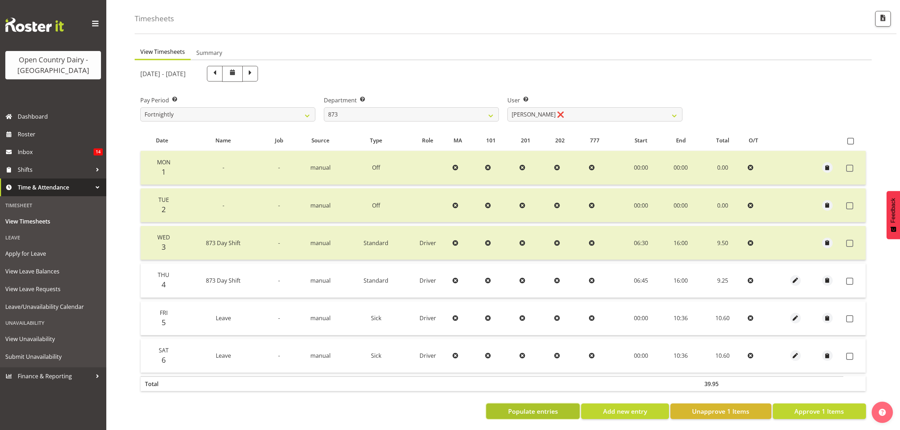
click at [538, 407] on span "Populate entries" at bounding box center [533, 411] width 50 height 9
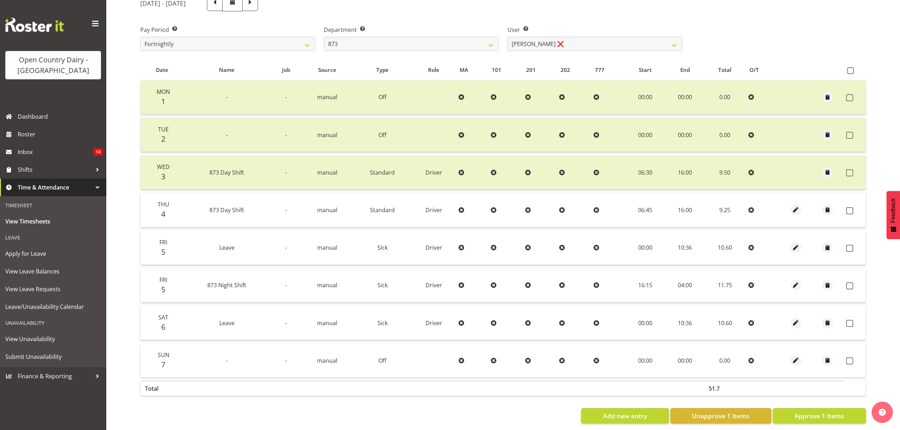
scroll to position [108, 0]
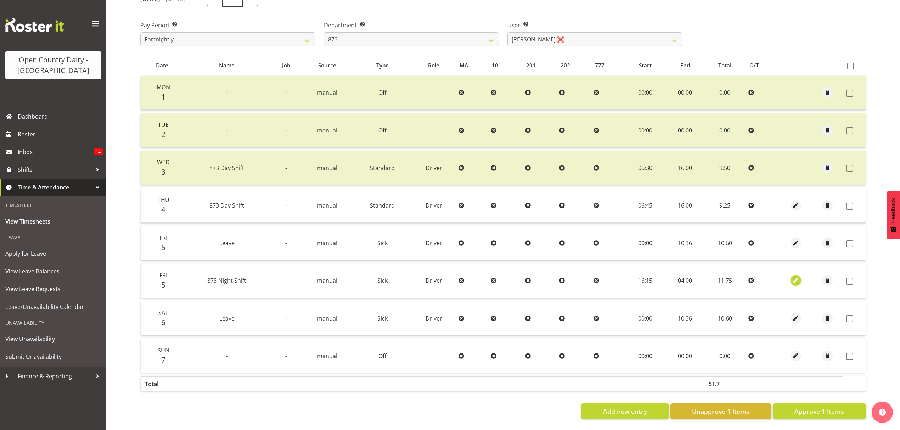
click at [798, 277] on span "button" at bounding box center [796, 281] width 8 height 8
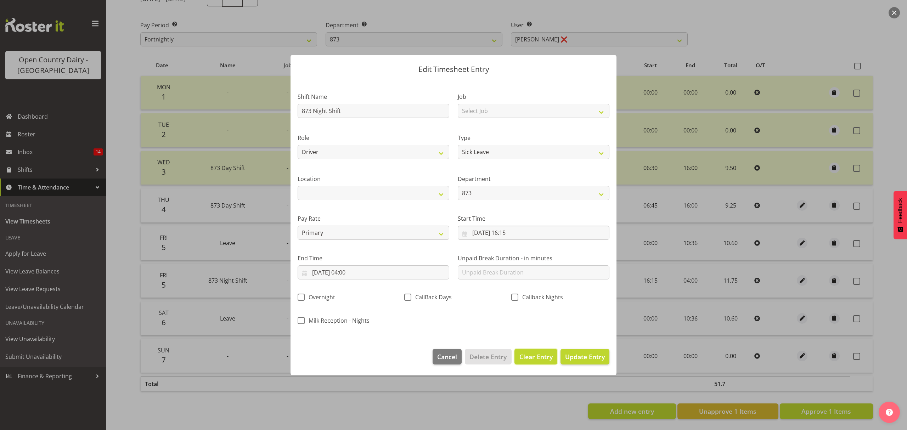
click at [539, 356] on span "Clear Entry" at bounding box center [535, 356] width 33 height 9
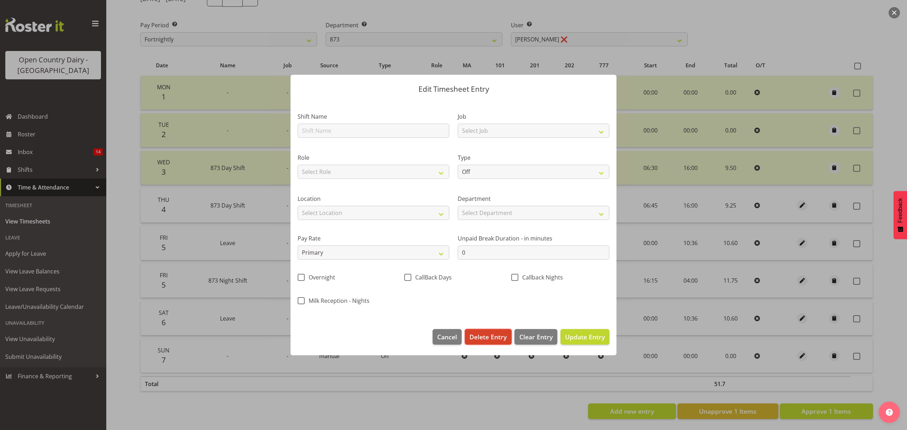
click at [485, 337] on span "Delete Entry" at bounding box center [487, 336] width 37 height 9
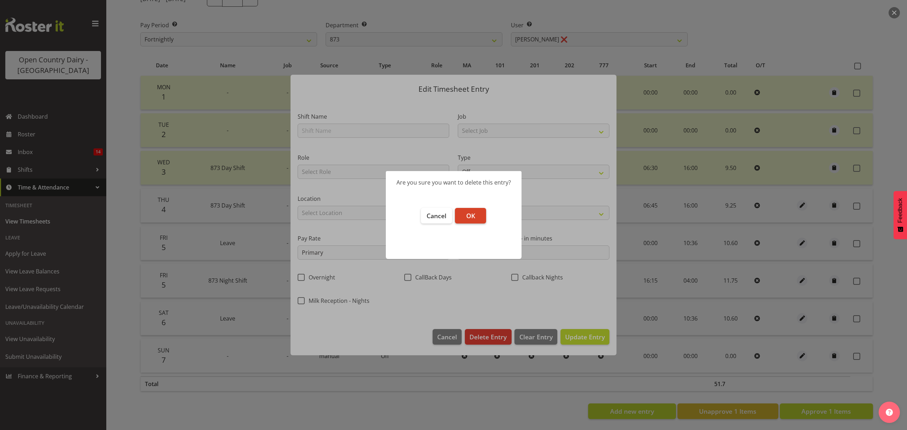
click at [469, 215] on span "OK" at bounding box center [470, 216] width 9 height 9
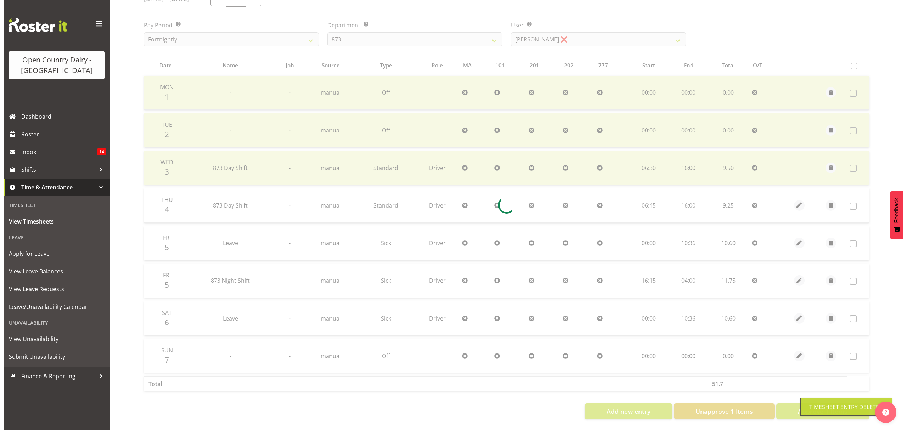
scroll to position [71, 0]
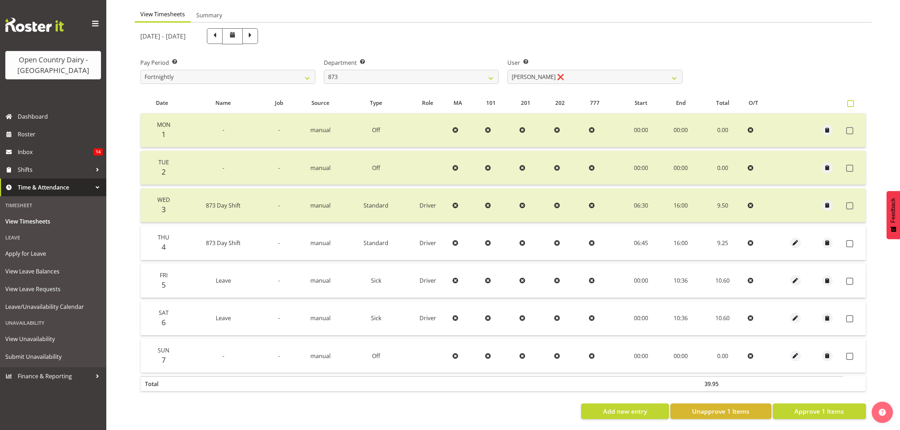
click at [851, 100] on span at bounding box center [850, 103] width 7 height 7
click at [851, 101] on input "checkbox" at bounding box center [849, 103] width 5 height 5
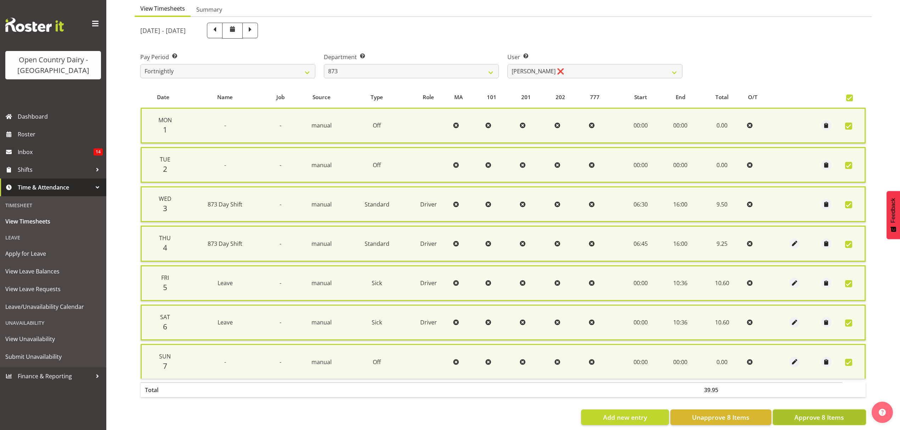
click at [808, 415] on span "Approve 8 Items" at bounding box center [819, 417] width 50 height 9
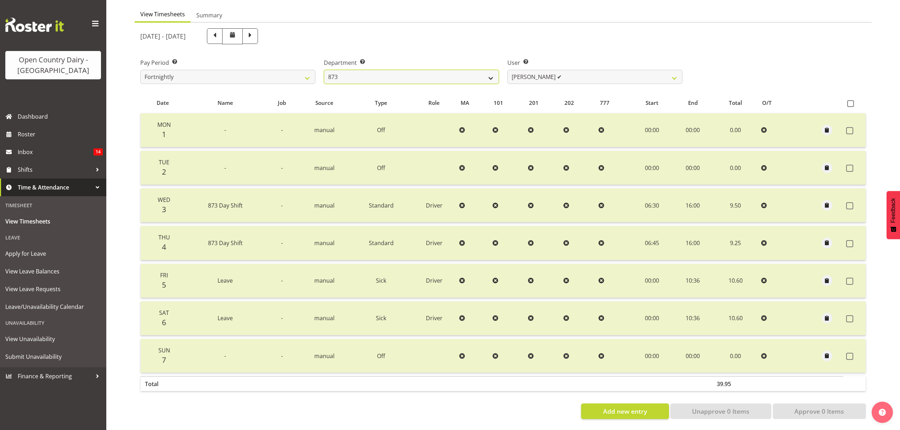
click at [490, 71] on select "734 735 736 737 738 739 851 852 853 854 855 856 858 861 862 865 868 869 870 873" at bounding box center [411, 77] width 175 height 14
click at [324, 70] on select "734 735 736 737 738 739 851 852 853 854 855 856 858 861 862 865 868 869 870 873" at bounding box center [411, 77] width 175 height 14
click at [675, 73] on select "Dean Henderson ✔ Ian Barbour ✔ John Graham ✔ Tom Rahl ❌" at bounding box center [594, 77] width 175 height 14
click at [507, 70] on select "Dean Henderson ✔ Ian Barbour ✔ John Graham ✔ Tom Rahl ❌" at bounding box center [594, 77] width 175 height 14
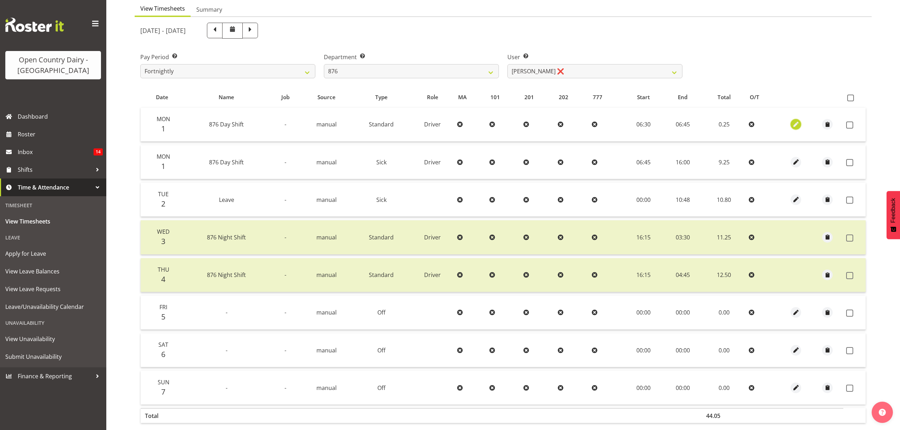
click at [795, 123] on span "button" at bounding box center [796, 124] width 8 height 8
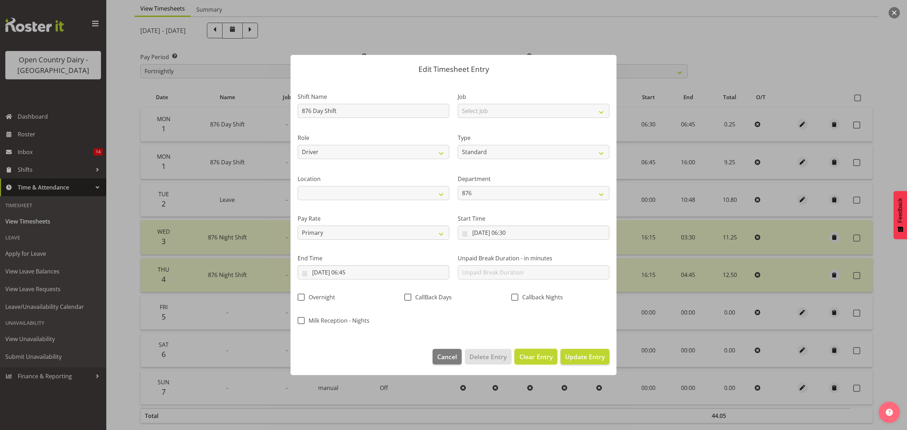
click at [528, 352] on button "Clear Entry" at bounding box center [535, 357] width 43 height 16
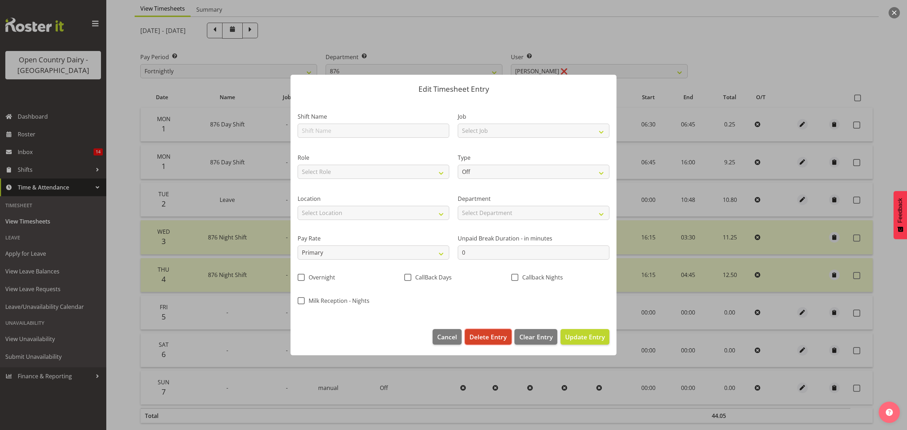
click at [482, 338] on span "Delete Entry" at bounding box center [487, 336] width 37 height 9
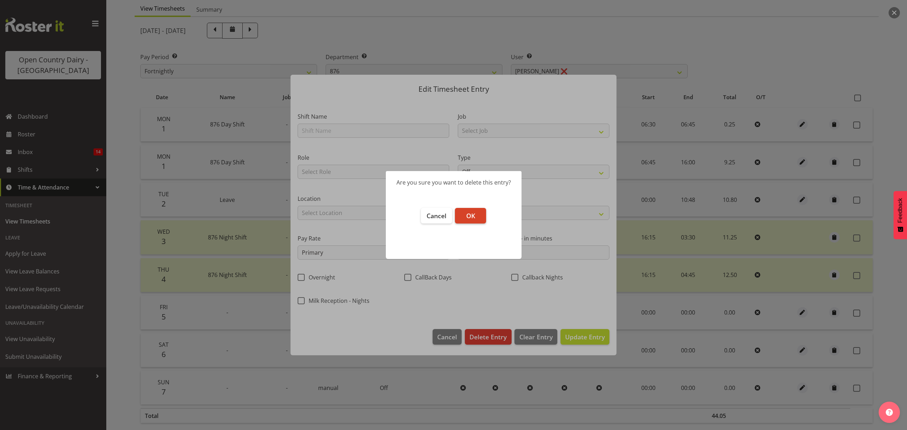
click at [474, 212] on span "OK" at bounding box center [470, 216] width 9 height 9
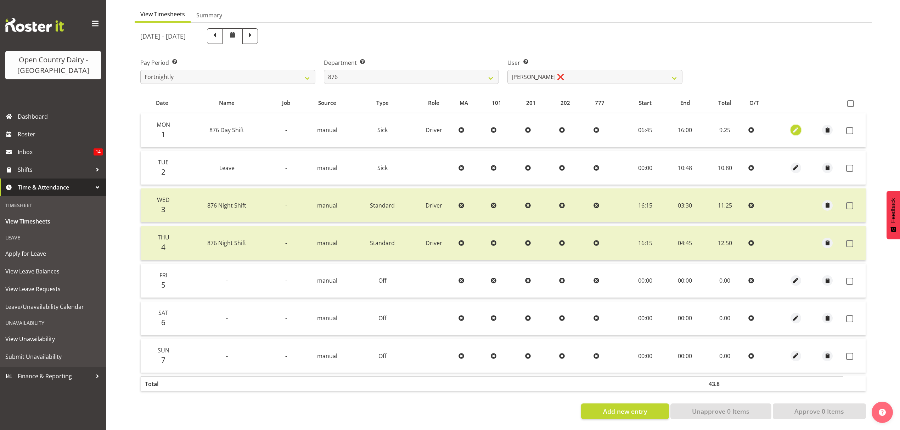
click at [795, 126] on span "button" at bounding box center [796, 130] width 8 height 8
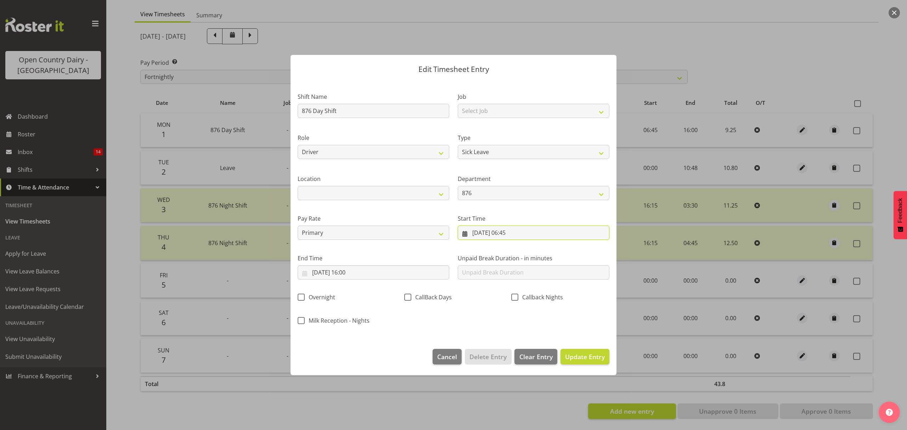
click at [493, 230] on input "01/09/2025, 06:45" at bounding box center [534, 233] width 152 height 14
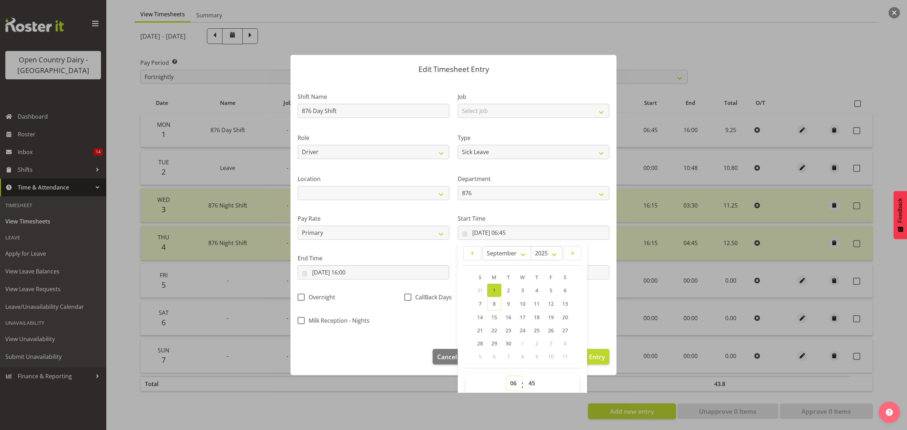
click at [508, 384] on select "00 01 02 03 04 05 06 07 08 09 10 11 12 13 14 15 16 17 18 19 20 21 22 23" at bounding box center [514, 383] width 16 height 14
click at [506, 377] on select "00 01 02 03 04 05 06 07 08 09 10 11 12 13 14 15 16 17 18 19 20 21 22 23" at bounding box center [514, 383] width 16 height 14
click at [532, 383] on select "00 01 02 03 04 05 06 07 08 09 10 11 12 13 14 15 16 17 18 19 20 21 22 23 24 25 2…" at bounding box center [533, 383] width 16 height 14
click at [525, 377] on select "00 01 02 03 04 05 06 07 08 09 10 11 12 13 14 15 16 17 18 19 20 21 22 23 24 25 2…" at bounding box center [533, 383] width 16 height 14
click at [349, 270] on input "01/09/2025, 16:00" at bounding box center [374, 272] width 152 height 14
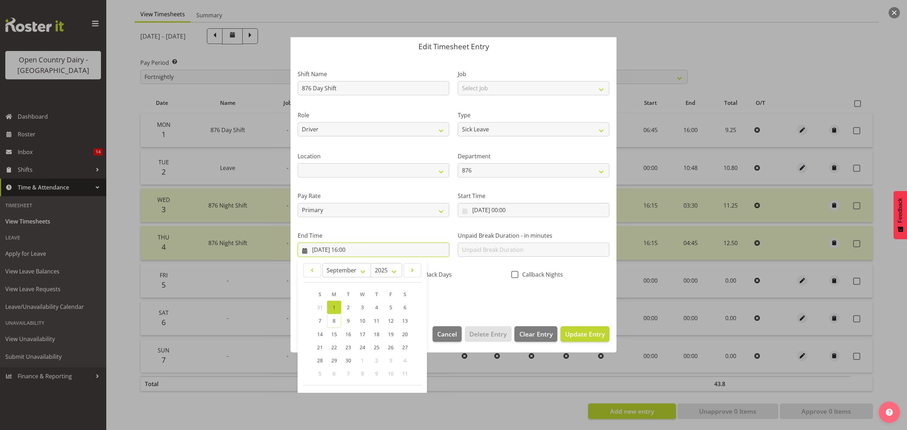
scroll to position [48, 0]
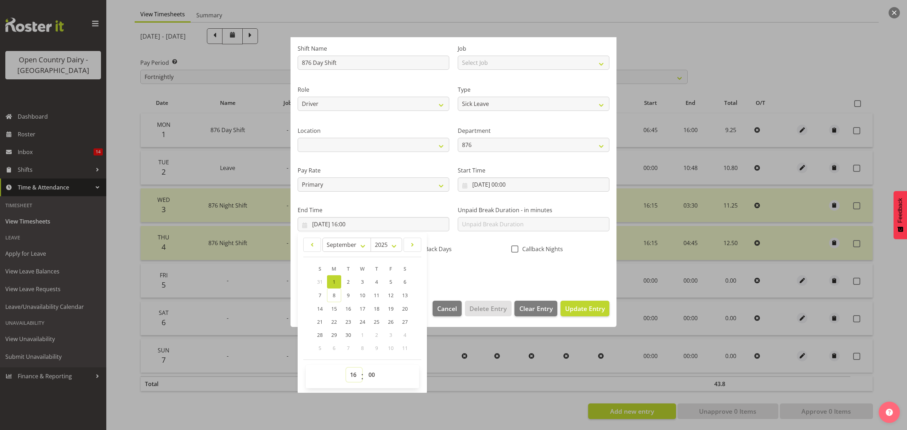
click at [351, 376] on select "00 01 02 03 04 05 06 07 08 09 10 11 12 13 14 15 16 17 18 19 20 21 22 23" at bounding box center [354, 375] width 16 height 14
click at [346, 368] on select "00 01 02 03 04 05 06 07 08 09 10 11 12 13 14 15 16 17 18 19 20 21 22 23" at bounding box center [354, 375] width 16 height 14
click at [372, 377] on select "00 01 02 03 04 05 06 07 08 09 10 11 12 13 14 15 16 17 18 19 20 21 22 23 24 25 2…" at bounding box center [373, 375] width 16 height 14
click at [365, 368] on select "00 01 02 03 04 05 06 07 08 09 10 11 12 13 14 15 16 17 18 19 20 21 22 23 24 25 2…" at bounding box center [373, 375] width 16 height 14
click at [584, 303] on button "Update Entry" at bounding box center [585, 309] width 49 height 16
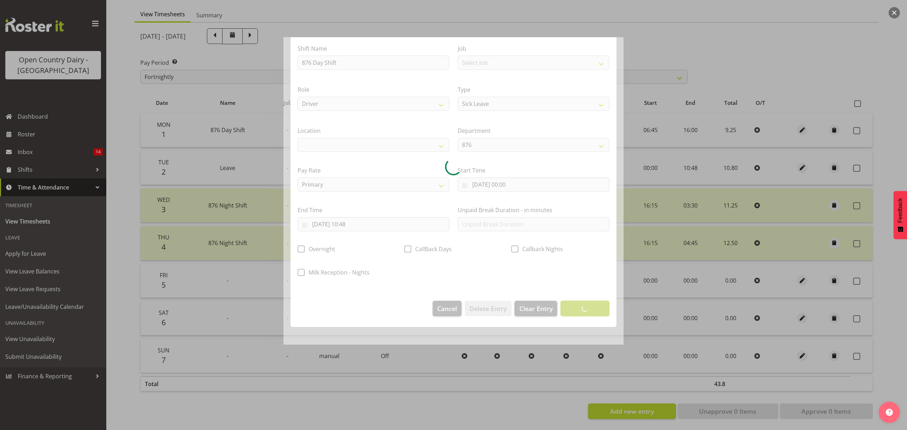
scroll to position [0, 0]
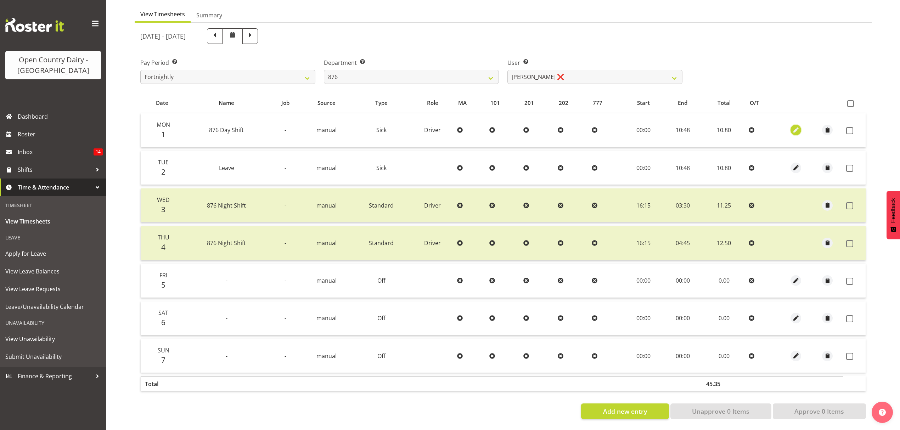
click at [797, 126] on span "button" at bounding box center [796, 130] width 8 height 8
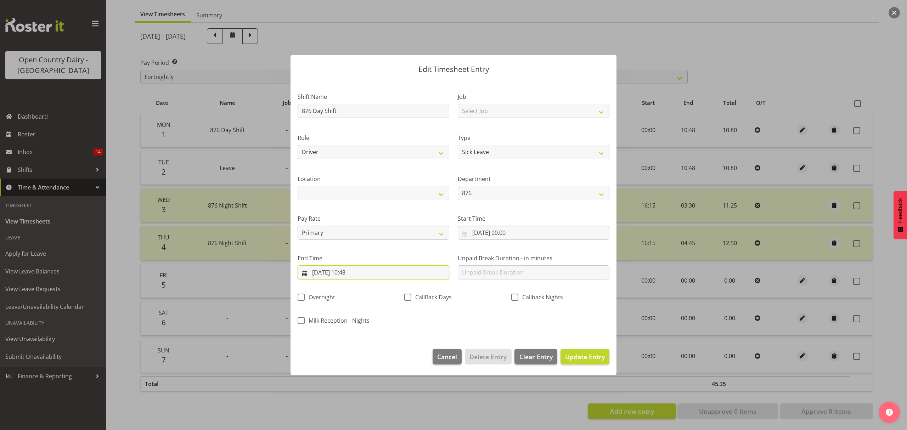
click at [353, 270] on input "01/09/2025, 10:48" at bounding box center [374, 272] width 152 height 14
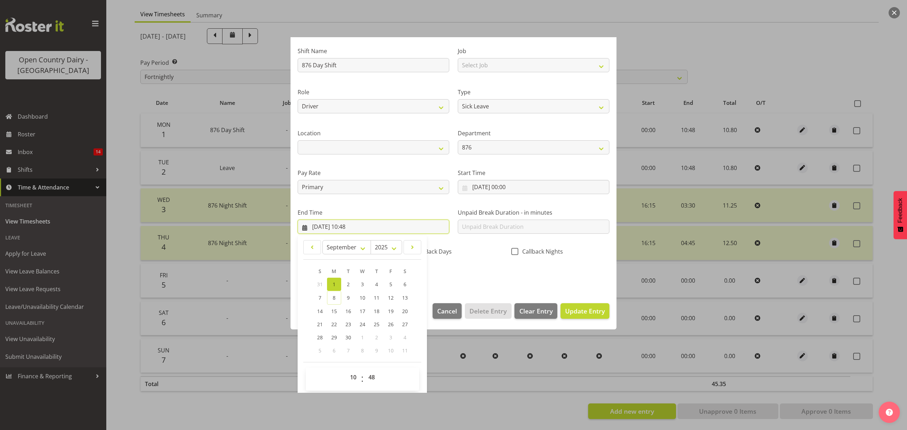
scroll to position [48, 0]
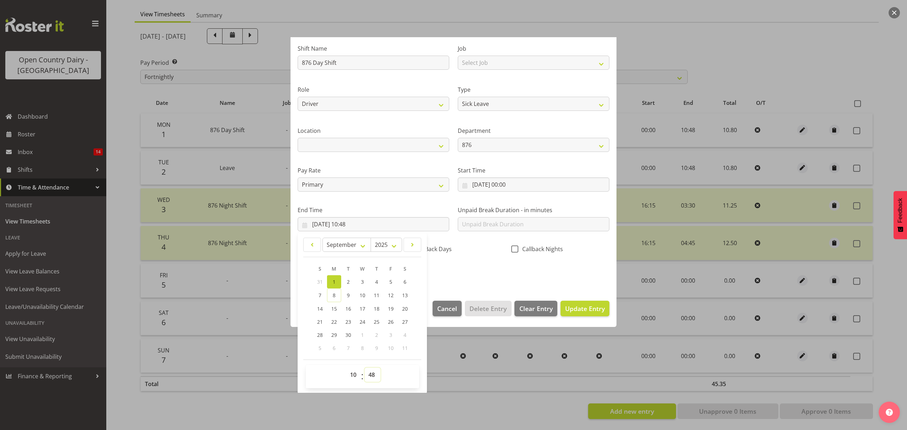
click at [372, 373] on select "00 01 02 03 04 05 06 07 08 09 10 11 12 13 14 15 16 17 18 19 20 21 22 23 24 25 2…" at bounding box center [373, 375] width 16 height 14
click at [365, 368] on select "00 01 02 03 04 05 06 07 08 09 10 11 12 13 14 15 16 17 18 19 20 21 22 23 24 25 2…" at bounding box center [373, 375] width 16 height 14
click at [580, 308] on span "Update Entry" at bounding box center [585, 308] width 40 height 9
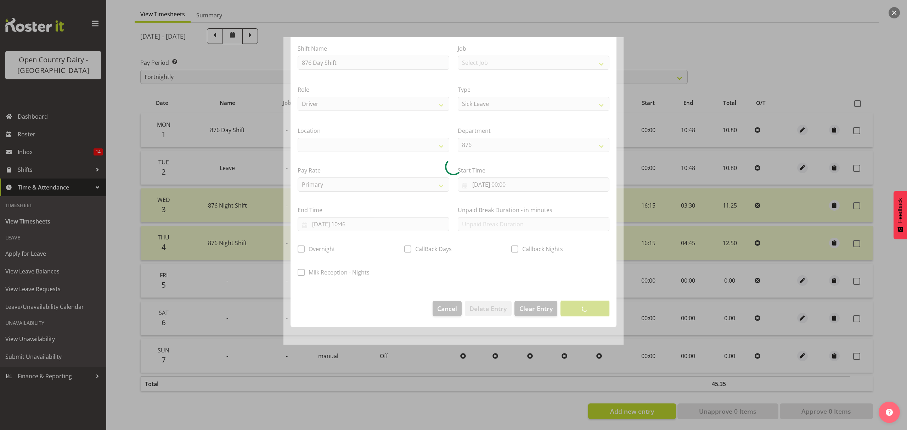
scroll to position [0, 0]
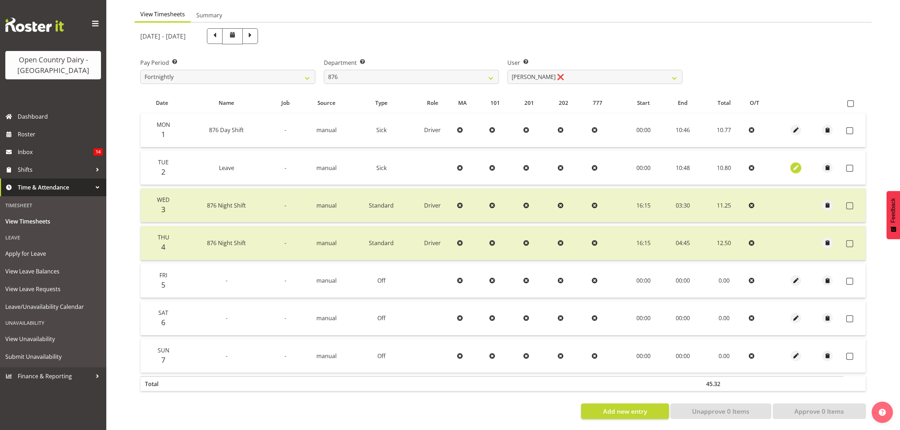
click at [794, 164] on span "button" at bounding box center [796, 168] width 8 height 8
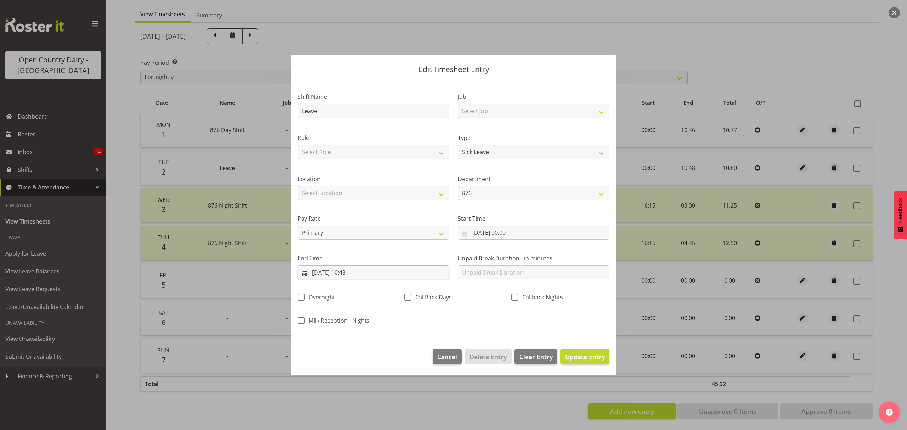
click at [354, 271] on input "02/09/2025, 10:48" at bounding box center [374, 272] width 152 height 14
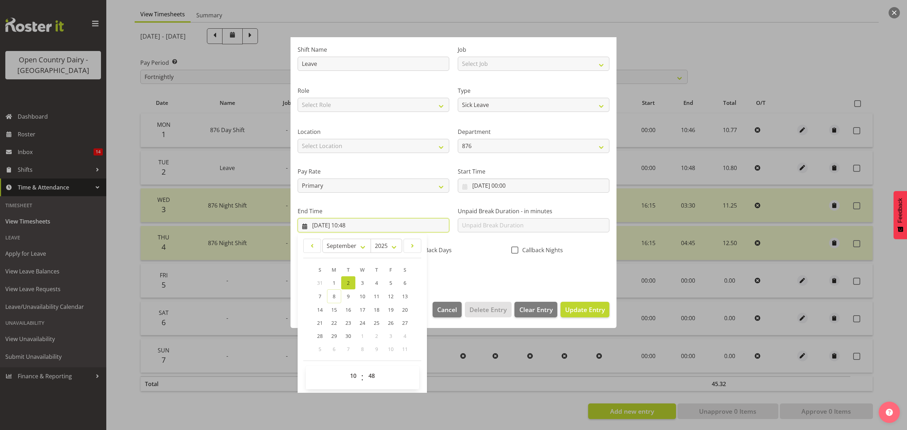
scroll to position [48, 0]
click at [373, 373] on select "00 01 02 03 04 05 06 07 08 09 10 11 12 13 14 15 16 17 18 19 20 21 22 23 24 25 2…" at bounding box center [373, 375] width 16 height 14
click at [365, 368] on select "00 01 02 03 04 05 06 07 08 09 10 11 12 13 14 15 16 17 18 19 20 21 22 23 24 25 2…" at bounding box center [373, 375] width 16 height 14
click at [581, 308] on span "Update Entry" at bounding box center [585, 308] width 40 height 9
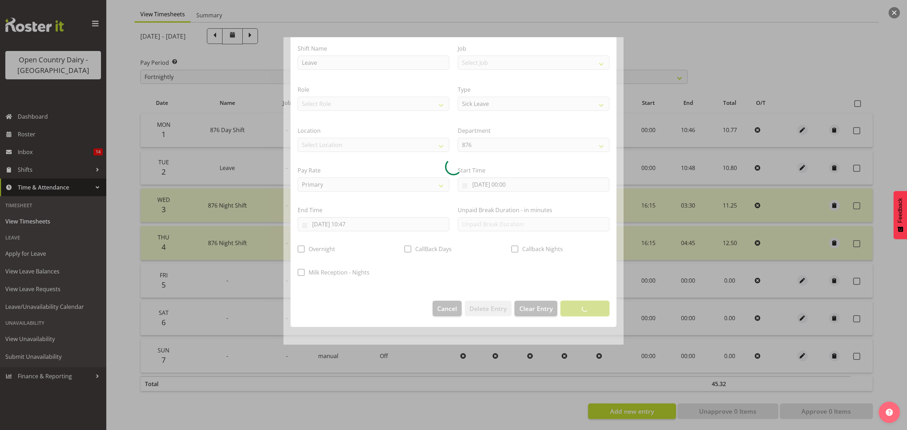
scroll to position [0, 0]
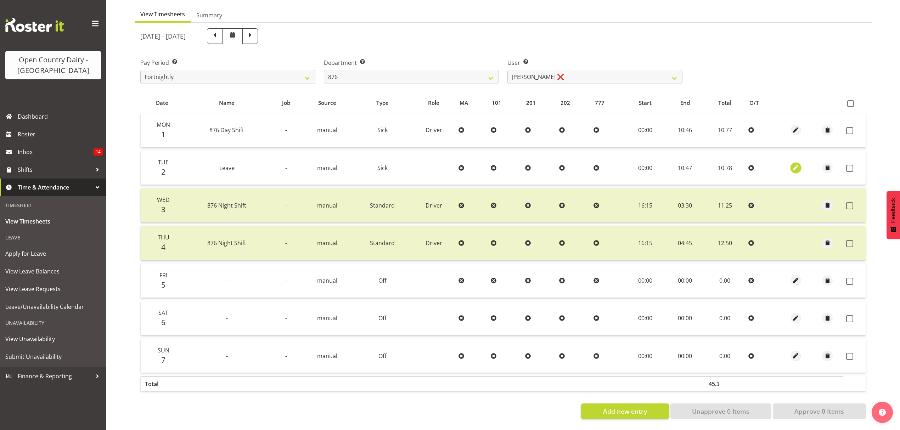
click at [794, 164] on span "button" at bounding box center [796, 168] width 8 height 8
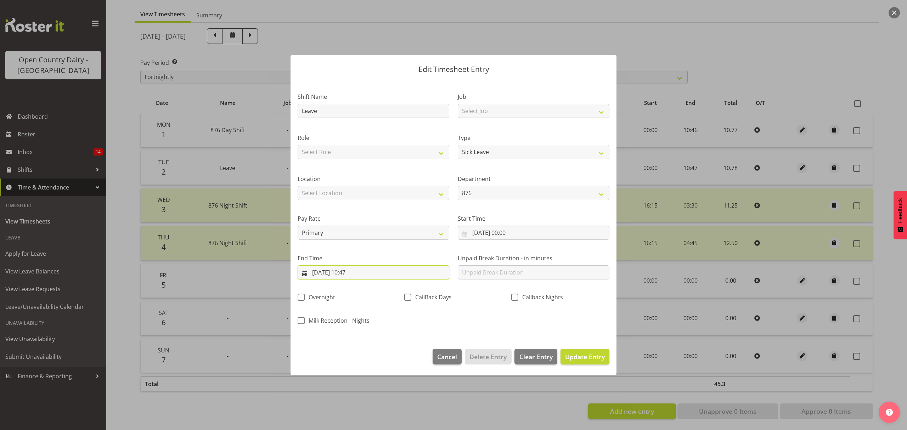
click at [420, 276] on input "02/09/2025, 10:47" at bounding box center [374, 272] width 152 height 14
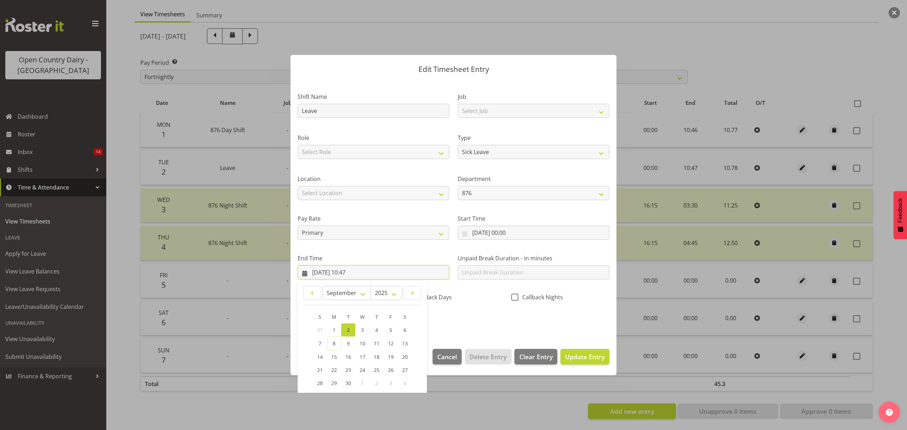
scroll to position [48, 0]
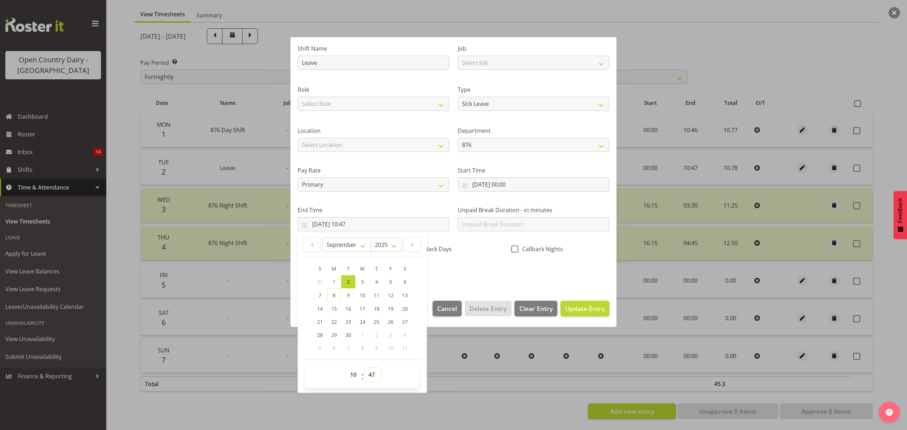
click at [370, 374] on select "00 01 02 03 04 05 06 07 08 09 10 11 12 13 14 15 16 17 18 19 20 21 22 23 24 25 2…" at bounding box center [373, 375] width 16 height 14
click at [365, 368] on select "00 01 02 03 04 05 06 07 08 09 10 11 12 13 14 15 16 17 18 19 20 21 22 23 24 25 2…" at bounding box center [373, 375] width 16 height 14
click at [585, 309] on span "Update Entry" at bounding box center [585, 308] width 40 height 9
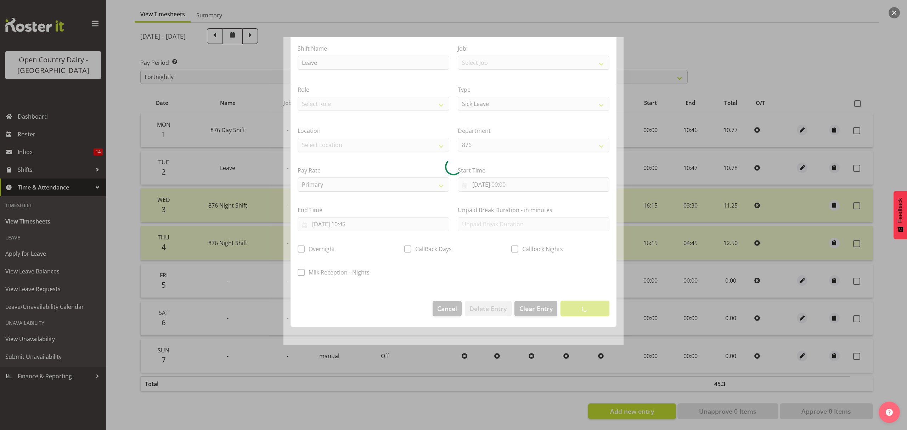
scroll to position [0, 0]
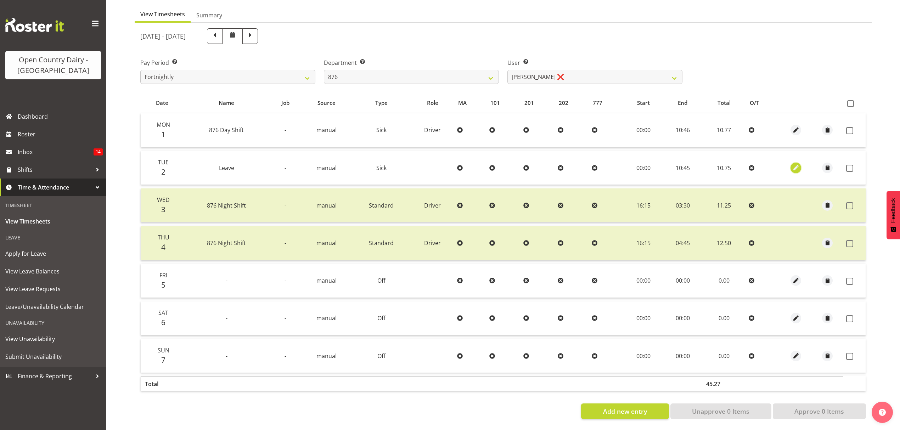
click at [794, 164] on span "button" at bounding box center [796, 168] width 8 height 8
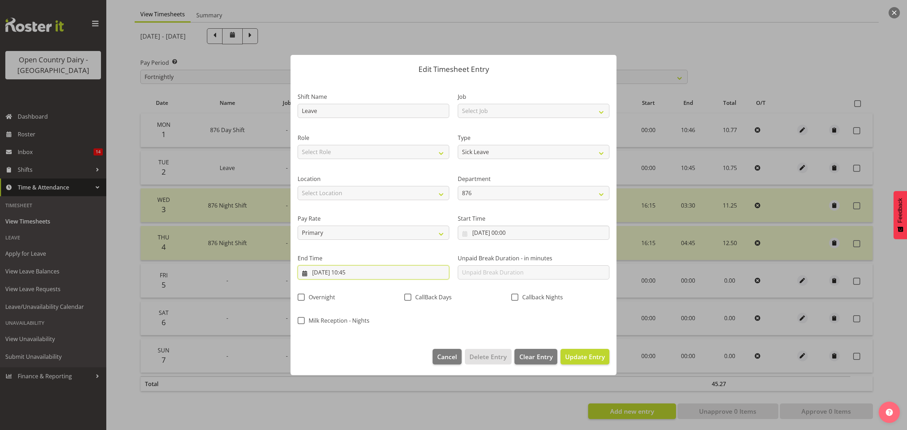
drag, startPoint x: 377, startPoint y: 270, endPoint x: 437, endPoint y: 283, distance: 61.2
click at [377, 270] on input "02/09/2025, 10:45" at bounding box center [374, 272] width 152 height 14
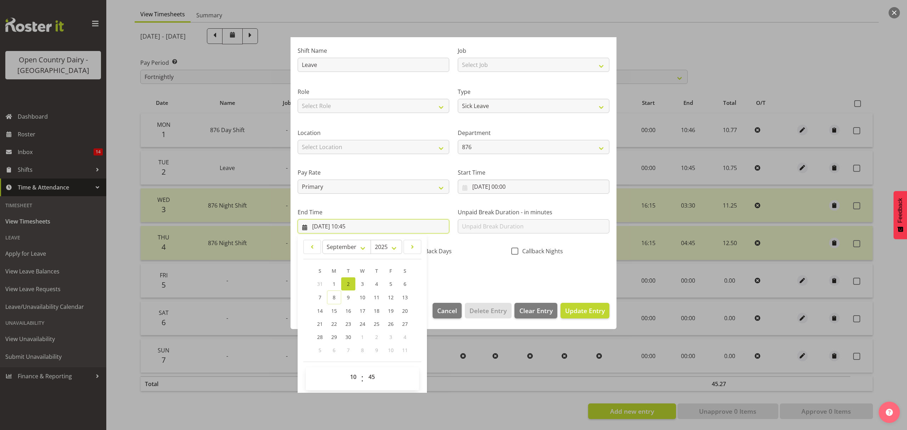
scroll to position [48, 0]
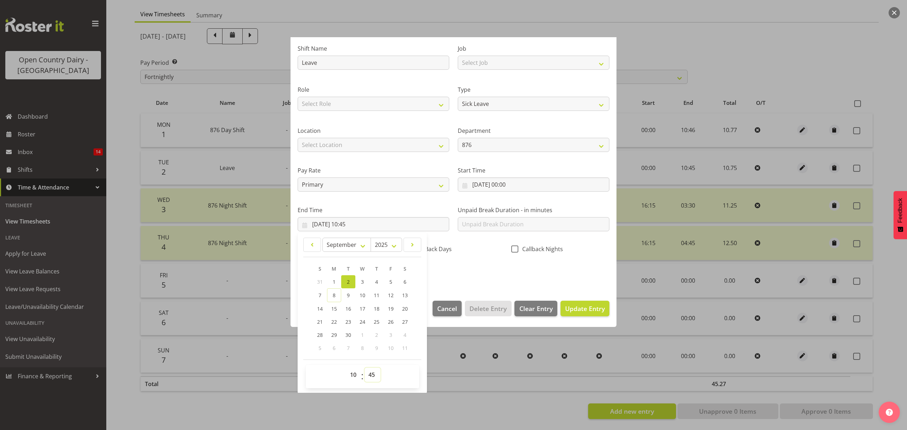
click at [375, 372] on select "00 01 02 03 04 05 06 07 08 09 10 11 12 13 14 15 16 17 18 19 20 21 22 23 24 25 2…" at bounding box center [373, 375] width 16 height 14
click at [365, 368] on select "00 01 02 03 04 05 06 07 08 09 10 11 12 13 14 15 16 17 18 19 20 21 22 23 24 25 2…" at bounding box center [373, 375] width 16 height 14
click at [577, 308] on span "Update Entry" at bounding box center [585, 308] width 40 height 9
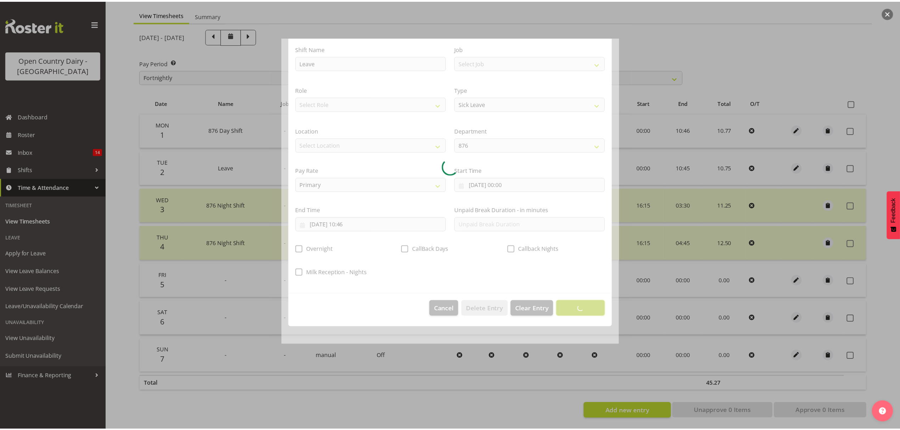
scroll to position [0, 0]
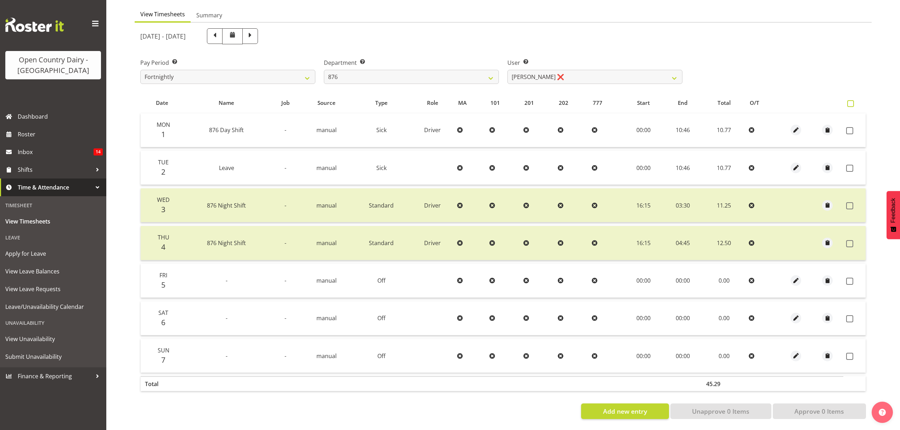
click at [849, 100] on span at bounding box center [850, 103] width 7 height 7
click at [849, 101] on input "checkbox" at bounding box center [849, 103] width 5 height 5
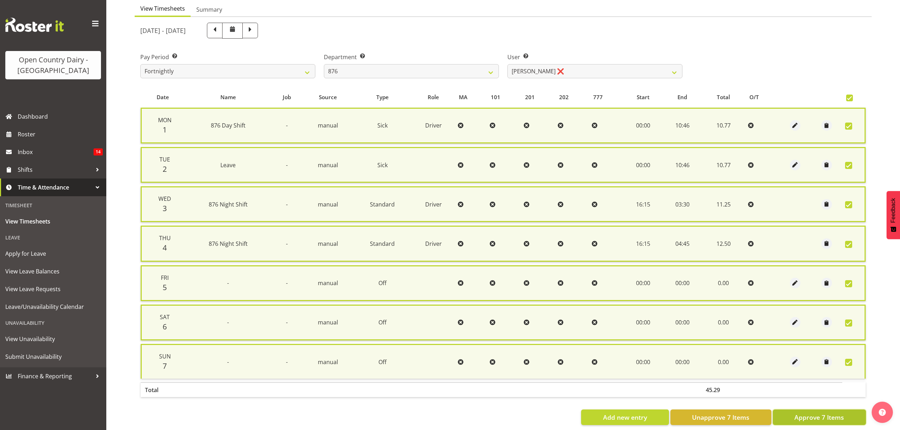
click at [842, 414] on span "Approve 7 Items" at bounding box center [819, 417] width 50 height 9
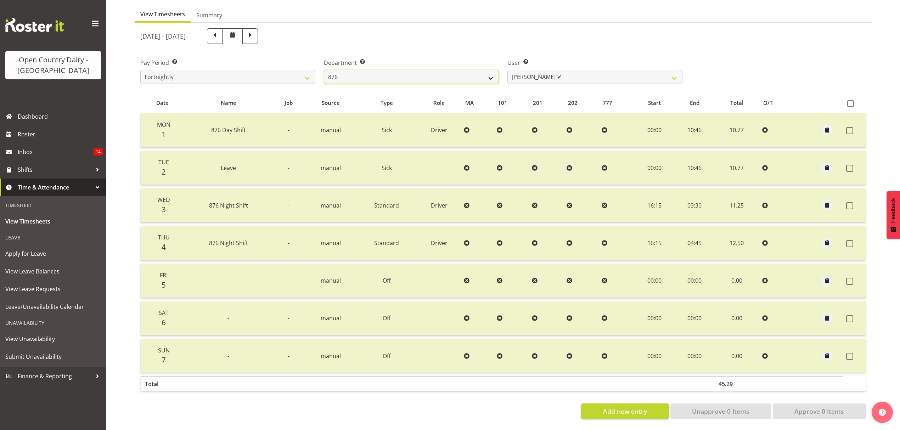
click at [489, 74] on select "734 735 736 737 738 739 851 852 853 854 855 856 858 861 862 865 868 869 870 873" at bounding box center [411, 77] width 175 height 14
click at [324, 70] on select "734 735 736 737 738 739 851 852 853 854 855 856 858 861 862 865 868 869 870 873" at bounding box center [411, 77] width 175 height 14
drag, startPoint x: 671, startPoint y: 74, endPoint x: 668, endPoint y: 75, distance: 3.8
click at [669, 75] on select "[PERSON_NAME] ✔ [PERSON_NAME] ❌ [PERSON_NAME] ✔ [PERSON_NAME][GEOGRAPHIC_DATA] ✔" at bounding box center [594, 77] width 175 height 14
click at [507, 70] on select "[PERSON_NAME] ✔ [PERSON_NAME] ❌ [PERSON_NAME] ✔ [PERSON_NAME][GEOGRAPHIC_DATA] ✔" at bounding box center [594, 77] width 175 height 14
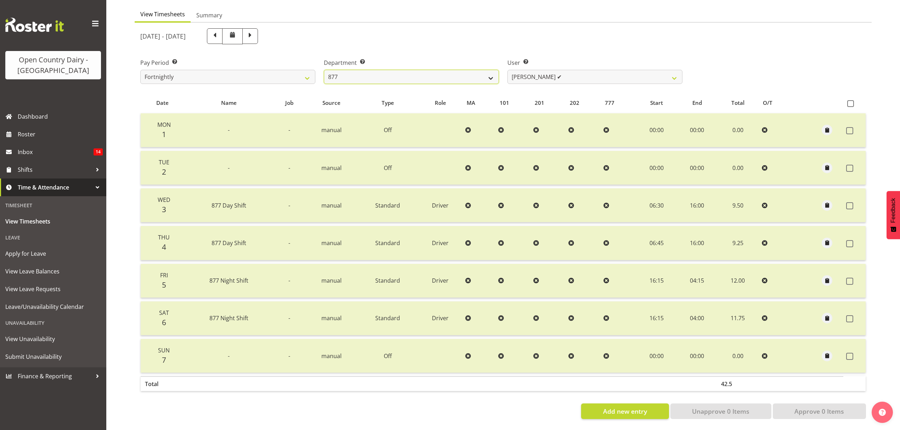
click at [492, 73] on select "734 735 736 737 738 739 851 852 853 854 855 856 858 861 862 865 868 869 870 873" at bounding box center [411, 77] width 175 height 14
click at [324, 70] on select "734 735 736 737 738 739 851 852 853 854 855 856 858 861 862 865 868 869 870 873" at bounding box center [411, 77] width 175 height 14
click at [677, 70] on select "Bryan Windle ✔ John Dalton ❌ Rodney Hamilton ✔ Tony Corr ✔" at bounding box center [594, 77] width 175 height 14
click at [507, 70] on select "Bryan Windle ✔ John Dalton ❌ Rodney Hamilton ✔ Tony Corr ✔" at bounding box center [594, 77] width 175 height 14
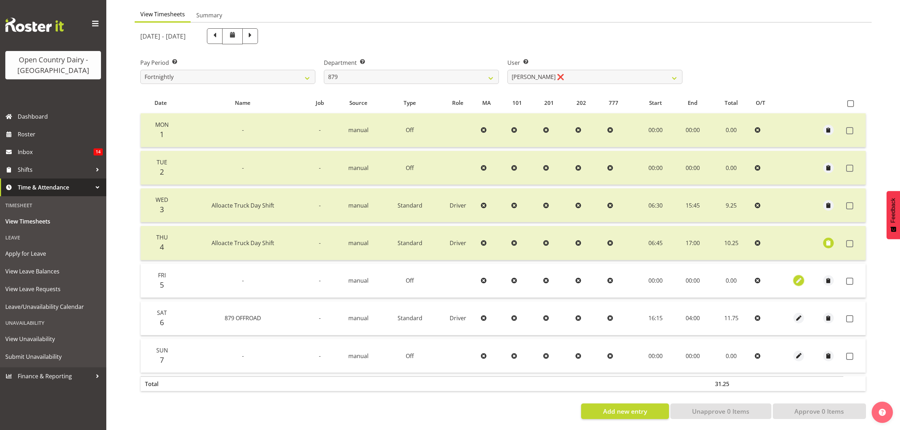
click at [801, 277] on span "button" at bounding box center [799, 281] width 8 height 8
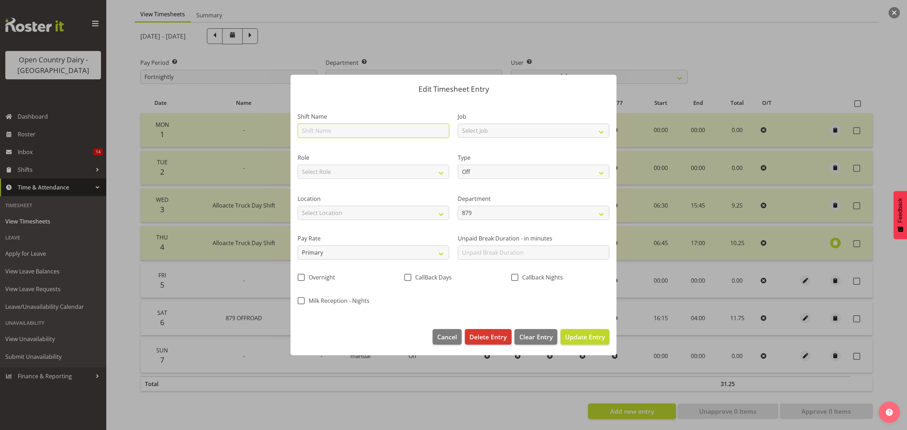
click at [429, 132] on input "text" at bounding box center [374, 131] width 152 height 14
click at [441, 39] on div at bounding box center [453, 215] width 907 height 430
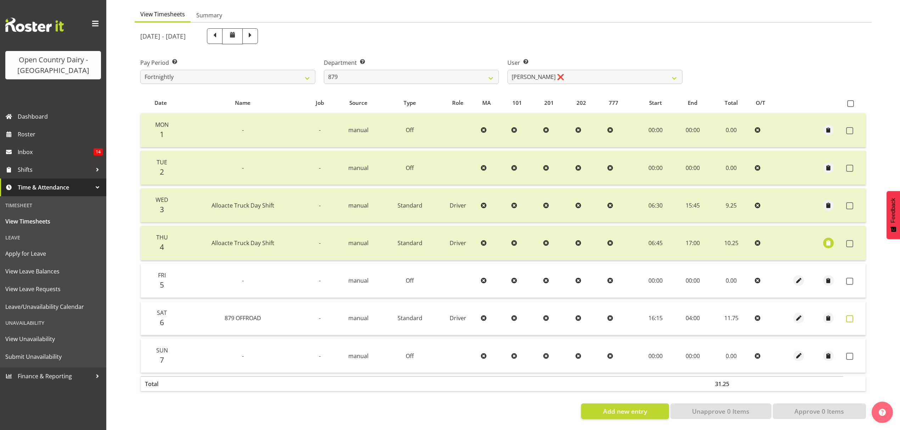
click at [849, 315] on span at bounding box center [849, 318] width 7 height 7
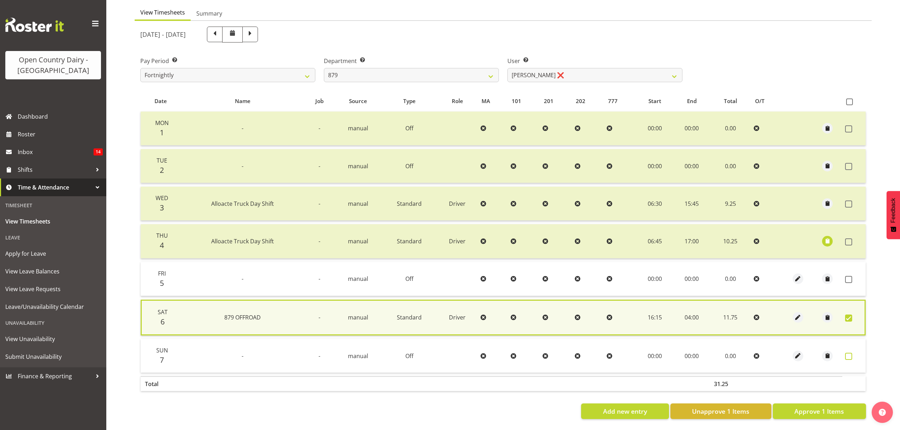
click at [845, 353] on span at bounding box center [848, 356] width 7 height 7
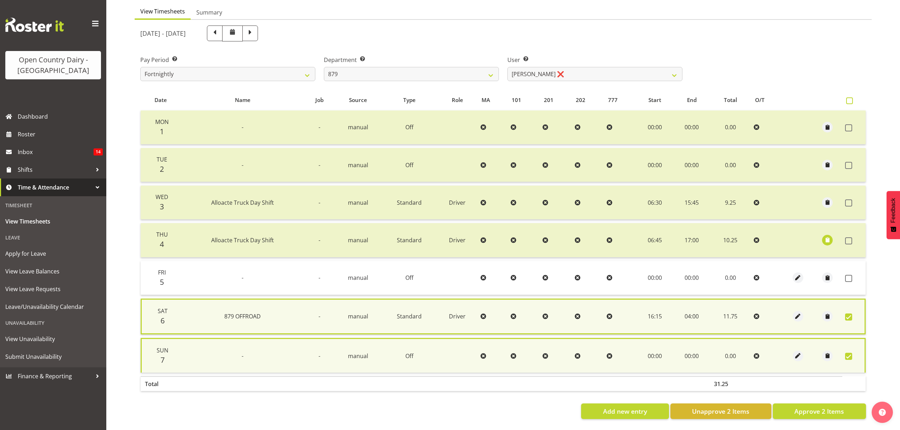
click at [848, 97] on span at bounding box center [849, 100] width 7 height 7
click at [848, 99] on input "checkbox" at bounding box center [848, 101] width 5 height 5
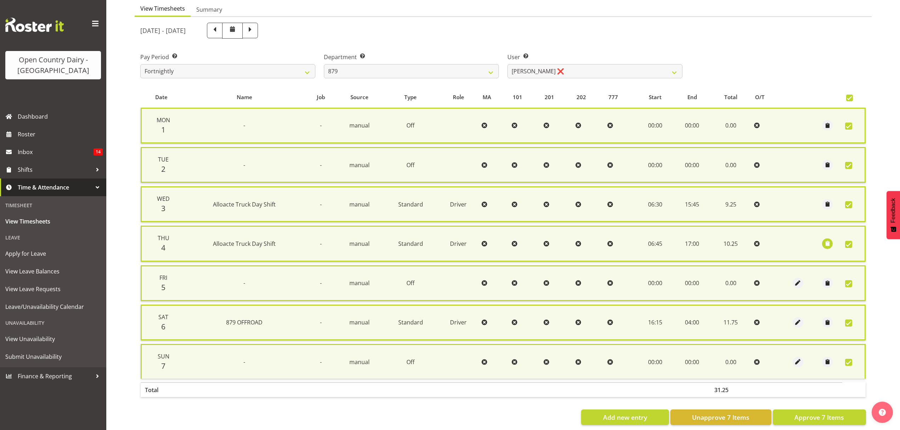
click at [848, 281] on span at bounding box center [848, 283] width 7 height 7
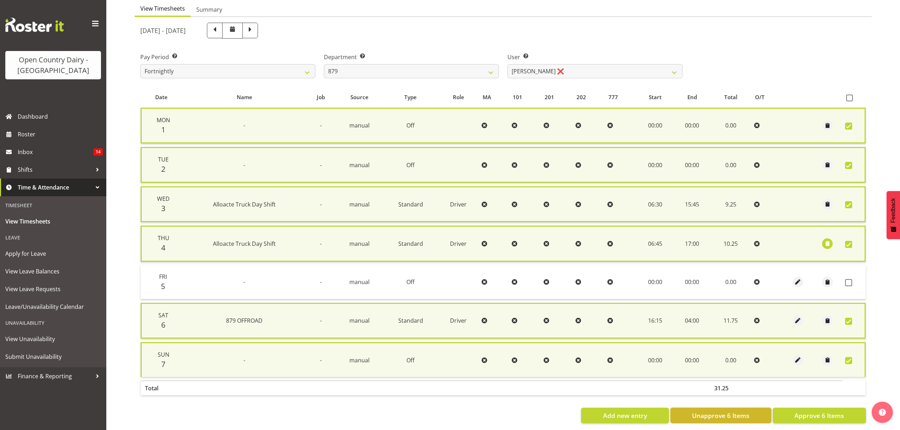
click at [728, 415] on span "Unapprove 6 Items" at bounding box center [720, 415] width 57 height 9
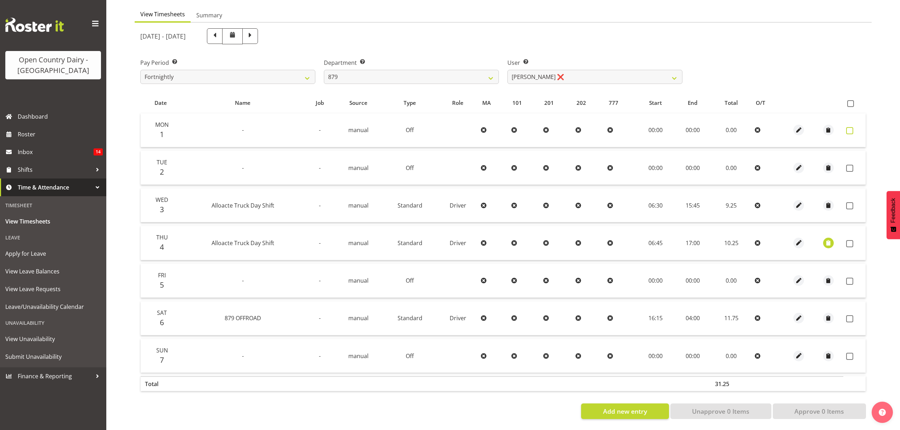
click at [851, 127] on span at bounding box center [849, 130] width 7 height 7
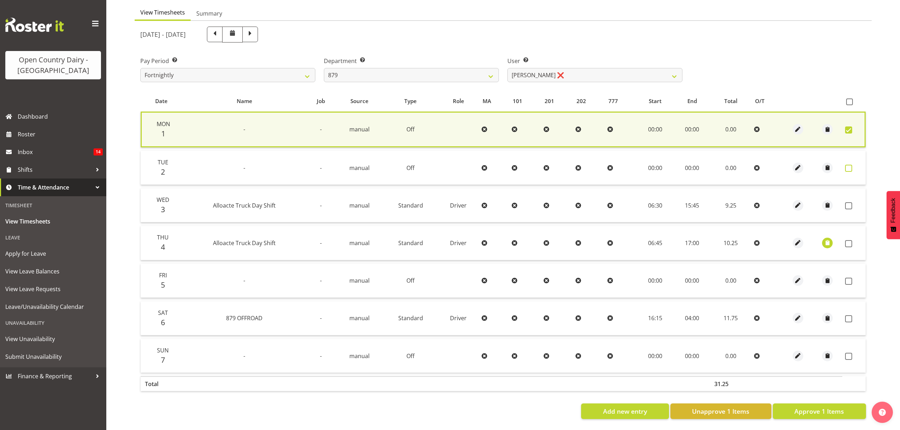
click at [850, 165] on span at bounding box center [848, 168] width 7 height 7
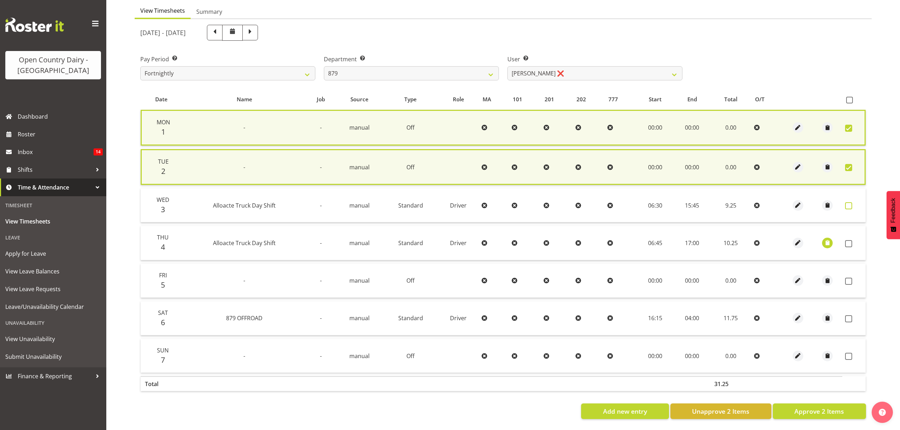
click at [851, 205] on span at bounding box center [848, 205] width 7 height 7
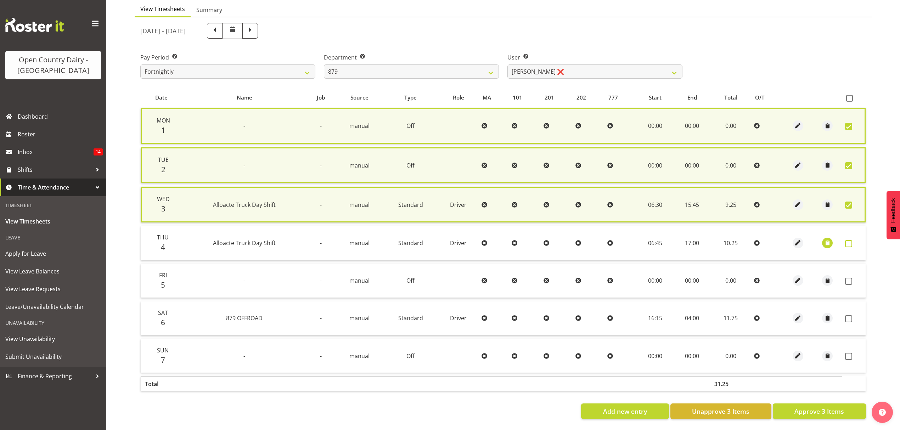
click at [849, 244] on span at bounding box center [848, 243] width 7 height 7
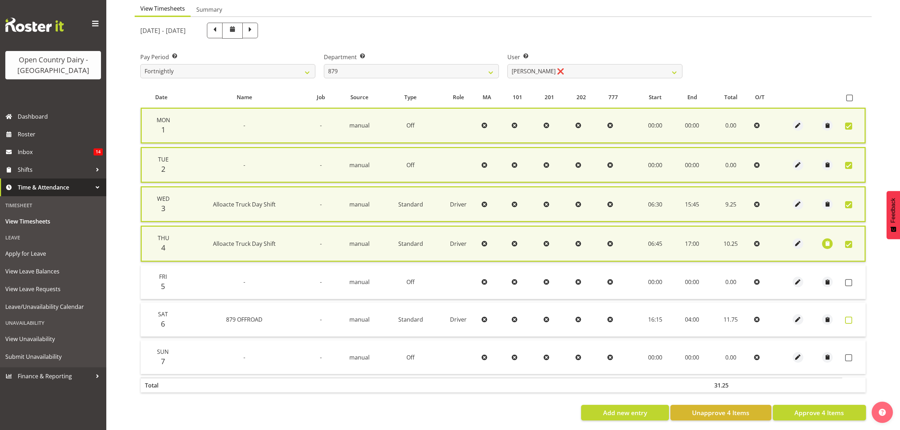
click at [848, 319] on span at bounding box center [848, 320] width 7 height 7
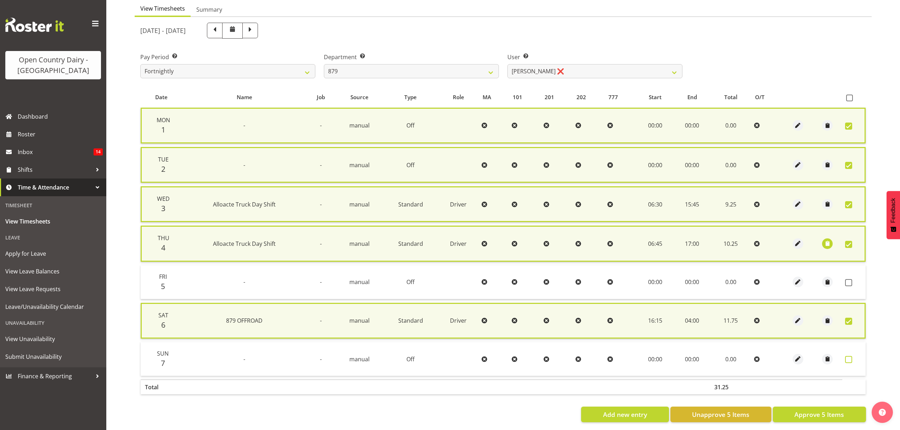
click at [848, 356] on span at bounding box center [848, 359] width 7 height 7
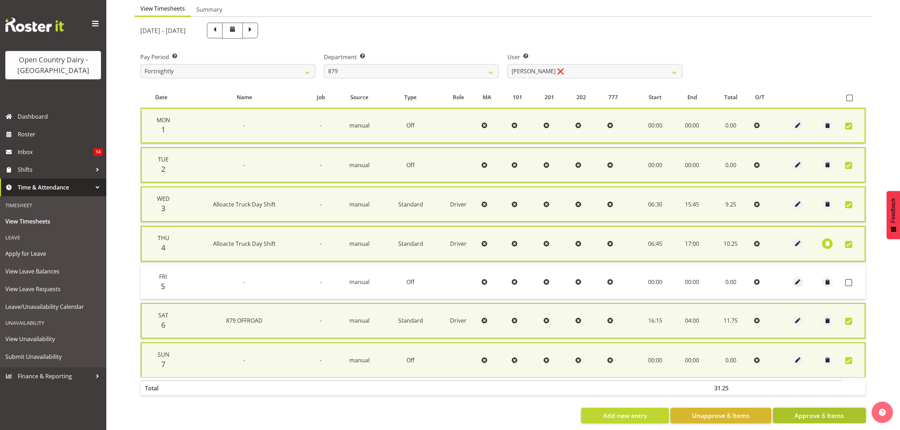
click at [832, 412] on span "Approve 6 Items" at bounding box center [819, 415] width 50 height 9
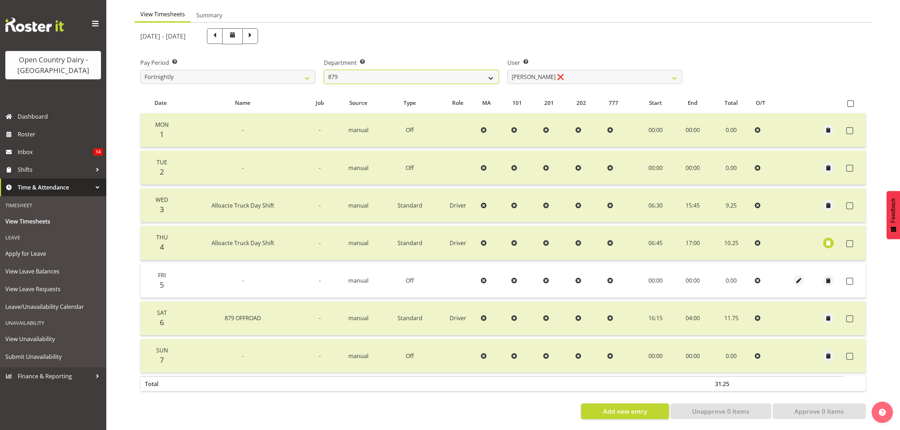
click at [494, 70] on select "734 735 736 737 738 739 851 852 853 854 855 856 858 861 862 865 868 869 870 873" at bounding box center [411, 77] width 175 height 14
click at [324, 70] on select "734 735 736 737 738 739 851 852 853 854 855 856 858 861 862 865 868 869 870 873" at bounding box center [411, 77] width 175 height 14
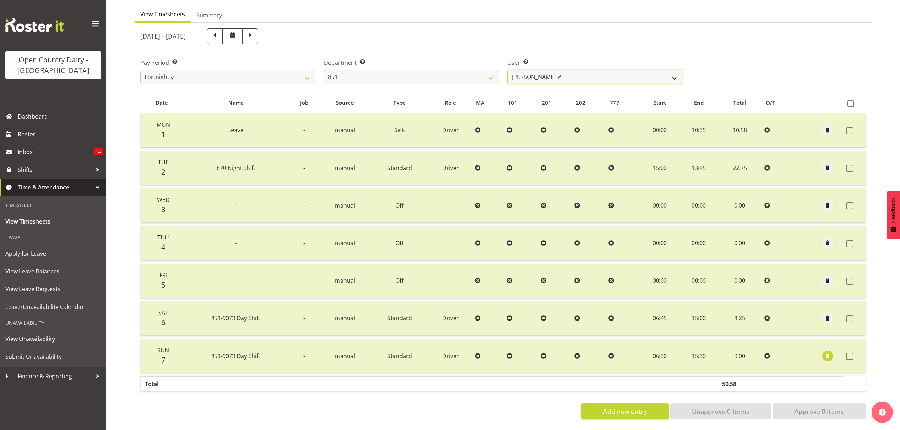
click at [673, 71] on select "Hayden Batt ✔ Martin Black ❌ Stacey Wilson ❌" at bounding box center [594, 77] width 175 height 14
click at [507, 70] on select "Hayden Batt ✔ Martin Black ❌ Stacey Wilson ❌" at bounding box center [594, 77] width 175 height 14
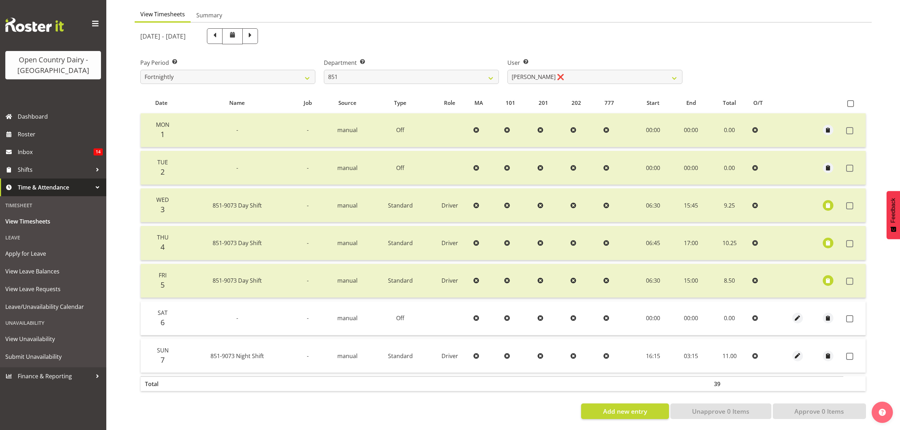
drag, startPoint x: 852, startPoint y: 98, endPoint x: 877, endPoint y: 175, distance: 80.8
click at [851, 104] on th at bounding box center [854, 102] width 22 height 13
click at [851, 100] on span at bounding box center [850, 103] width 7 height 7
click at [851, 101] on input "checkbox" at bounding box center [849, 103] width 5 height 5
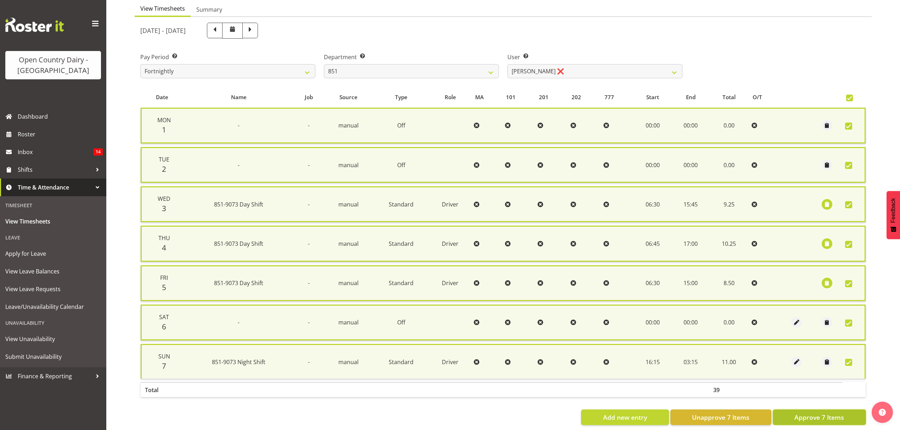
click at [819, 413] on span "Approve 7 Items" at bounding box center [819, 417] width 50 height 9
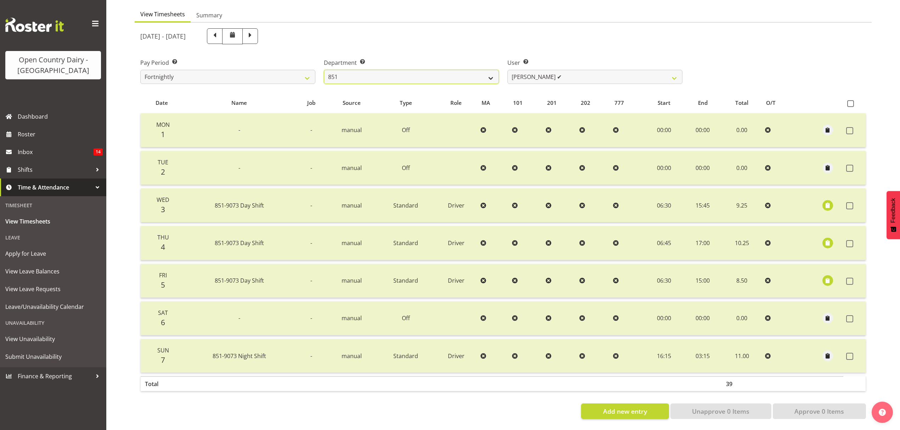
click at [489, 73] on select "734 735 736 737 738 739 851 852 853 854 855 856 858 861 862 865 868 869 870 873" at bounding box center [411, 77] width 175 height 14
click at [324, 70] on select "734 735 736 737 738 739 851 852 853 854 855 856 858 861 862 865 868 869 870 873" at bounding box center [411, 77] width 175 height 14
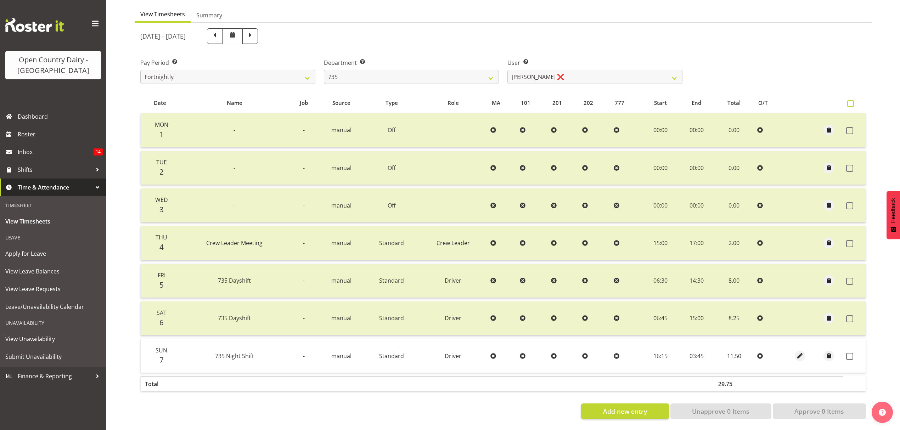
click at [852, 100] on span at bounding box center [850, 103] width 7 height 7
click at [852, 101] on input "checkbox" at bounding box center [849, 103] width 5 height 5
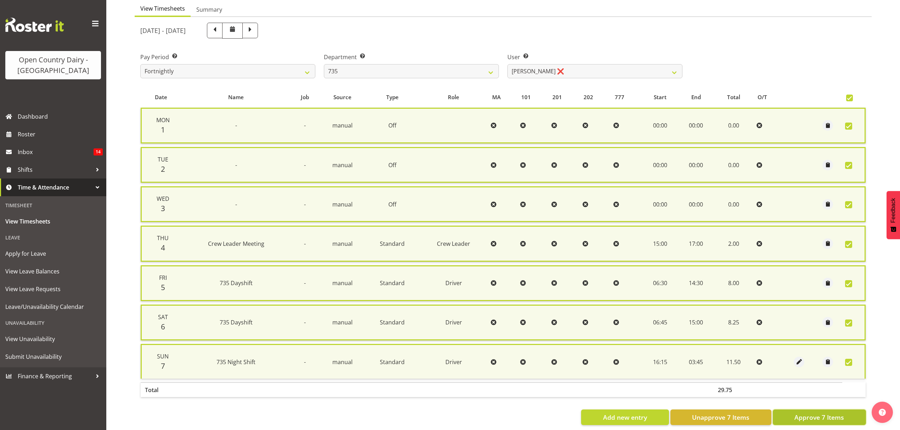
click at [825, 413] on span "Approve 7 Items" at bounding box center [819, 417] width 50 height 9
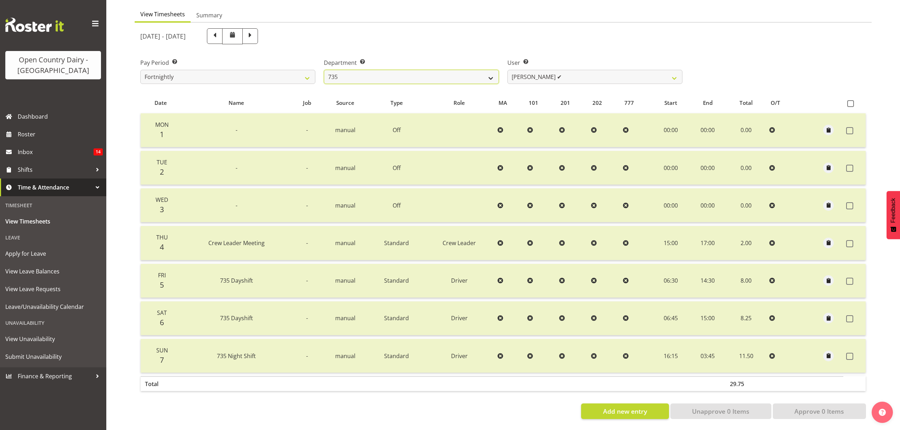
click at [493, 74] on select "734 735 736 737 738 739 851 852 853 854 855 856 858 861 862 865 868 869 870 873" at bounding box center [411, 77] width 175 height 14
drag, startPoint x: 493, startPoint y: 74, endPoint x: 491, endPoint y: 77, distance: 4.0
click at [493, 74] on select "734 735 736 737 738 739 851 852 853 854 855 856 858 861 862 865 868 869 870 873" at bounding box center [411, 77] width 175 height 14
drag, startPoint x: 488, startPoint y: 73, endPoint x: 485, endPoint y: 78, distance: 5.9
click at [486, 76] on select "734 735 736 737 738 739 851 852 853 854 855 856 858 861 862 865 868 869 870 873" at bounding box center [411, 77] width 175 height 14
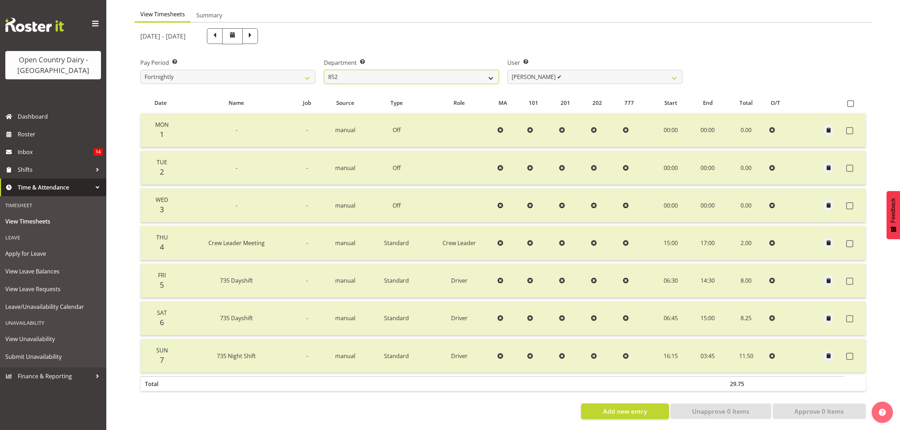
click at [324, 70] on select "734 735 736 737 738 739 851 852 853 854 855 856 858 861 862 865 868 869 870 873" at bounding box center [411, 77] width 175 height 14
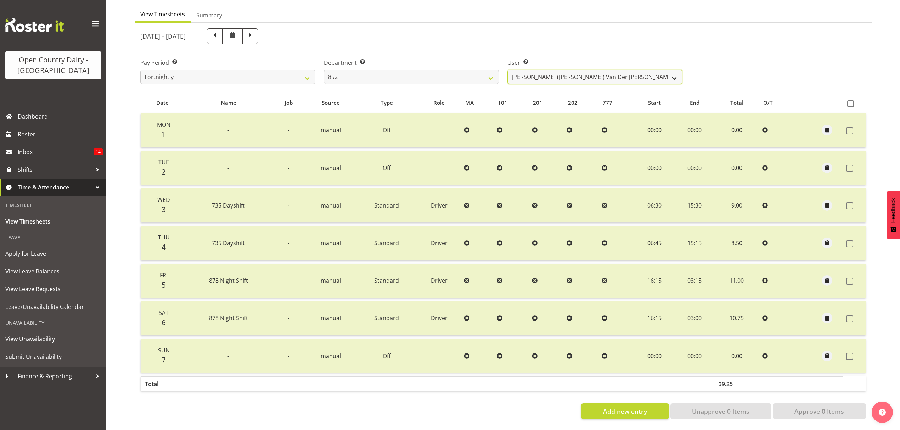
drag, startPoint x: 675, startPoint y: 74, endPoint x: 669, endPoint y: 78, distance: 7.7
click at [675, 74] on select "Gert (Gerry) Van Der Berg ✔ Glenn Tither ✔ Jason Gough ✔ Richard Aitken ✔" at bounding box center [594, 77] width 175 height 14
click at [507, 70] on select "Gert (Gerry) Van Der Berg ✔ Glenn Tither ✔ Jason Gough ✔ Richard Aitken ✔" at bounding box center [594, 77] width 175 height 14
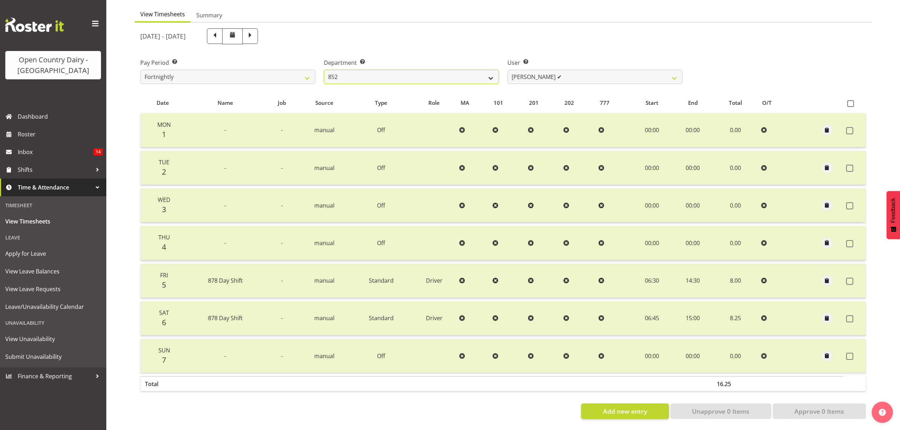
click at [489, 73] on select "734 735 736 737 738 739 851 852 853 854 855 856 858 861 862 865 868 869 870 873" at bounding box center [411, 77] width 175 height 14
click at [324, 70] on select "734 735 736 737 738 739 851 852 853 854 855 856 858 861 862 865 868 869 870 873" at bounding box center [411, 77] width 175 height 14
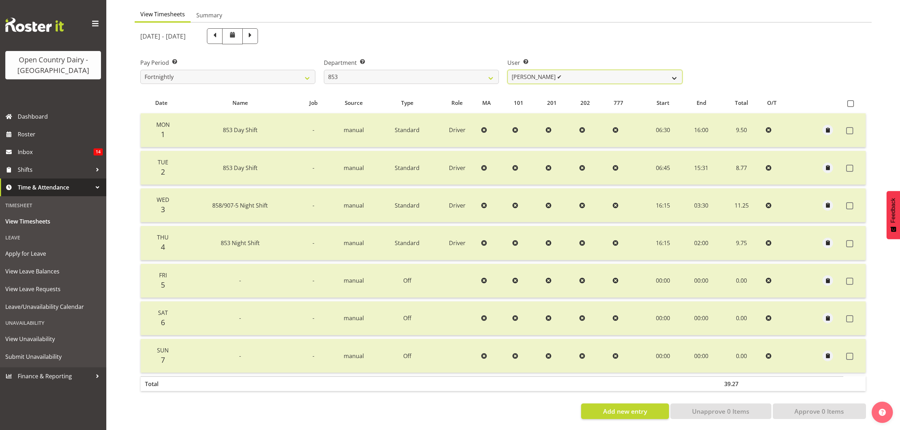
click at [673, 71] on select "Christiaan Botha ✔ Kevin Stuck ✔ Marty Powell ✔ Sean O'Neill ✔" at bounding box center [594, 77] width 175 height 14
click at [507, 70] on select "Christiaan Botha ✔ Kevin Stuck ✔ Marty Powell ✔ Sean O'Neill ✔" at bounding box center [594, 77] width 175 height 14
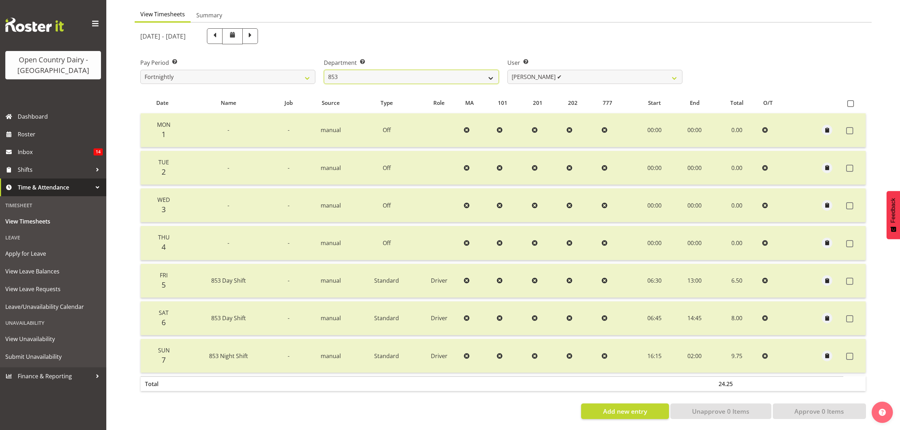
click at [491, 72] on select "734 735 736 737 738 739 851 852 853 854 855 856 858 861 862 865 868 869 870 873" at bounding box center [411, 77] width 175 height 14
click at [324, 70] on select "734 735 736 737 738 739 851 852 853 854 855 856 858 861 862 865 868 869 870 873" at bounding box center [411, 77] width 175 height 14
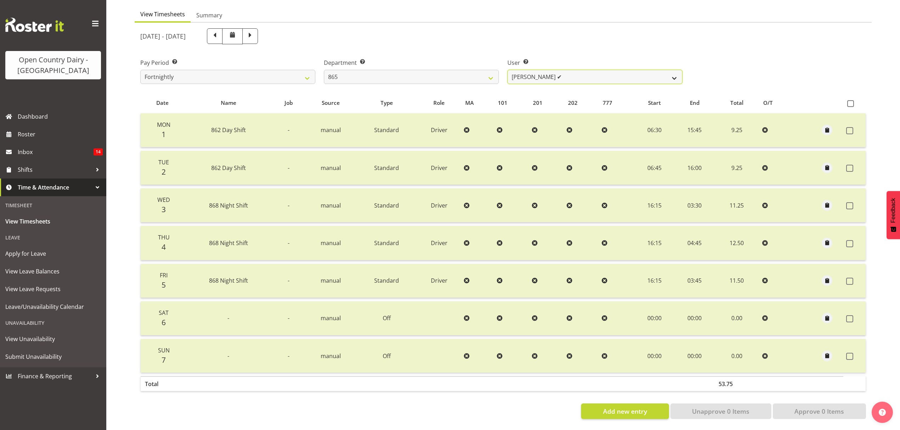
click at [673, 74] on select "Flavio Ferraz ✔ George Courtney ❌ Steffan Kennard ✔" at bounding box center [594, 77] width 175 height 14
click at [507, 70] on select "Flavio Ferraz ✔ George Courtney ❌ Steffan Kennard ✔" at bounding box center [594, 77] width 175 height 14
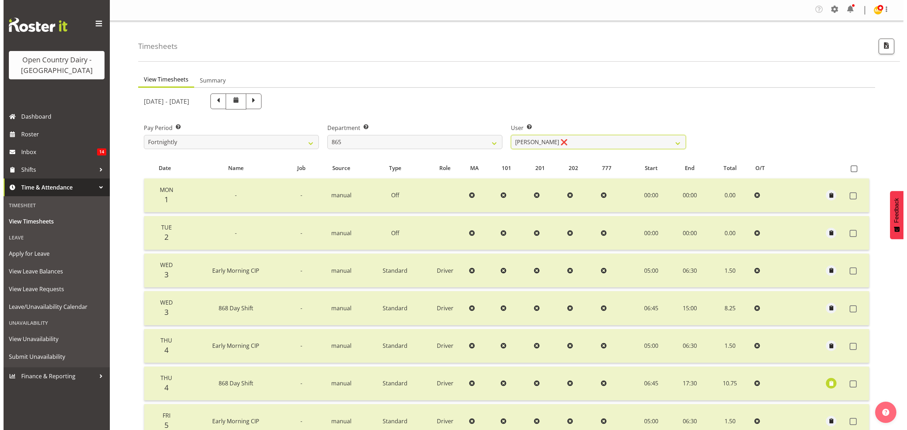
scroll to position [183, 0]
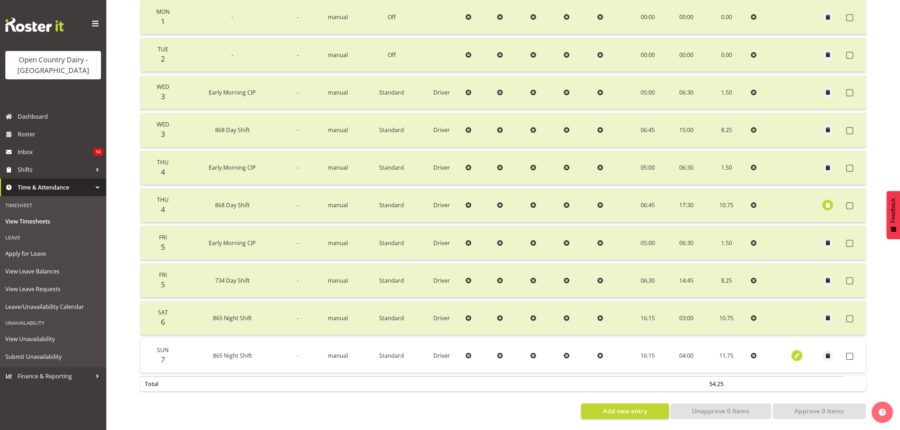
click at [793, 352] on span "button" at bounding box center [797, 356] width 8 height 8
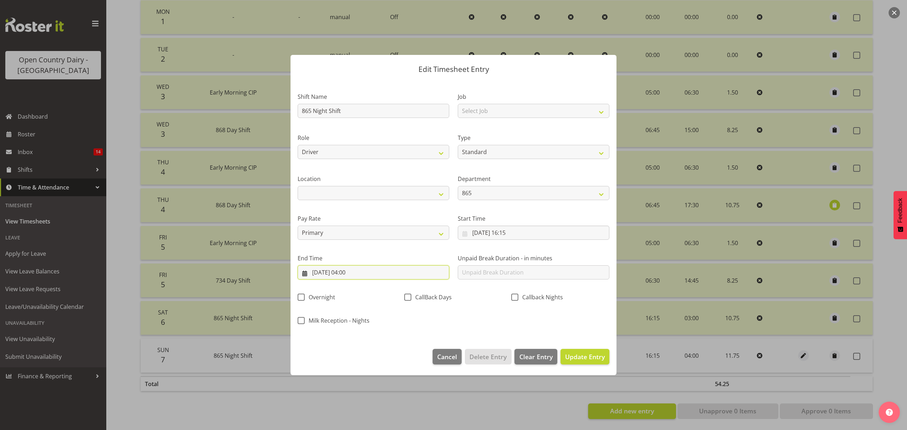
click at [354, 268] on input "[DATE] 04:00" at bounding box center [374, 272] width 152 height 14
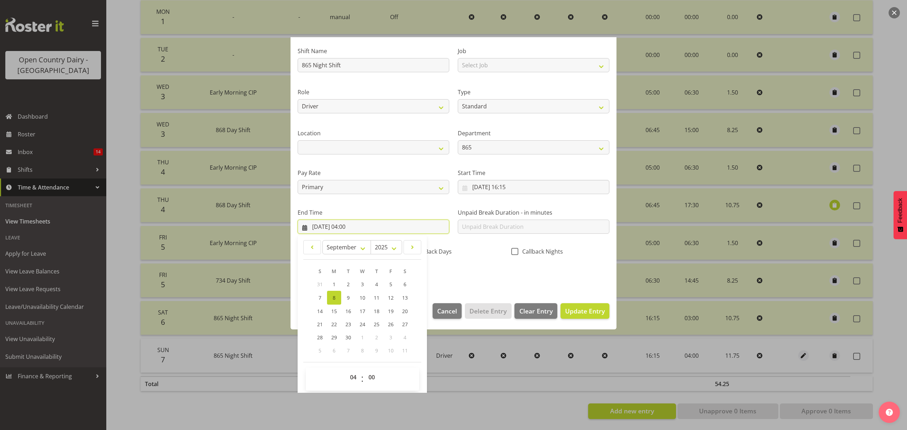
scroll to position [48, 0]
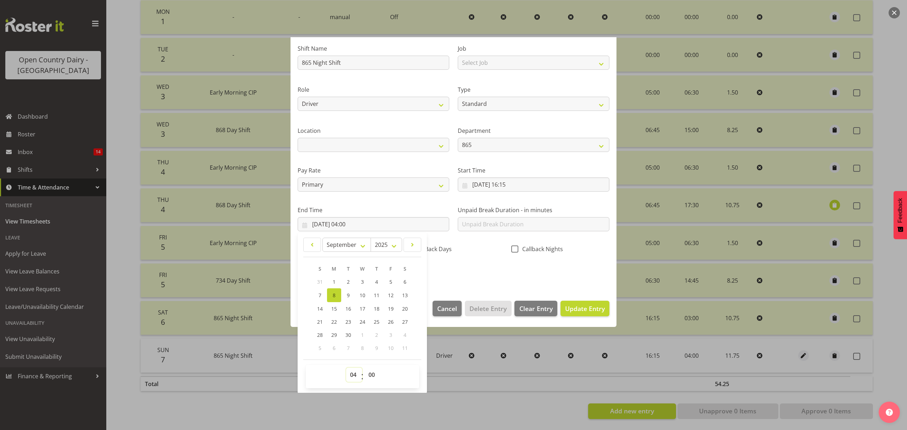
click at [356, 376] on select "00 01 02 03 04 05 06 07 08 09 10 11 12 13 14 15 16 17 18 19 20 21 22 23" at bounding box center [354, 375] width 16 height 14
click at [346, 368] on select "00 01 02 03 04 05 06 07 08 09 10 11 12 13 14 15 16 17 18 19 20 21 22 23" at bounding box center [354, 375] width 16 height 14
click at [373, 374] on select "00 01 02 03 04 05 06 07 08 09 10 11 12 13 14 15 16 17 18 19 20 21 22 23 24 25 2…" at bounding box center [373, 375] width 16 height 14
click at [365, 368] on select "00 01 02 03 04 05 06 07 08 09 10 11 12 13 14 15 16 17 18 19 20 21 22 23 24 25 2…" at bounding box center [373, 375] width 16 height 14
click at [569, 303] on button "Update Entry" at bounding box center [585, 309] width 49 height 16
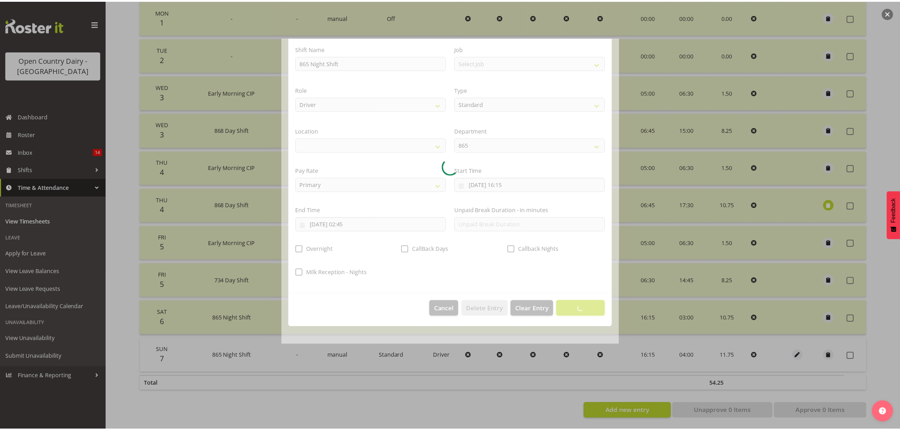
scroll to position [0, 0]
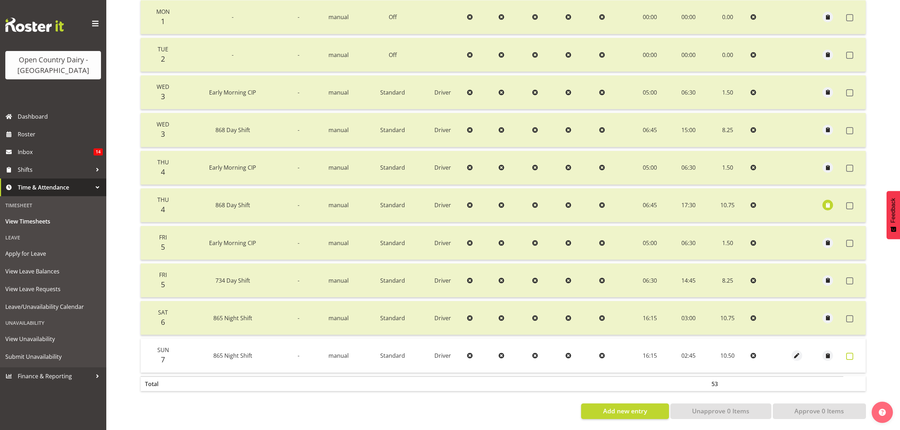
click at [852, 353] on span at bounding box center [849, 356] width 7 height 7
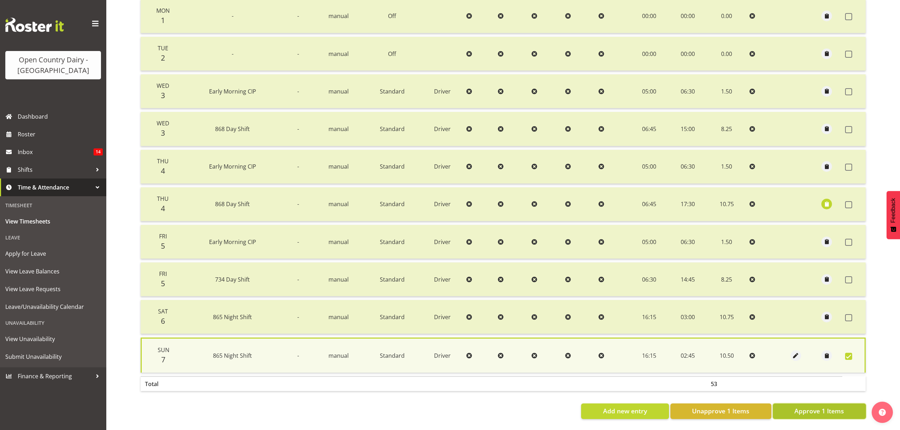
click at [825, 404] on button "Approve 1 Items" at bounding box center [819, 412] width 93 height 16
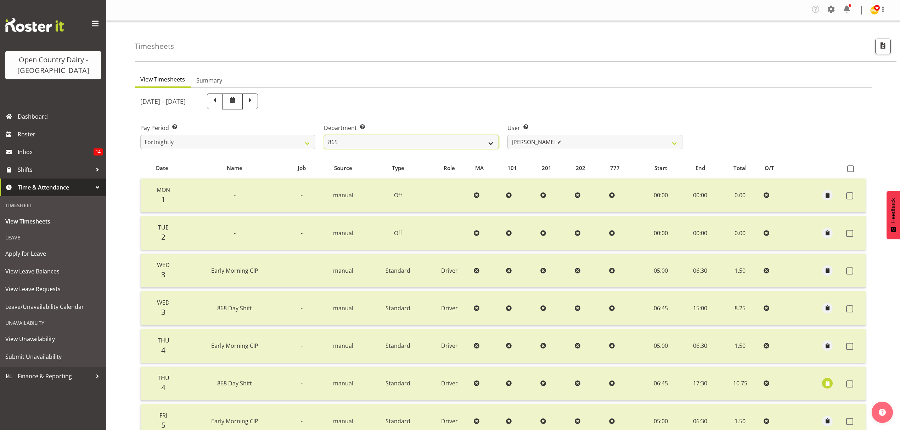
click at [491, 144] on select "734 735 736 737 738 739 851 852 853 854 855 856 858 861 862 865 868 869 870 873" at bounding box center [411, 142] width 175 height 14
click at [324, 135] on select "734 735 736 737 738 739 851 852 853 854 855 856 858 861 862 865 868 869 870 873" at bounding box center [411, 142] width 175 height 14
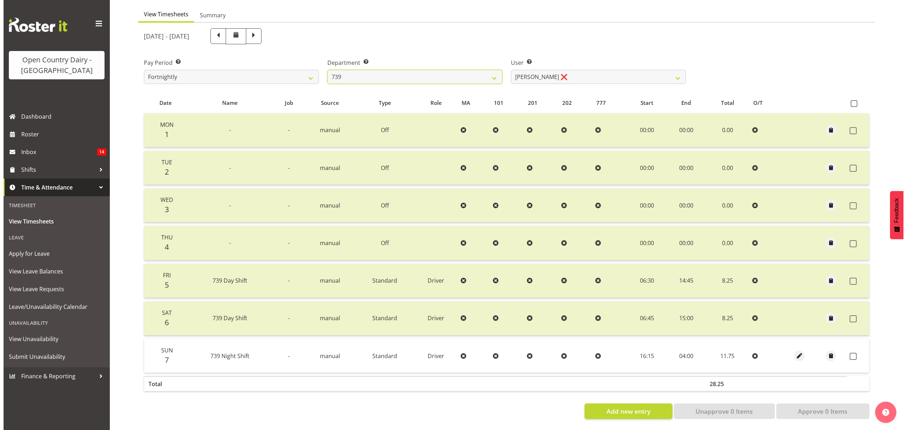
scroll to position [71, 0]
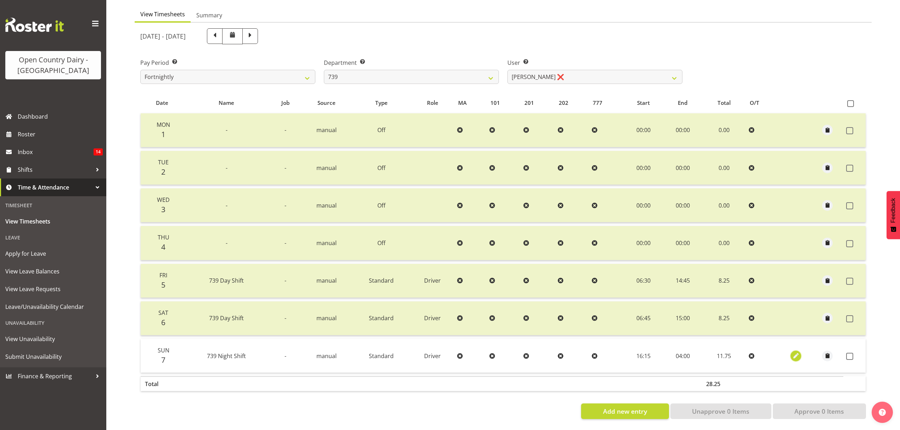
click at [798, 350] on span "button" at bounding box center [796, 356] width 8 height 12
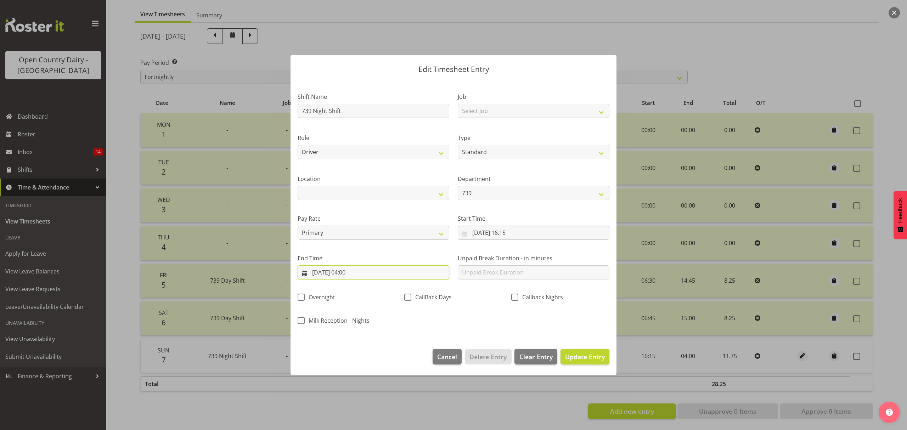
click at [350, 273] on input "[DATE] 04:00" at bounding box center [374, 272] width 152 height 14
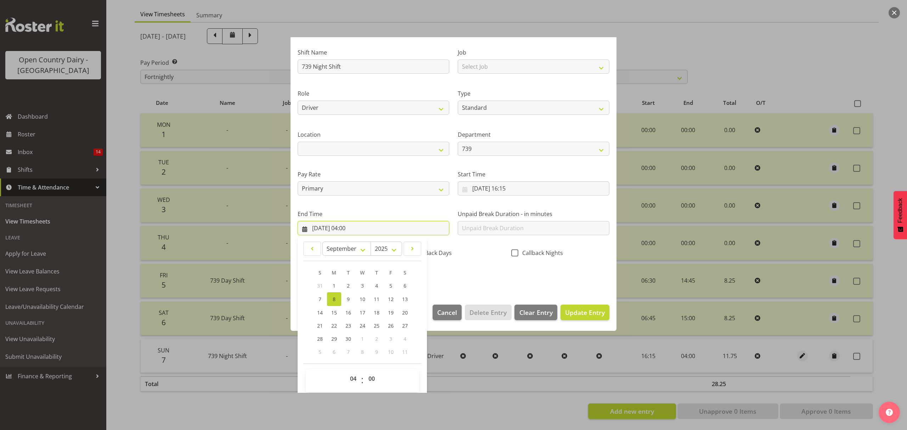
scroll to position [48, 0]
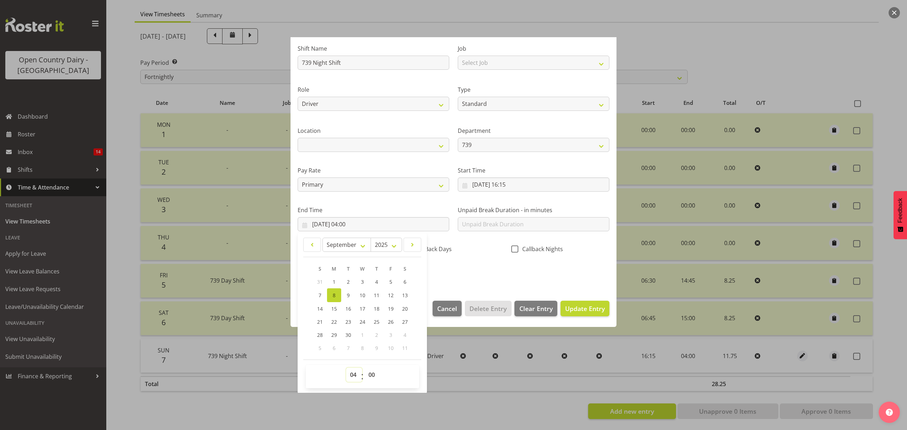
click at [352, 373] on select "00 01 02 03 04 05 06 07 08 09 10 11 12 13 14 15 16 17 18 19 20 21 22 23" at bounding box center [354, 375] width 16 height 14
click at [346, 368] on select "00 01 02 03 04 05 06 07 08 09 10 11 12 13 14 15 16 17 18 19 20 21 22 23" at bounding box center [354, 375] width 16 height 14
click at [372, 373] on select "00 01 02 03 04 05 06 07 08 09 10 11 12 13 14 15 16 17 18 19 20 21 22 23 24 25 2…" at bounding box center [373, 375] width 16 height 14
click at [365, 368] on select "00 01 02 03 04 05 06 07 08 09 10 11 12 13 14 15 16 17 18 19 20 21 22 23 24 25 2…" at bounding box center [373, 375] width 16 height 14
click at [577, 311] on span "Update Entry" at bounding box center [585, 308] width 40 height 9
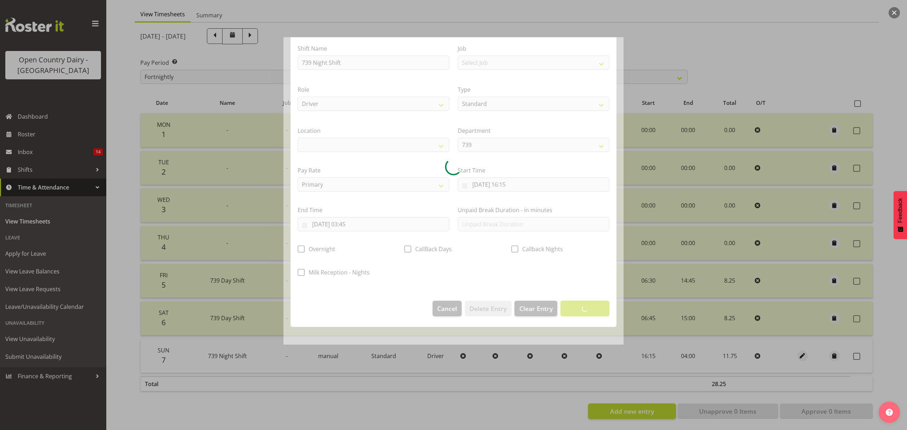
scroll to position [0, 0]
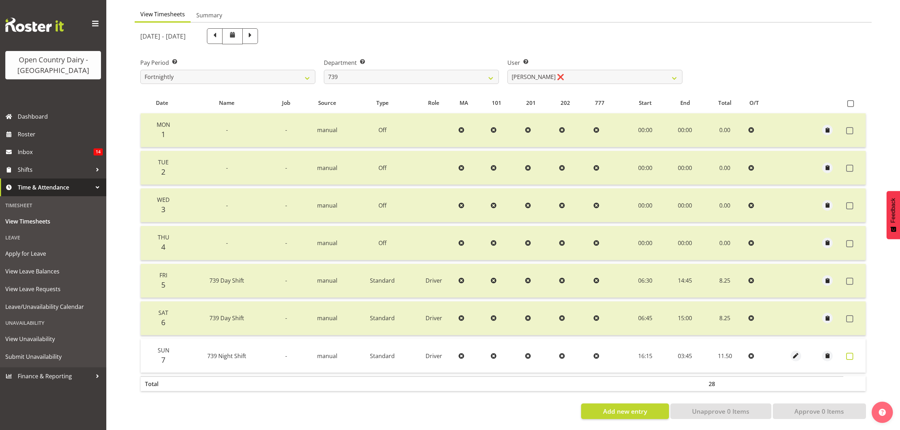
click at [851, 353] on span at bounding box center [849, 356] width 7 height 7
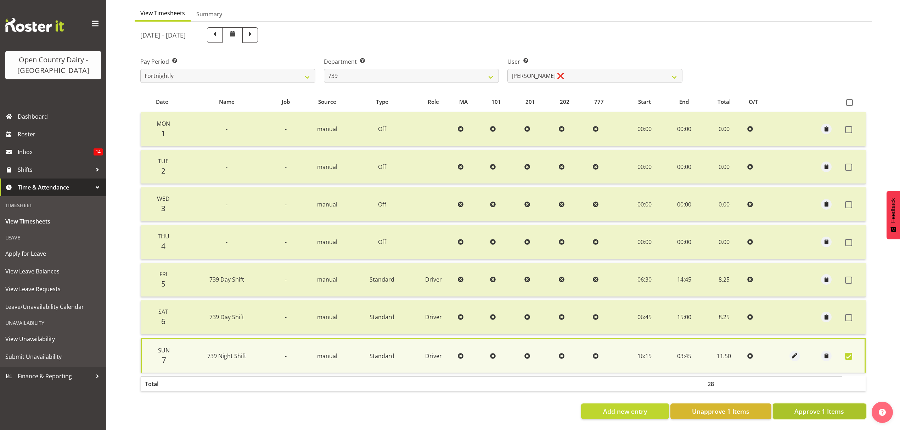
click at [830, 409] on span "Approve 1 Items" at bounding box center [819, 411] width 50 height 9
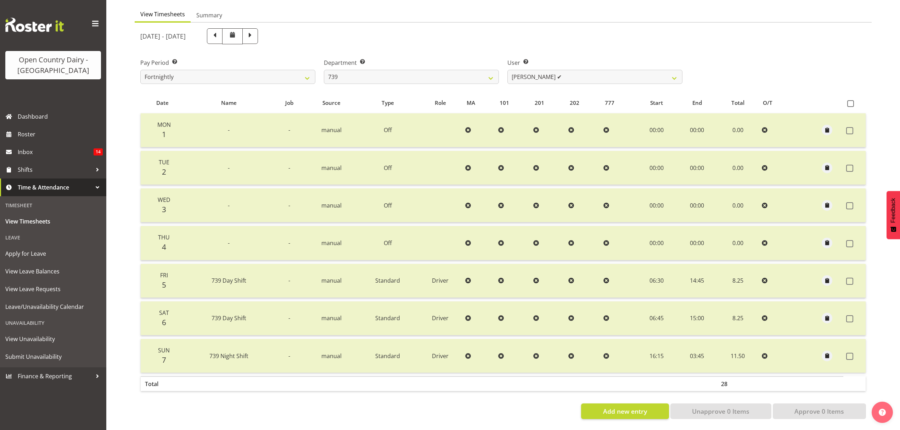
click at [493, 64] on div "Department Select which department you would like to view. 734 735 736 737 738 …" at bounding box center [411, 71] width 175 height 26
click at [489, 73] on select "734 735 736 737 738 739 851 852 853 854 855 856 858 861 862 865 868 869 870 873" at bounding box center [411, 77] width 175 height 14
click at [324, 70] on select "734 735 736 737 738 739 851 852 853 854 855 856 858 861 862 865 868 869 870 873" at bounding box center [411, 77] width 175 height 14
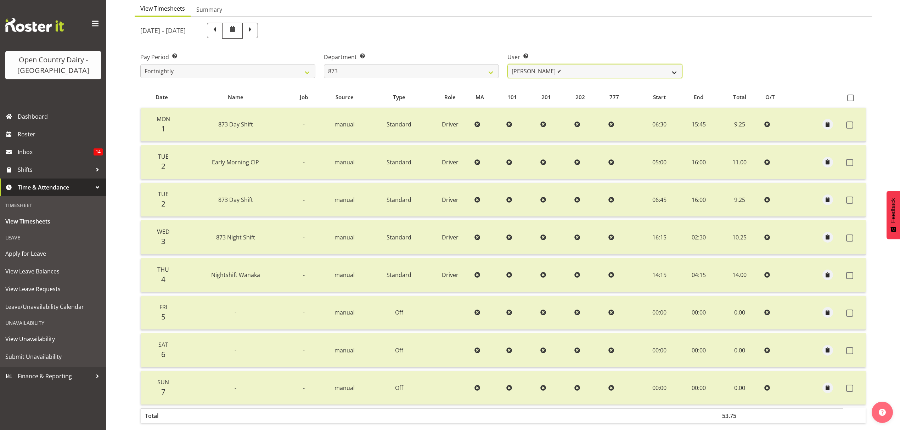
click at [672, 70] on select "Andrew Henderson ✔ Ricky Popham ❌ Stacy MacAskill ✔ Trish Nicol ✔" at bounding box center [594, 71] width 175 height 14
click at [507, 64] on select "Andrew Henderson ✔ Ricky Popham ❌ Stacy MacAskill ✔ Trish Nicol ✔" at bounding box center [594, 71] width 175 height 14
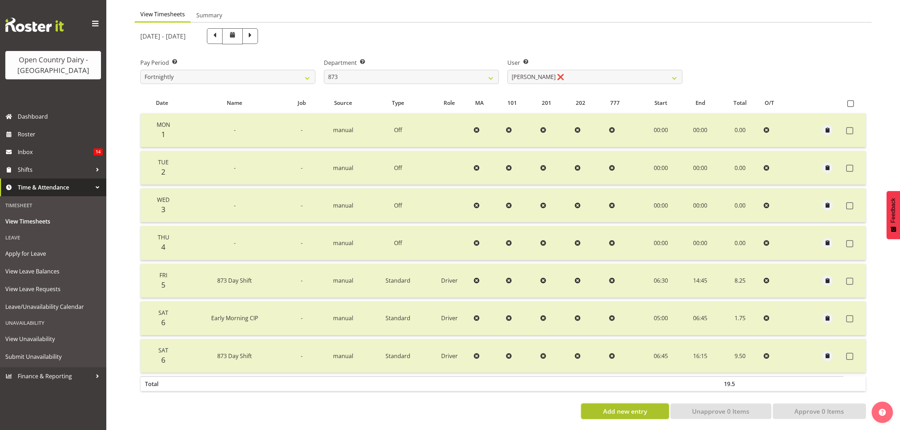
click at [599, 404] on button "Add new entry" at bounding box center [625, 412] width 88 height 16
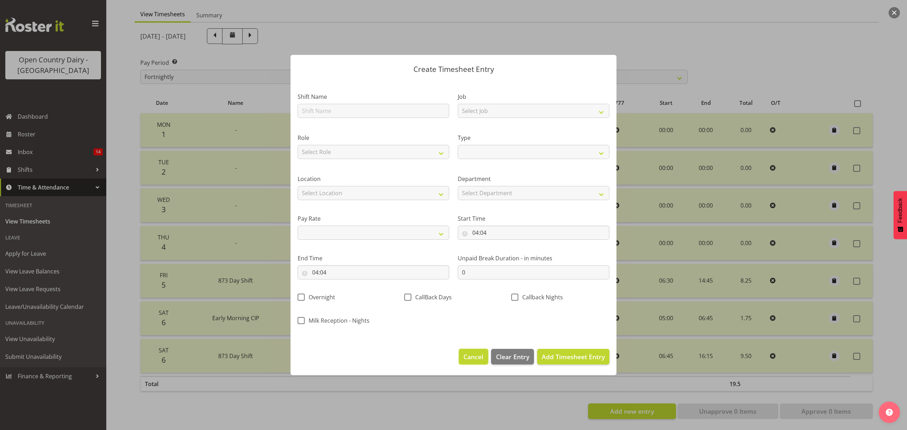
click at [471, 357] on span "Cancel" at bounding box center [473, 356] width 20 height 9
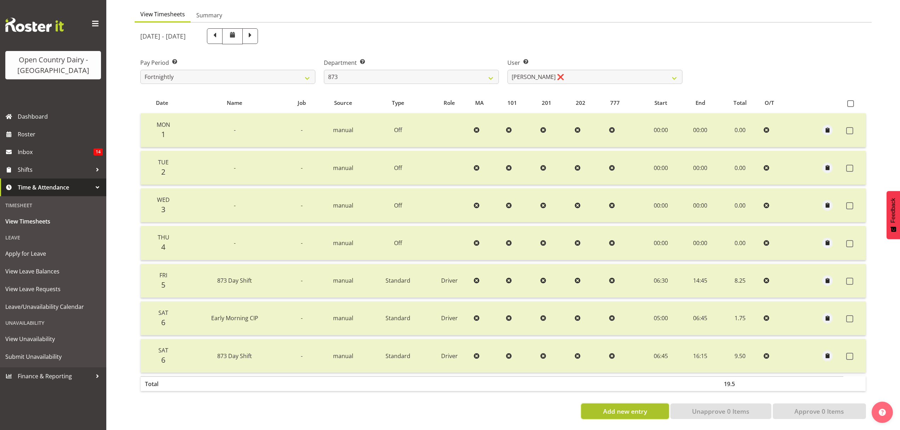
click at [634, 407] on span "Add new entry" at bounding box center [625, 411] width 44 height 9
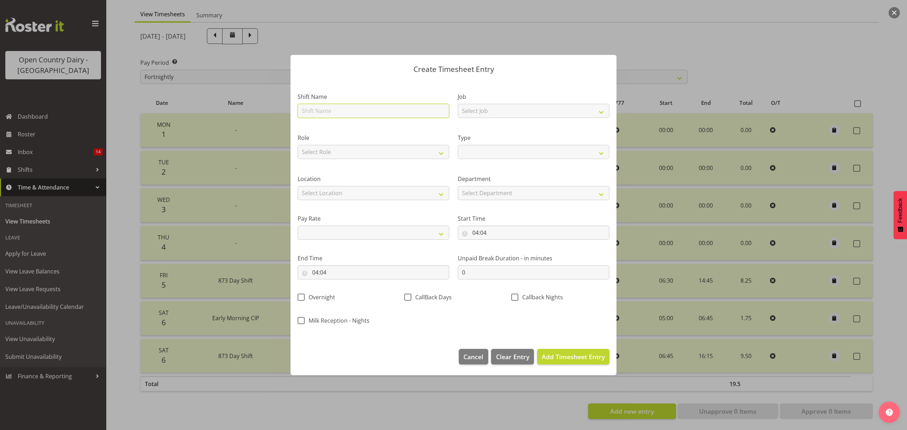
click at [407, 111] on input "text" at bounding box center [374, 111] width 152 height 14
click at [356, 154] on select "Select Role Driver Driver Buddy" at bounding box center [374, 152] width 152 height 14
click at [298, 145] on select "Select Role Driver Driver Buddy" at bounding box center [374, 152] width 152 height 14
click at [372, 194] on select "Select Location Awarua Milk Awarua Office Freight Horotiu office Waharoa Office…" at bounding box center [374, 193] width 152 height 14
click at [298, 186] on select "Select Location Awarua Milk Awarua Office Freight Horotiu office Waharoa Office…" at bounding box center [374, 193] width 152 height 14
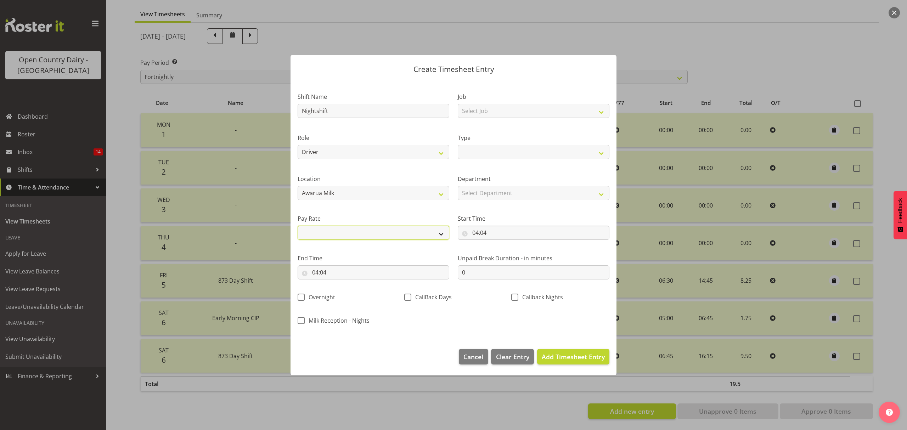
click at [434, 233] on select "Primary Secondary Tertiary Fourth Fifth" at bounding box center [374, 233] width 152 height 14
click at [298, 226] on select "Primary Secondary Tertiary Fourth Fifth" at bounding box center [374, 233] width 152 height 14
click at [602, 154] on select "Off Standard Public Holiday Public Holiday (Worked) Day In Lieu Annual Leave Si…" at bounding box center [534, 152] width 152 height 14
click at [458, 145] on select "Off Standard Public Holiday Public Holiday (Worked) Day In Lieu Annual Leave Si…" at bounding box center [534, 152] width 152 height 14
click at [603, 196] on select "Select Department 873 851 855 853 855 856 880 883 861 862 864 865 868 869 870 8…" at bounding box center [534, 193] width 152 height 14
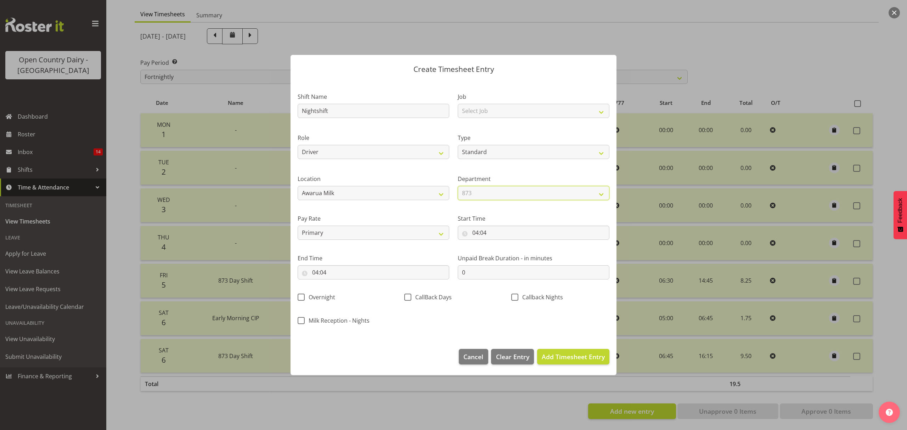
click at [458, 186] on select "Select Department 873 851 855 853 855 856 880 883 861 862 864 865 868 869 870 8…" at bounding box center [534, 193] width 152 height 14
click at [479, 231] on input "04:04" at bounding box center [534, 233] width 152 height 14
click at [465, 233] on input "04:04" at bounding box center [534, 233] width 152 height 14
click at [486, 240] on div "Start Time 04:04 00 01 02 03 04 05 06 07 08 09 10 11 12 13 14 15 16 17 18 19 20…" at bounding box center [534, 224] width 160 height 40
click at [481, 357] on span "Cancel" at bounding box center [473, 356] width 20 height 9
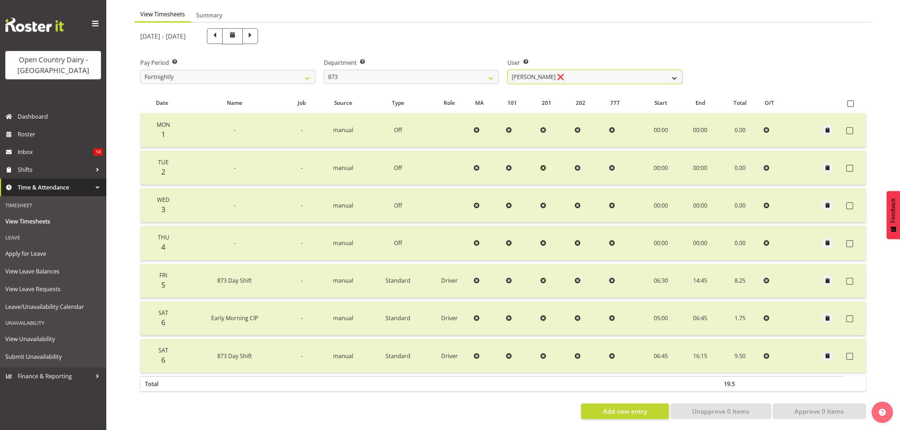
click at [676, 71] on select "Andrew Henderson ✔ Ricky Popham ❌ Stacy MacAskill ✔ Trish Nicol ✔" at bounding box center [594, 77] width 175 height 14
click at [490, 74] on select "734 735 736 737 738 739 851 852 853 854 855 856 858 861 862 865 868 869 870 873" at bounding box center [411, 77] width 175 height 14
click at [324, 70] on select "734 735 736 737 738 739 851 852 853 854 855 856 858 861 862 865 868 869 870 873" at bounding box center [411, 77] width 175 height 14
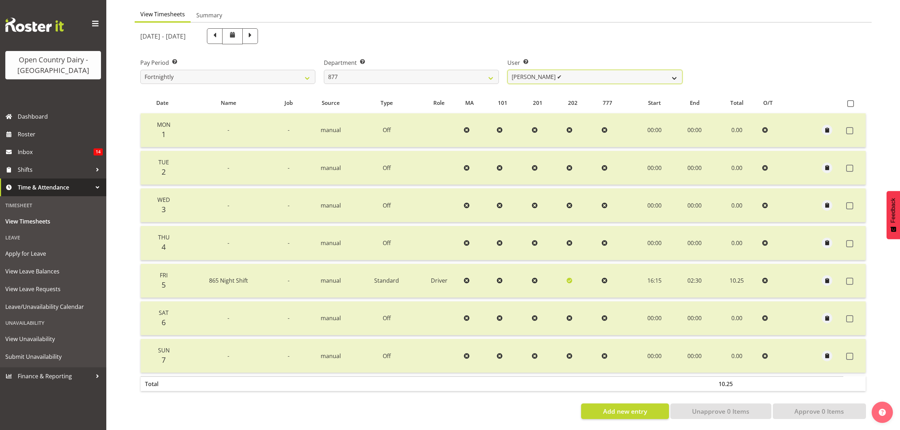
drag, startPoint x: 674, startPoint y: 73, endPoint x: 667, endPoint y: 77, distance: 8.3
click at [674, 73] on select "[PERSON_NAME] ✔ [PERSON_NAME] ❌ [PERSON_NAME] ✔ [PERSON_NAME][GEOGRAPHIC_DATA] ✔" at bounding box center [594, 77] width 175 height 14
click at [507, 70] on select "[PERSON_NAME] ✔ [PERSON_NAME] ❌ [PERSON_NAME] ✔ [PERSON_NAME][GEOGRAPHIC_DATA] ✔" at bounding box center [594, 77] width 175 height 14
click at [492, 75] on select "734 735 736 737 738 739 851 852 853 854 855 856 858 861 862 865 868 869 870 873" at bounding box center [411, 77] width 175 height 14
click at [324, 70] on select "734 735 736 737 738 739 851 852 853 854 855 856 858 861 862 865 868 869 870 873" at bounding box center [411, 77] width 175 height 14
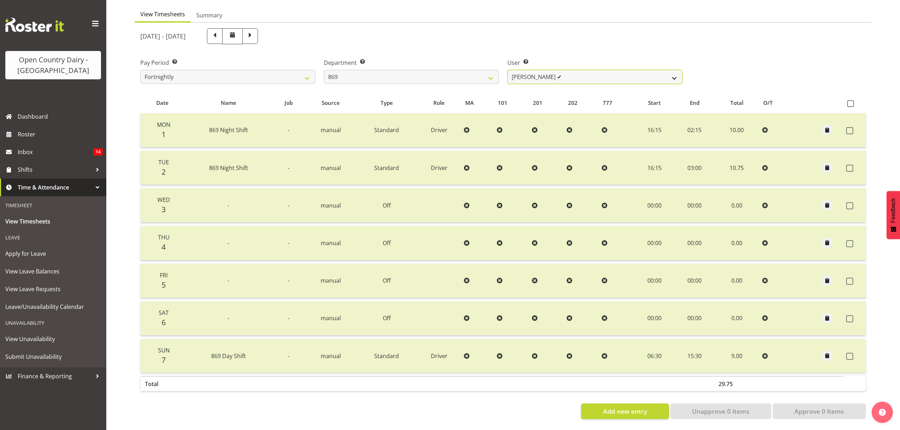
click at [676, 70] on select "[PERSON_NAME] ✔ [PERSON_NAME] ❌ [PERSON_NAME] ✔ [PERSON_NAME] ✔" at bounding box center [594, 77] width 175 height 14
click at [507, 70] on select "[PERSON_NAME] ✔ [PERSON_NAME] ❌ [PERSON_NAME] ✔ [PERSON_NAME] ✔" at bounding box center [594, 77] width 175 height 14
click at [851, 100] on span at bounding box center [850, 103] width 7 height 7
click at [851, 101] on input "checkbox" at bounding box center [849, 103] width 5 height 5
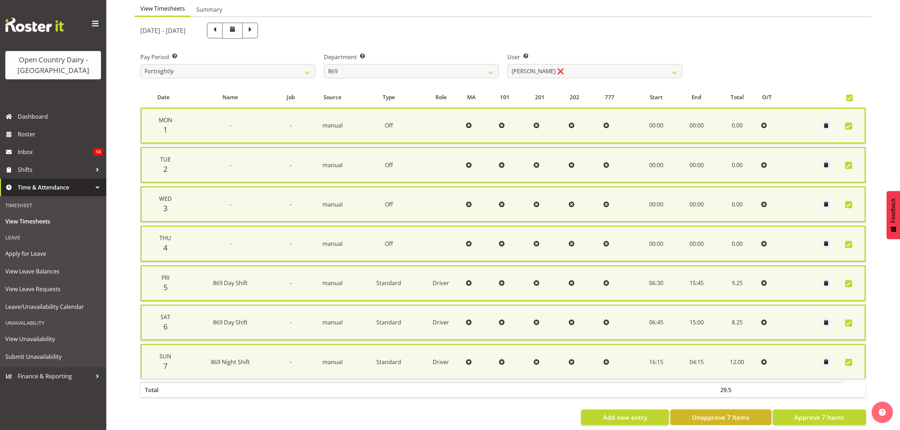
click at [733, 417] on span "Unapprove 7 Items" at bounding box center [720, 417] width 57 height 9
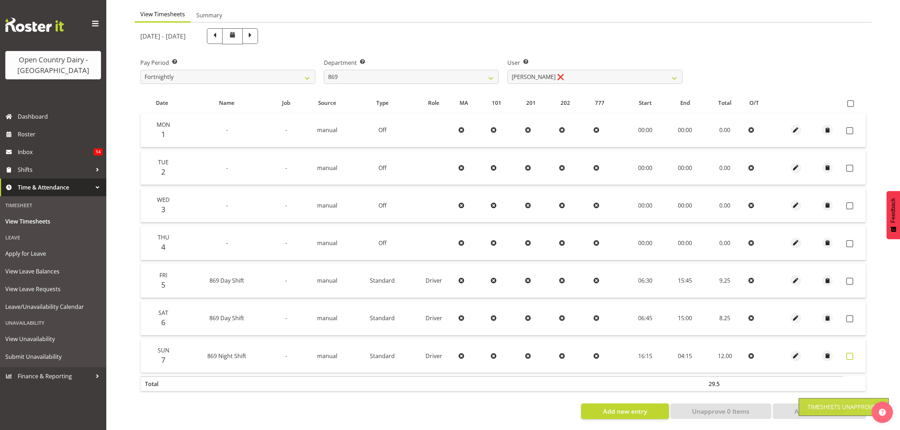
click at [850, 353] on span at bounding box center [849, 356] width 7 height 7
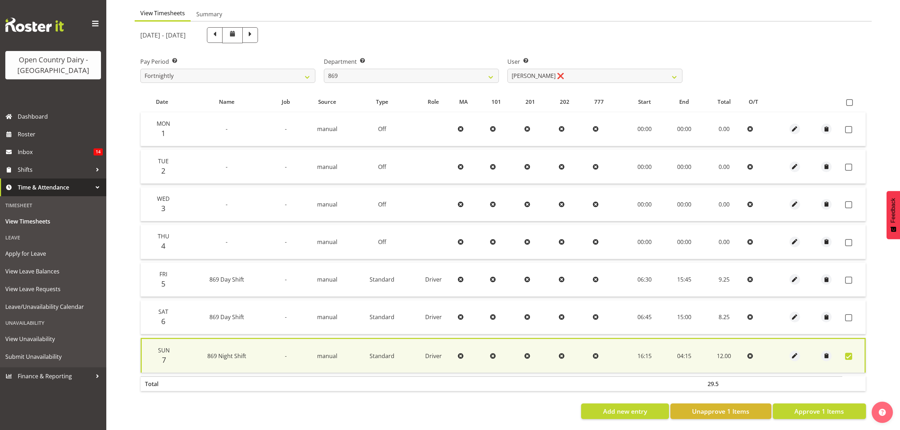
click at [851, 353] on span at bounding box center [848, 356] width 7 height 7
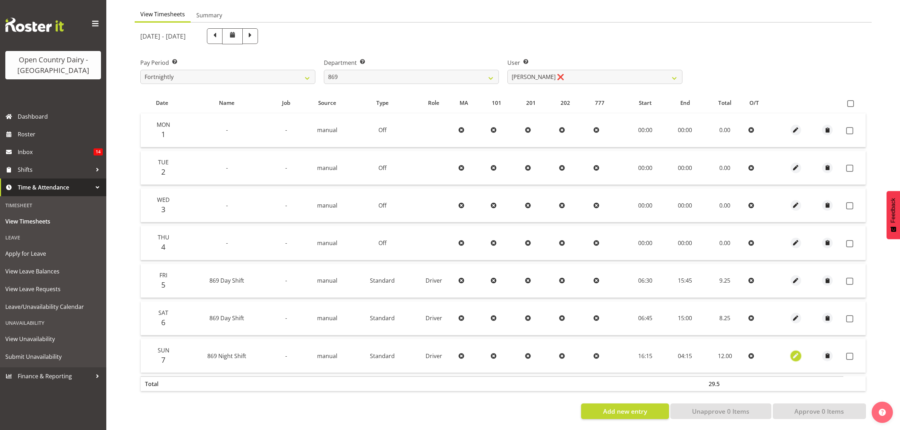
click at [795, 352] on span "button" at bounding box center [796, 356] width 8 height 8
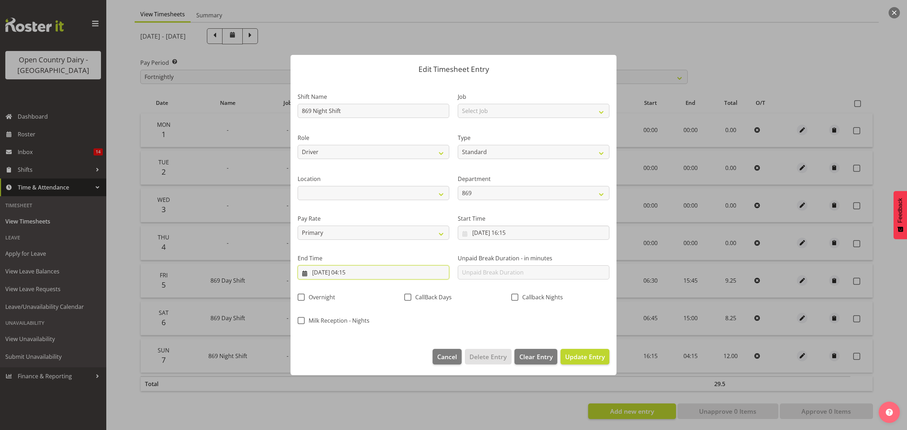
click at [352, 269] on input "[DATE] 04:15" at bounding box center [374, 272] width 152 height 14
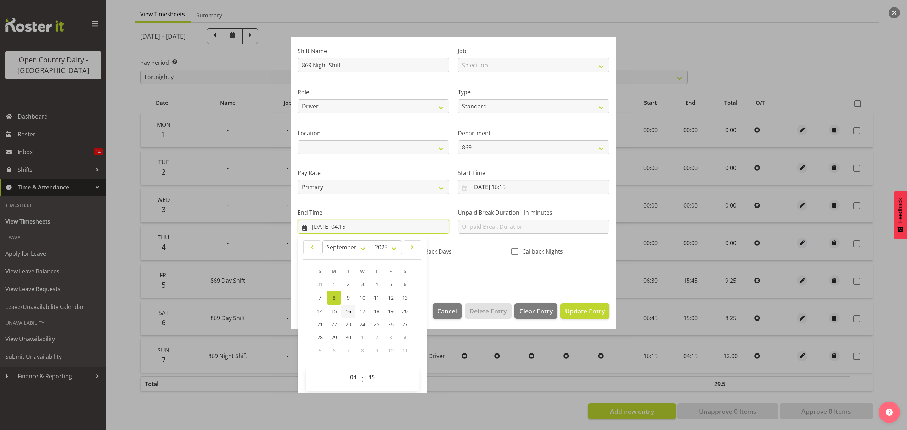
scroll to position [48, 0]
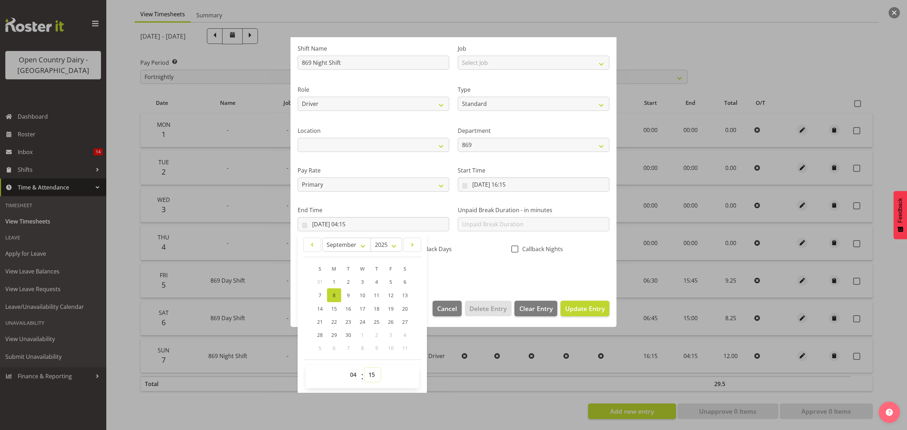
click at [371, 375] on select "00 01 02 03 04 05 06 07 08 09 10 11 12 13 14 15 16 17 18 19 20 21 22 23 24 25 2…" at bounding box center [373, 375] width 16 height 14
click at [365, 368] on select "00 01 02 03 04 05 06 07 08 09 10 11 12 13 14 15 16 17 18 19 20 21 22 23 24 25 2…" at bounding box center [373, 375] width 16 height 14
click at [572, 310] on span "Update Entry" at bounding box center [585, 308] width 40 height 9
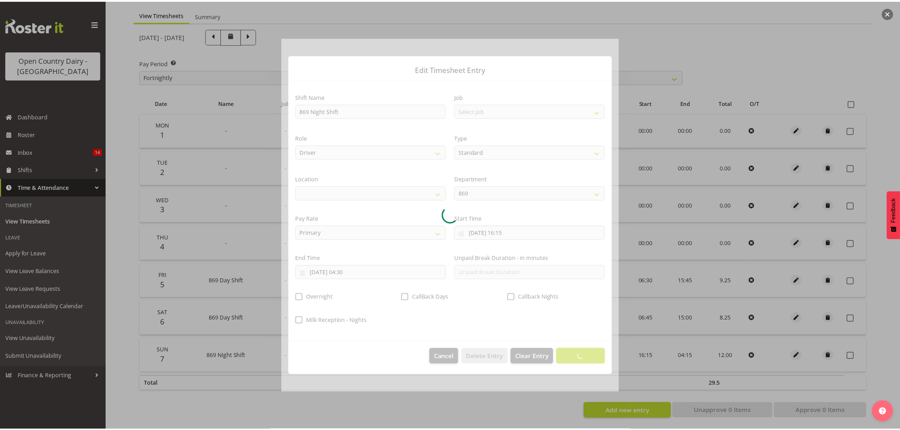
scroll to position [0, 0]
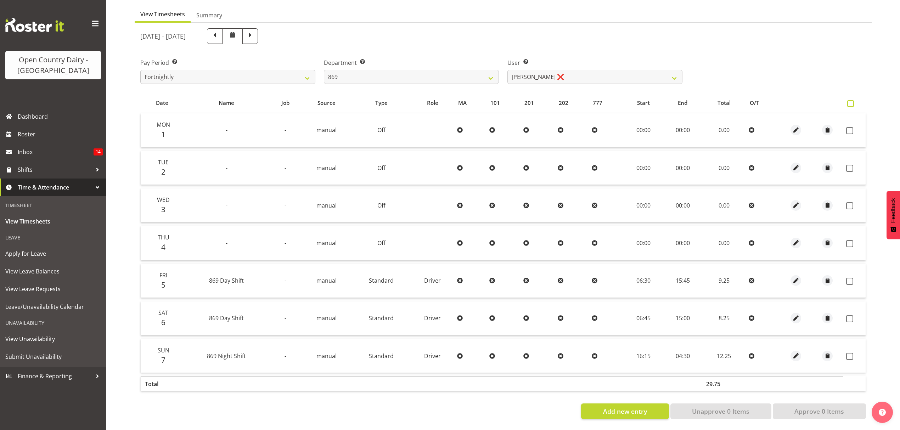
click at [849, 100] on span at bounding box center [850, 103] width 7 height 7
click at [849, 101] on input "checkbox" at bounding box center [849, 103] width 5 height 5
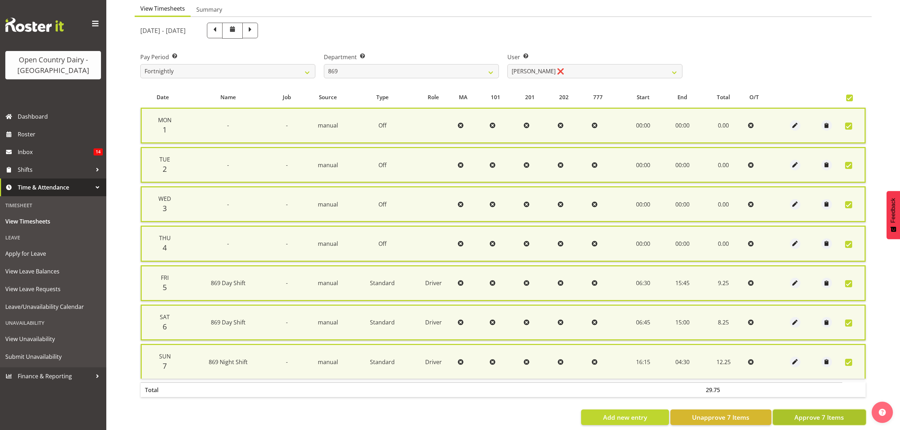
click at [829, 413] on span "Approve 7 Items" at bounding box center [819, 417] width 50 height 9
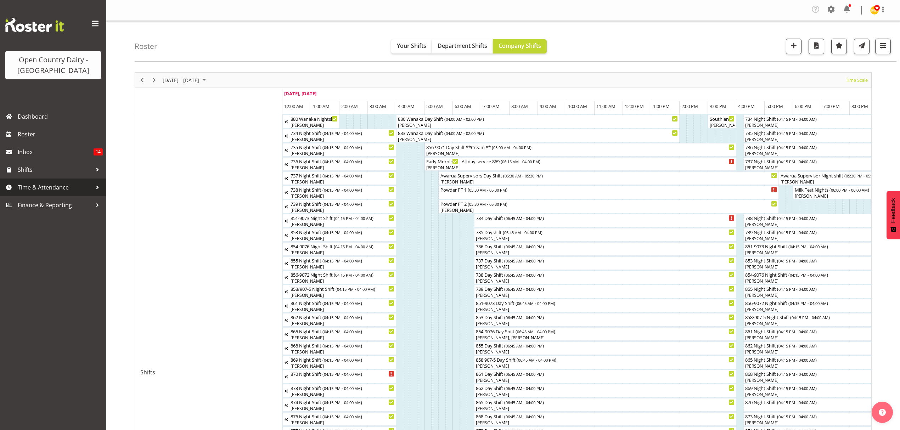
click at [43, 185] on span "Time & Attendance" at bounding box center [55, 187] width 74 height 11
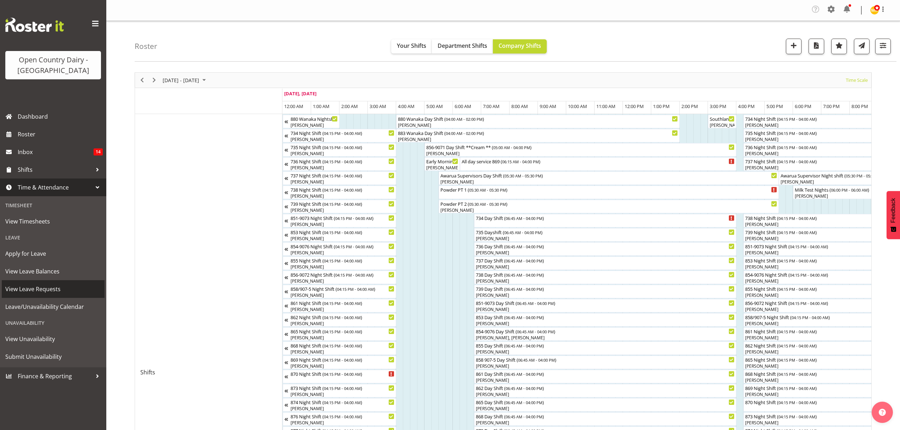
click at [26, 289] on span "View Leave Requests" at bounding box center [53, 289] width 96 height 11
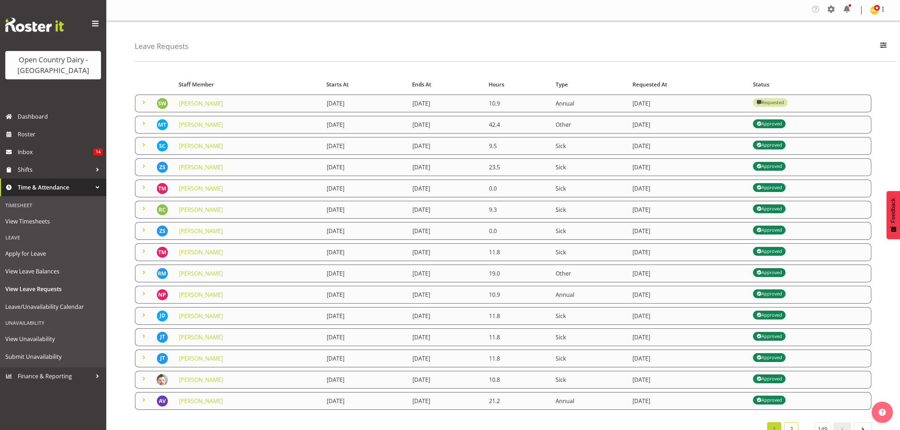
click at [792, 428] on link "2" at bounding box center [791, 429] width 14 height 14
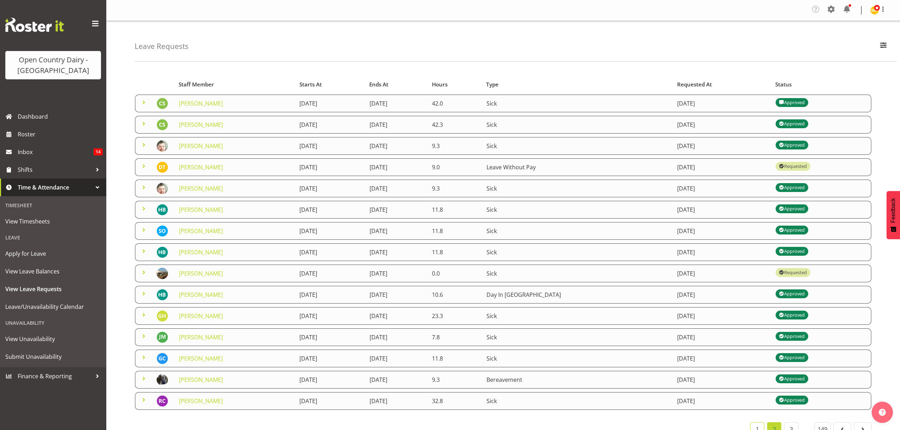
click at [754, 426] on link "1" at bounding box center [757, 429] width 14 height 14
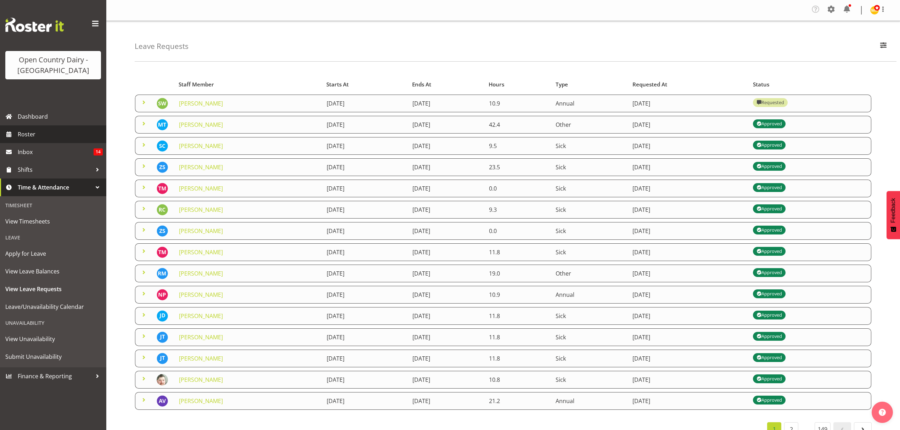
click at [28, 134] on span "Roster" at bounding box center [60, 134] width 85 height 11
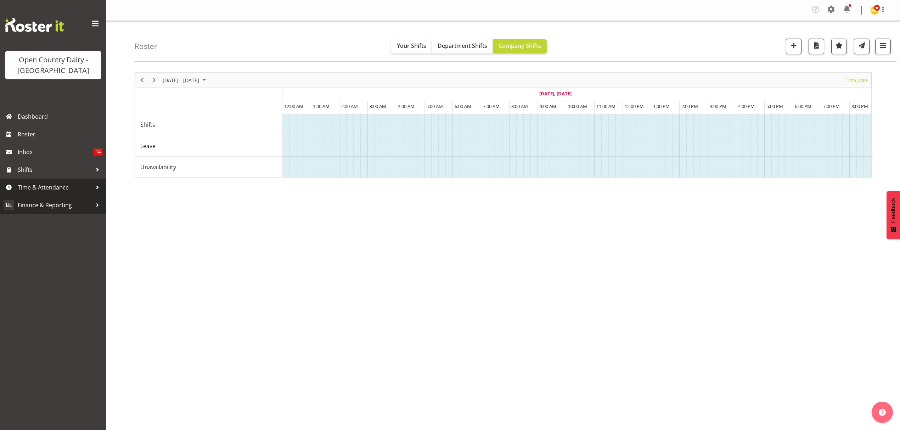
scroll to position [0, 255]
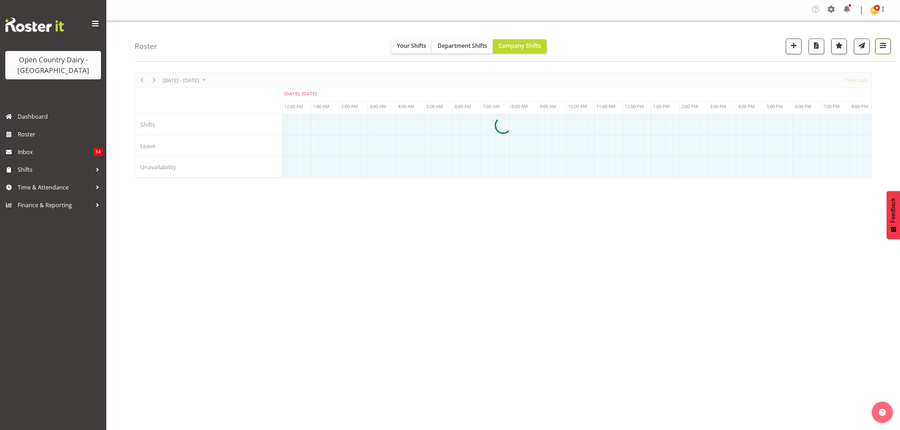
click at [883, 44] on span "button" at bounding box center [882, 45] width 9 height 9
click at [882, 47] on span "button" at bounding box center [882, 45] width 9 height 9
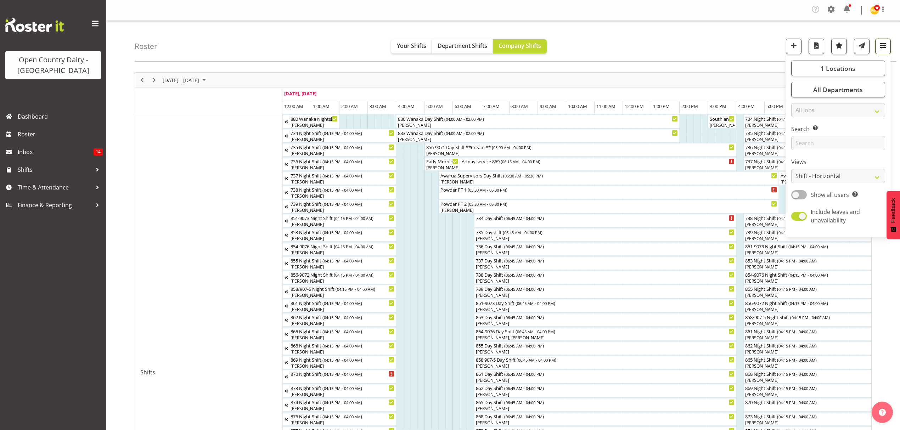
click at [882, 45] on span "button" at bounding box center [882, 45] width 9 height 9
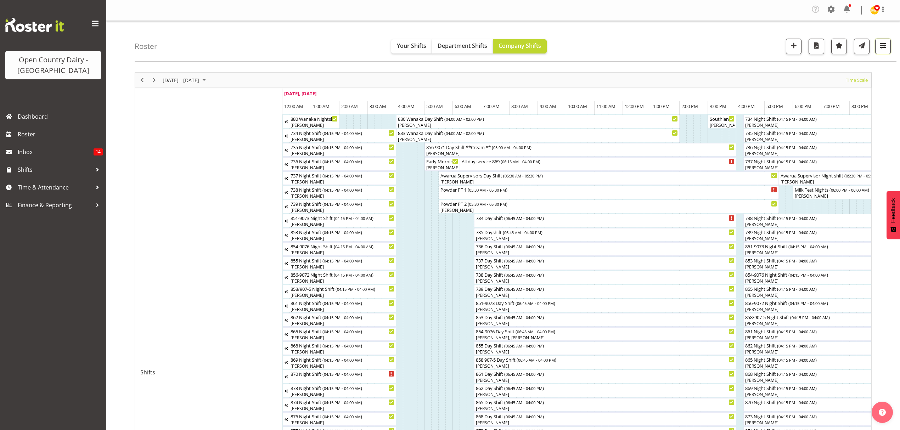
click at [879, 48] on span "button" at bounding box center [882, 45] width 9 height 9
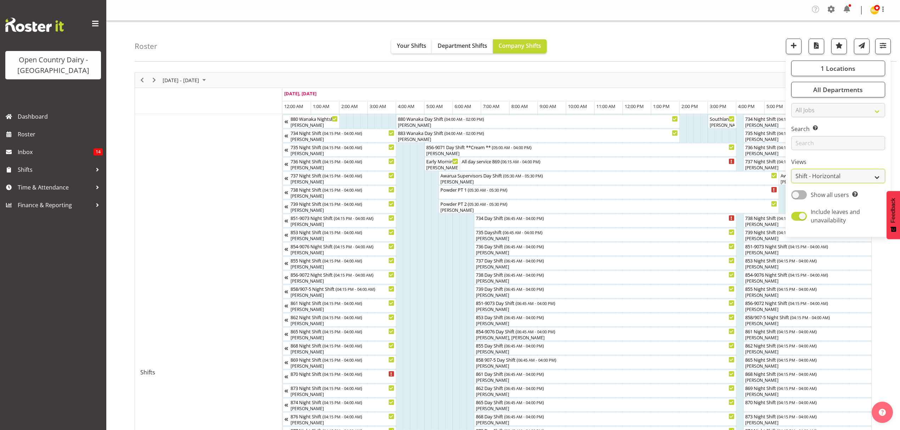
click at [828, 175] on select "Staff Role Shift - Horizontal Shift - Vertical Staff - Location" at bounding box center [838, 176] width 94 height 14
select select "staff"
click at [791, 169] on select "Staff Role Shift - Horizontal Shift - Vertical Staff - Location" at bounding box center [838, 176] width 94 height 14
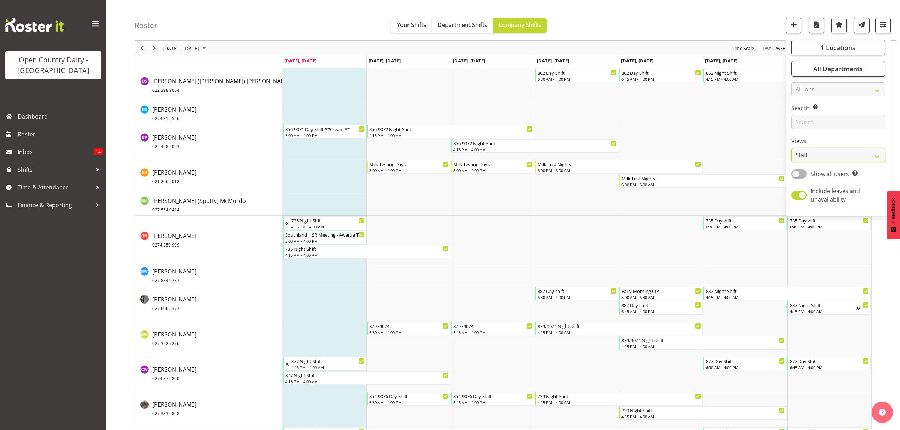
scroll to position [992, 0]
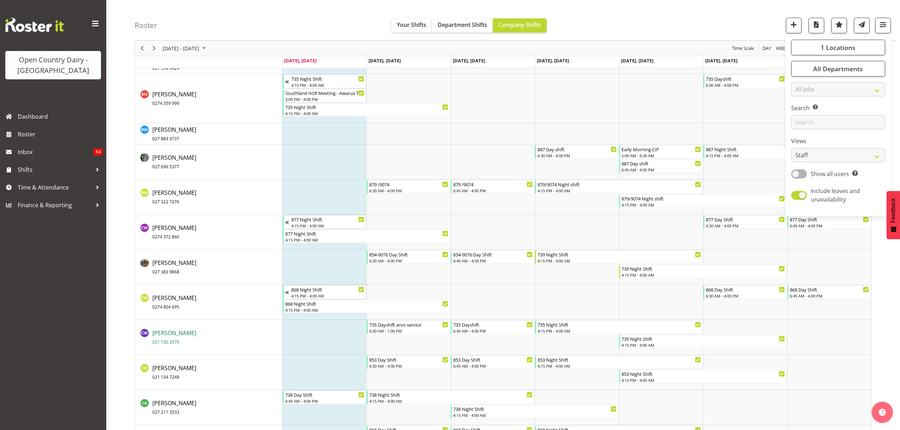
click at [172, 336] on span "Cherie Williams 021 130 2970" at bounding box center [174, 337] width 44 height 16
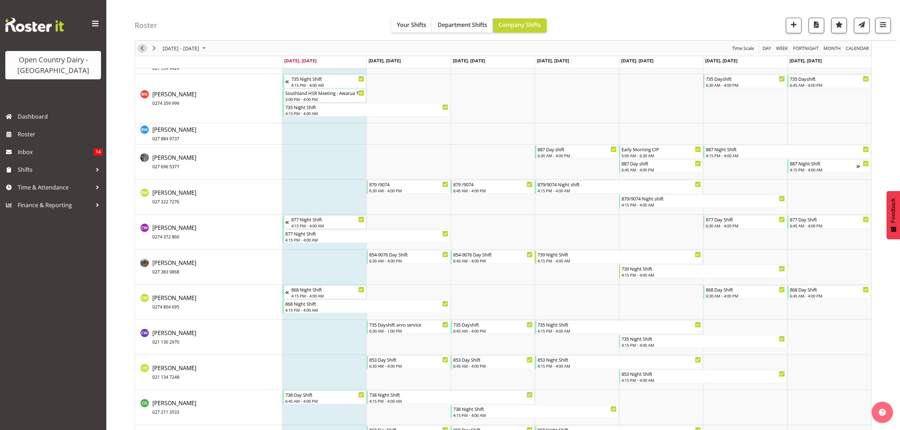
click at [141, 47] on span "Previous" at bounding box center [142, 48] width 9 height 9
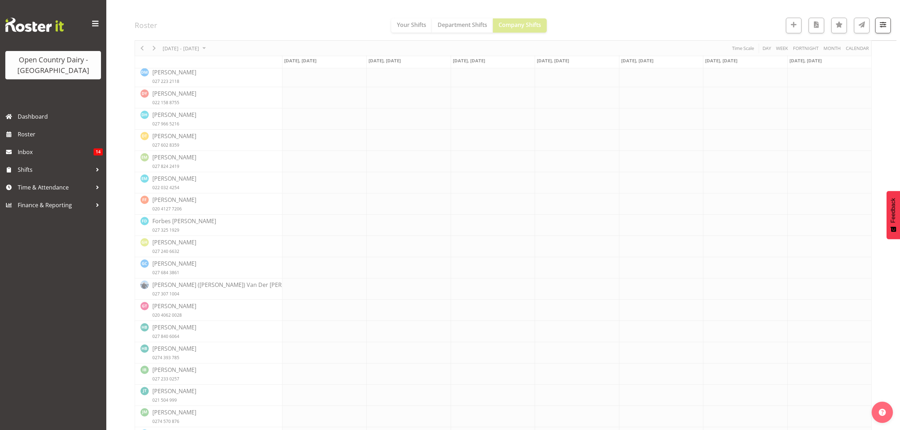
scroll to position [0, 0]
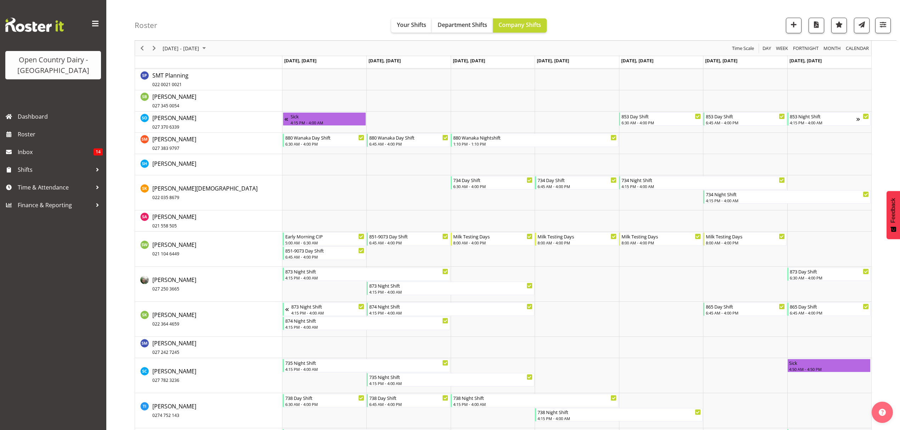
scroll to position [4016, 0]
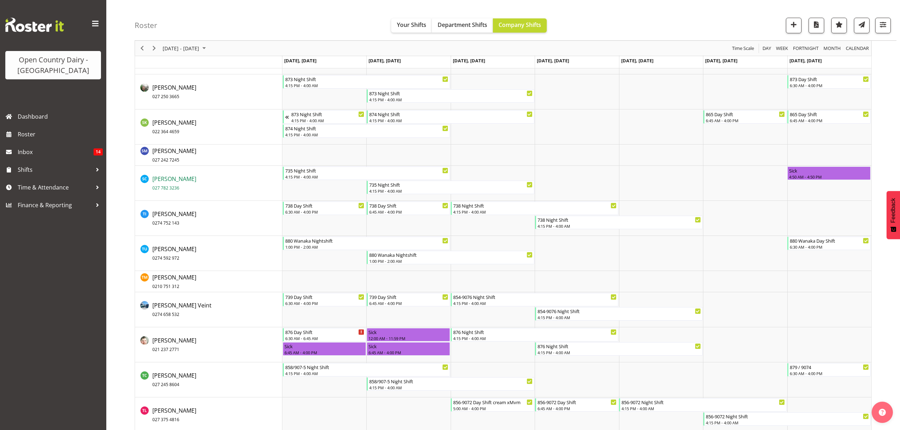
click at [159, 185] on span "027 782 3236" at bounding box center [165, 188] width 27 height 6
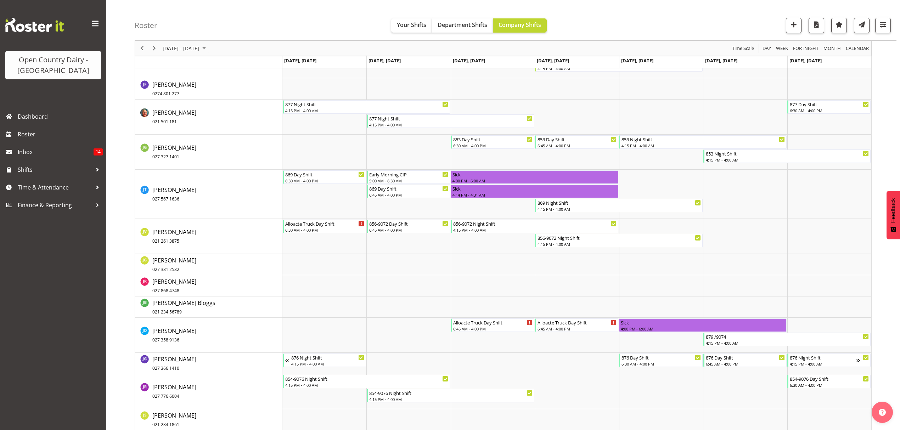
scroll to position [2268, 0]
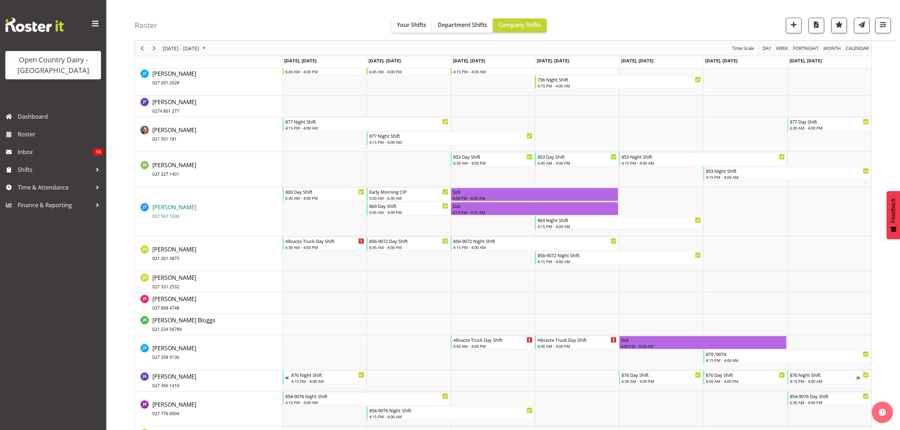
click at [167, 210] on span "Jason Soper 027 567 1636" at bounding box center [174, 211] width 44 height 16
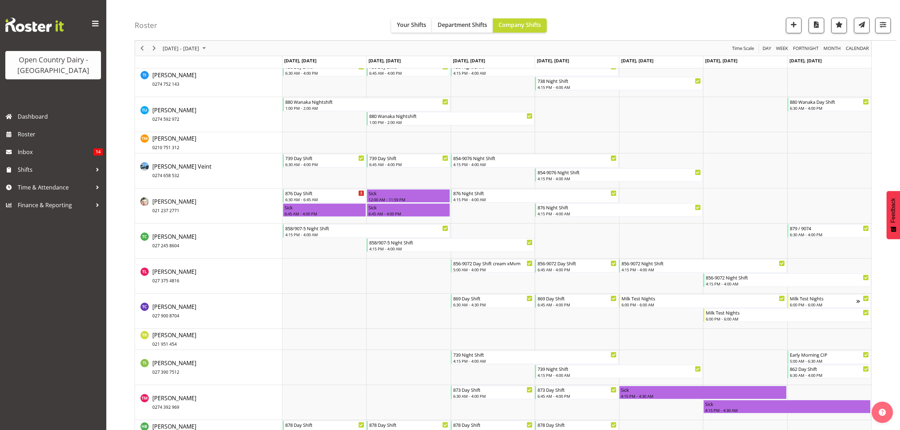
scroll to position [4204, 0]
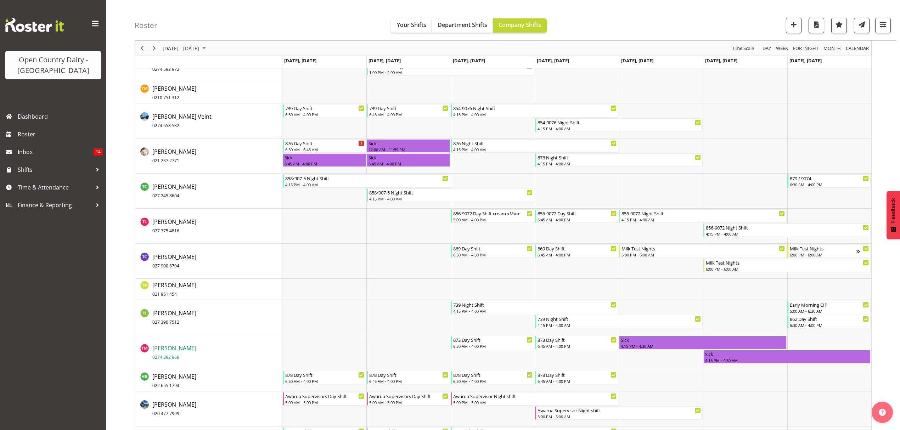
click at [165, 353] on span "Trish Nicol 0274 392 969" at bounding box center [174, 352] width 44 height 16
click at [183, 156] on div "Tom Rahl 021 237 2771" at bounding box center [211, 155] width 142 height 17
click at [173, 159] on span "021 237 2771" at bounding box center [165, 161] width 27 height 6
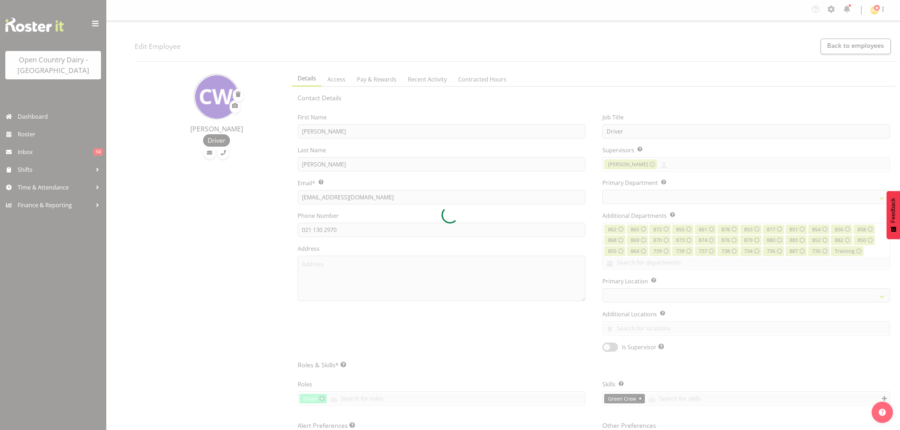
select select "TimelineWeek"
select select
select select "988"
select select "909"
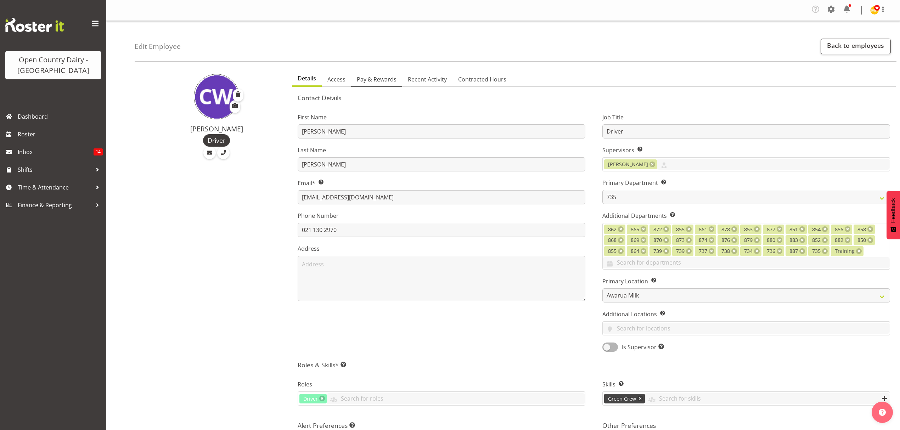
click at [381, 74] on link "Pay & Rewards" at bounding box center [376, 79] width 51 height 15
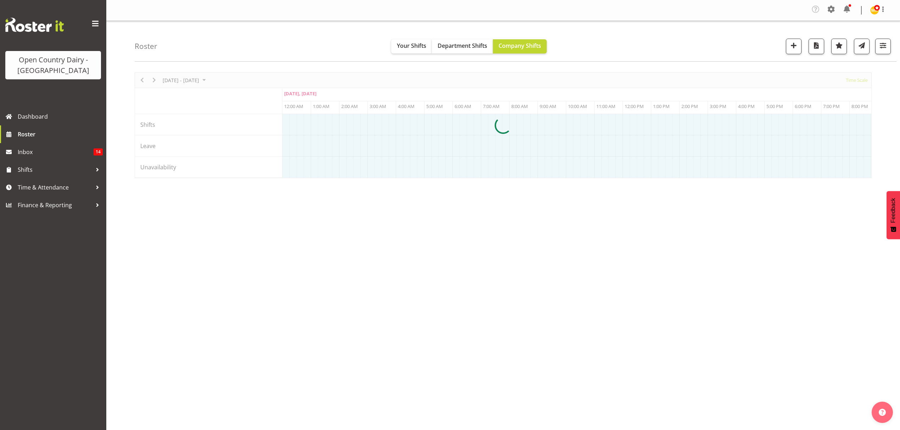
click at [145, 79] on div at bounding box center [503, 125] width 737 height 106
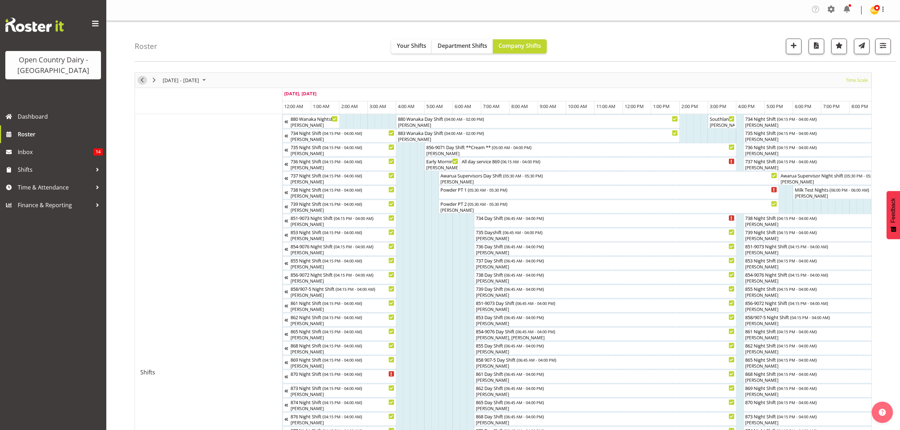
click at [142, 76] on span "Previous" at bounding box center [142, 80] width 9 height 9
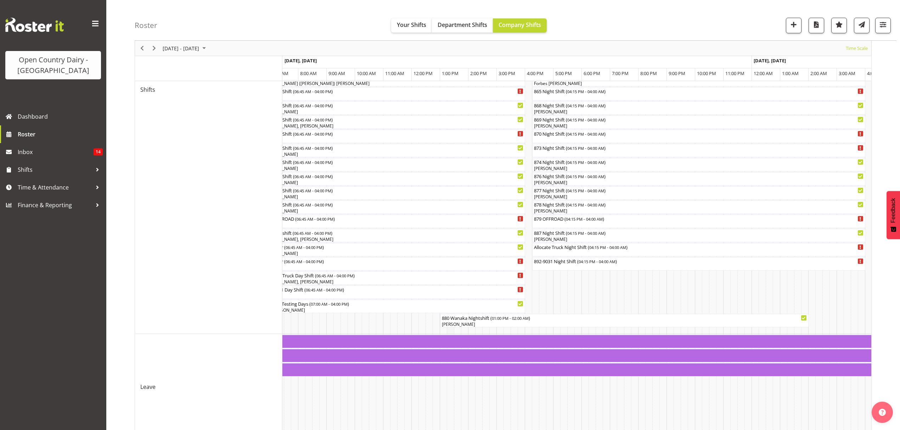
scroll to position [313, 0]
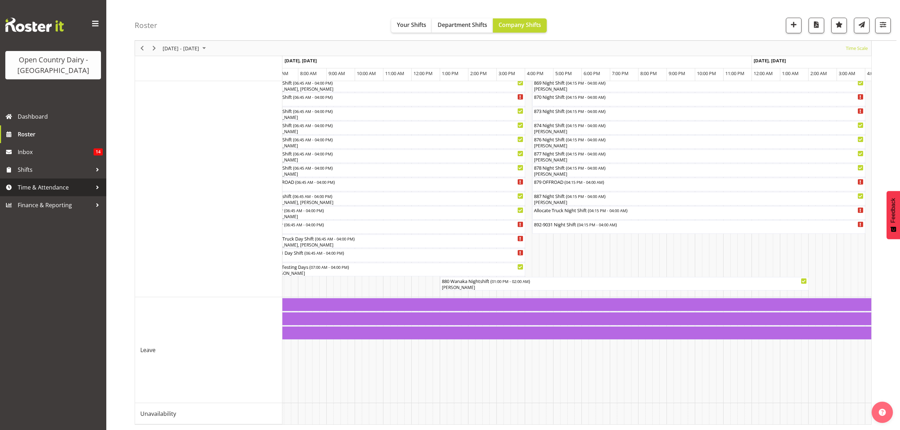
click at [22, 188] on span "Time & Attendance" at bounding box center [55, 187] width 74 height 11
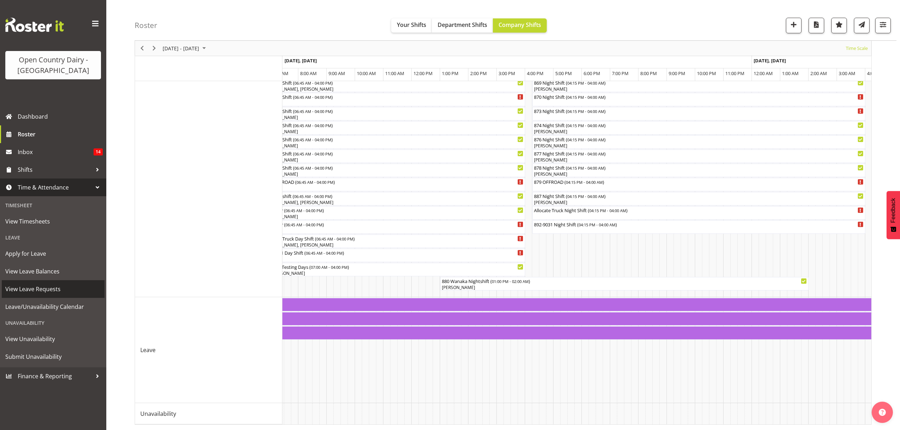
click at [43, 286] on span "View Leave Requests" at bounding box center [53, 289] width 96 height 11
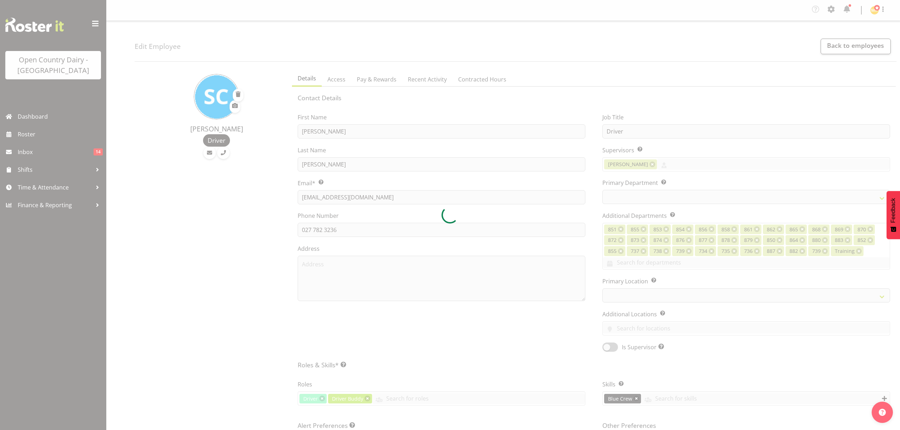
select select "TimelineWeek"
select select
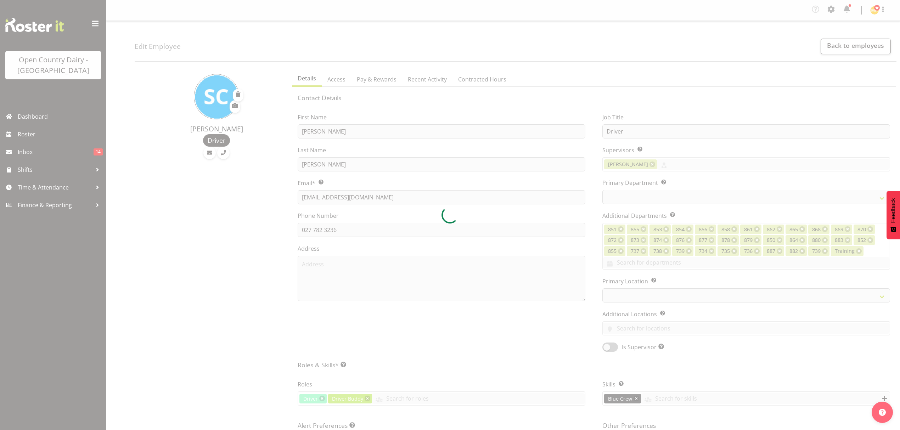
select select "909"
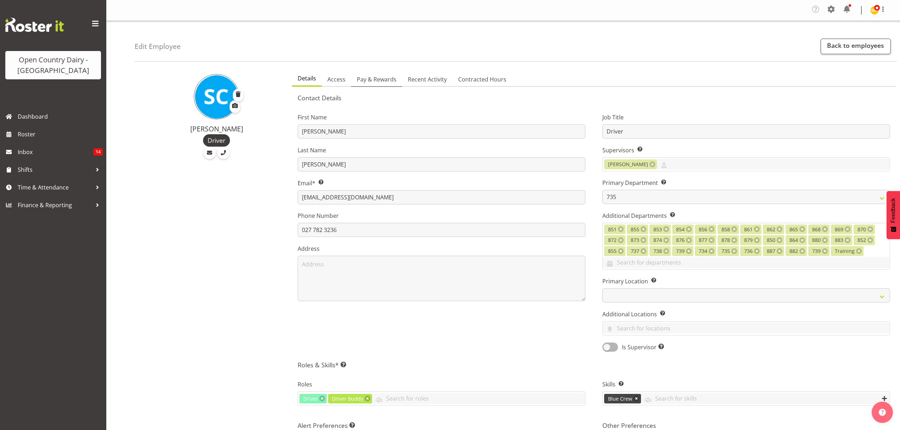
click at [375, 77] on span "Pay & Rewards" at bounding box center [377, 79] width 40 height 9
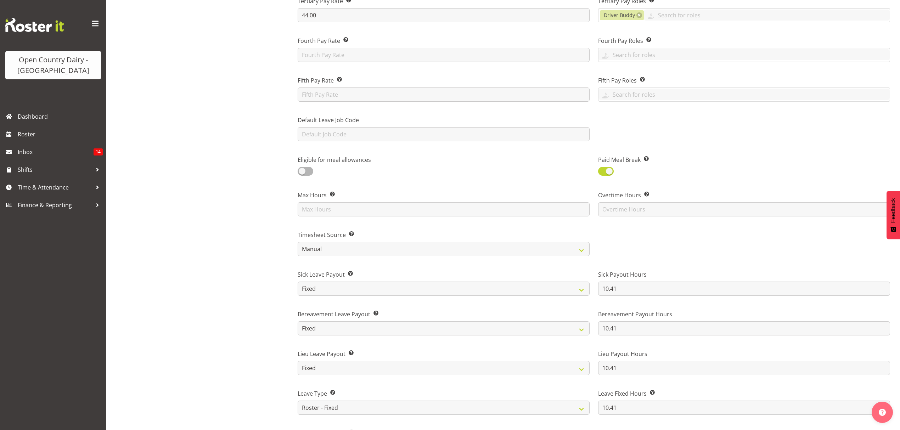
scroll to position [236, 0]
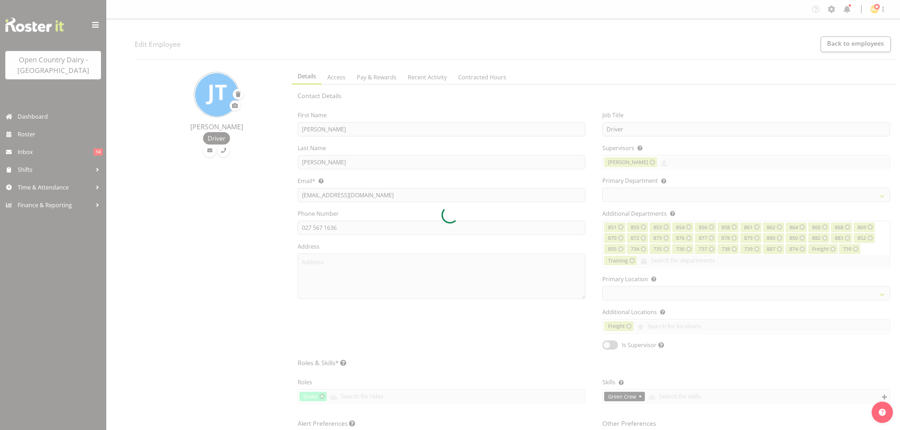
select select "TimelineWeek"
select select
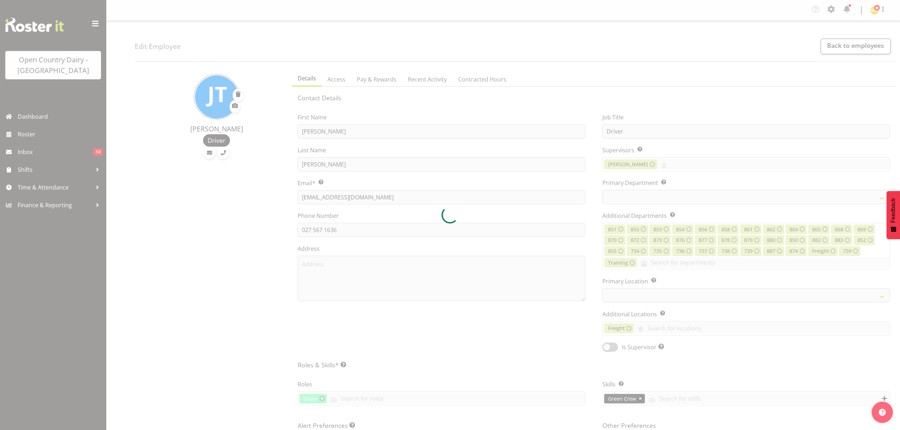
select select "682"
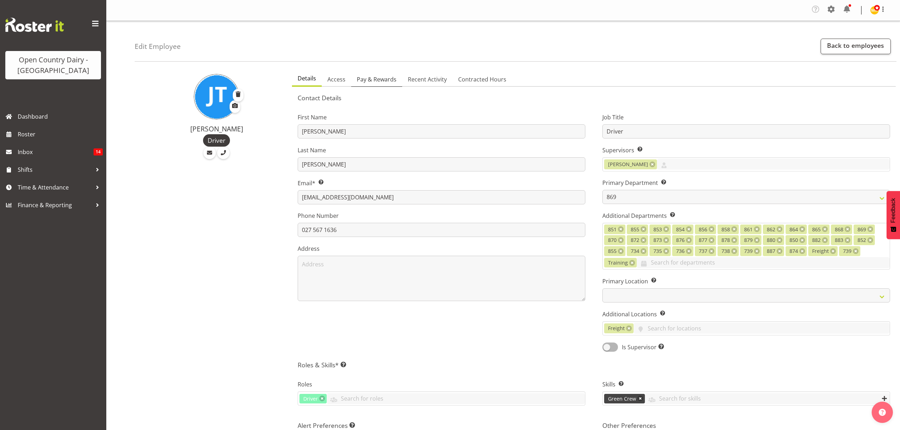
click at [379, 77] on span "Pay & Rewards" at bounding box center [377, 79] width 40 height 9
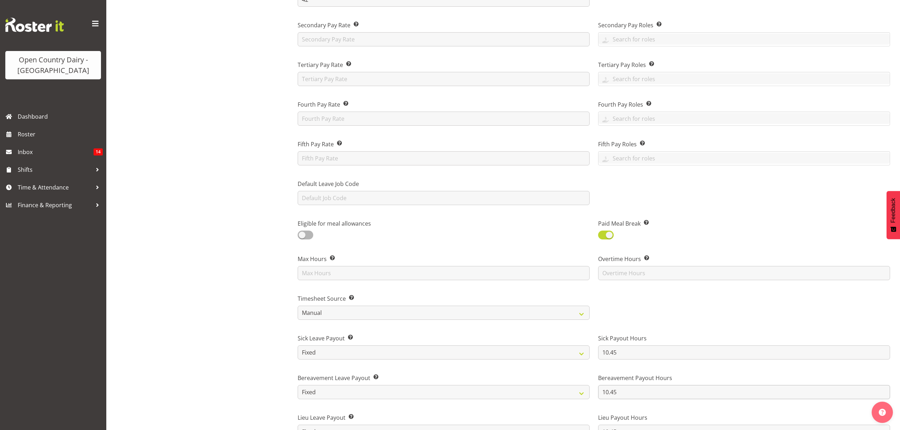
scroll to position [236, 0]
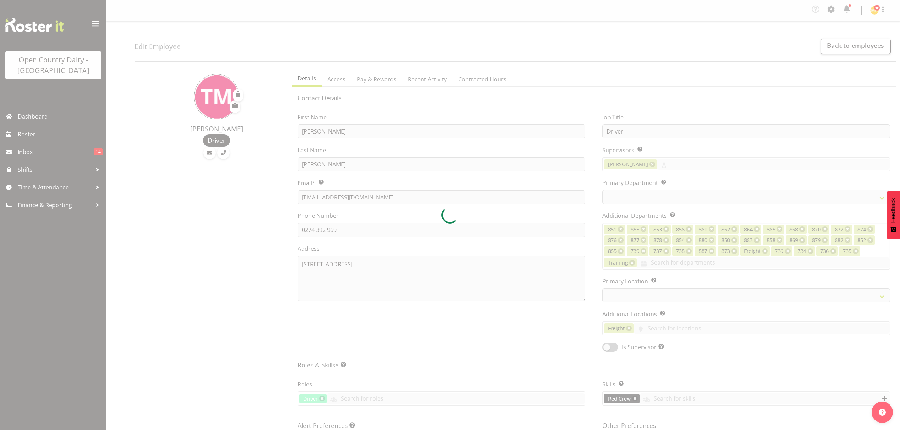
select select "TimelineWeek"
select select "686"
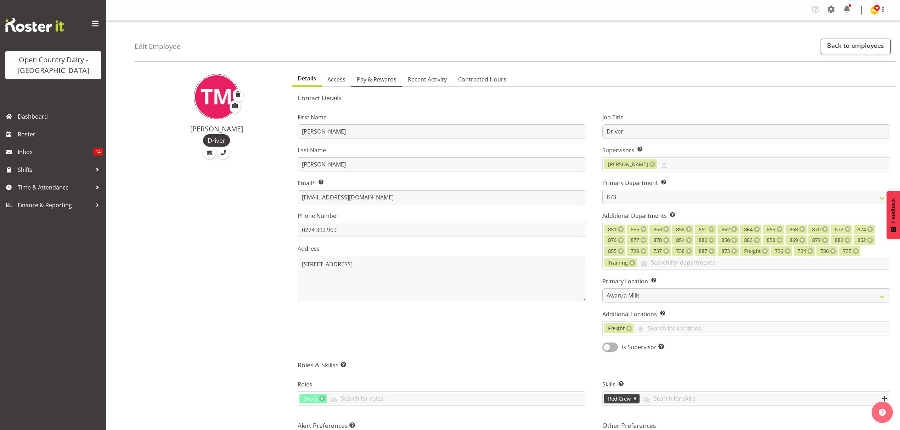
click at [370, 78] on span "Pay & Rewards" at bounding box center [377, 79] width 40 height 9
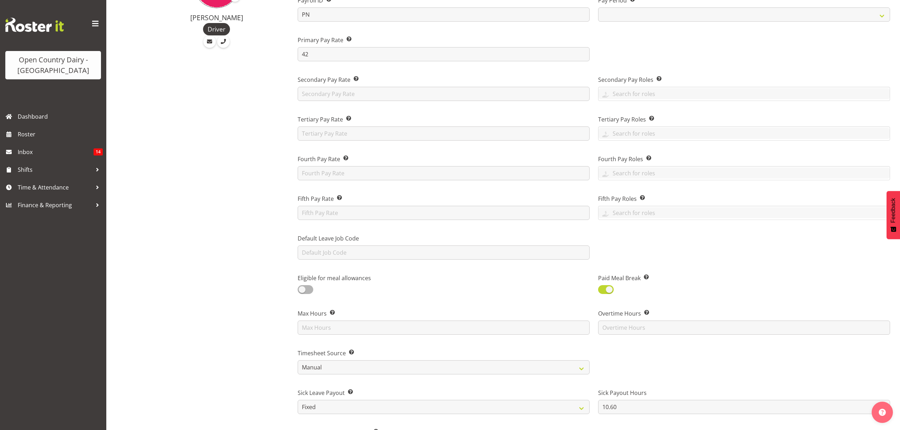
scroll to position [283, 0]
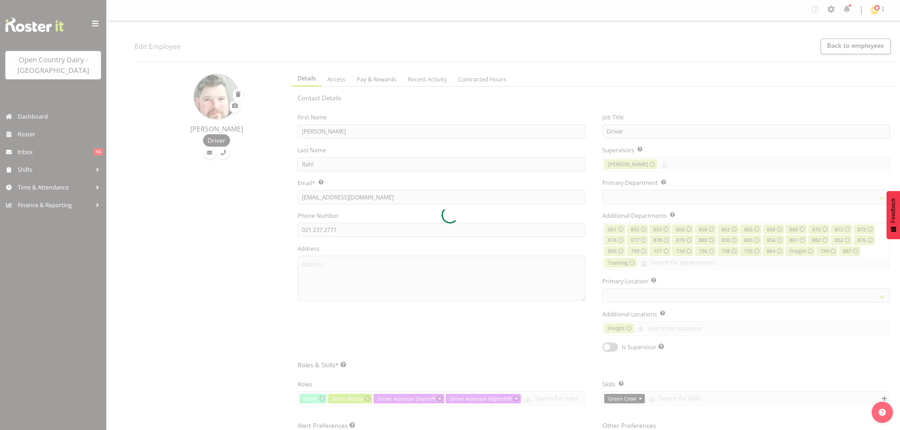
select select "TimelineWeek"
select select
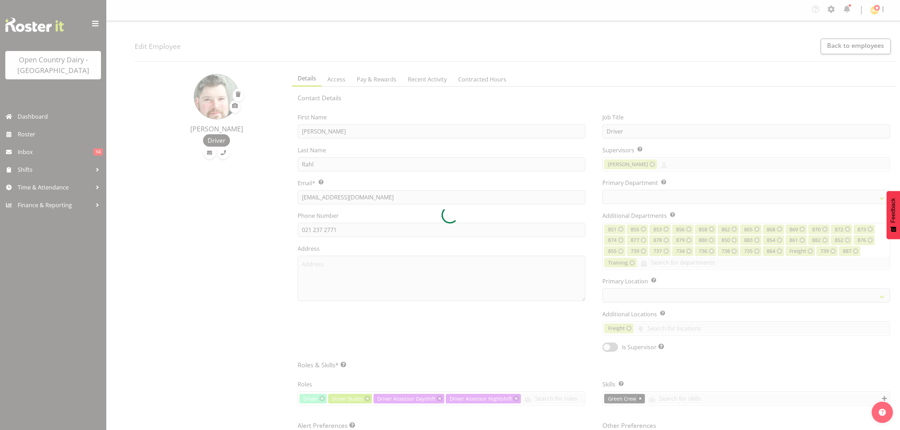
select select "689"
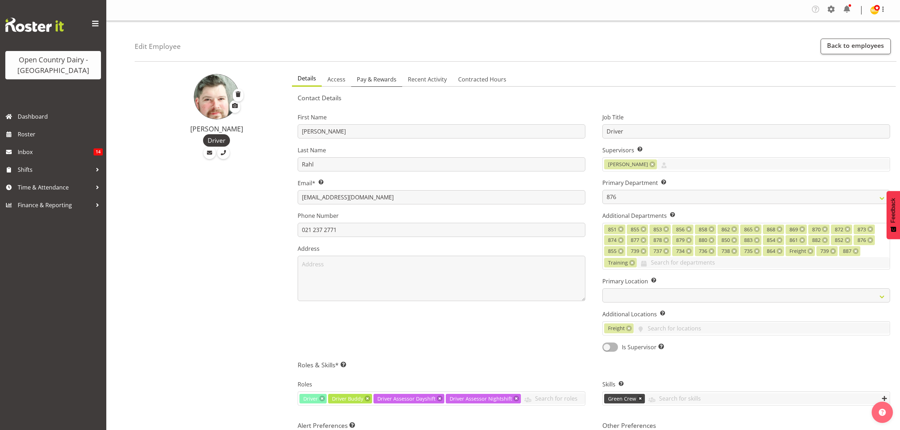
click at [373, 81] on span "Pay & Rewards" at bounding box center [377, 79] width 40 height 9
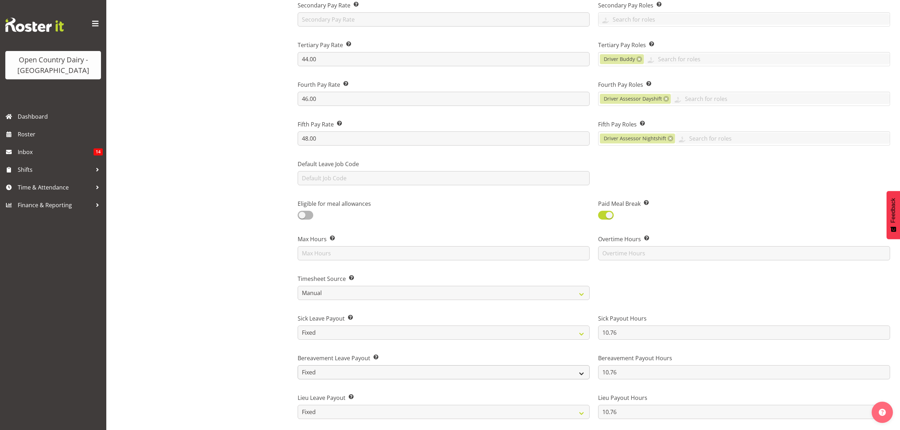
scroll to position [189, 0]
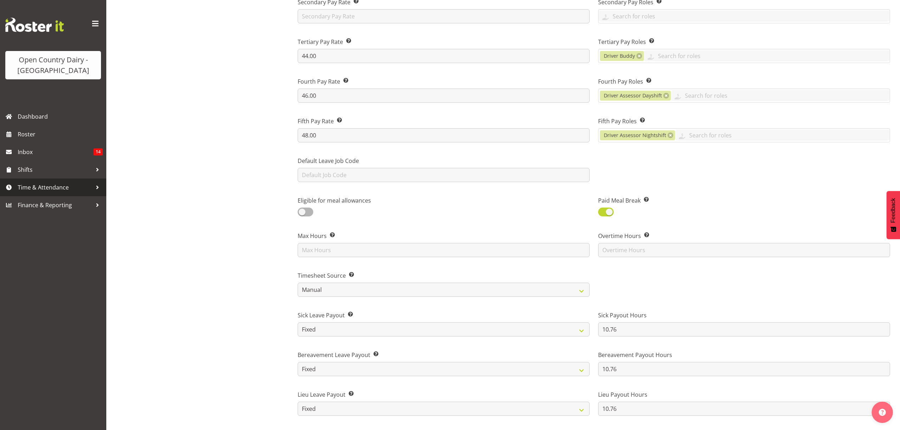
click at [47, 184] on span "Time & Attendance" at bounding box center [55, 187] width 74 height 11
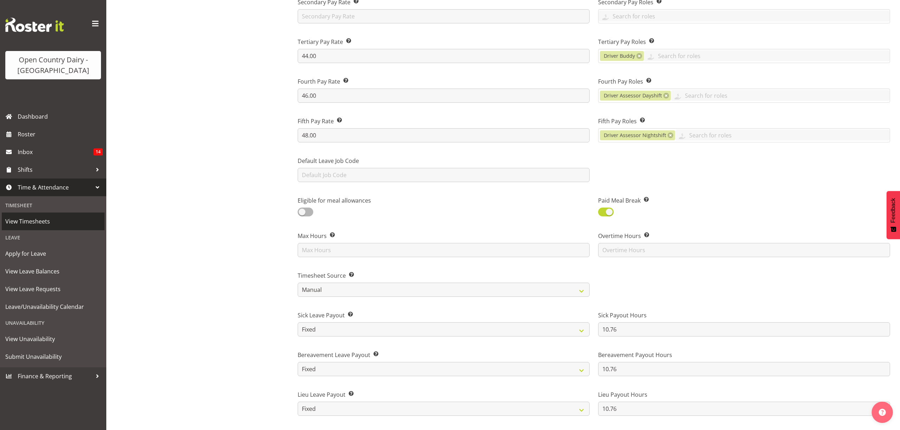
click at [30, 219] on span "View Timesheets" at bounding box center [53, 221] width 96 height 11
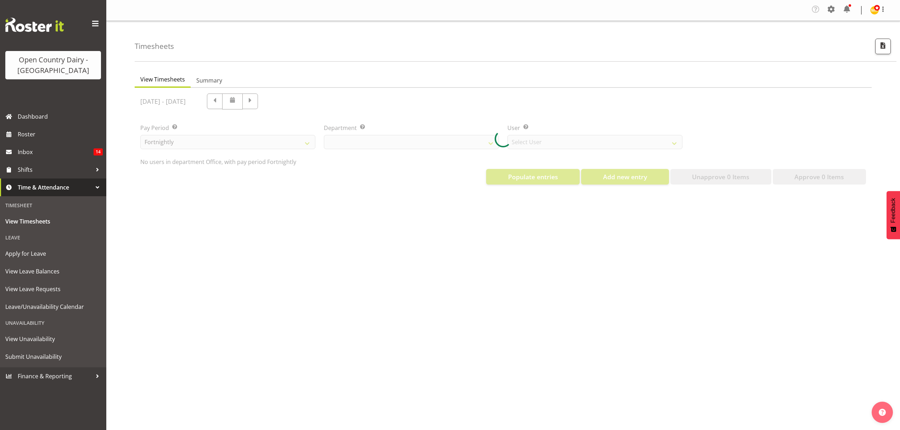
select select "699"
select select "8449"
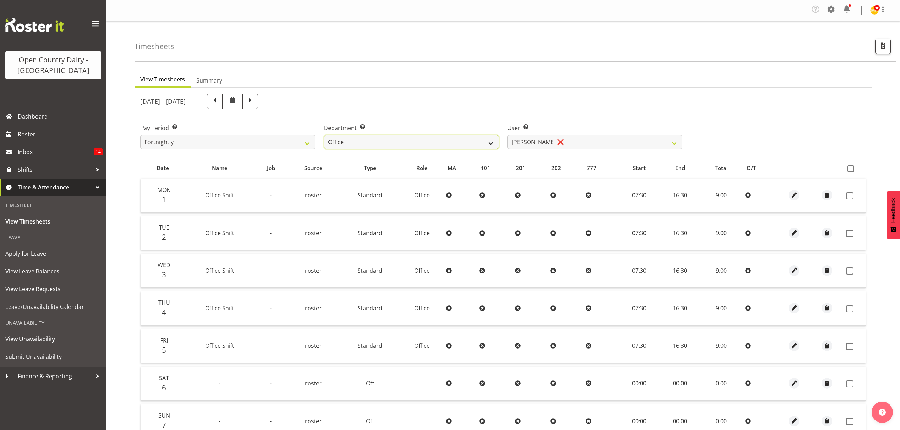
click at [492, 143] on select "734 735 736 737 738 739 851 852 853 854 855 856 858 861 862 865 868 869 870 873" at bounding box center [411, 142] width 175 height 14
select select "755"
click at [324, 135] on select "734 735 736 737 738 739 851 852 853 854 855 856 858 861 862 865 868 869 870 873" at bounding box center [411, 142] width 175 height 14
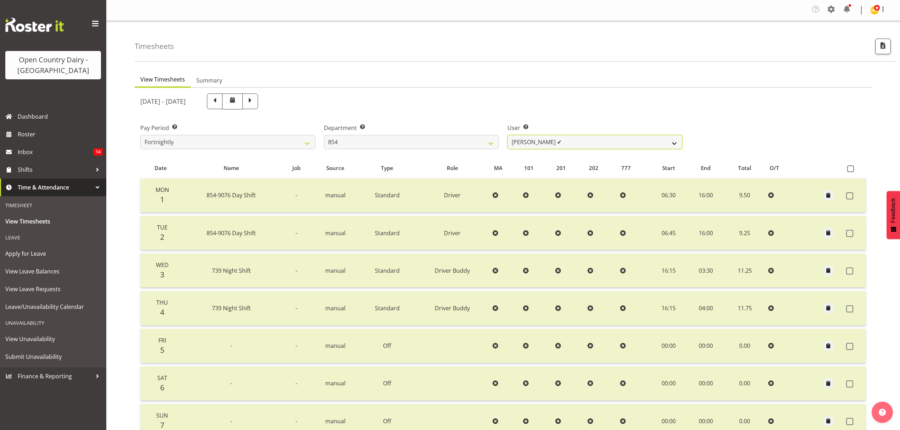
drag, startPoint x: 672, startPoint y: 144, endPoint x: 660, endPoint y: 149, distance: 13.0
click at [672, 144] on select "[PERSON_NAME] ✔ [PERSON_NAME] ✔ [PERSON_NAME] ✔ [PERSON_NAME] ❌" at bounding box center [594, 142] width 175 height 14
select select "10054"
click at [507, 135] on select "[PERSON_NAME] ✔ [PERSON_NAME] ✔ [PERSON_NAME] ✔ [PERSON_NAME] ❌" at bounding box center [594, 142] width 175 height 14
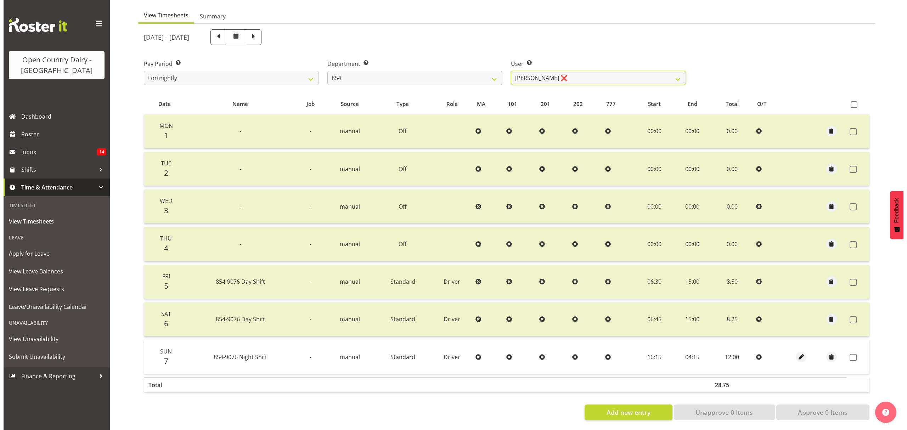
scroll to position [71, 0]
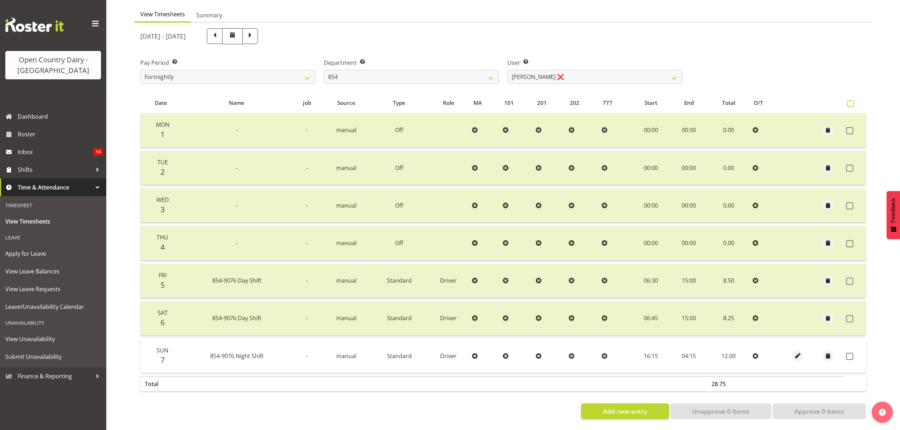
click at [852, 100] on span at bounding box center [850, 103] width 7 height 7
click at [852, 101] on input "checkbox" at bounding box center [849, 103] width 5 height 5
checkbox input "true"
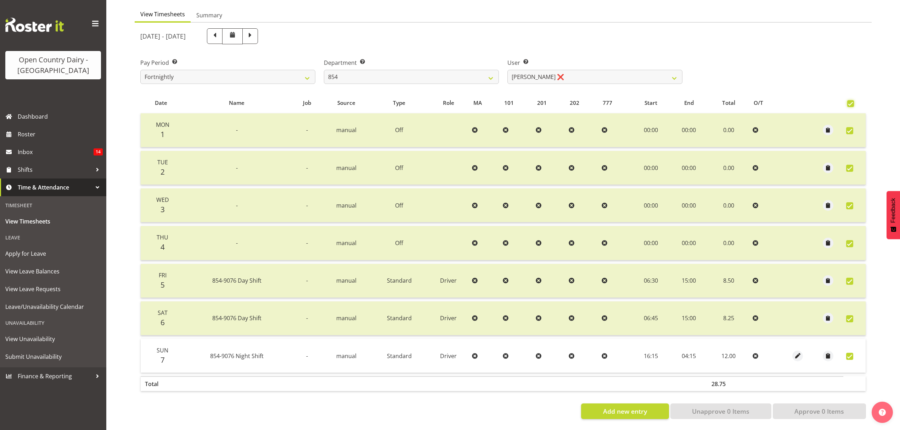
checkbox input "true"
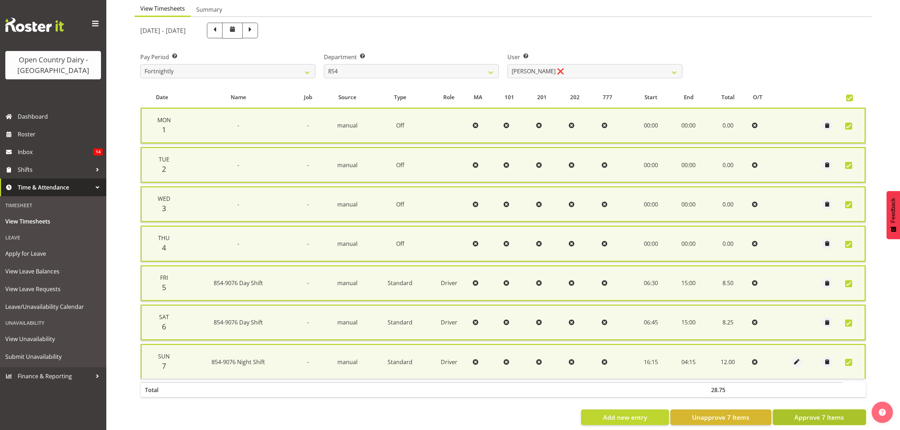
click at [822, 413] on span "Approve 7 Items" at bounding box center [819, 417] width 50 height 9
checkbox input "false"
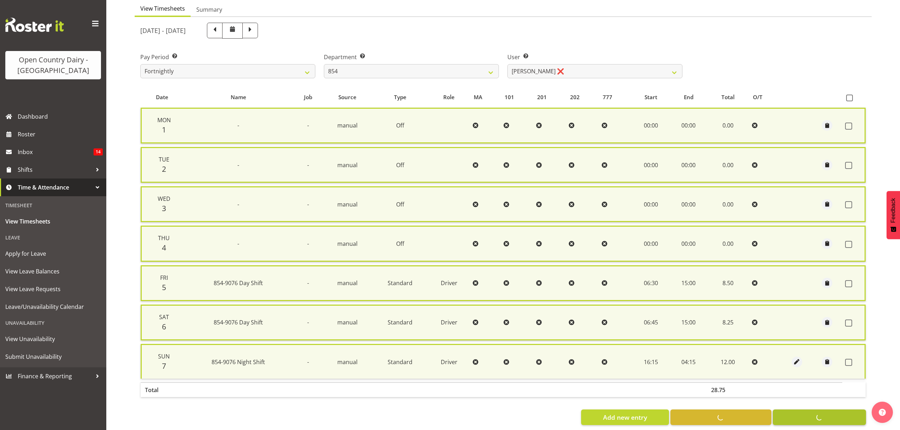
checkbox input "false"
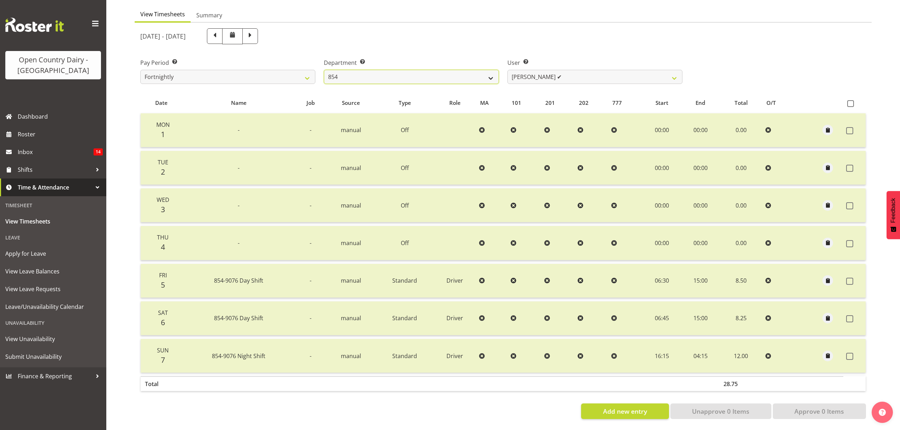
click at [492, 73] on select "734 735 736 737 738 739 851 852 853 854 855 856 858 861 862 865 868 869 870 873" at bounding box center [411, 77] width 175 height 14
select select "676"
click at [324, 70] on select "734 735 736 737 738 739 851 852 853 854 855 856 858 861 862 865 868 869 870 873" at bounding box center [411, 77] width 175 height 14
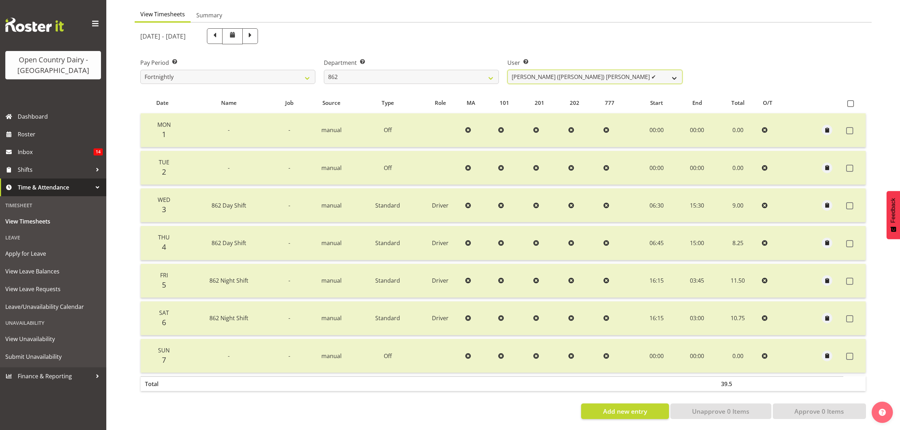
drag, startPoint x: 678, startPoint y: 71, endPoint x: 674, endPoint y: 74, distance: 5.1
click at [678, 71] on select "[PERSON_NAME] ([PERSON_NAME]) [PERSON_NAME] ✔ [PERSON_NAME] ❌ Forbes [PERSON_NA…" at bounding box center [594, 77] width 175 height 14
select select "11652"
click at [507, 70] on select "[PERSON_NAME] ([PERSON_NAME]) [PERSON_NAME] ✔ [PERSON_NAME] ❌ Forbes [PERSON_NA…" at bounding box center [594, 77] width 175 height 14
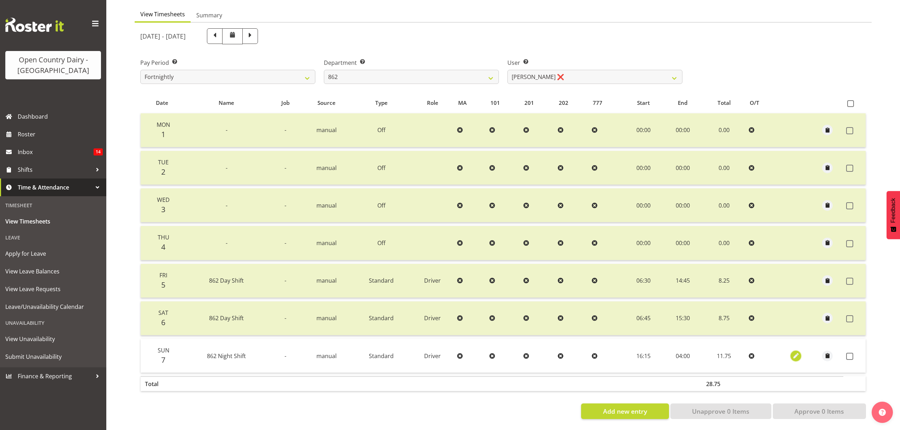
click at [797, 352] on span "button" at bounding box center [796, 356] width 8 height 8
select select "Standard"
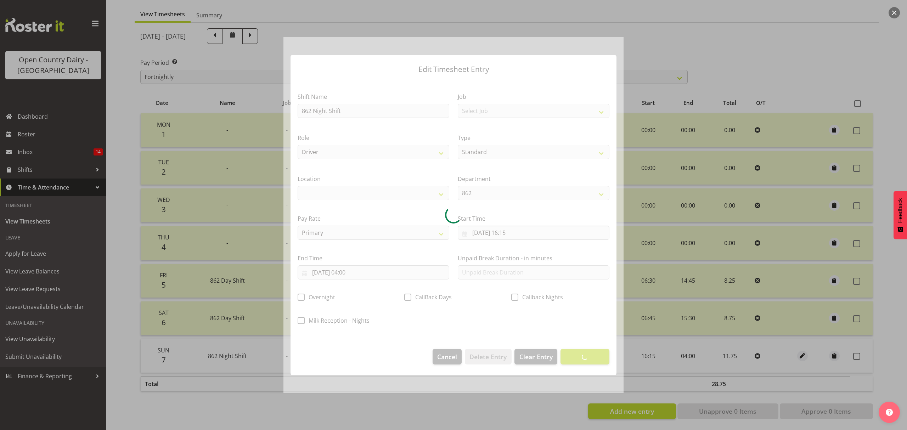
select select
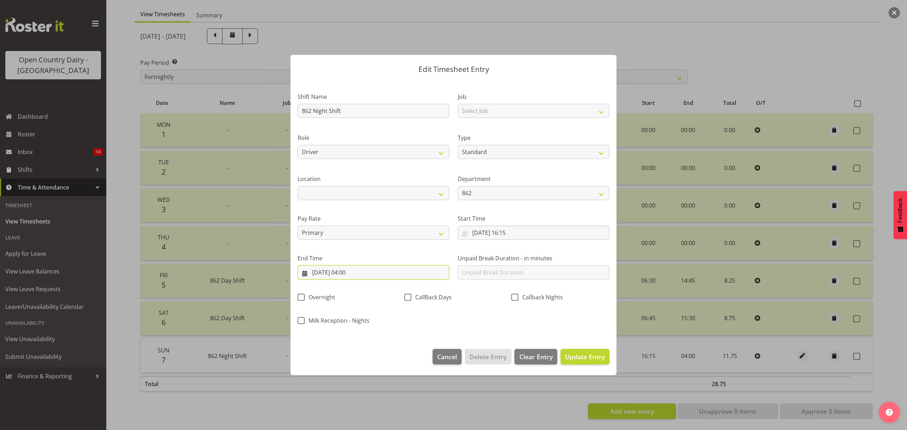
click at [352, 275] on input "[DATE] 04:00" at bounding box center [374, 272] width 152 height 14
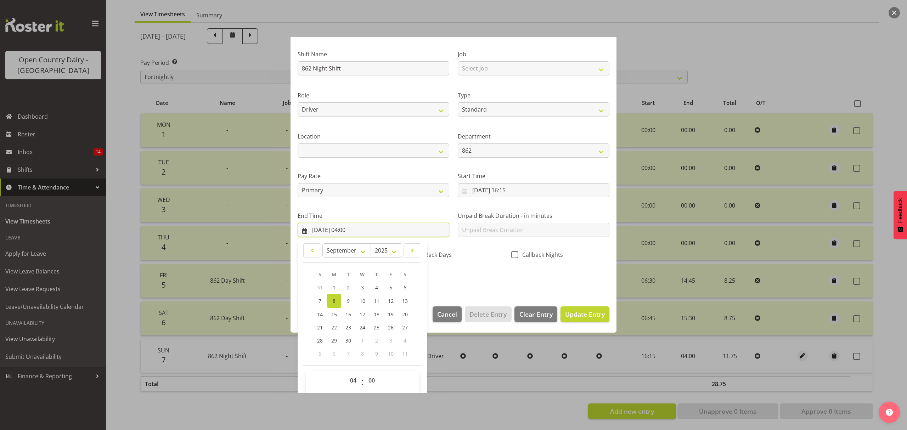
scroll to position [48, 0]
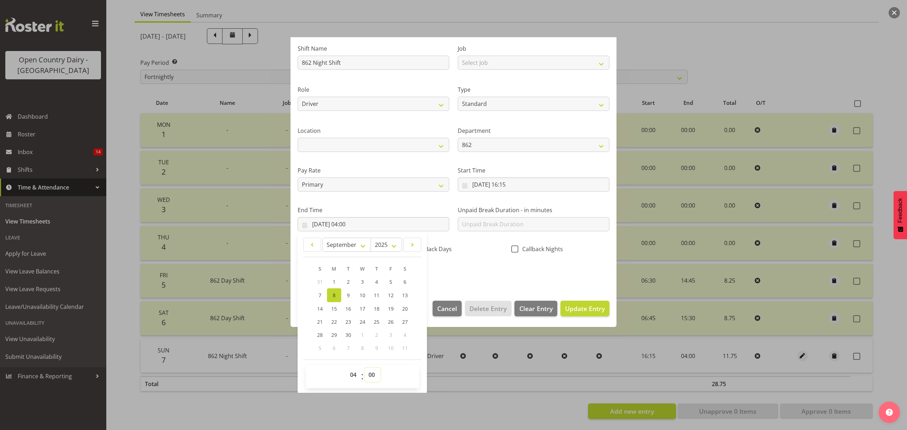
click at [373, 373] on select "00 01 02 03 04 05 06 07 08 09 10 11 12 13 14 15 16 17 18 19 20 21 22 23 24 25 2…" at bounding box center [373, 375] width 16 height 14
select select "15"
click at [365, 368] on select "00 01 02 03 04 05 06 07 08 09 10 11 12 13 14 15 16 17 18 19 20 21 22 23 24 25 2…" at bounding box center [373, 375] width 16 height 14
type input "[DATE] 04:15"
click at [575, 305] on span "Update Entry" at bounding box center [585, 308] width 40 height 9
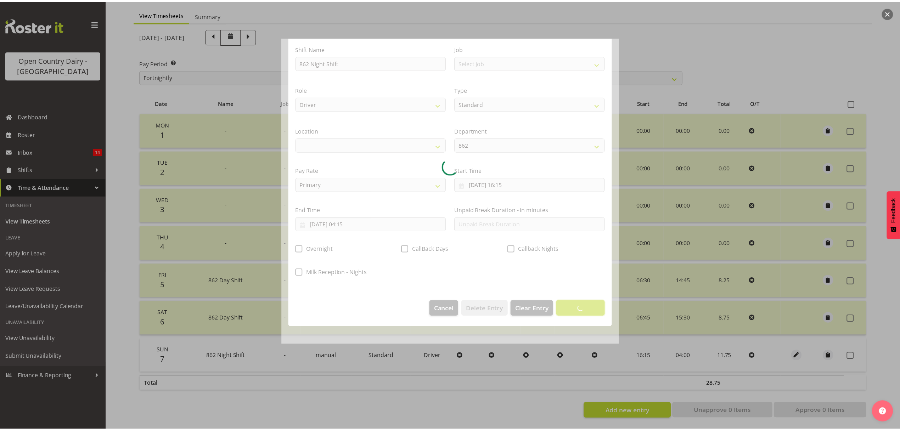
scroll to position [0, 0]
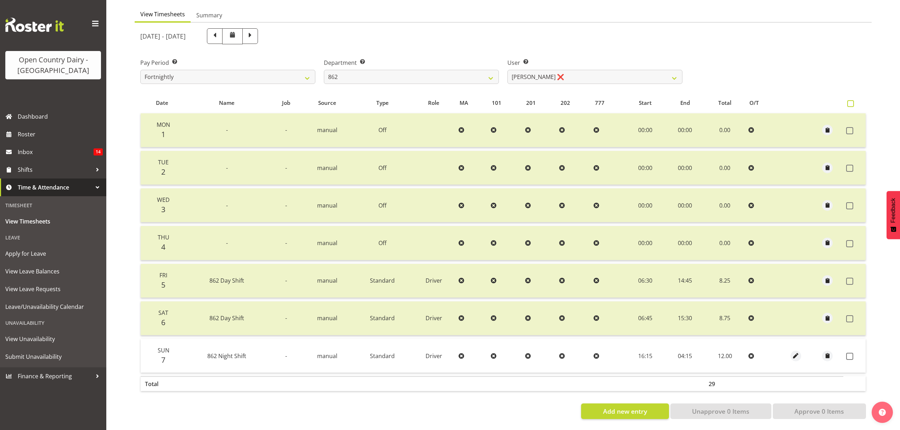
click at [852, 100] on span at bounding box center [850, 103] width 7 height 7
click at [852, 101] on input "checkbox" at bounding box center [849, 103] width 5 height 5
checkbox input "true"
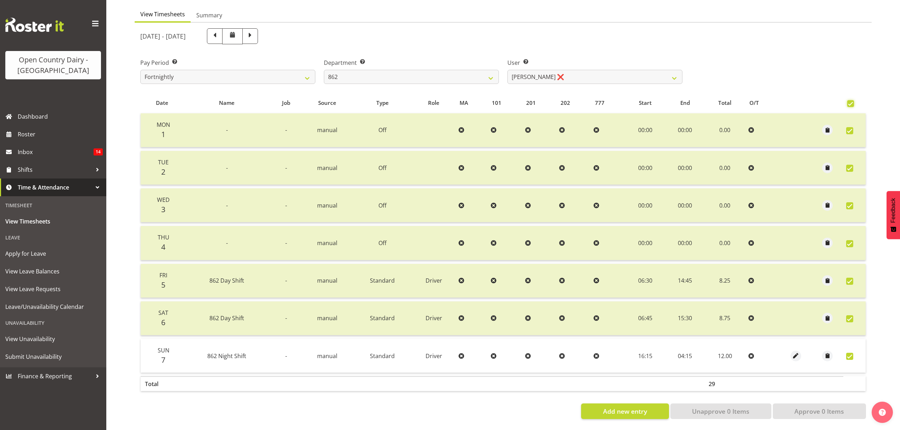
checkbox input "true"
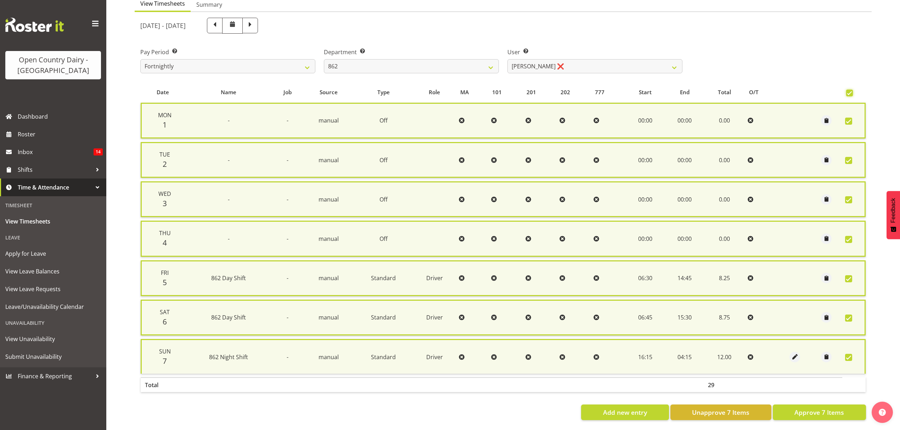
scroll to position [80, 0]
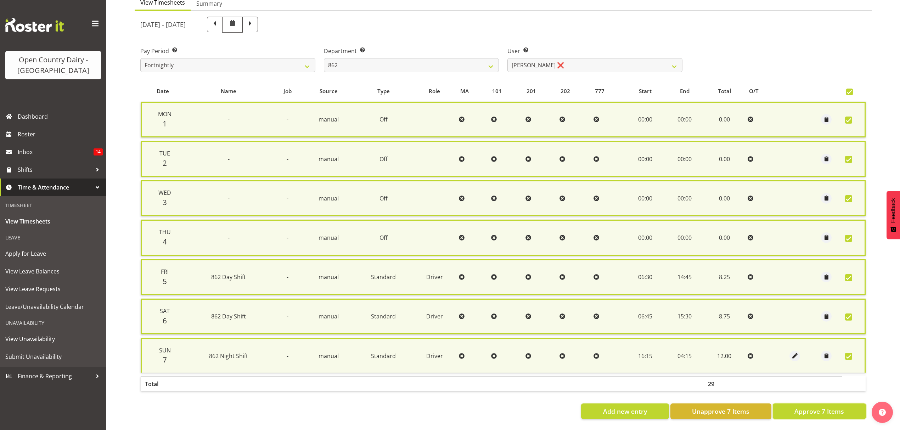
click at [816, 404] on button "Approve 7 Items" at bounding box center [819, 412] width 93 height 16
checkbox input "false"
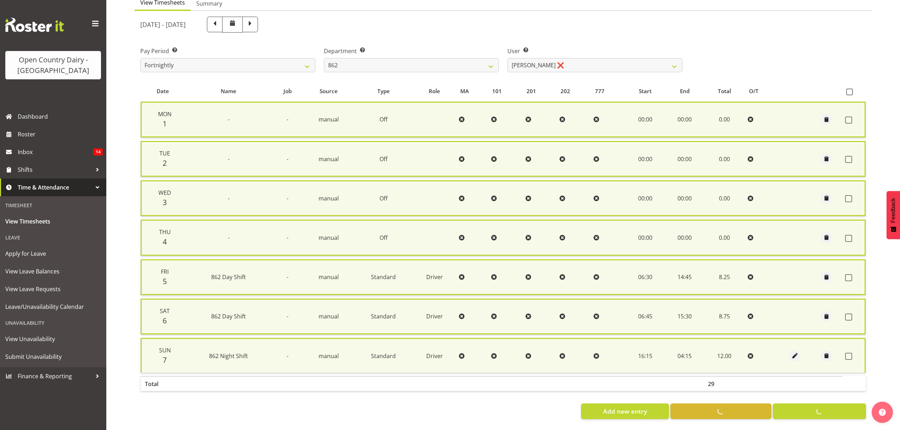
checkbox input "false"
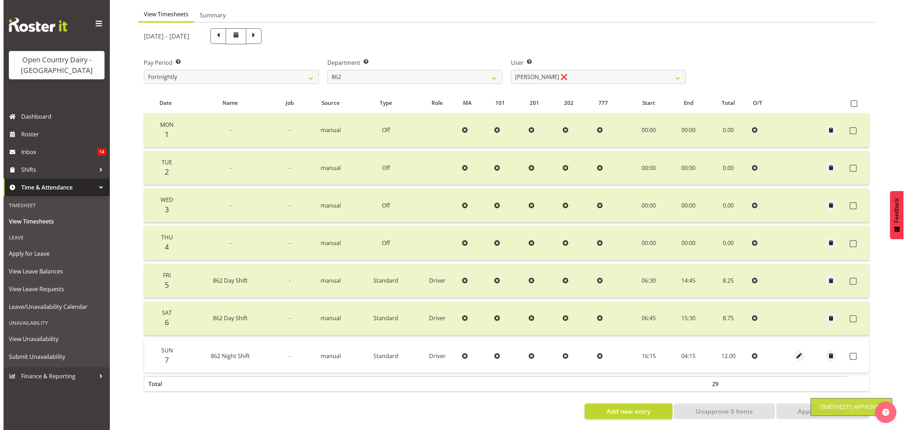
scroll to position [71, 0]
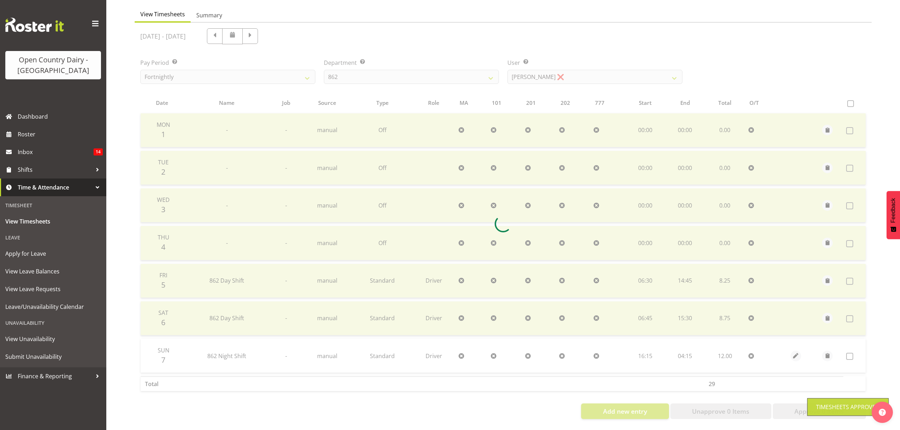
click at [812, 401] on div "Timesheets Approved" at bounding box center [847, 407] width 81 height 18
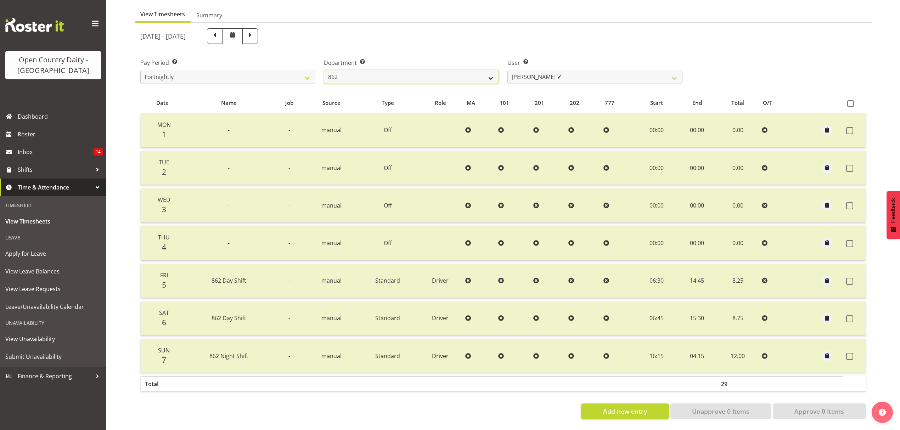
click at [490, 70] on select "734 735 736 737 738 739 851 852 853 854 855 856 858 861 862 865 868 869 870 873" at bounding box center [411, 77] width 175 height 14
select select "682"
click at [324, 70] on select "734 735 736 737 738 739 851 852 853 854 855 856 858 861 862 865 868 869 870 873" at bounding box center [411, 77] width 175 height 14
click at [675, 74] on select "[PERSON_NAME] ✔ [PERSON_NAME] ❌ [PERSON_NAME] ✔ [PERSON_NAME] ✔" at bounding box center [594, 77] width 175 height 14
select select "7388"
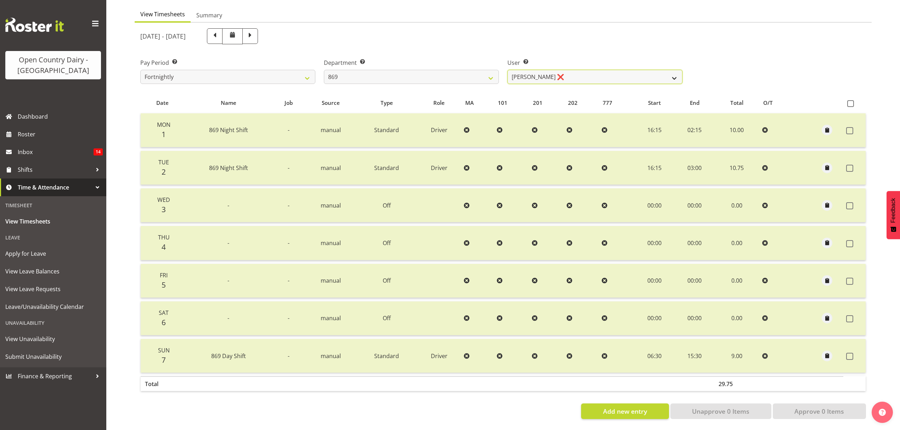
click at [507, 70] on select "[PERSON_NAME] ✔ [PERSON_NAME] ❌ [PERSON_NAME] ✔ [PERSON_NAME] ✔" at bounding box center [594, 77] width 175 height 14
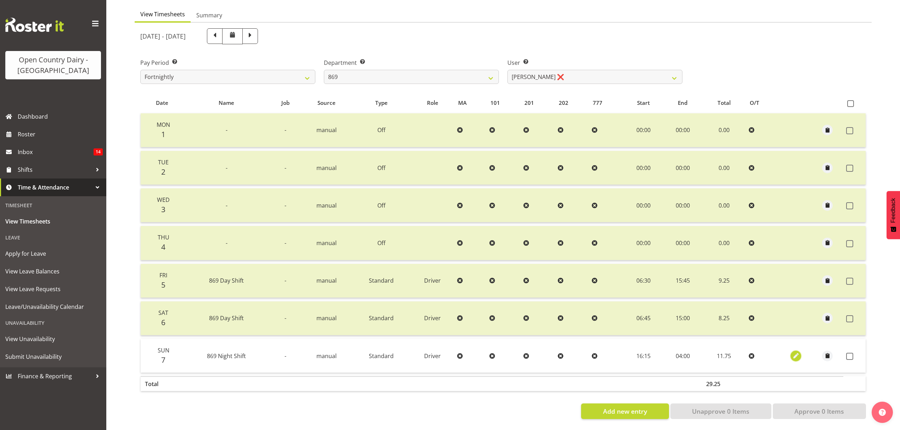
click at [798, 352] on span "button" at bounding box center [796, 356] width 8 height 8
select select "Standard"
select select "8"
select select "2025"
select select "4"
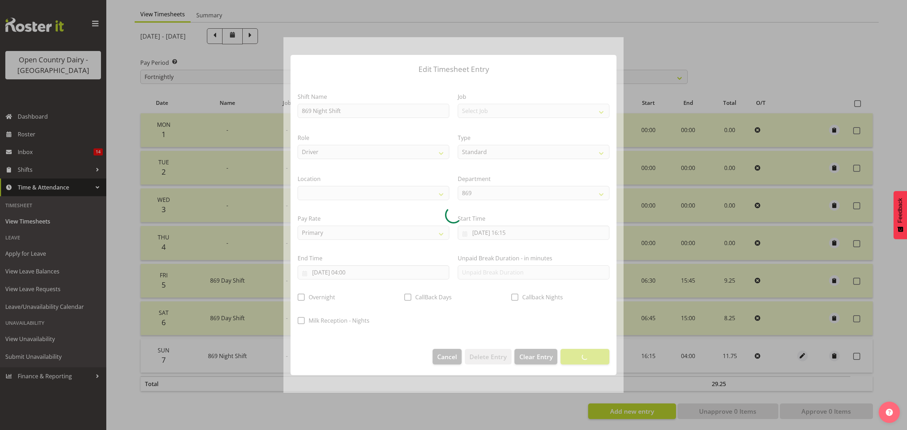
select select
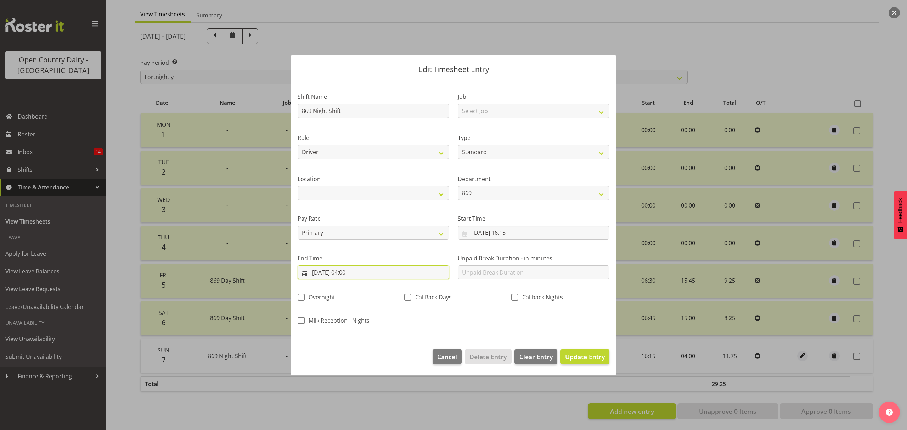
click at [359, 271] on input "[DATE] 04:00" at bounding box center [374, 272] width 152 height 14
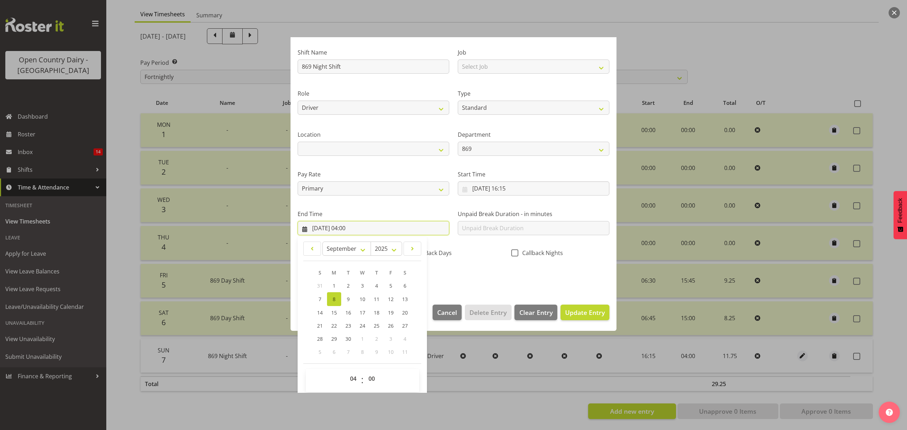
scroll to position [48, 0]
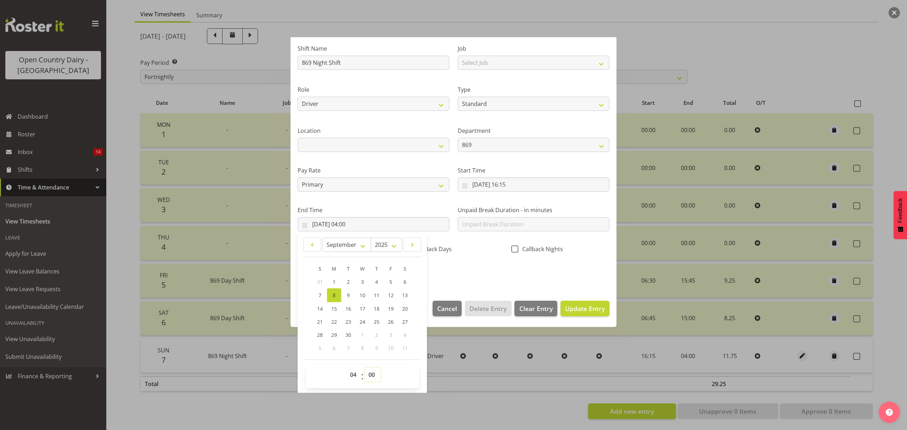
click at [375, 375] on select "00 01 02 03 04 05 06 07 08 09 10 11 12 13 14 15 16 17 18 19 20 21 22 23 24 25 2…" at bounding box center [373, 375] width 16 height 14
select select "15"
click at [365, 368] on select "00 01 02 03 04 05 06 07 08 09 10 11 12 13 14 15 16 17 18 19 20 21 22 23 24 25 2…" at bounding box center [373, 375] width 16 height 14
type input "[DATE] 04:15"
click at [568, 310] on span "Update Entry" at bounding box center [585, 308] width 40 height 9
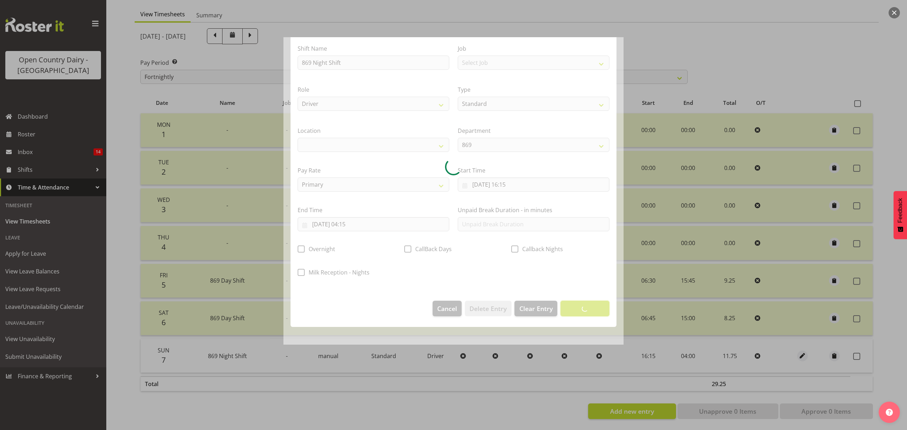
scroll to position [0, 0]
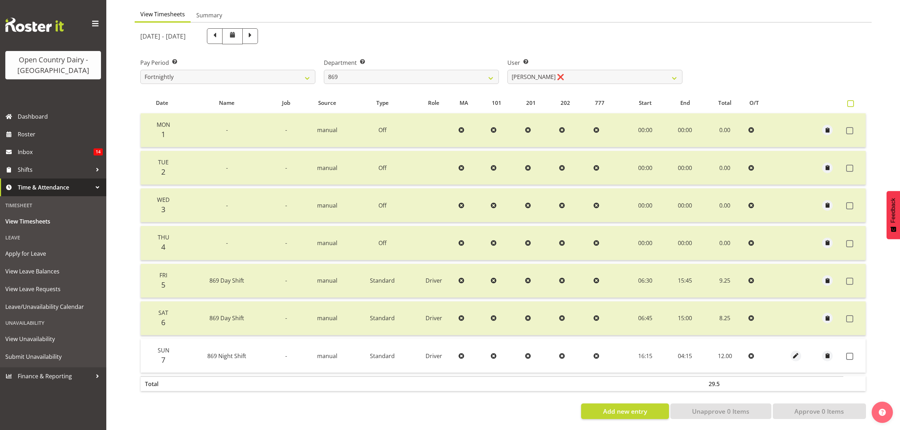
click at [851, 100] on span at bounding box center [850, 103] width 7 height 7
click at [851, 101] on input "checkbox" at bounding box center [849, 103] width 5 height 5
checkbox input "true"
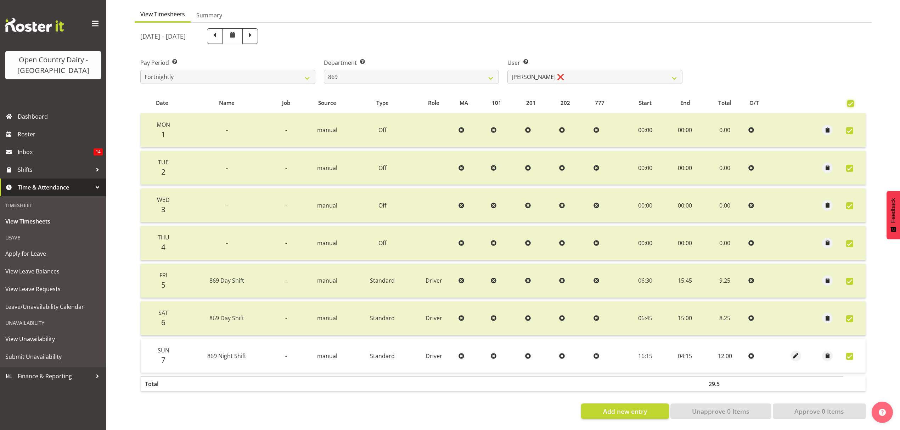
checkbox input "true"
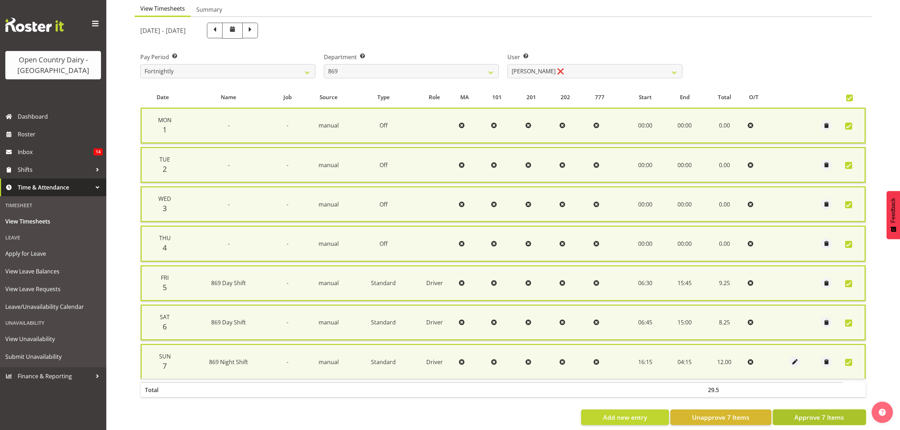
click at [814, 413] on span "Approve 7 Items" at bounding box center [819, 417] width 50 height 9
checkbox input "false"
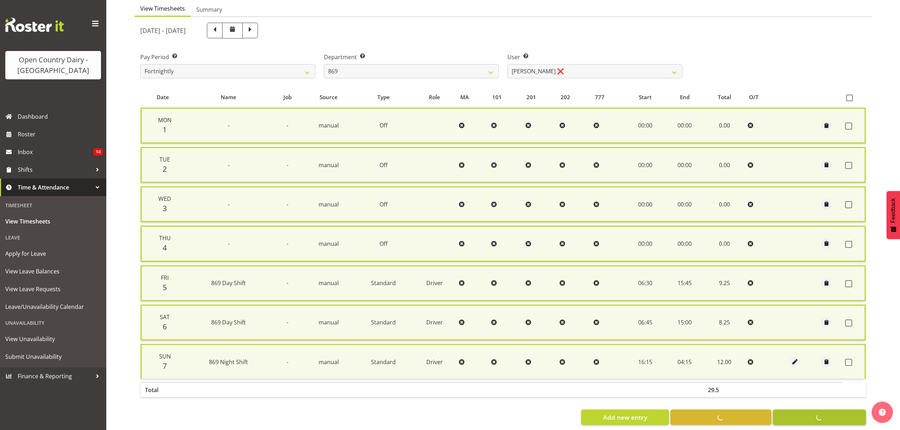
checkbox input "false"
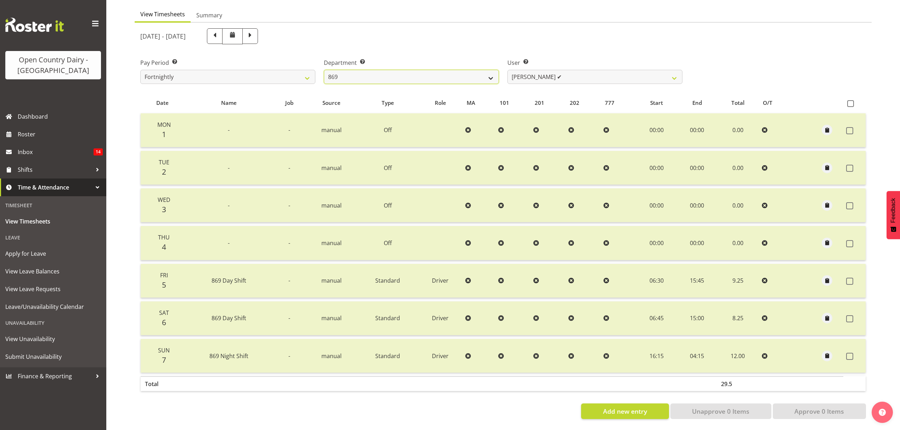
click at [489, 72] on select "734 735 736 737 738 739 851 852 853 854 855 856 858 861 862 865 868 869 870 873" at bounding box center [411, 77] width 175 height 14
select select "690"
click at [324, 70] on select "734 735 736 737 738 739 851 852 853 854 855 856 858 861 862 865 868 869 870 873" at bounding box center [411, 77] width 175 height 14
drag, startPoint x: 672, startPoint y: 72, endPoint x: 666, endPoint y: 76, distance: 7.4
click at [672, 72] on select "[PERSON_NAME] ✔ [PERSON_NAME] ❌ [PERSON_NAME] ✔ [PERSON_NAME][GEOGRAPHIC_DATA] ✔" at bounding box center [594, 77] width 175 height 14
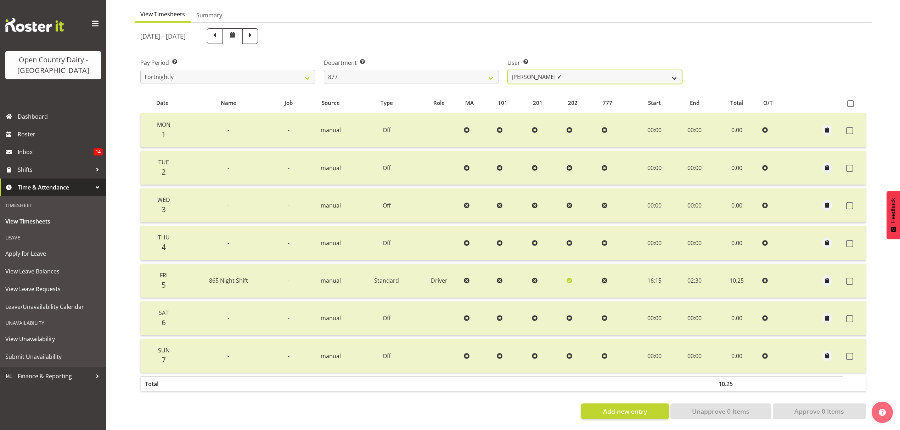
select select "11653"
click at [507, 70] on select "[PERSON_NAME] ✔ [PERSON_NAME] ❌ [PERSON_NAME] ✔ [PERSON_NAME][GEOGRAPHIC_DATA] ✔" at bounding box center [594, 77] width 175 height 14
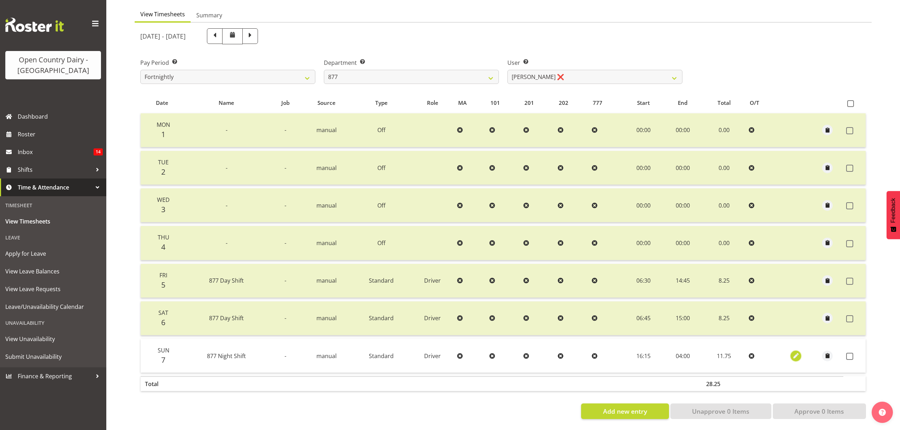
click at [799, 352] on span "button" at bounding box center [796, 356] width 8 height 8
select select "Standard"
select select "8"
select select "2025"
select select "4"
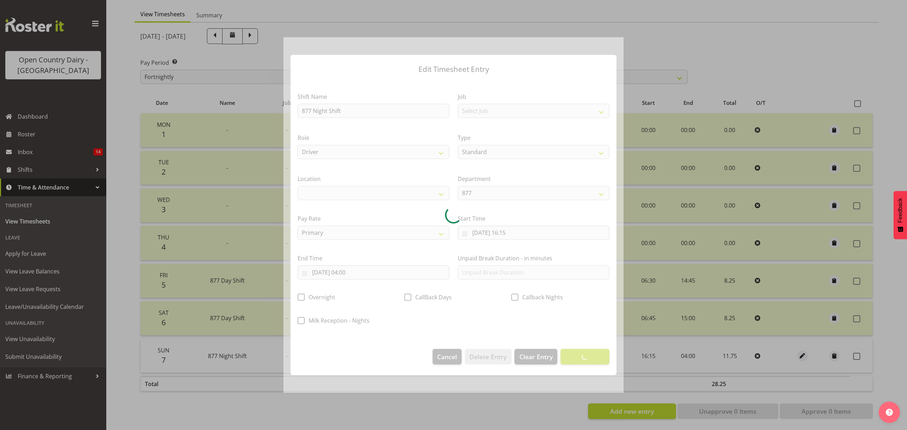
select select
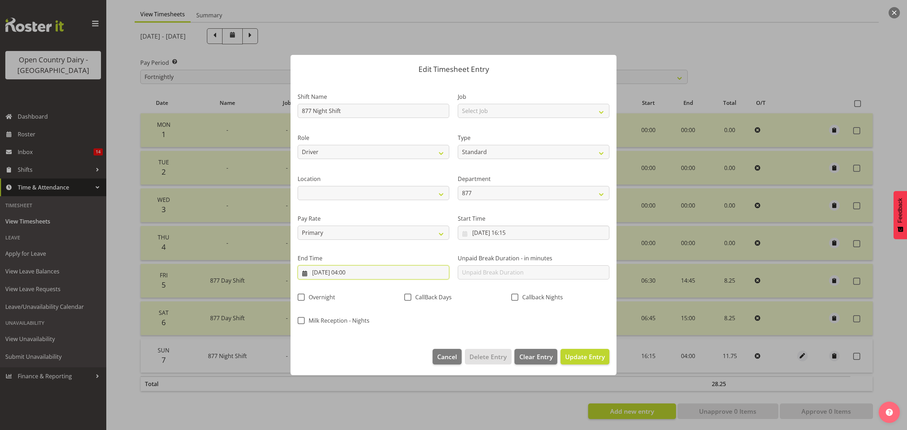
click at [359, 272] on input "[DATE] 04:00" at bounding box center [374, 272] width 152 height 14
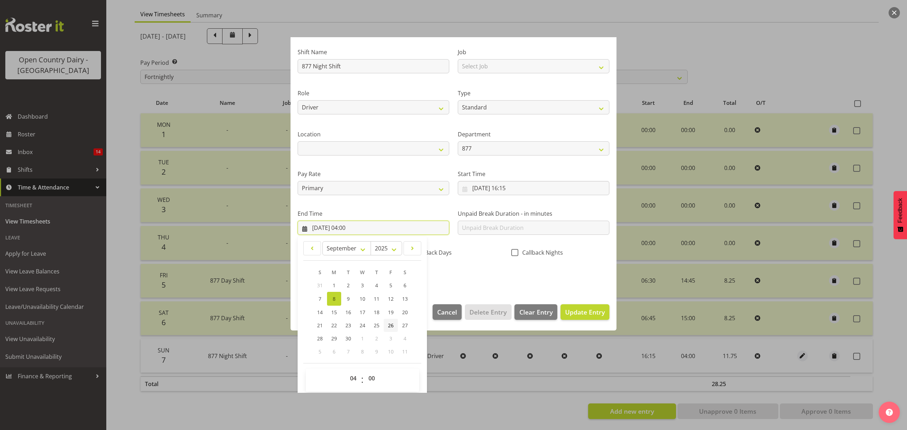
scroll to position [48, 0]
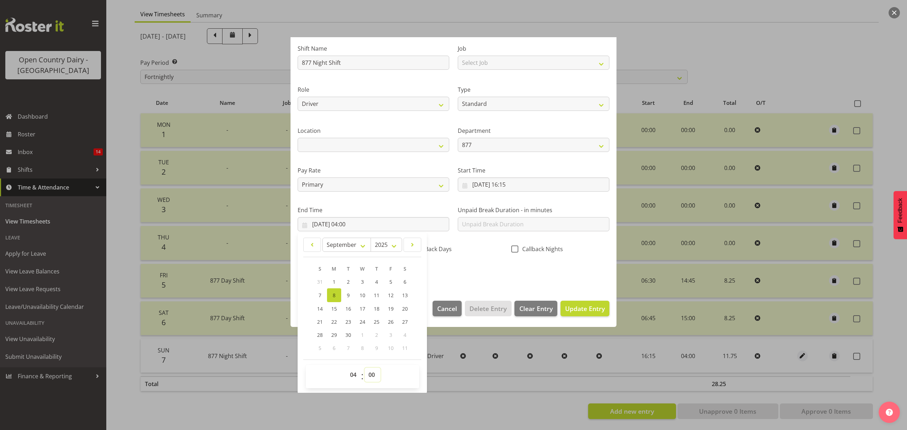
click at [372, 378] on select "00 01 02 03 04 05 06 07 08 09 10 11 12 13 14 15 16 17 18 19 20 21 22 23 24 25 2…" at bounding box center [373, 375] width 16 height 14
select select "15"
click at [365, 368] on select "00 01 02 03 04 05 06 07 08 09 10 11 12 13 14 15 16 17 18 19 20 21 22 23 24 25 2…" at bounding box center [373, 375] width 16 height 14
type input "[DATE] 04:15"
click at [575, 310] on span "Update Entry" at bounding box center [585, 308] width 40 height 9
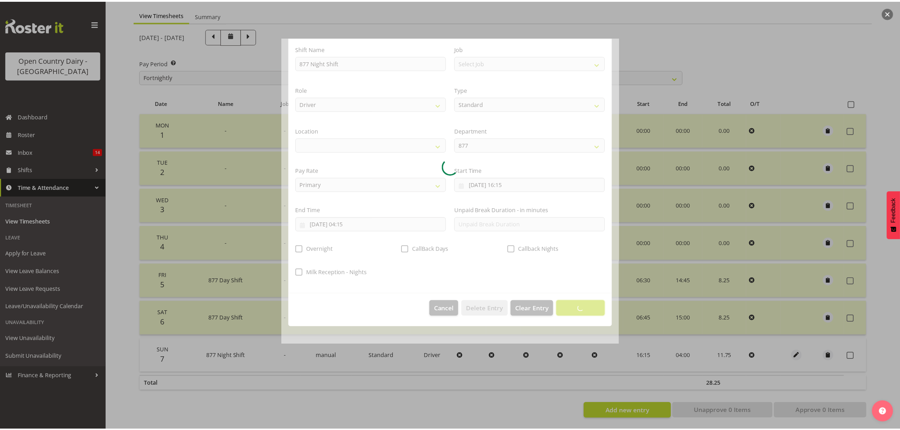
scroll to position [0, 0]
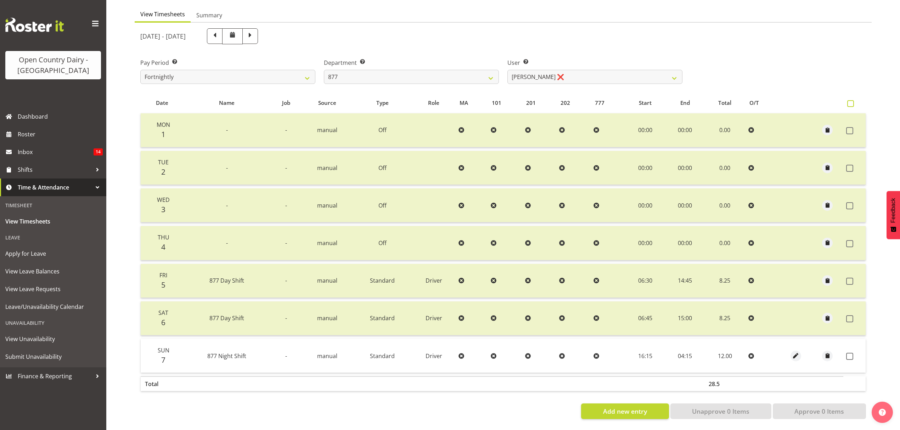
click at [850, 100] on span at bounding box center [850, 103] width 7 height 7
click at [850, 101] on input "checkbox" at bounding box center [849, 103] width 5 height 5
checkbox input "true"
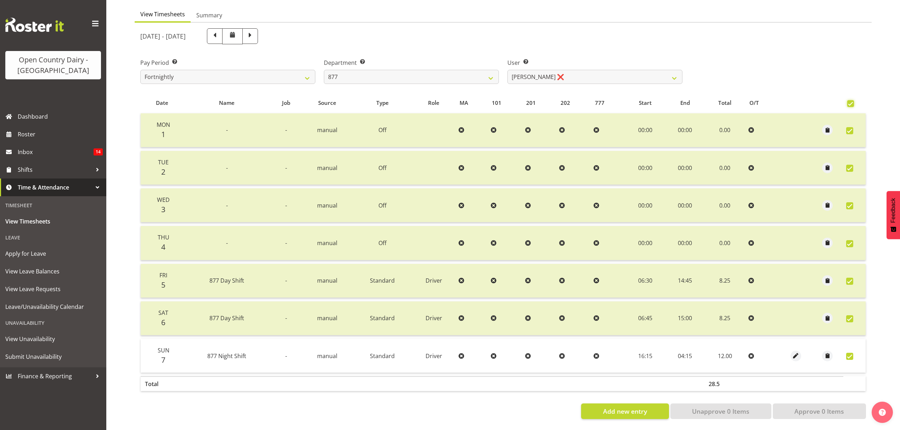
checkbox input "true"
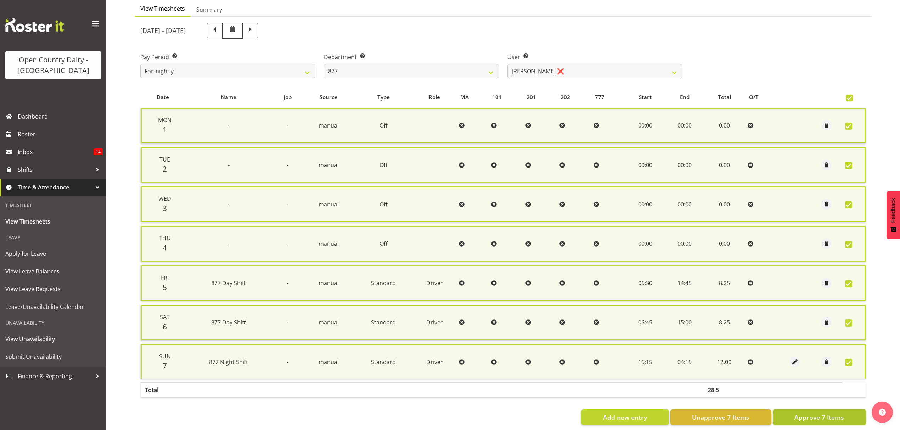
click at [821, 415] on span "Approve 7 Items" at bounding box center [819, 417] width 50 height 9
checkbox input "false"
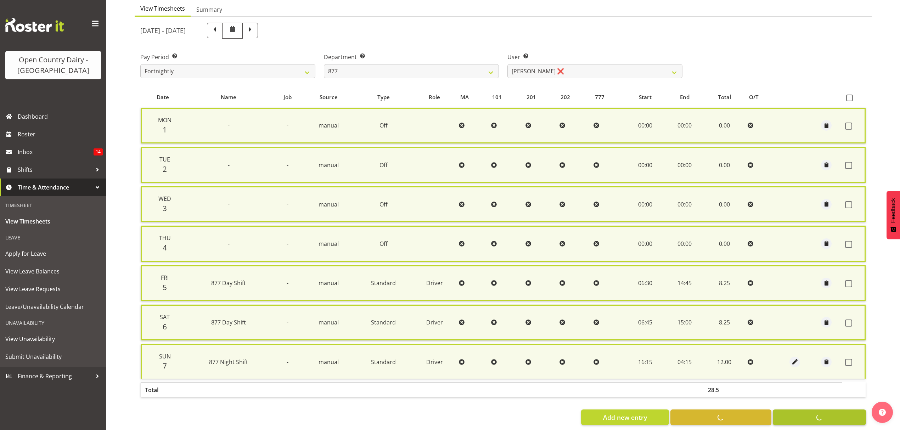
checkbox input "false"
